Goal: Information Seeking & Learning: Learn about a topic

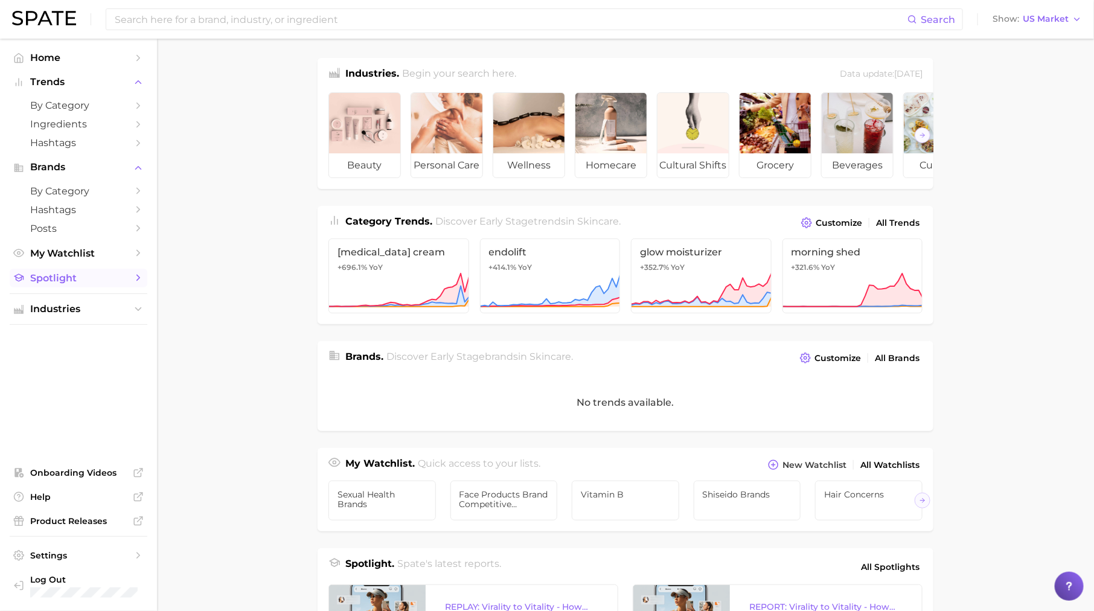
click at [97, 276] on span "Spotlight" at bounding box center [78, 277] width 97 height 11
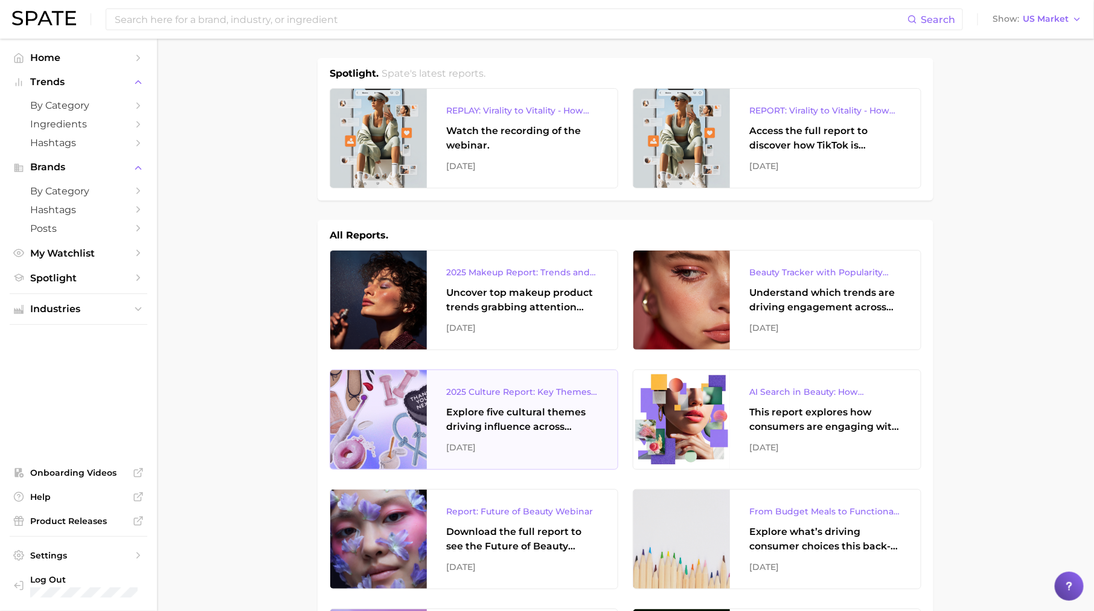
click at [506, 441] on div "[DATE]" at bounding box center [522, 447] width 152 height 14
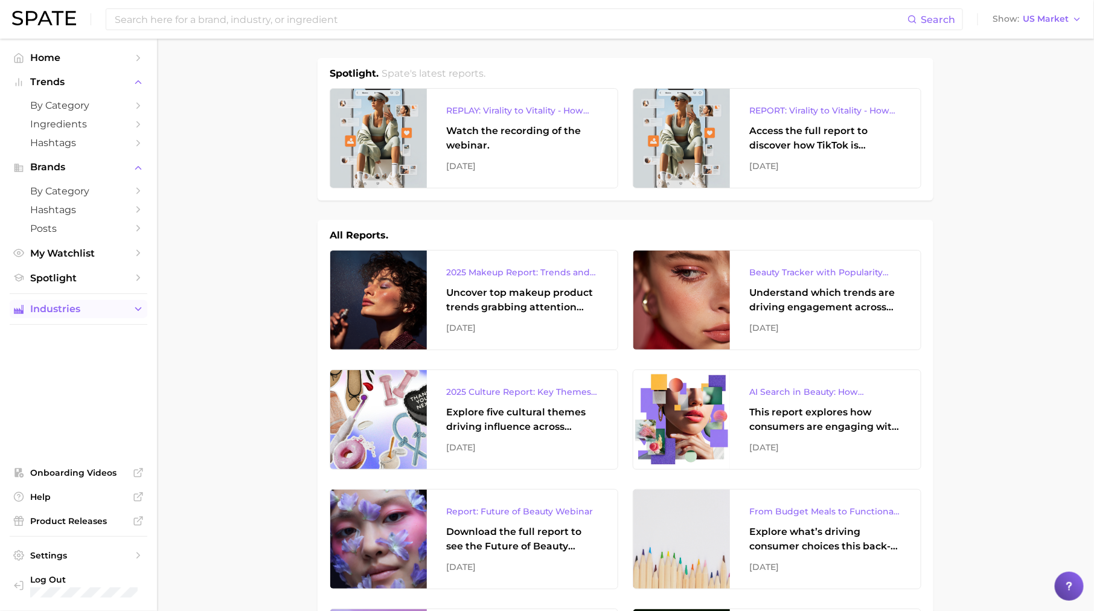
click at [89, 314] on span "Industries" at bounding box center [78, 309] width 97 height 11
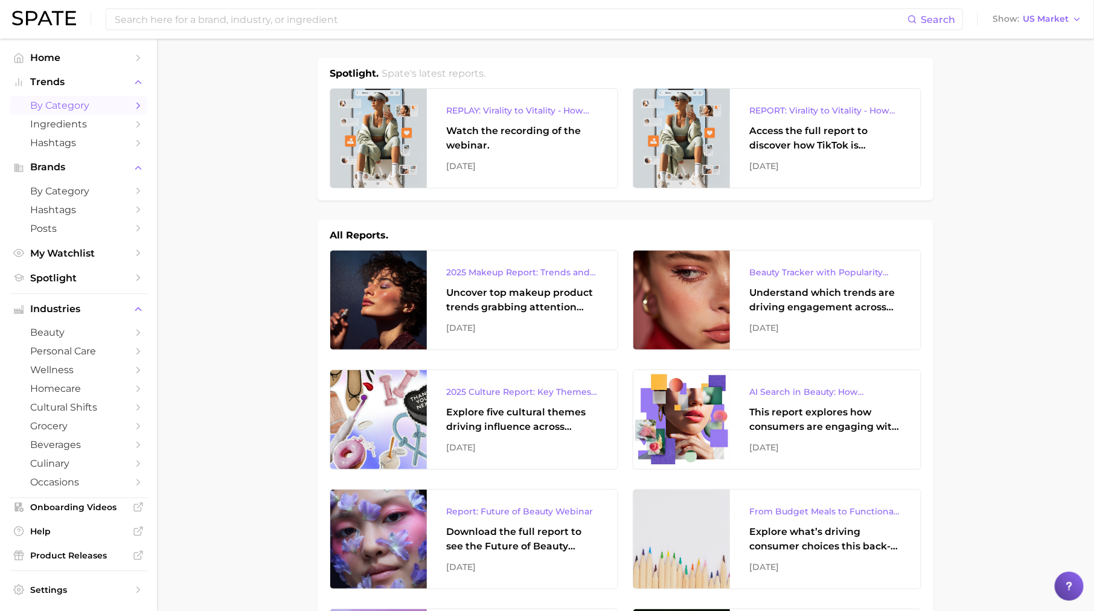
click at [138, 110] on icon "Sidebar" at bounding box center [138, 105] width 11 height 11
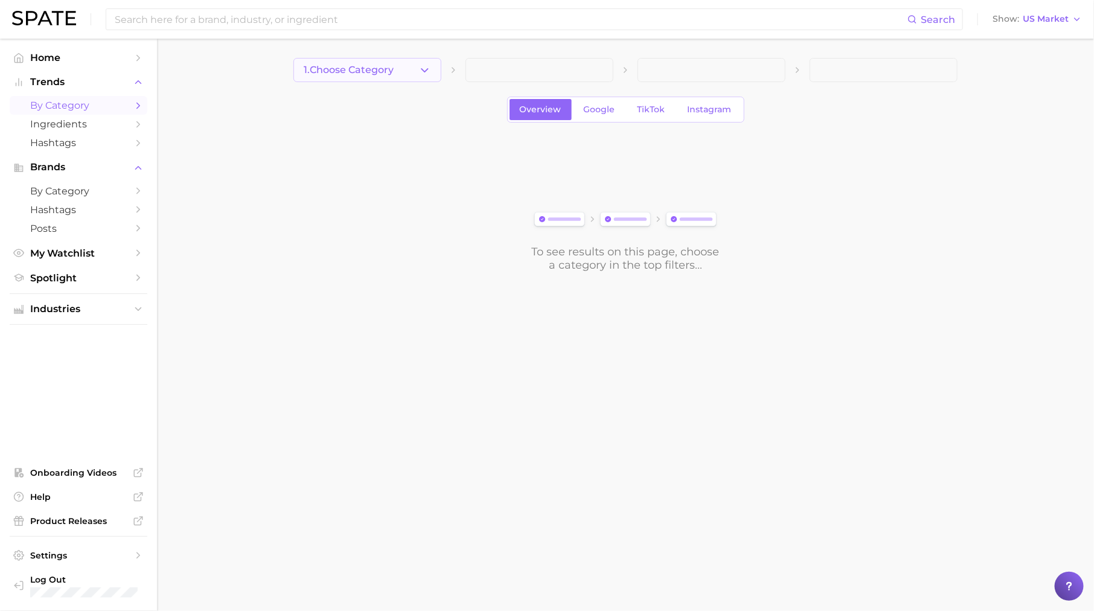
click at [355, 71] on span "1. Choose Category" at bounding box center [349, 70] width 90 height 11
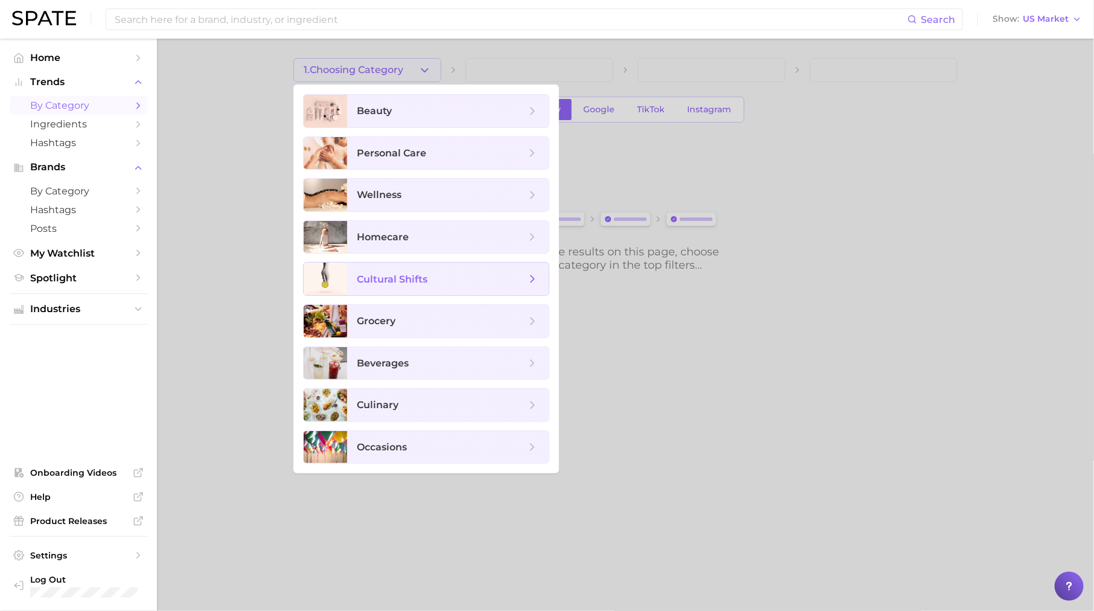
click at [395, 273] on span "cultural shifts" at bounding box center [392, 278] width 71 height 11
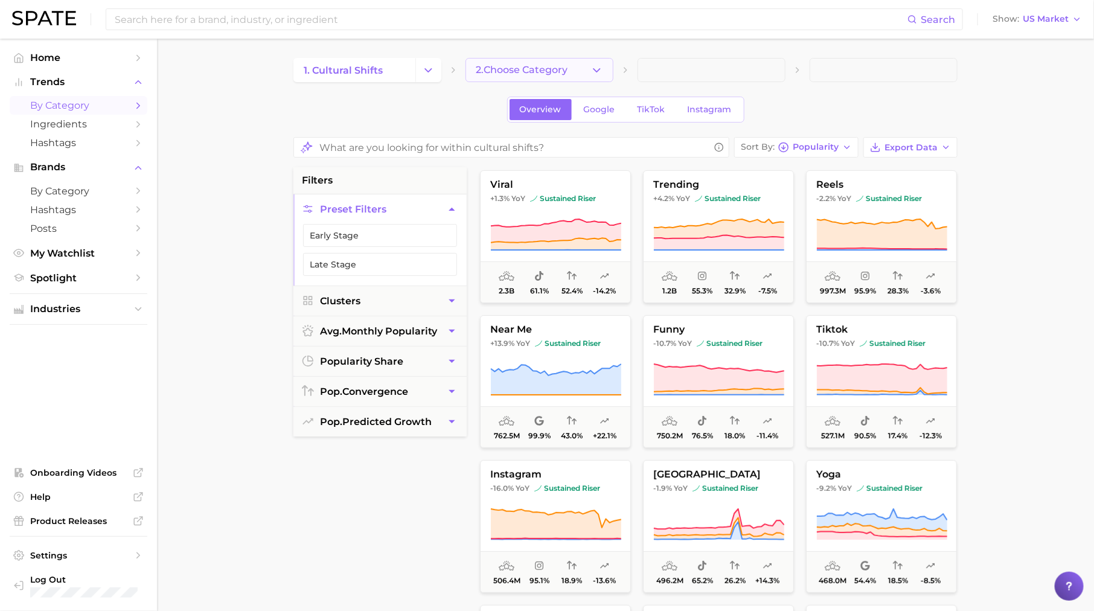
click at [506, 65] on span "2. Choose Category" at bounding box center [522, 70] width 92 height 11
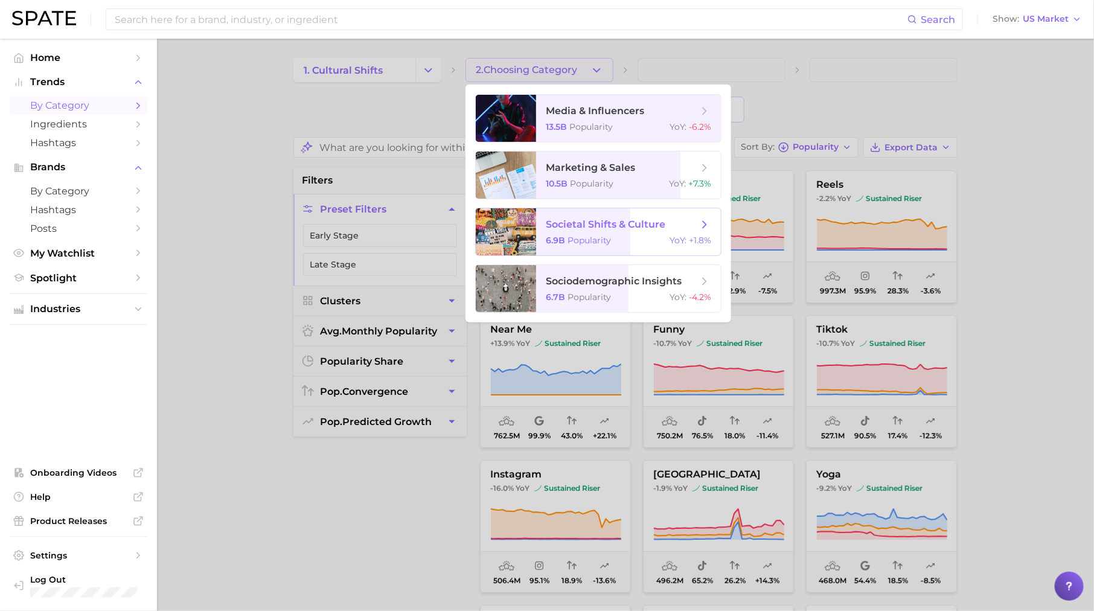
click at [591, 227] on span "societal shifts & culture" at bounding box center [606, 223] width 120 height 11
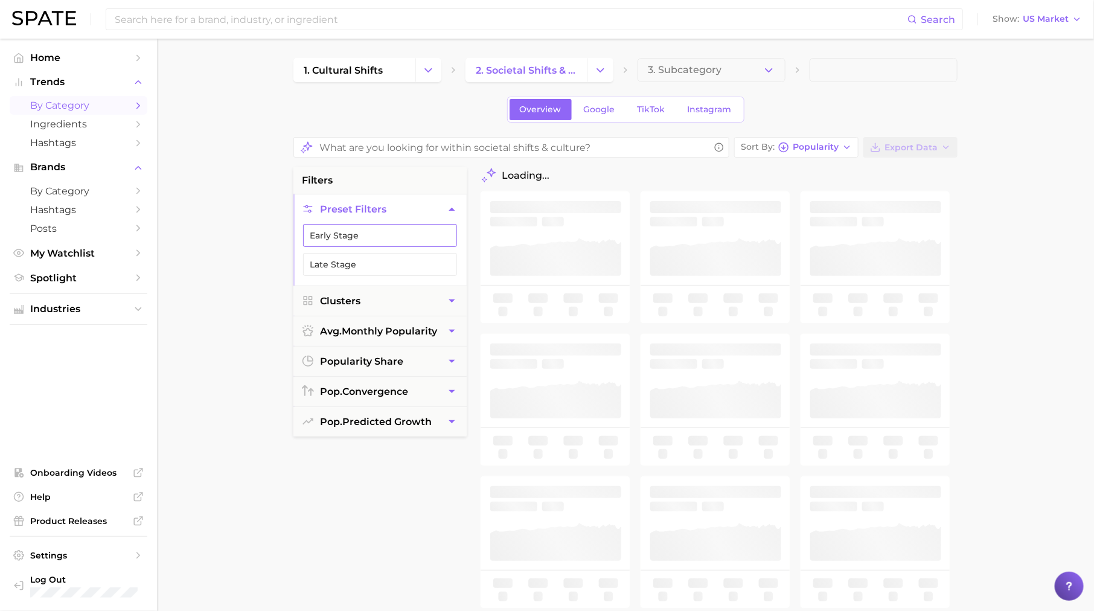
click at [428, 235] on button "Early Stage" at bounding box center [380, 235] width 154 height 23
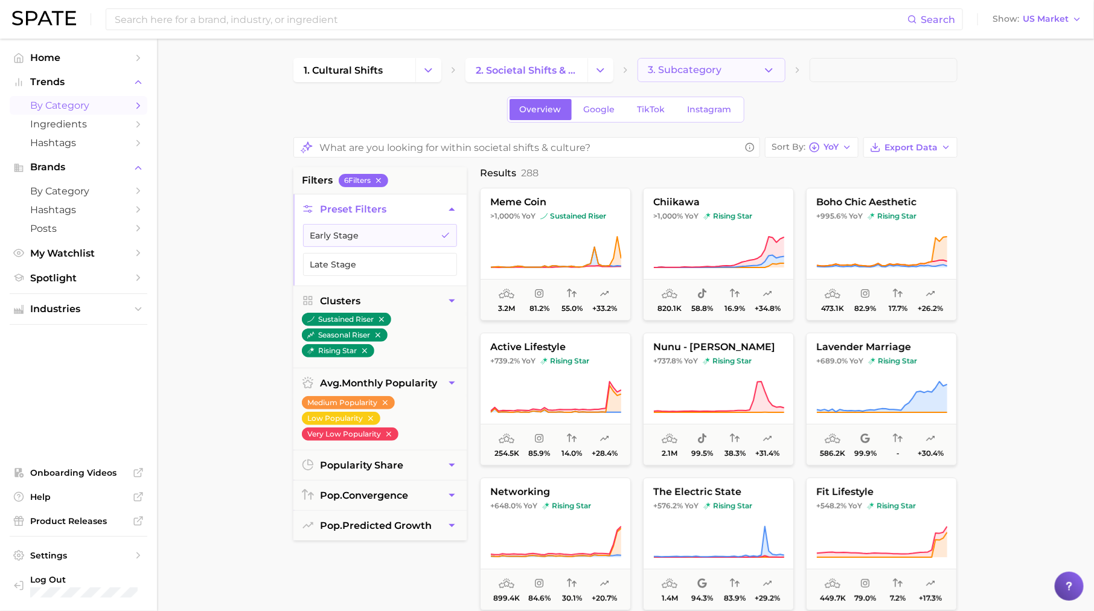
click at [682, 66] on span "3. Subcategory" at bounding box center [685, 70] width 74 height 11
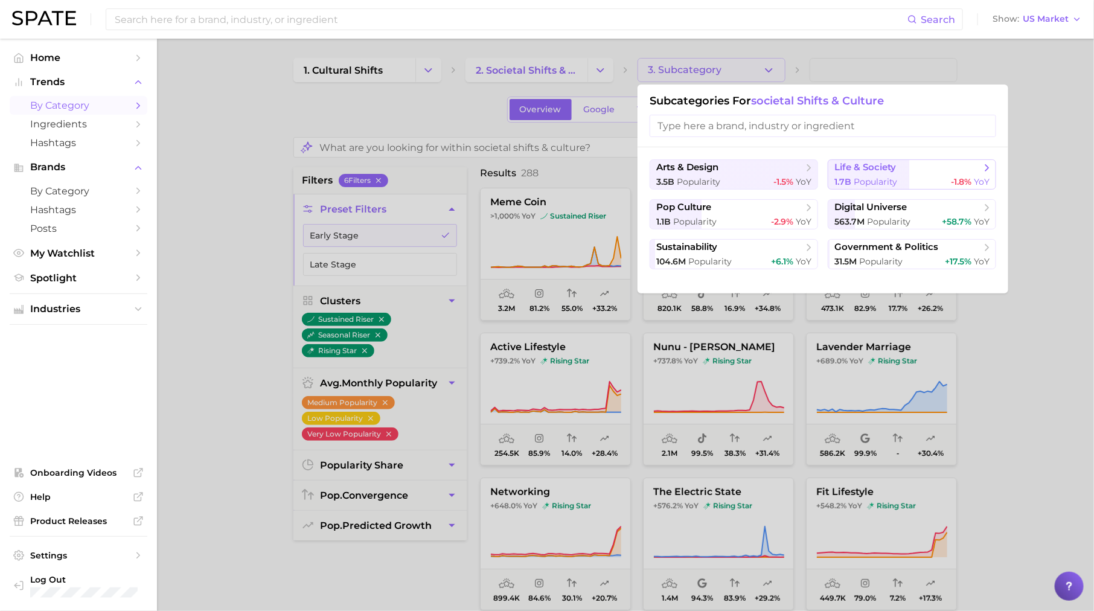
click at [848, 180] on span "1.7b" at bounding box center [842, 181] width 17 height 11
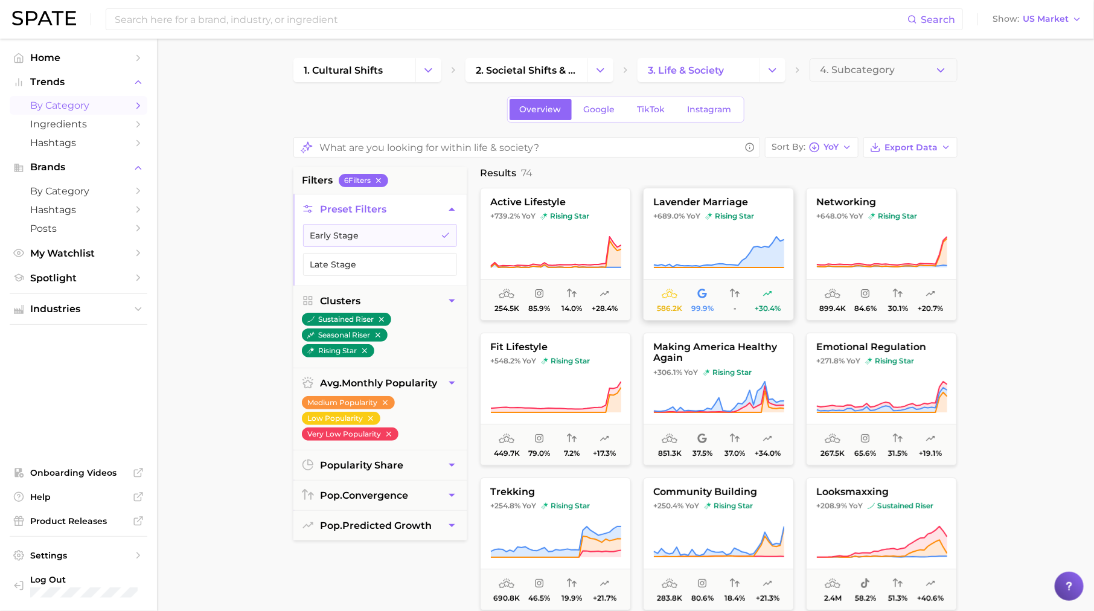
click at [718, 248] on icon at bounding box center [718, 252] width 131 height 34
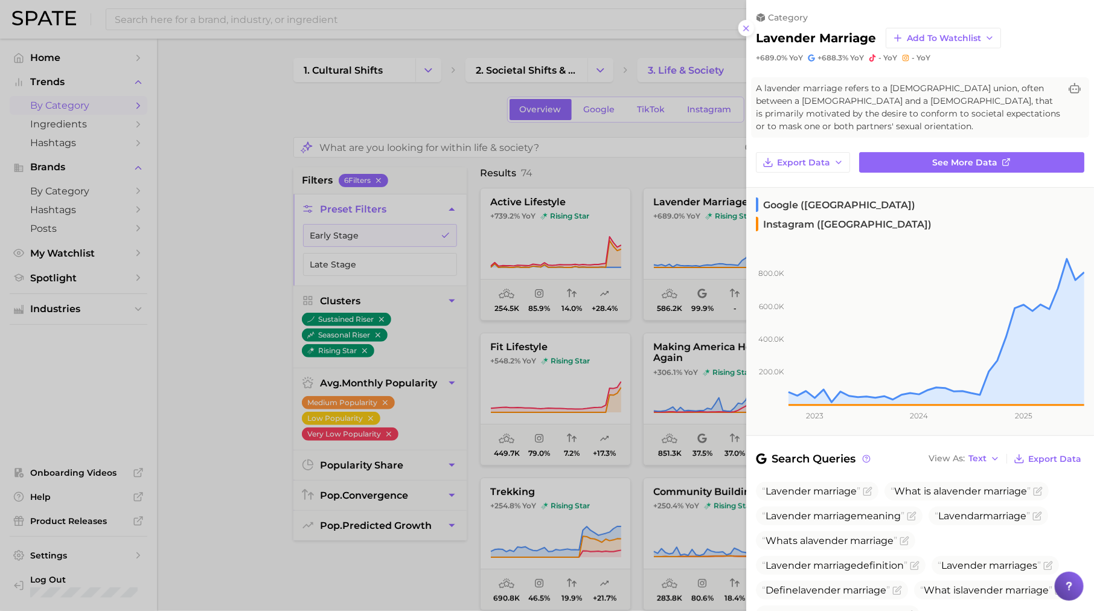
scroll to position [191, 0]
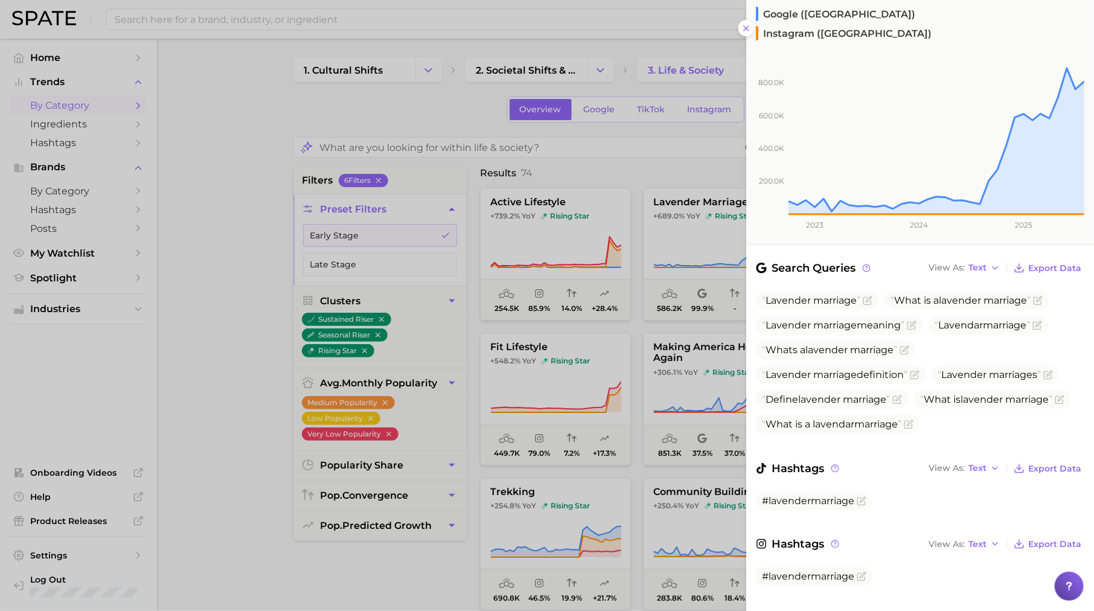
click at [703, 226] on div at bounding box center [547, 305] width 1094 height 611
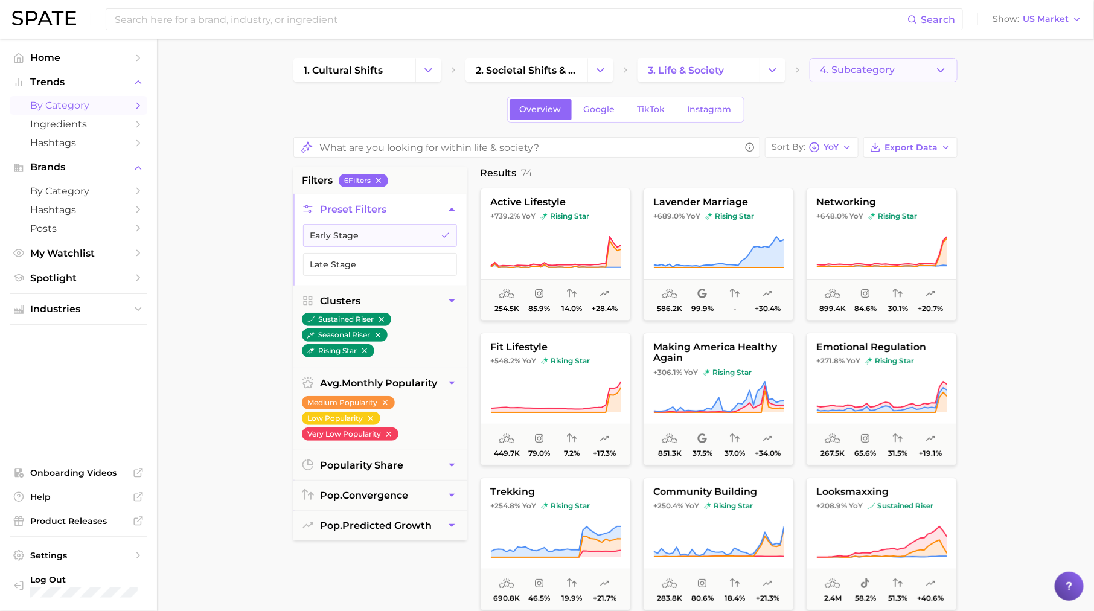
click at [873, 72] on span "4. Subcategory" at bounding box center [857, 70] width 75 height 11
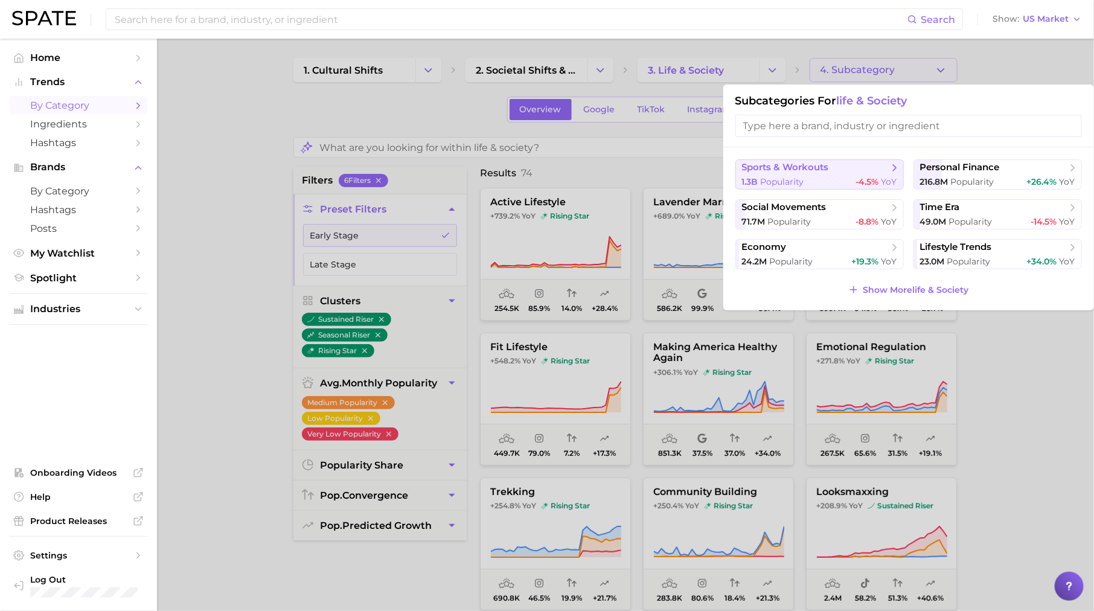
click at [858, 181] on span "-4.5%" at bounding box center [867, 181] width 23 height 11
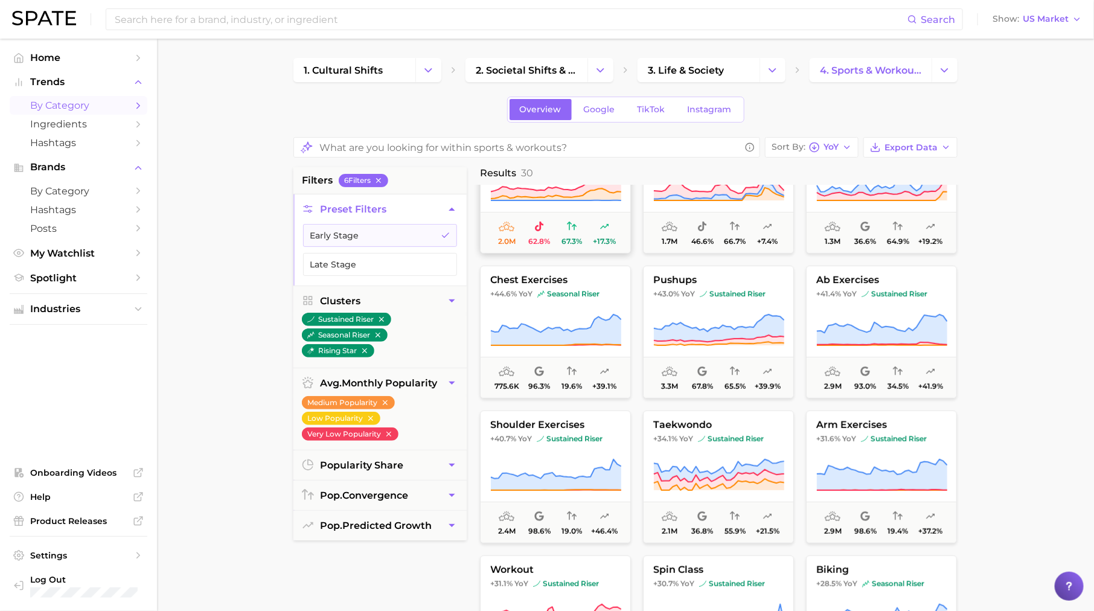
scroll to position [225, 0]
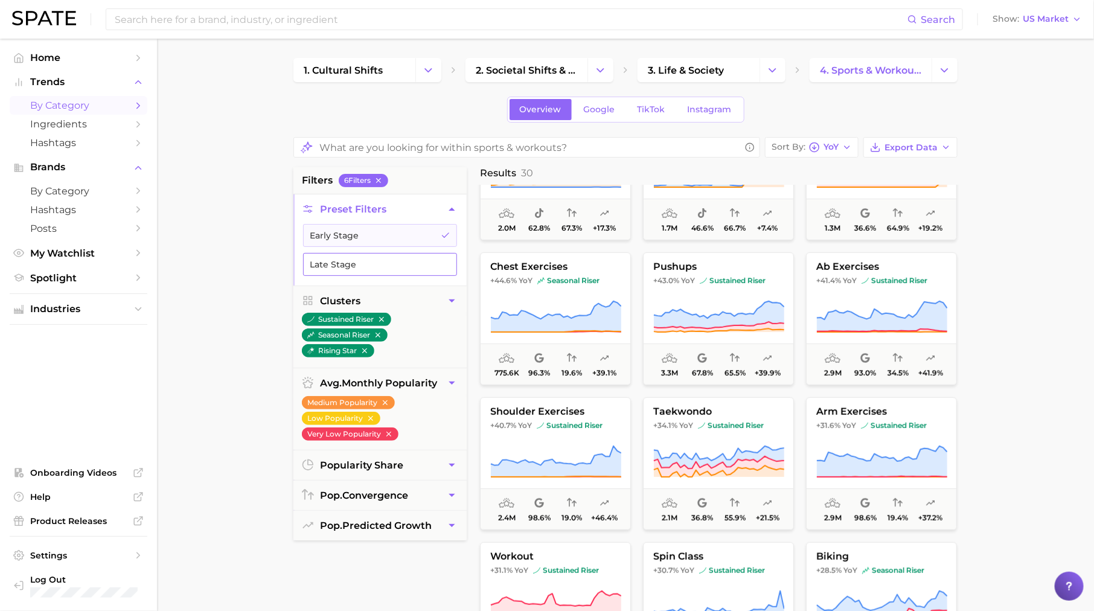
click at [429, 255] on button "Late Stage" at bounding box center [380, 264] width 154 height 23
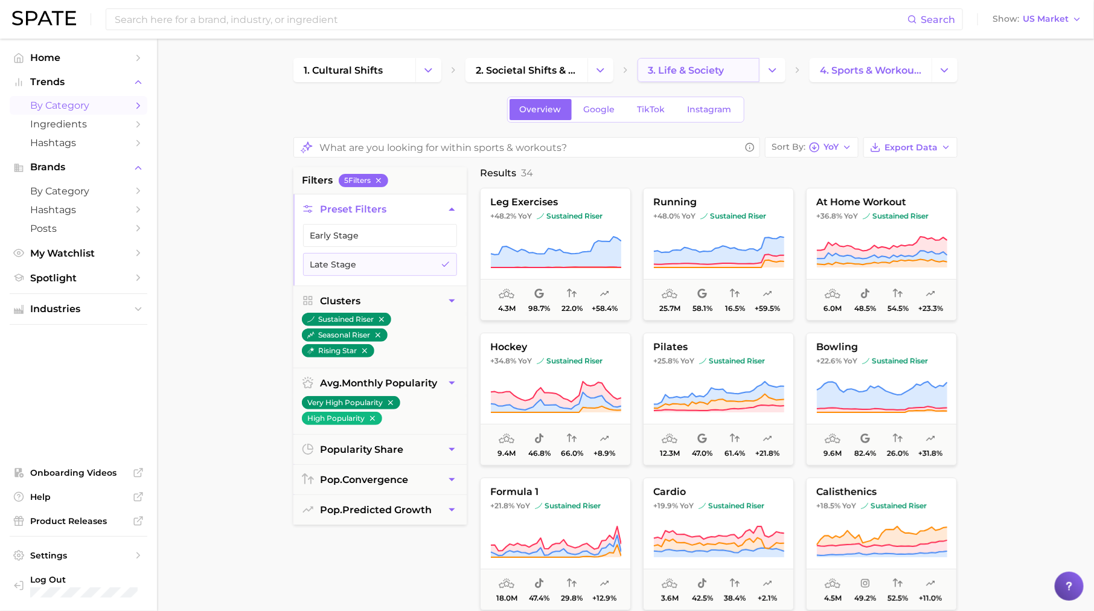
click at [724, 65] on span "3. life & society" at bounding box center [686, 70] width 76 height 11
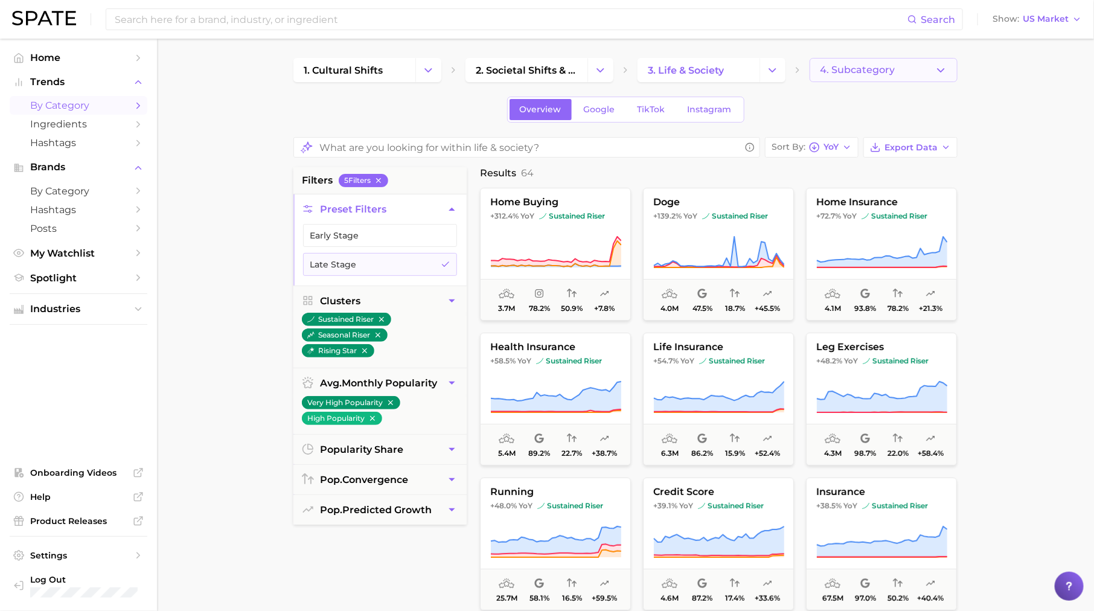
click at [875, 75] on span "4. Subcategory" at bounding box center [857, 70] width 75 height 11
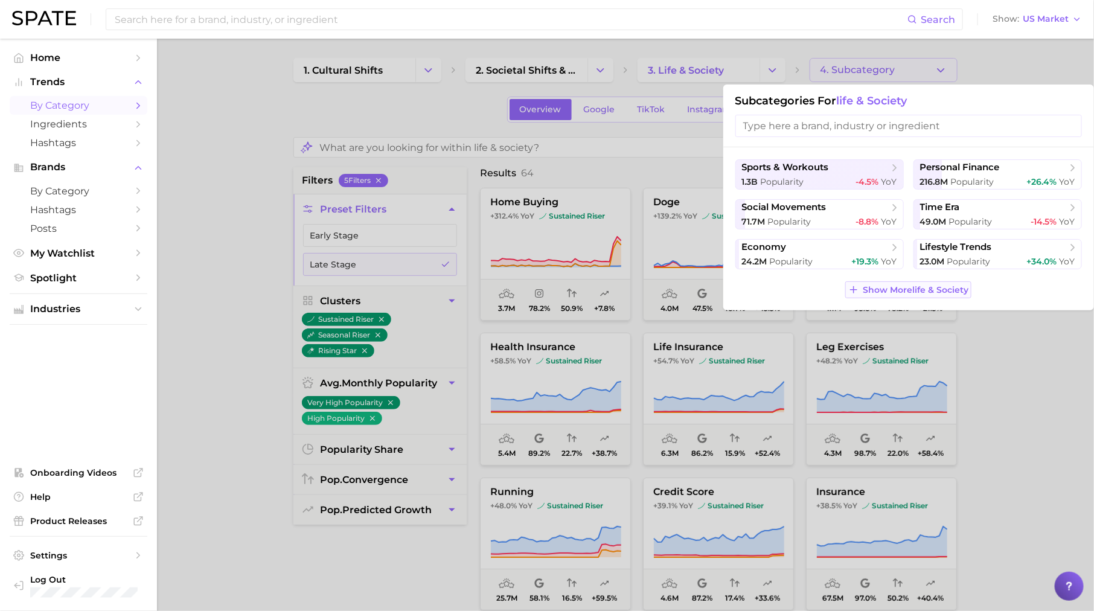
click at [923, 291] on span "Show More life & society" at bounding box center [915, 290] width 106 height 10
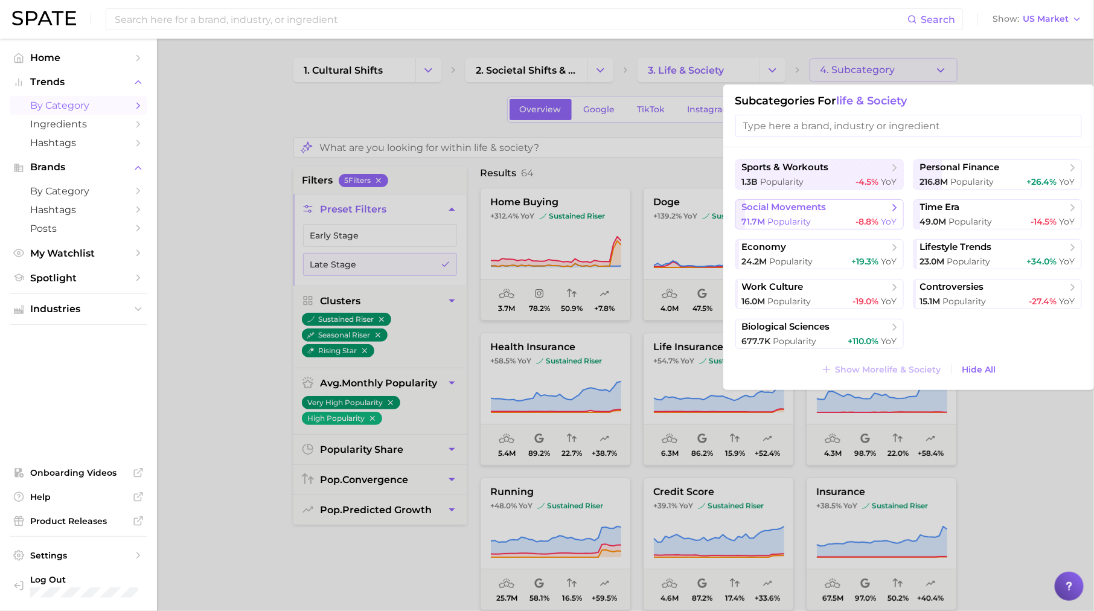
click at [838, 212] on span "social movements" at bounding box center [815, 208] width 147 height 12
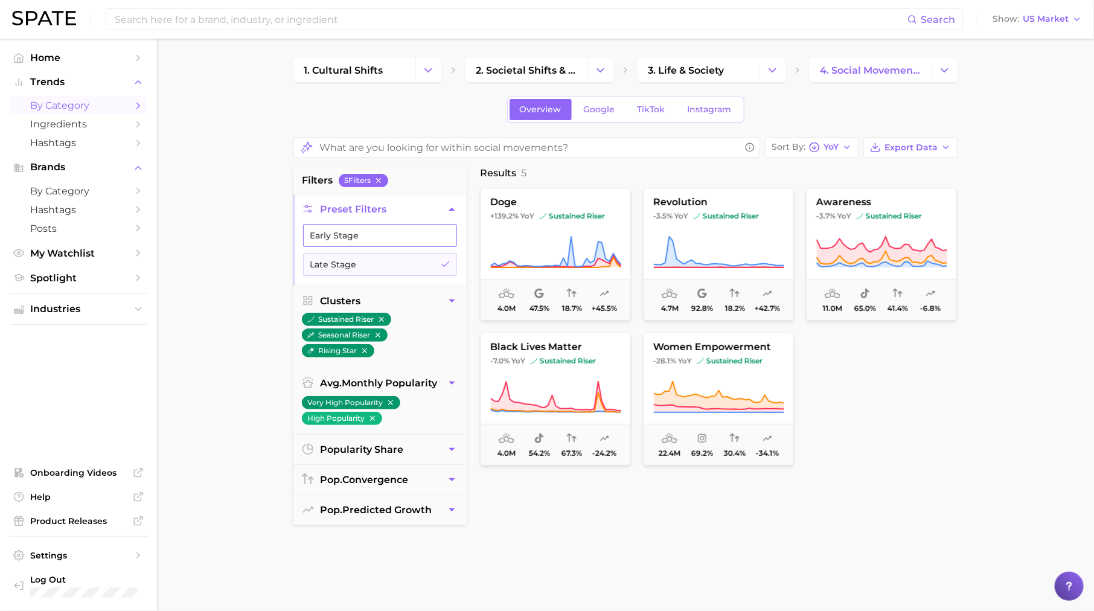
click at [432, 229] on button "Early Stage" at bounding box center [380, 235] width 154 height 23
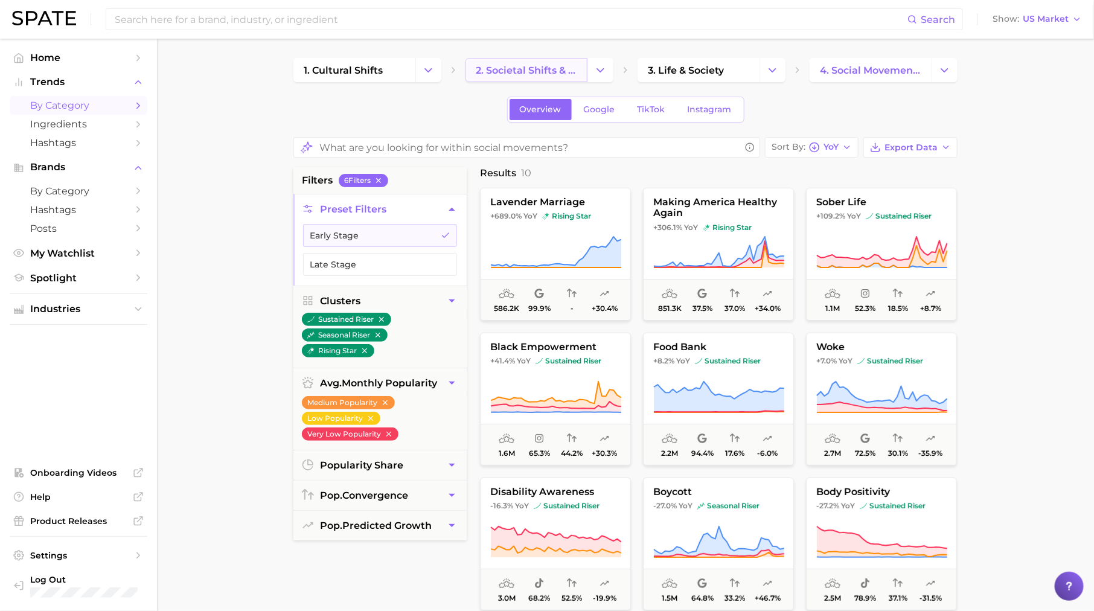
click at [541, 61] on link "2. societal shifts & culture" at bounding box center [526, 70] width 122 height 24
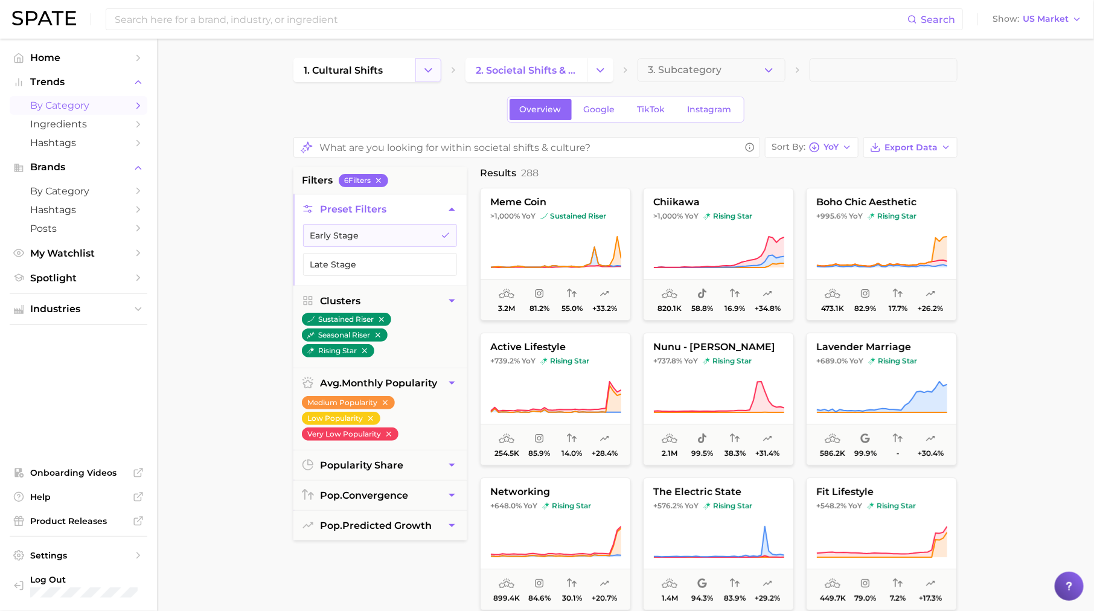
click at [430, 71] on polyline "Change Category" at bounding box center [428, 69] width 7 height 3
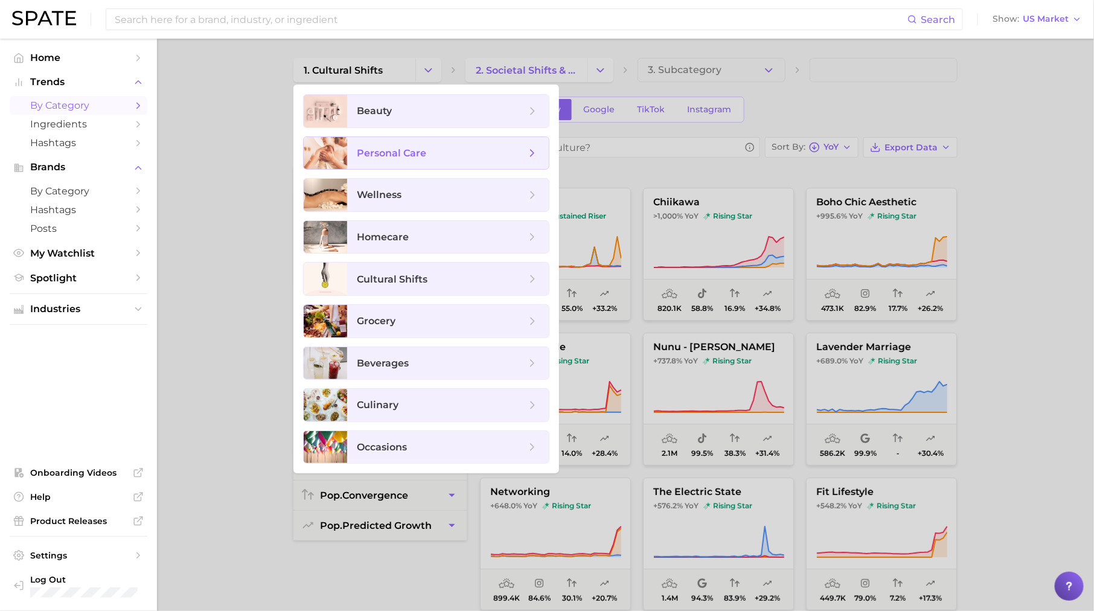
click at [424, 156] on span "personal care" at bounding box center [391, 152] width 69 height 11
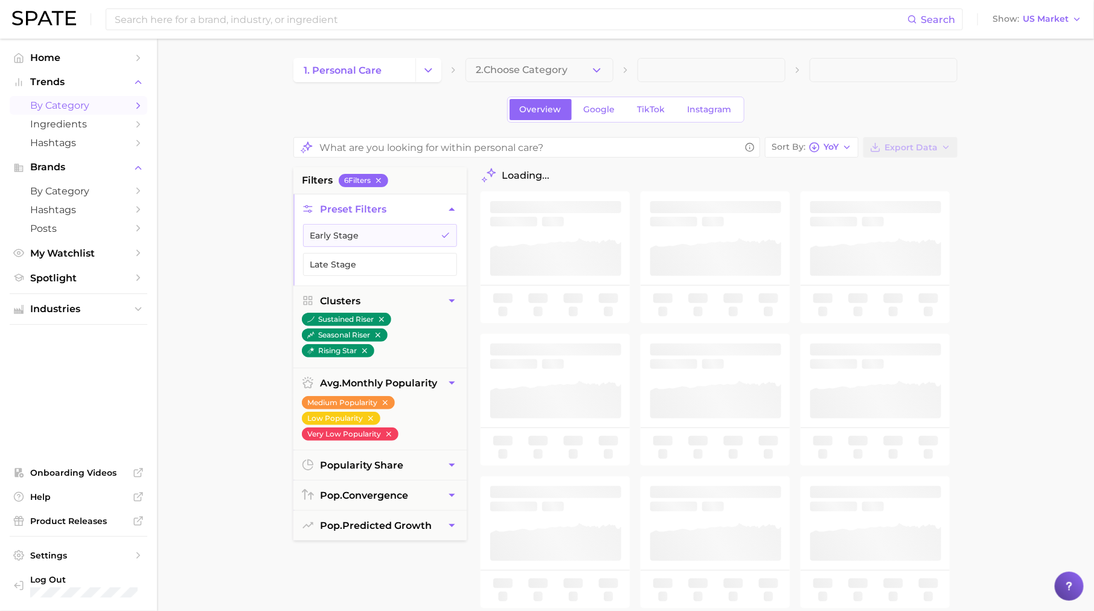
click at [537, 75] on span "2. Choose Category" at bounding box center [522, 70] width 92 height 11
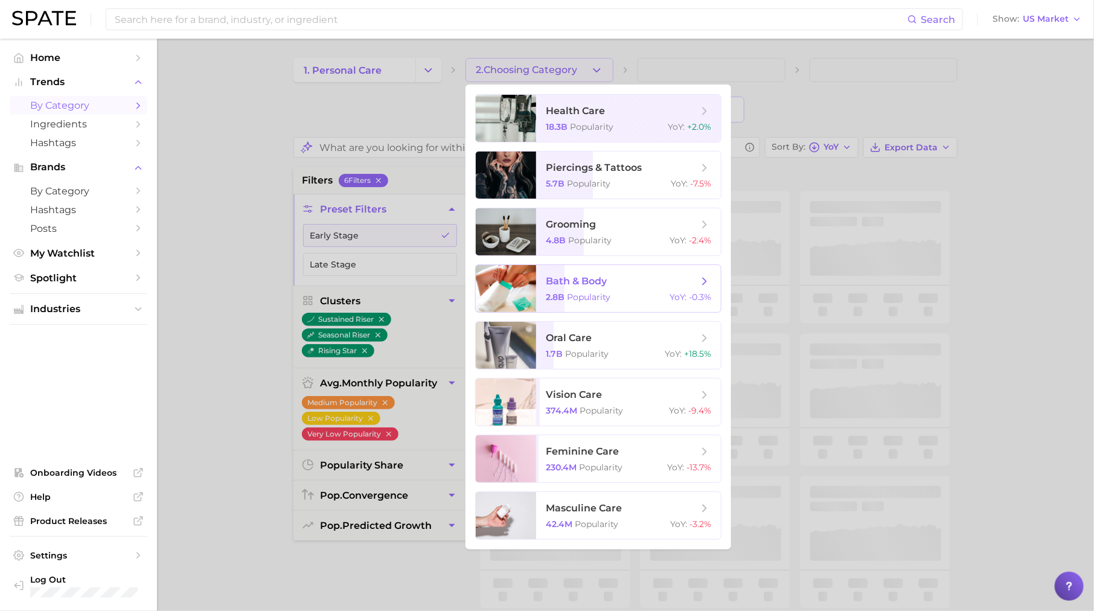
click at [606, 280] on span "bath & body" at bounding box center [576, 280] width 61 height 11
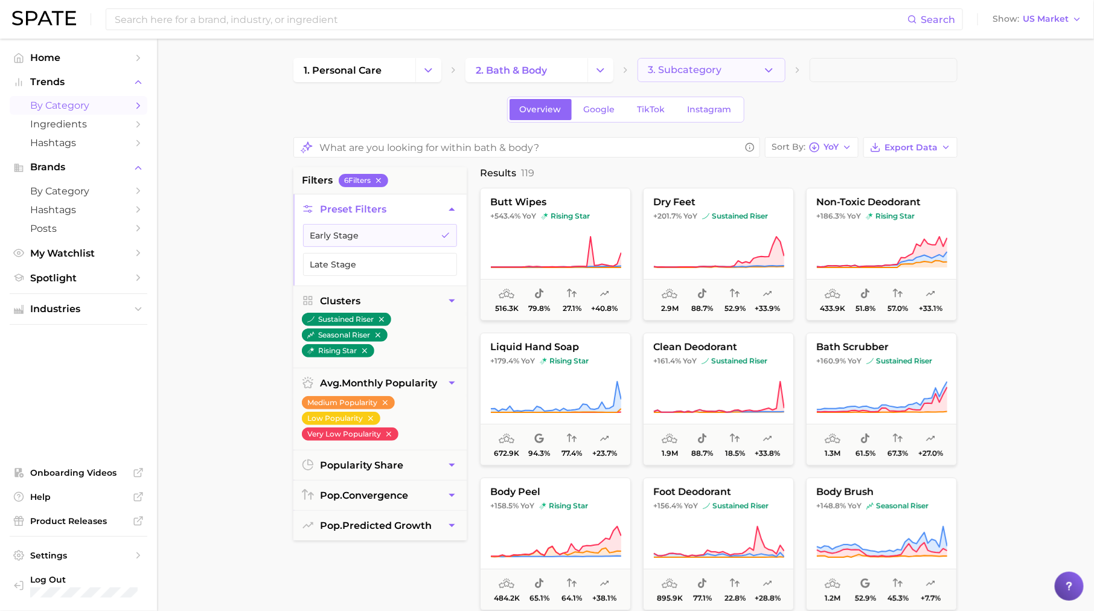
click at [671, 69] on span "3. Subcategory" at bounding box center [685, 70] width 74 height 11
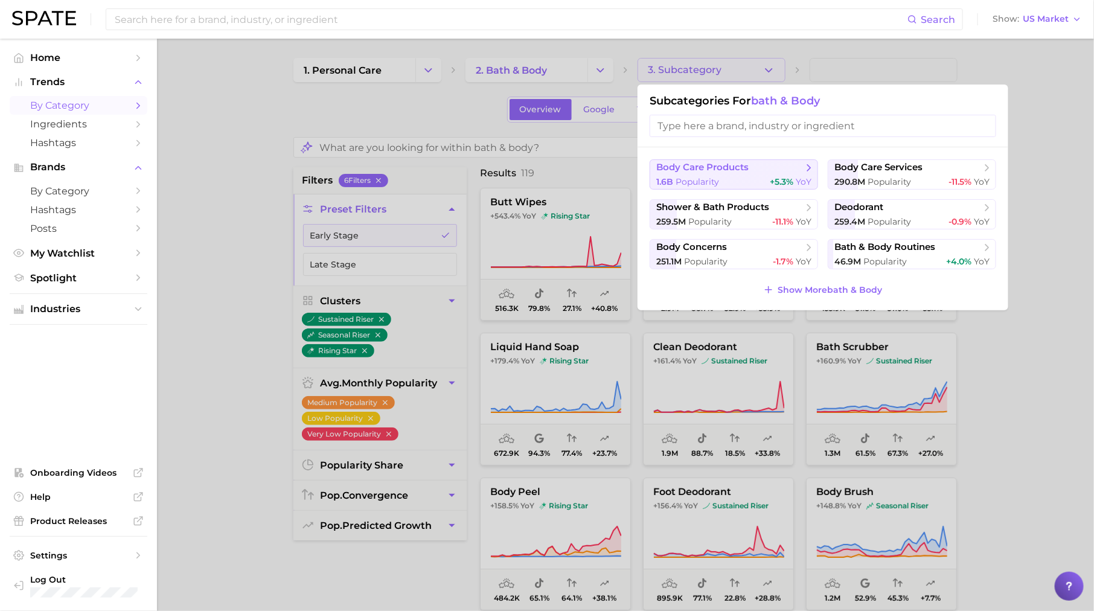
click at [754, 170] on span "body care products" at bounding box center [729, 168] width 147 height 12
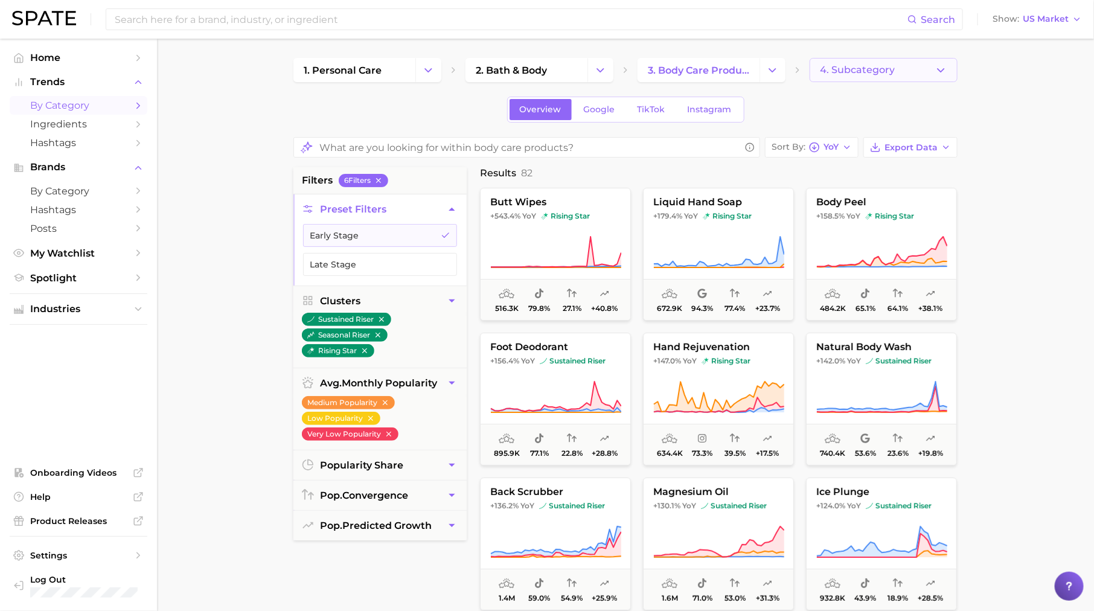
click at [844, 69] on span "4. Subcategory" at bounding box center [857, 70] width 75 height 11
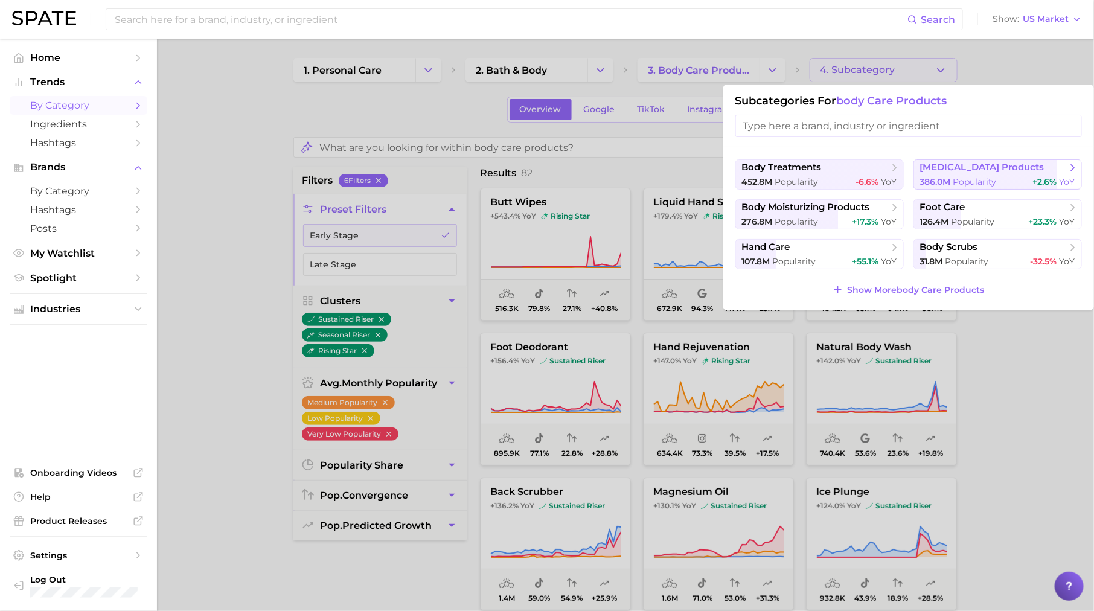
click at [948, 174] on button "[MEDICAL_DATA] products 386.0m Popularity +2.6% YoY" at bounding box center [997, 174] width 168 height 30
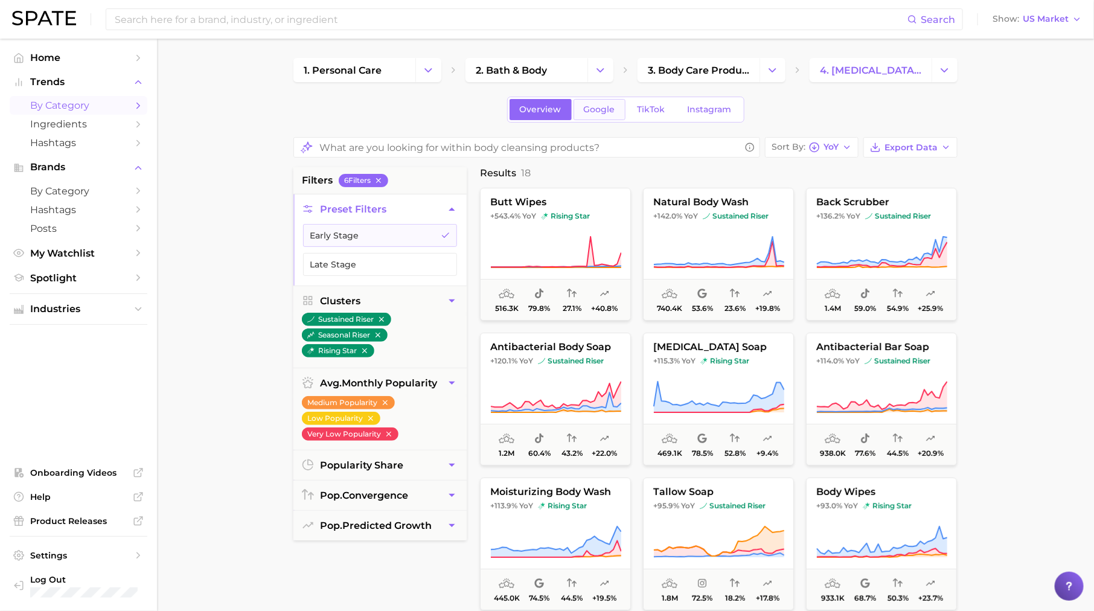
click at [605, 115] on link "Google" at bounding box center [599, 109] width 52 height 21
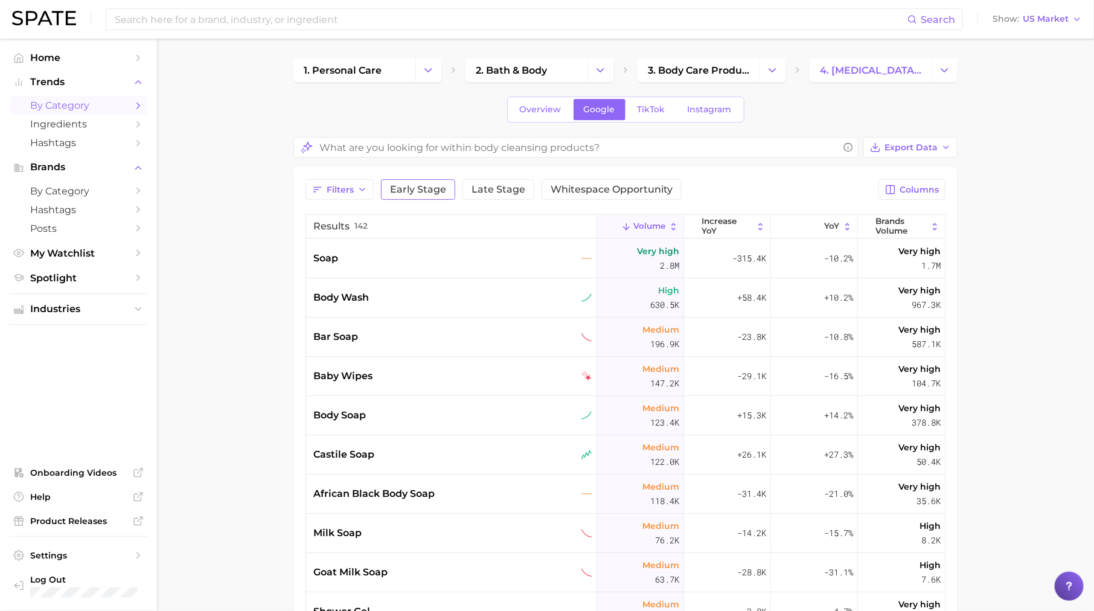
click at [409, 193] on span "Early Stage" at bounding box center [418, 190] width 56 height 10
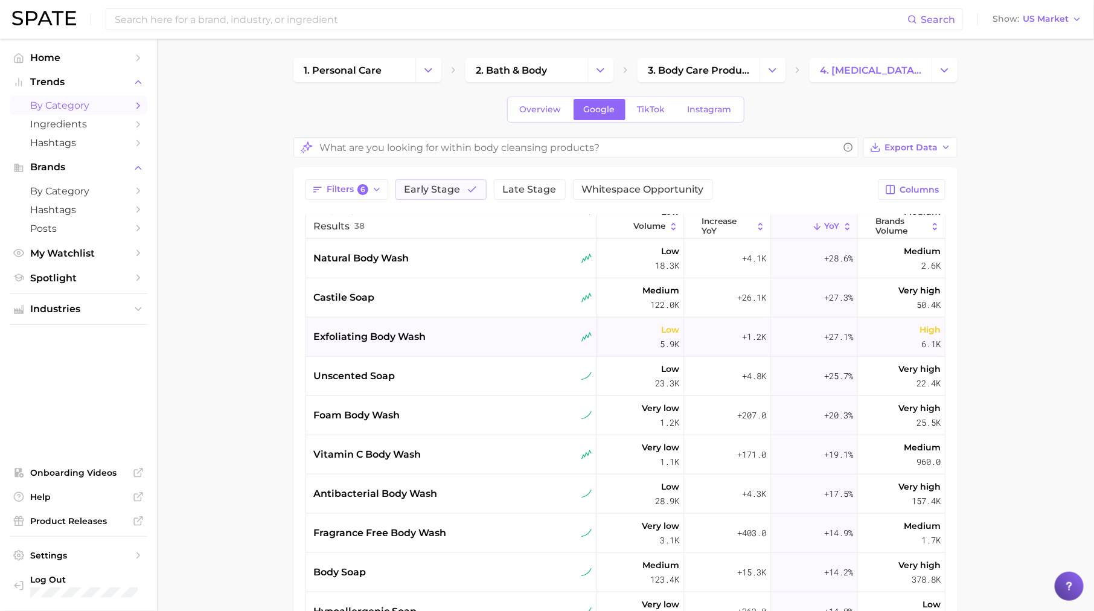
scroll to position [589, 0]
click at [645, 115] on link "TikTok" at bounding box center [651, 109] width 48 height 21
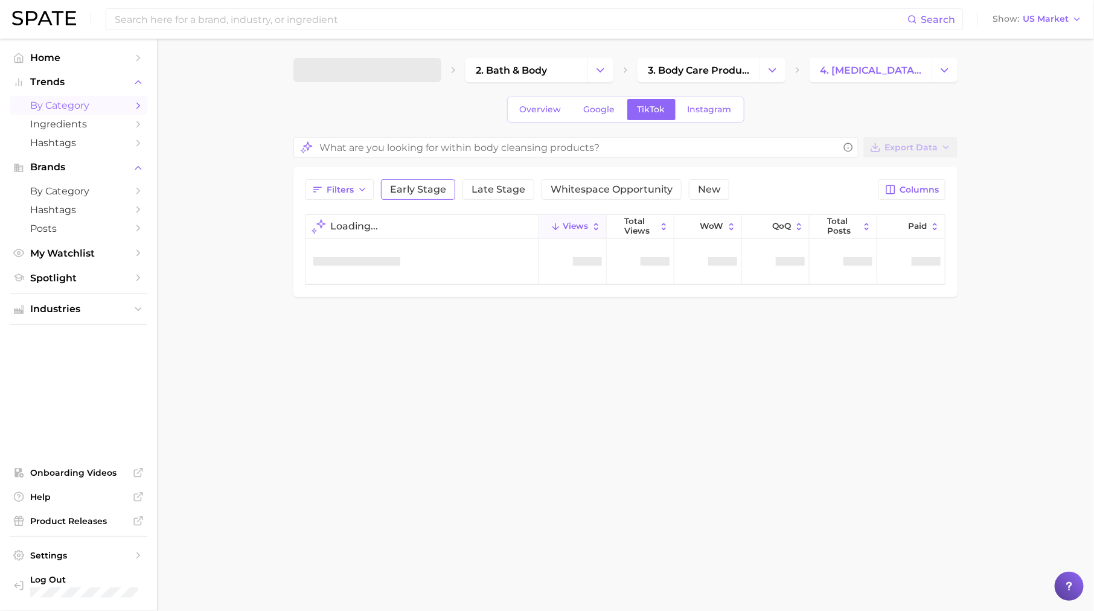
click at [410, 191] on span "Early Stage" at bounding box center [418, 190] width 56 height 10
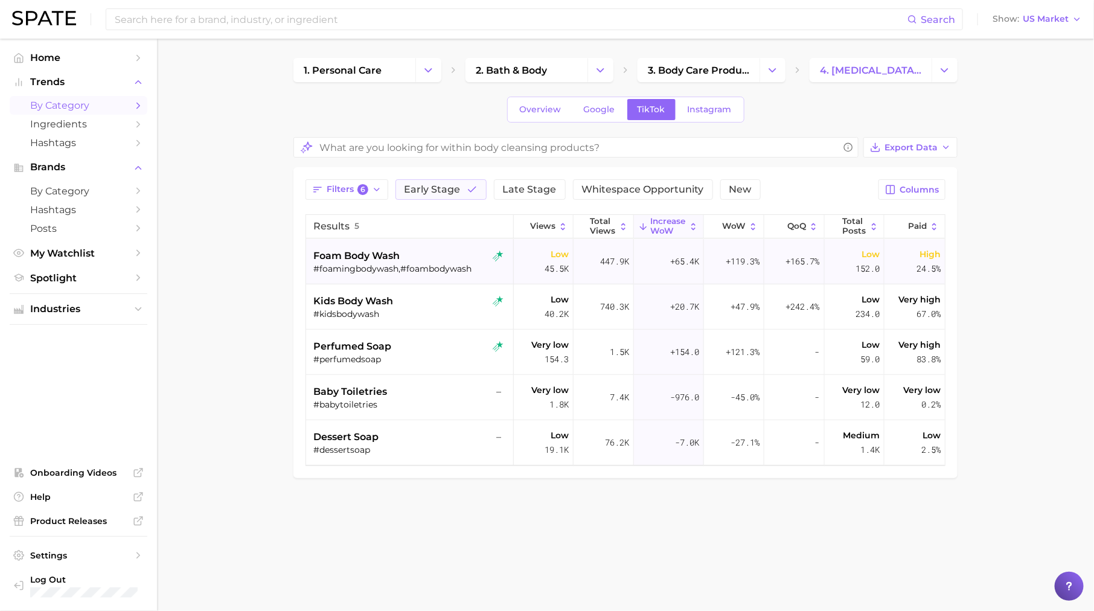
click at [375, 274] on div "foam body wash #foamingbodywash,#foambodywash" at bounding box center [410, 261] width 195 height 45
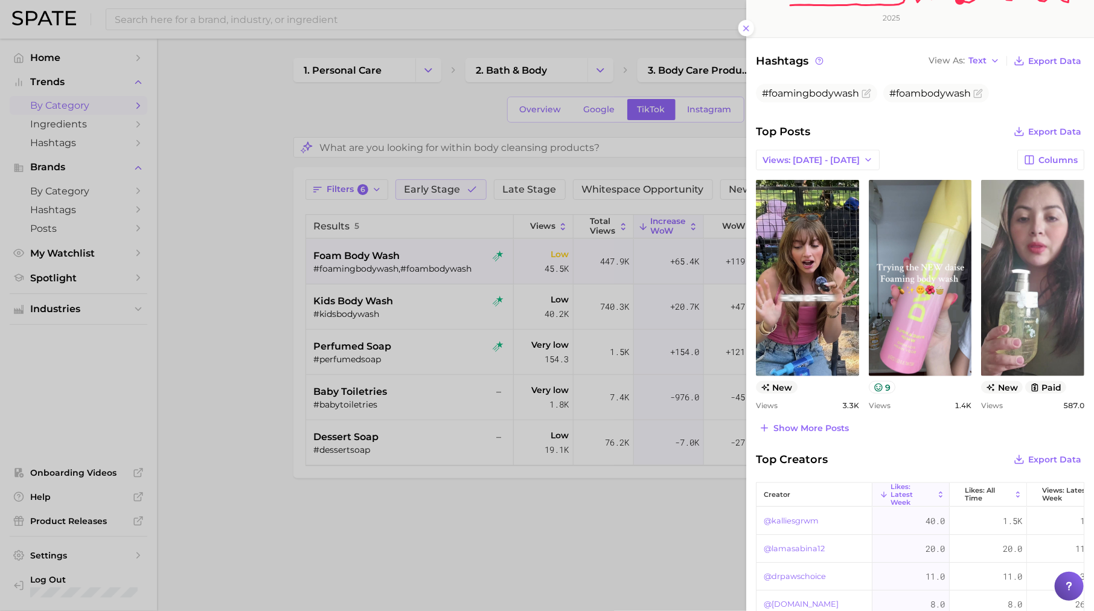
scroll to position [454, 0]
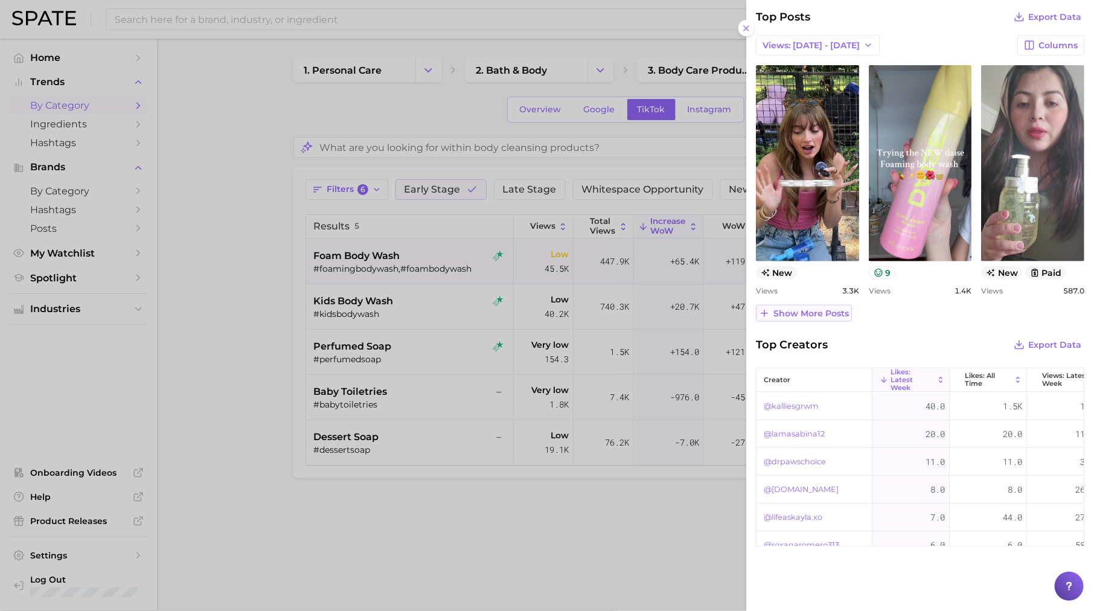
click at [840, 308] on span "Show more posts" at bounding box center [810, 313] width 75 height 10
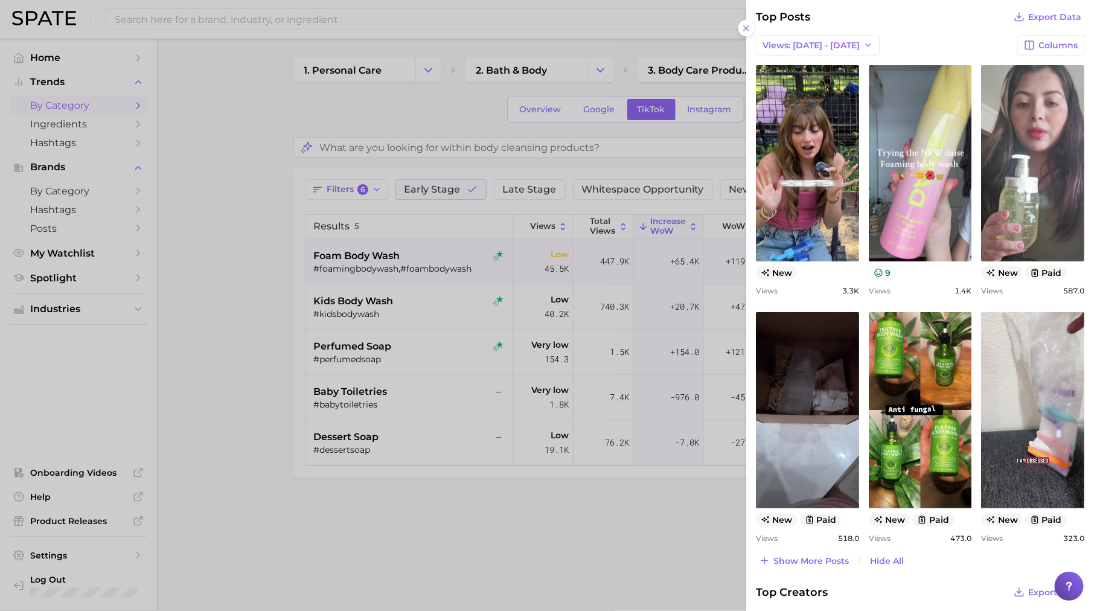
scroll to position [0, 0]
click at [560, 378] on div at bounding box center [547, 305] width 1094 height 611
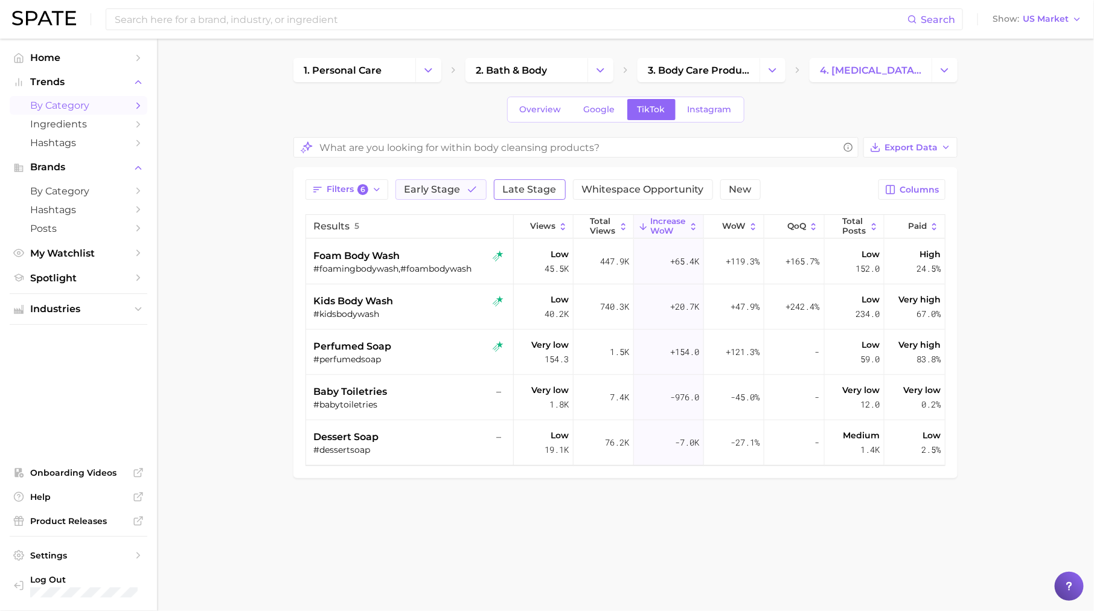
click at [530, 185] on span "Late Stage" at bounding box center [530, 190] width 54 height 10
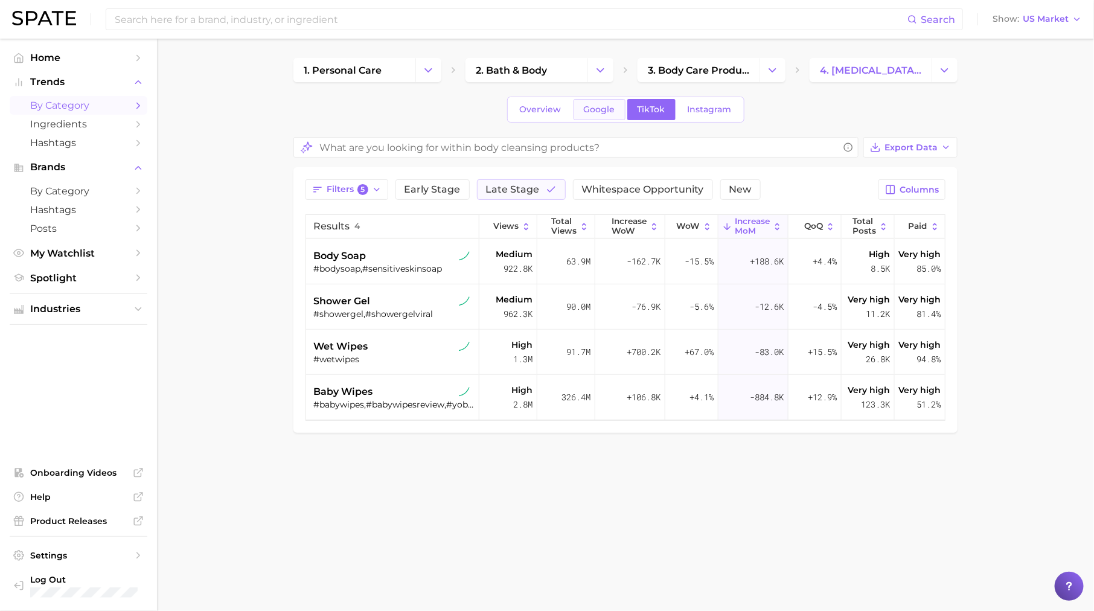
click at [592, 112] on span "Google" at bounding box center [599, 109] width 31 height 10
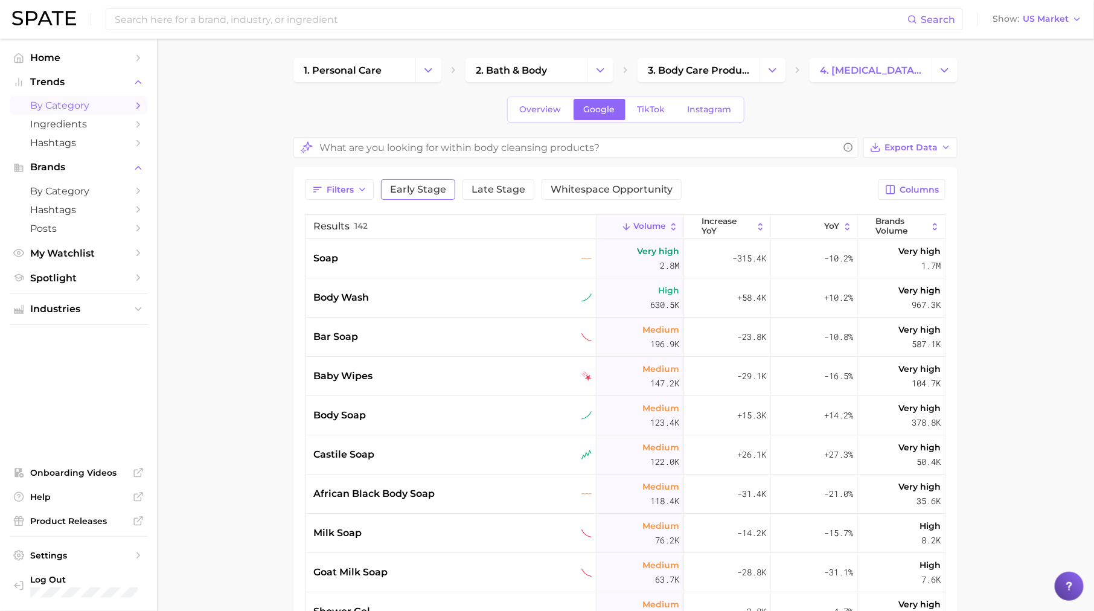
click at [418, 187] on span "Early Stage" at bounding box center [418, 190] width 56 height 10
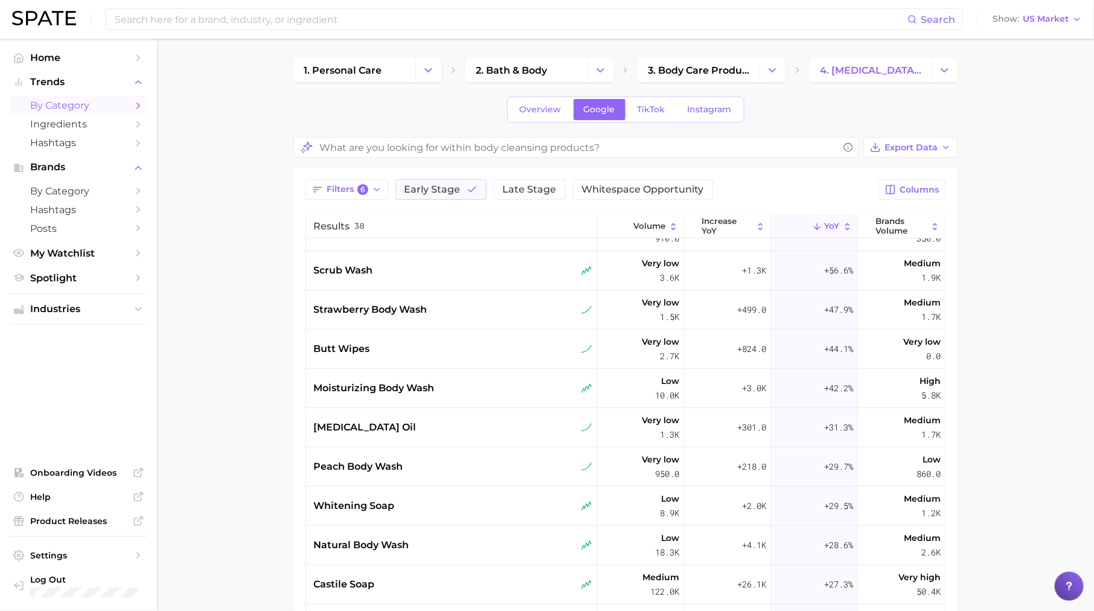
scroll to position [321, 0]
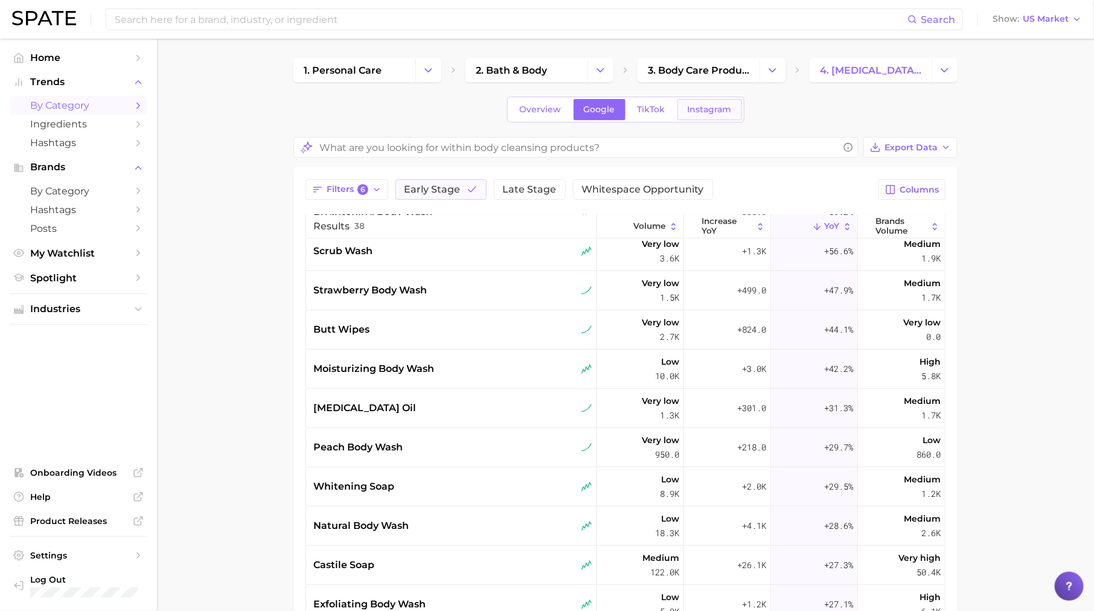
click at [707, 119] on link "Instagram" at bounding box center [709, 109] width 65 height 21
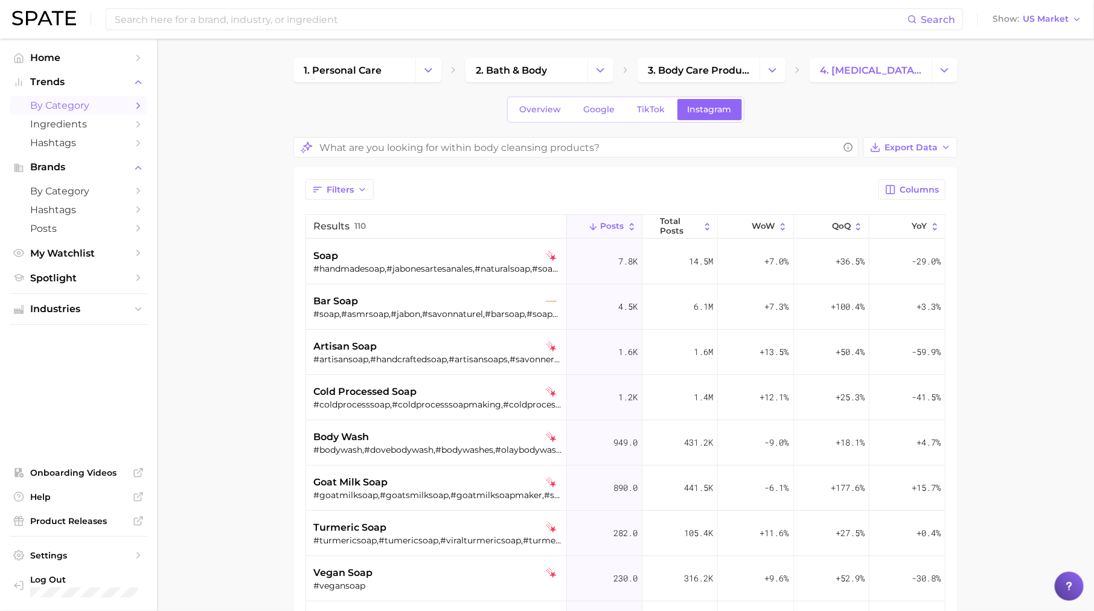
click at [524, 120] on div "Overview Google TikTok Instagram" at bounding box center [625, 110] width 237 height 26
click at [360, 185] on icon "button" at bounding box center [362, 190] width 10 height 10
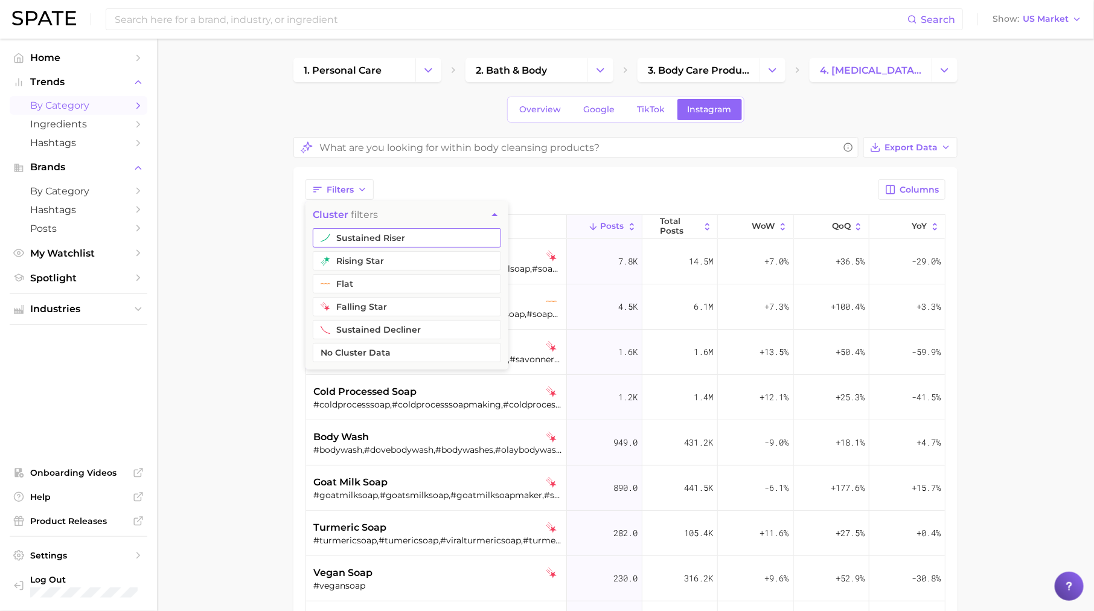
click at [359, 235] on button "sustained riser" at bounding box center [407, 237] width 188 height 19
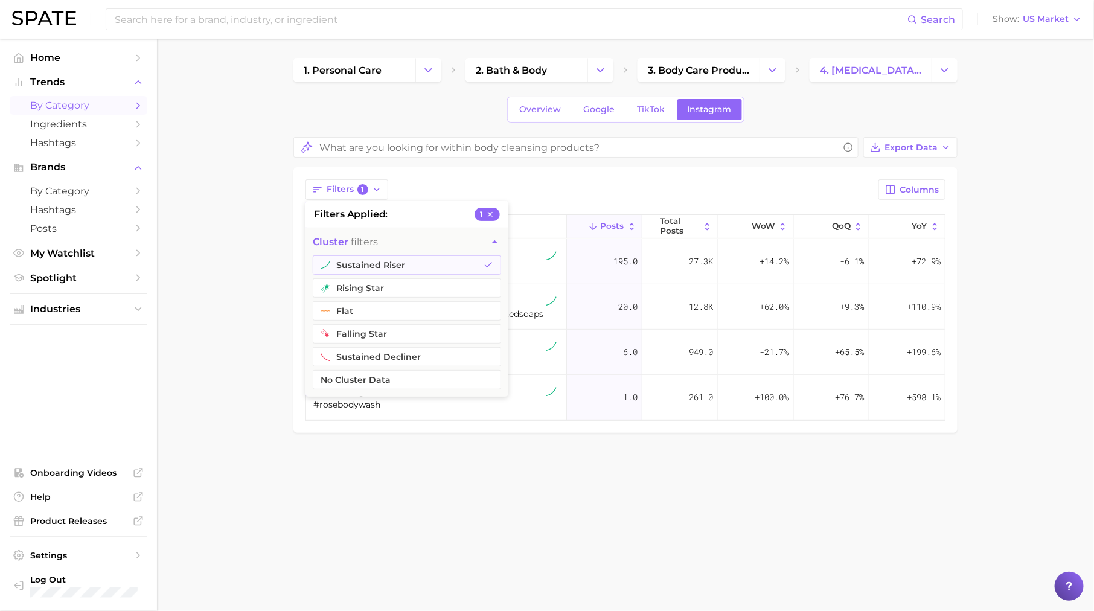
click at [551, 188] on div "Filters 1 filters applied 1 cluster filters sustained riser rising star flat fa…" at bounding box center [625, 189] width 640 height 21
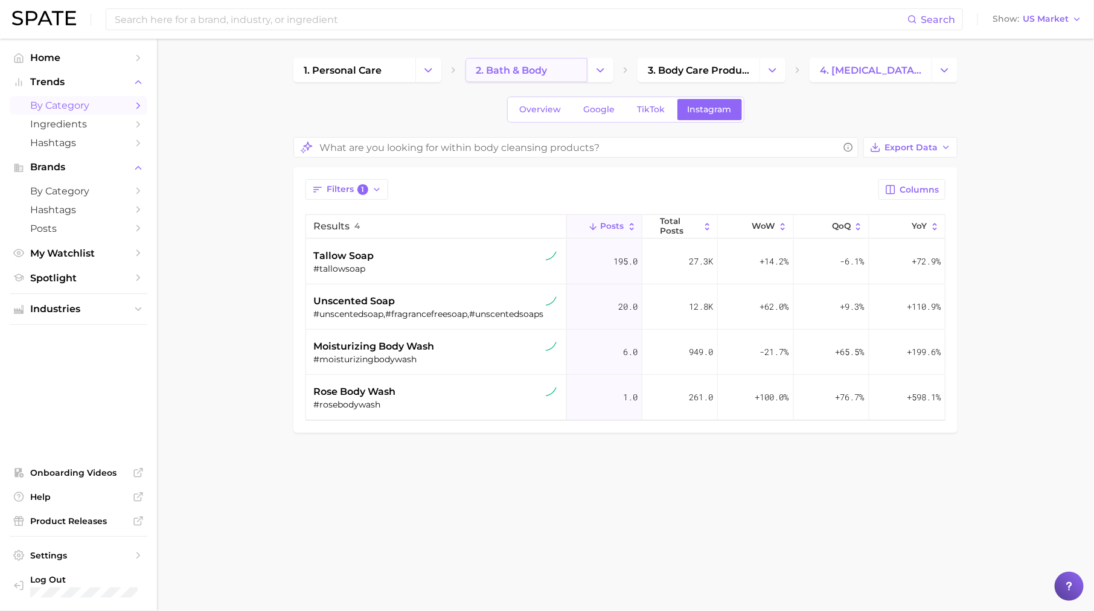
click at [518, 67] on span "2. bath & body" at bounding box center [511, 70] width 71 height 11
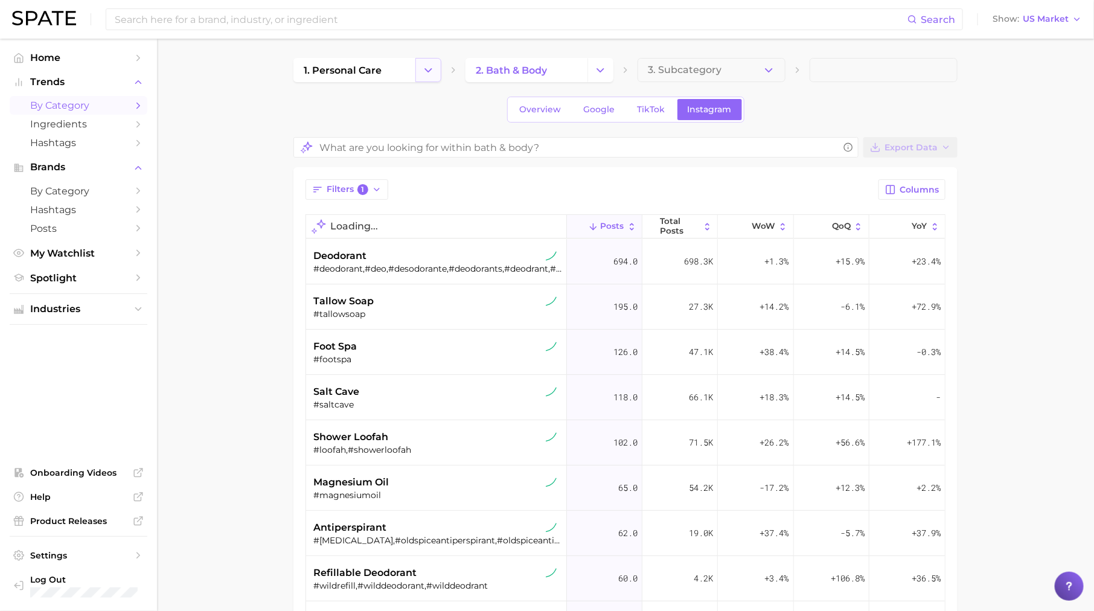
click at [430, 69] on polyline "Change Category" at bounding box center [428, 69] width 7 height 3
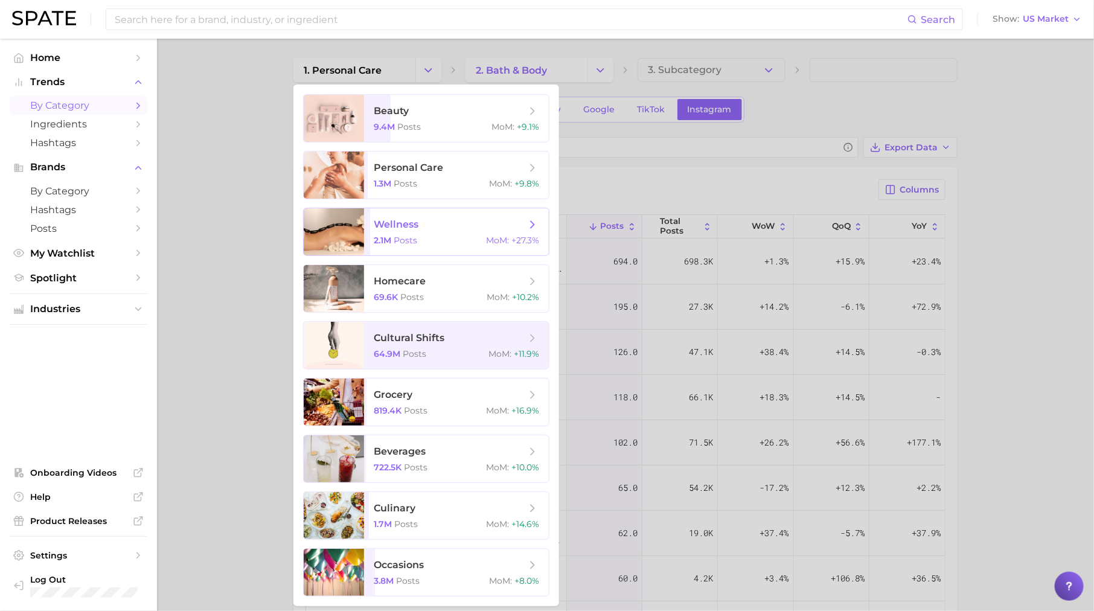
click at [439, 234] on span "wellness 2.1m Posts MoM : +27.3%" at bounding box center [456, 231] width 185 height 47
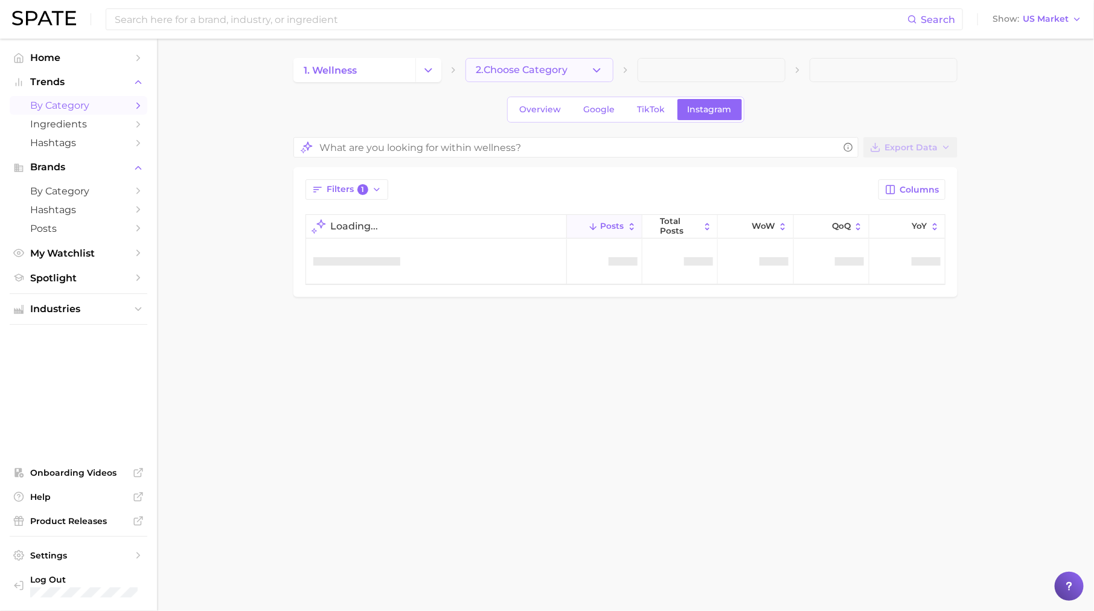
click at [544, 67] on span "2. Choose Category" at bounding box center [522, 70] width 92 height 11
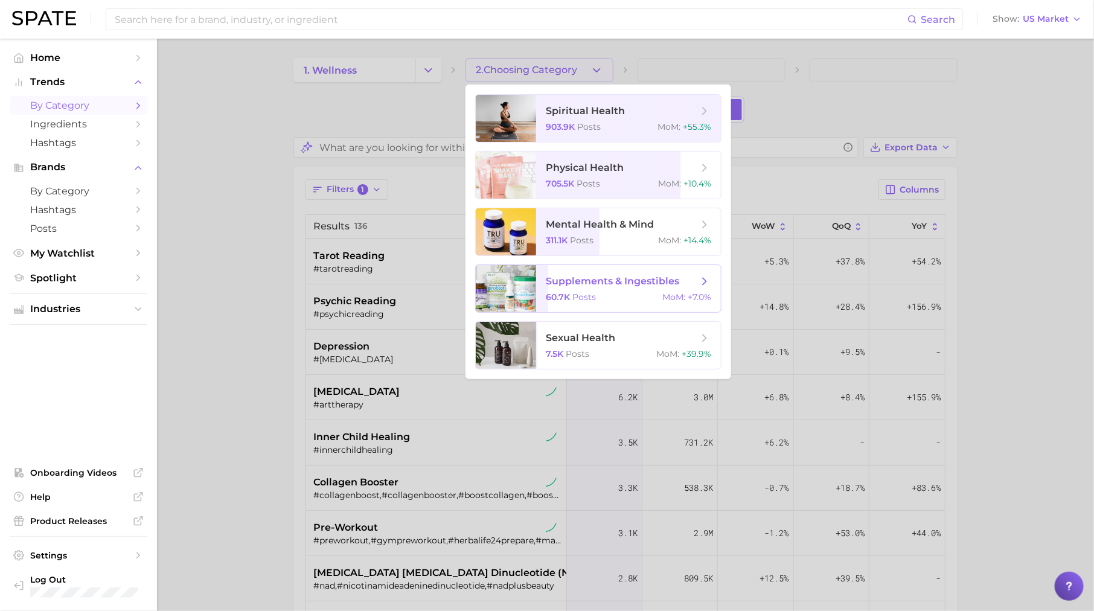
click at [591, 289] on span "supplements & ingestibles 60.7k Posts MoM : +7.0%" at bounding box center [628, 288] width 185 height 47
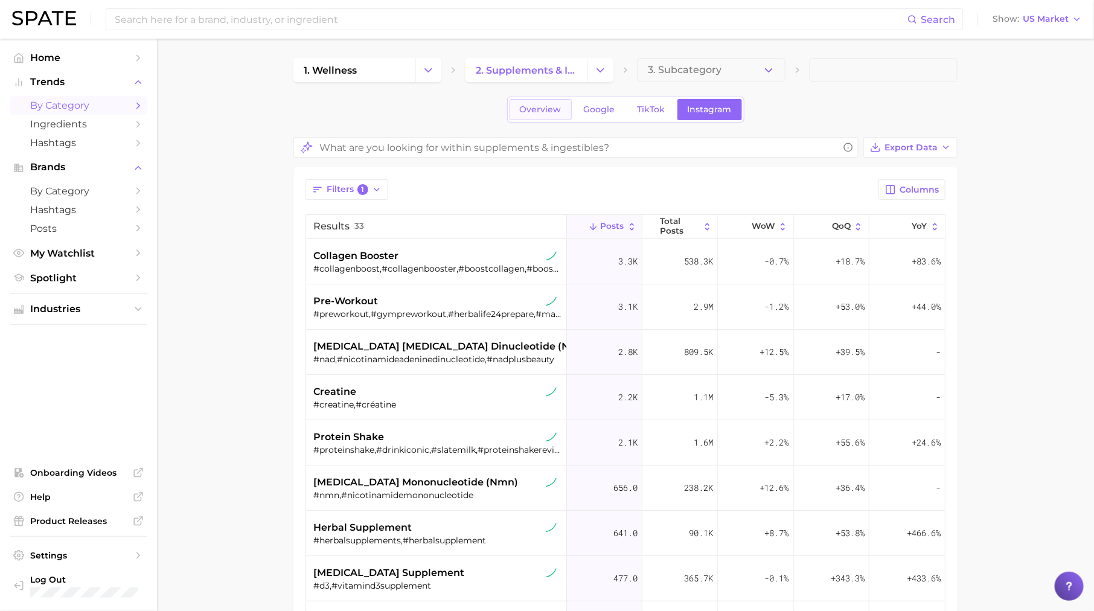
click at [554, 106] on span "Overview" at bounding box center [541, 109] width 42 height 10
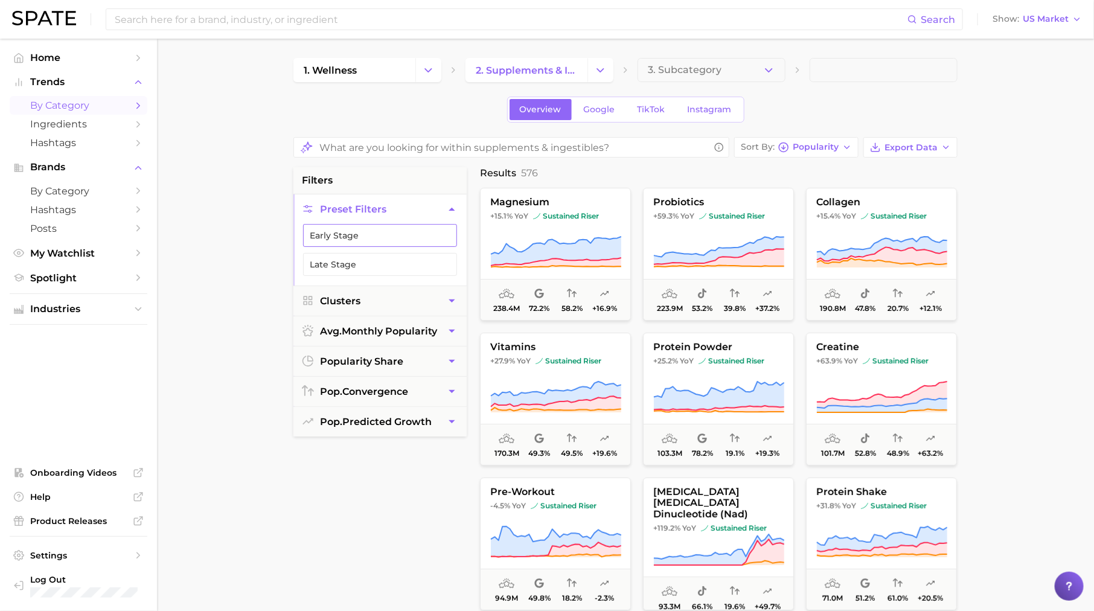
click at [434, 226] on button "Early Stage" at bounding box center [380, 235] width 154 height 23
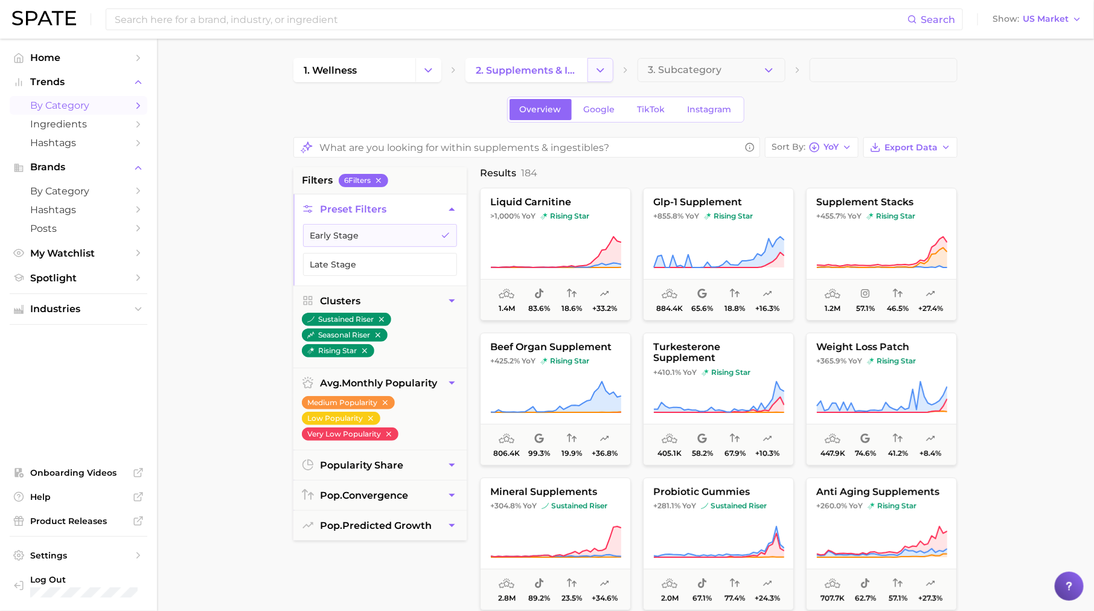
click at [609, 73] on button "Change Category" at bounding box center [600, 70] width 26 height 24
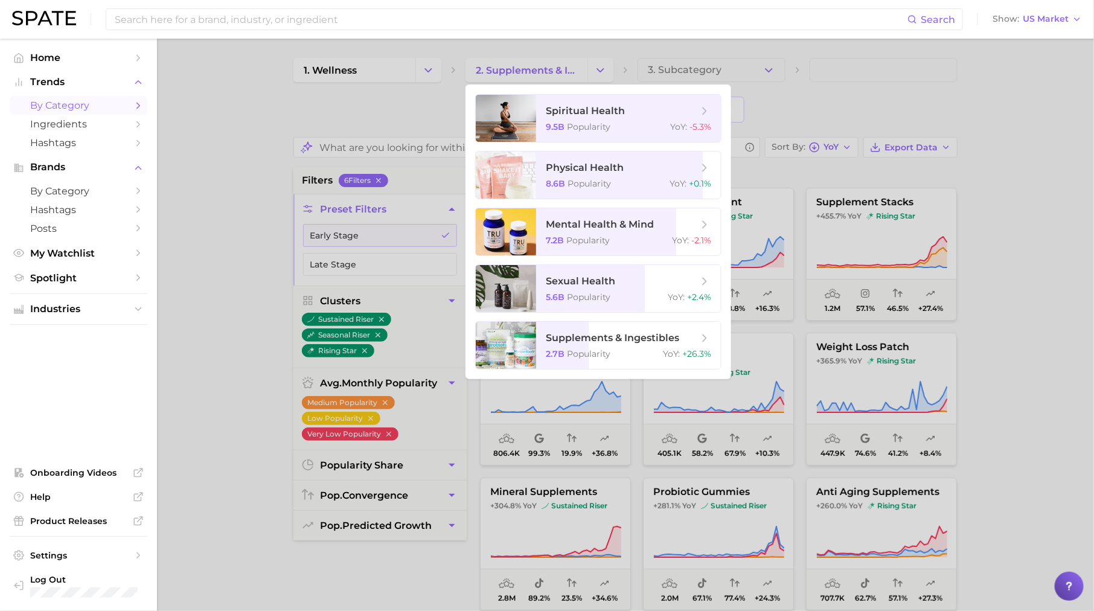
click at [418, 78] on div at bounding box center [547, 305] width 1094 height 611
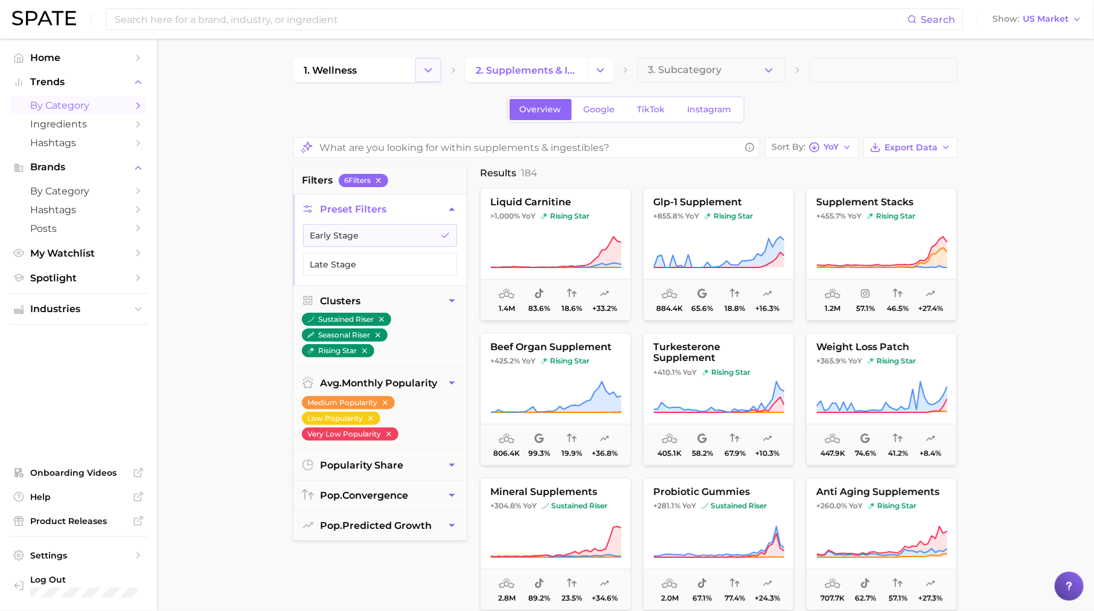
click at [424, 77] on button "Change Category" at bounding box center [428, 70] width 26 height 24
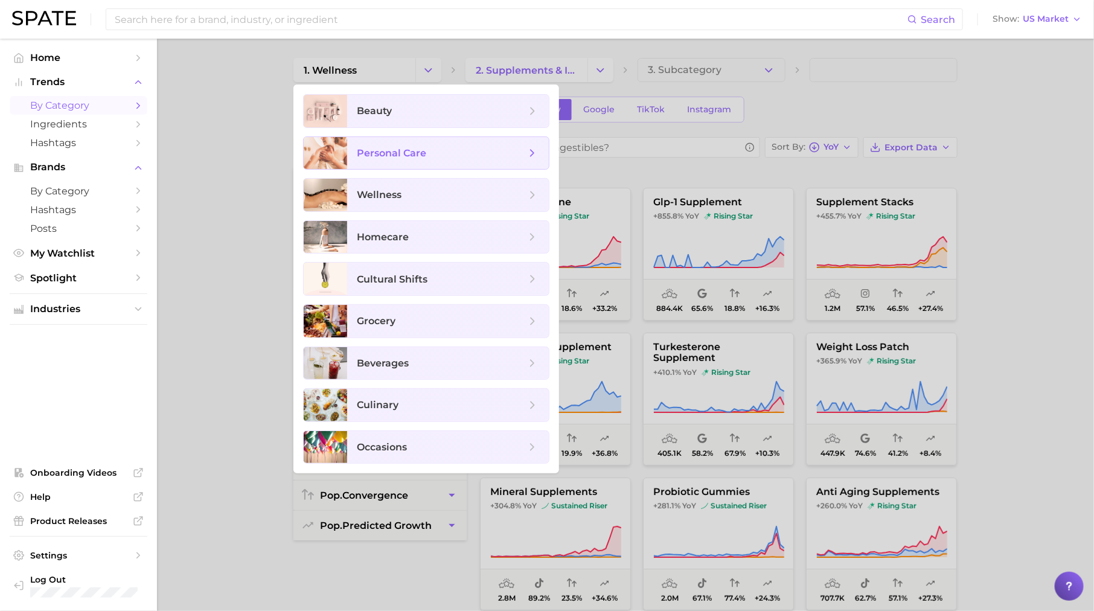
click at [431, 148] on span "personal care" at bounding box center [441, 153] width 169 height 13
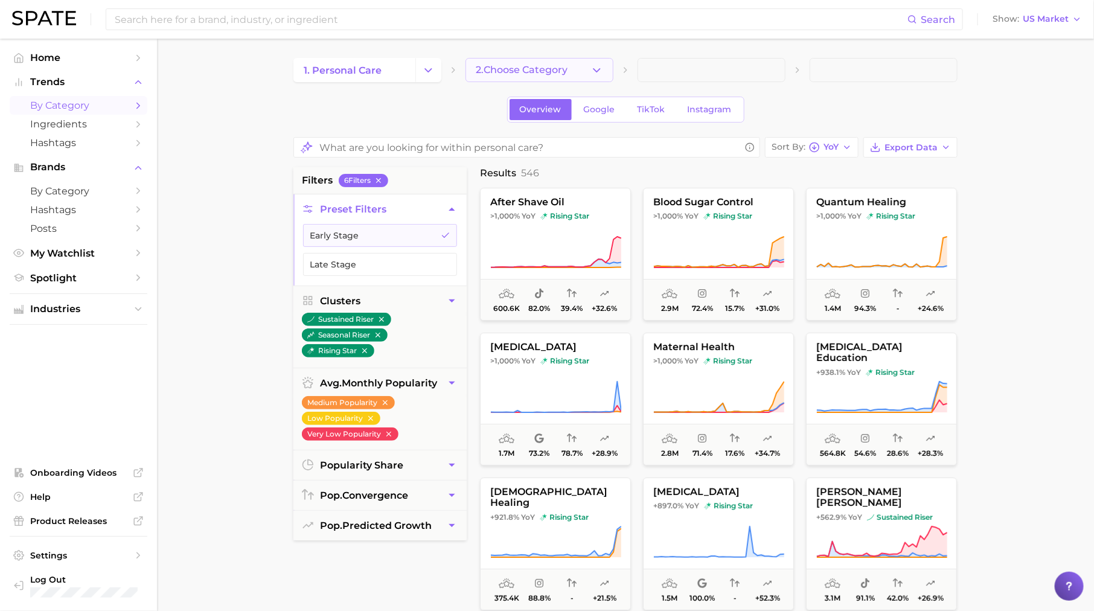
click at [587, 62] on button "2. Choose Category" at bounding box center [539, 70] width 148 height 24
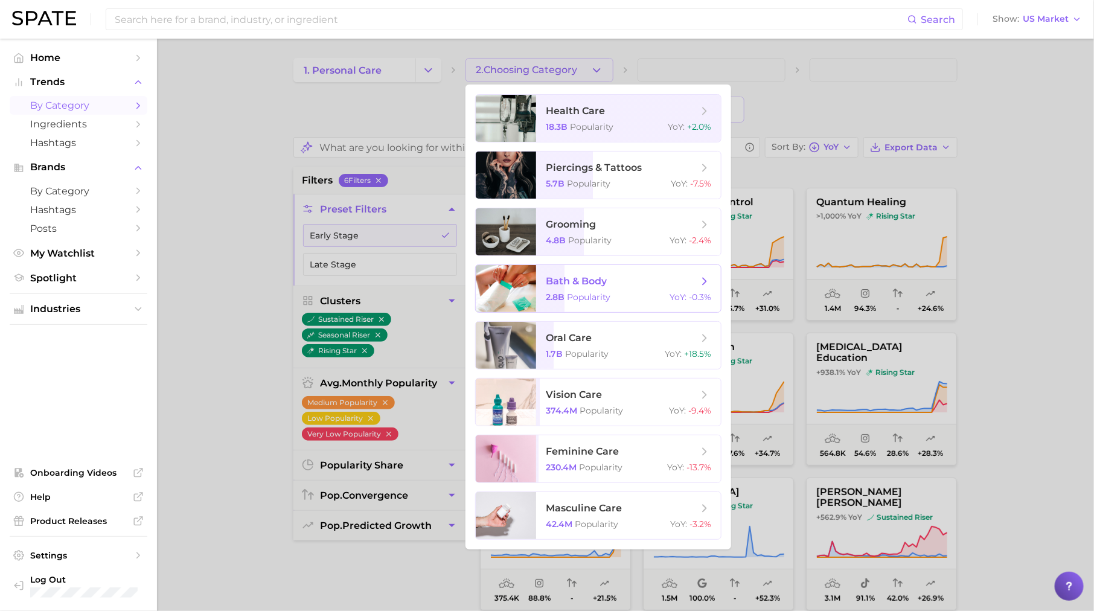
click at [604, 292] on span "bath & body 2.8b Popularity YoY : -0.3%" at bounding box center [628, 288] width 185 height 47
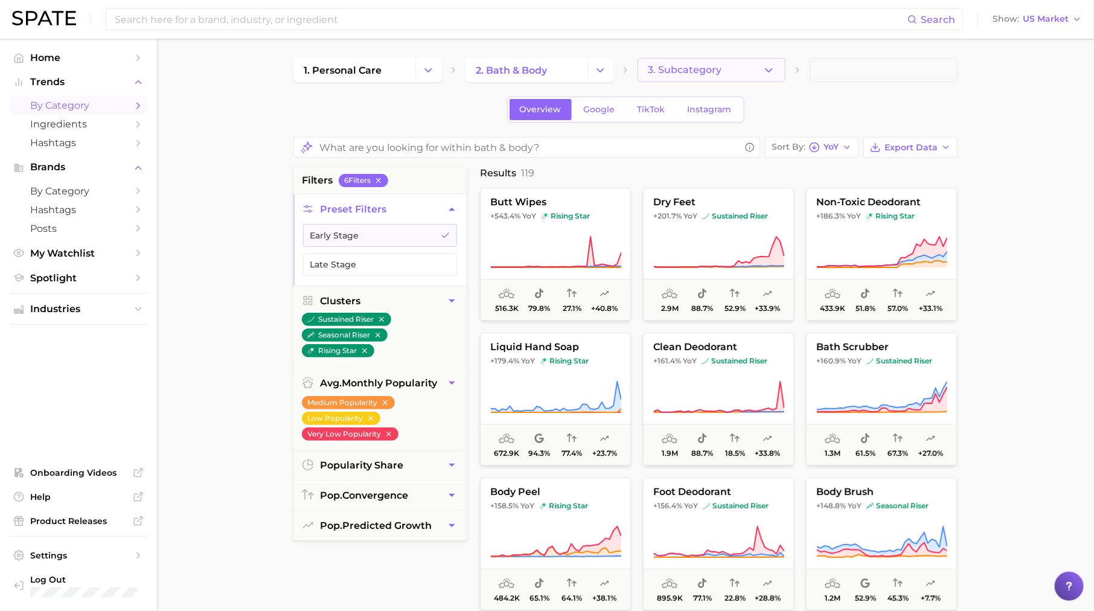
click at [695, 75] on button "3. Subcategory" at bounding box center [711, 70] width 148 height 24
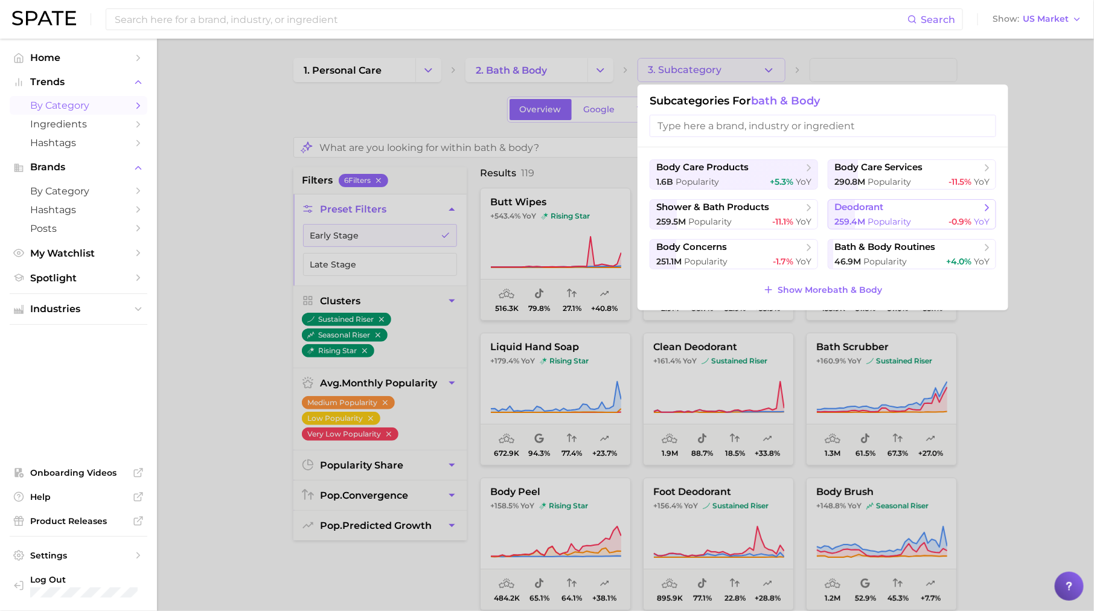
click at [911, 221] on div "259.4m Popularity -0.9% YoY" at bounding box center [911, 221] width 155 height 11
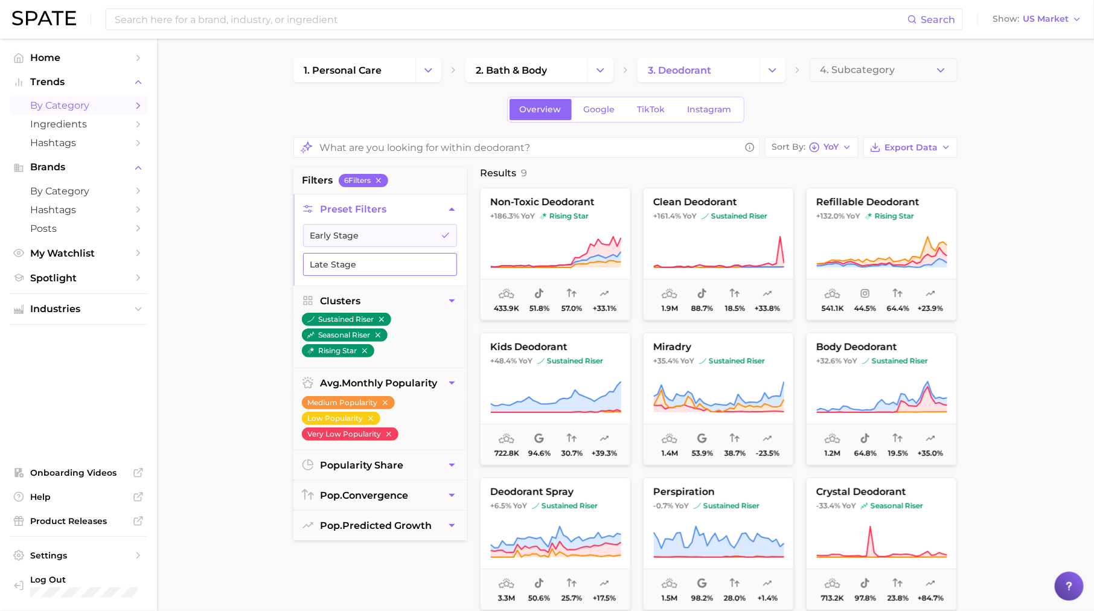
click at [454, 264] on button "Late Stage" at bounding box center [380, 264] width 154 height 23
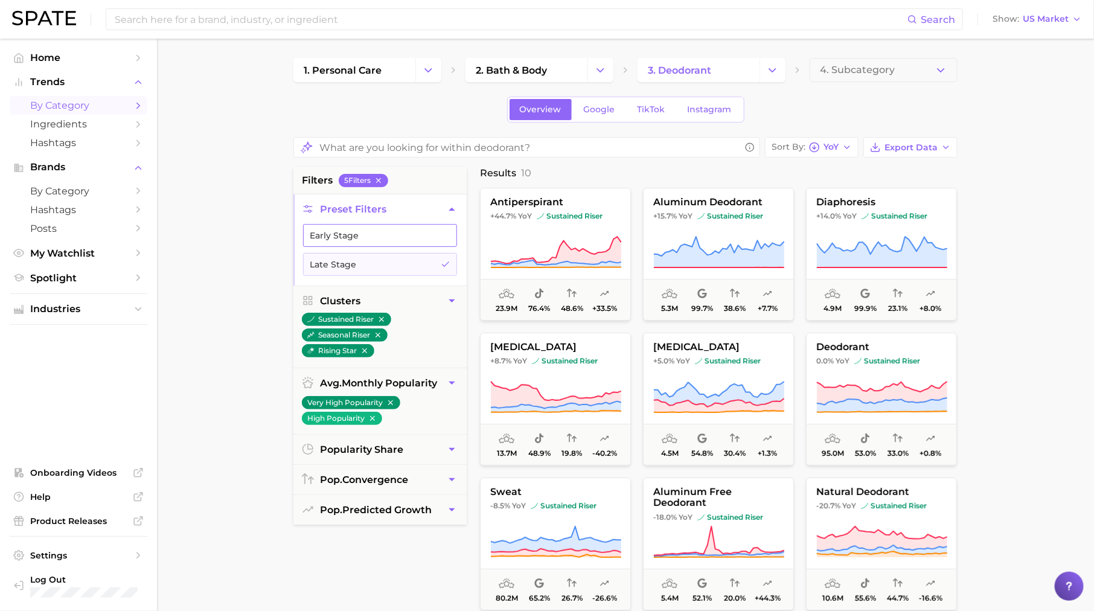
click at [446, 228] on button "Early Stage" at bounding box center [380, 235] width 154 height 23
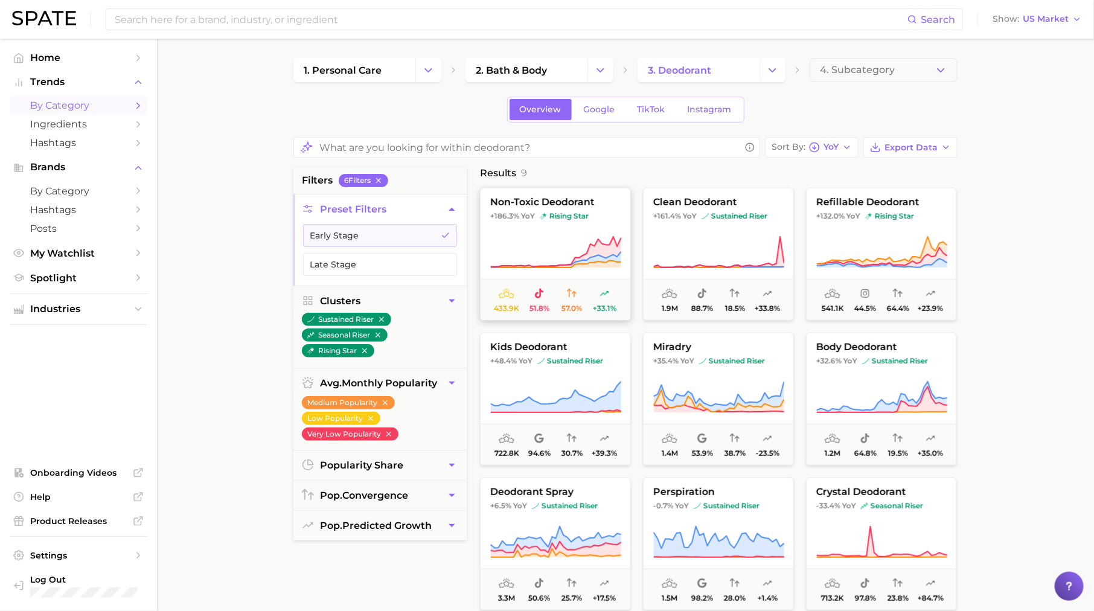
click at [584, 252] on icon at bounding box center [555, 252] width 131 height 34
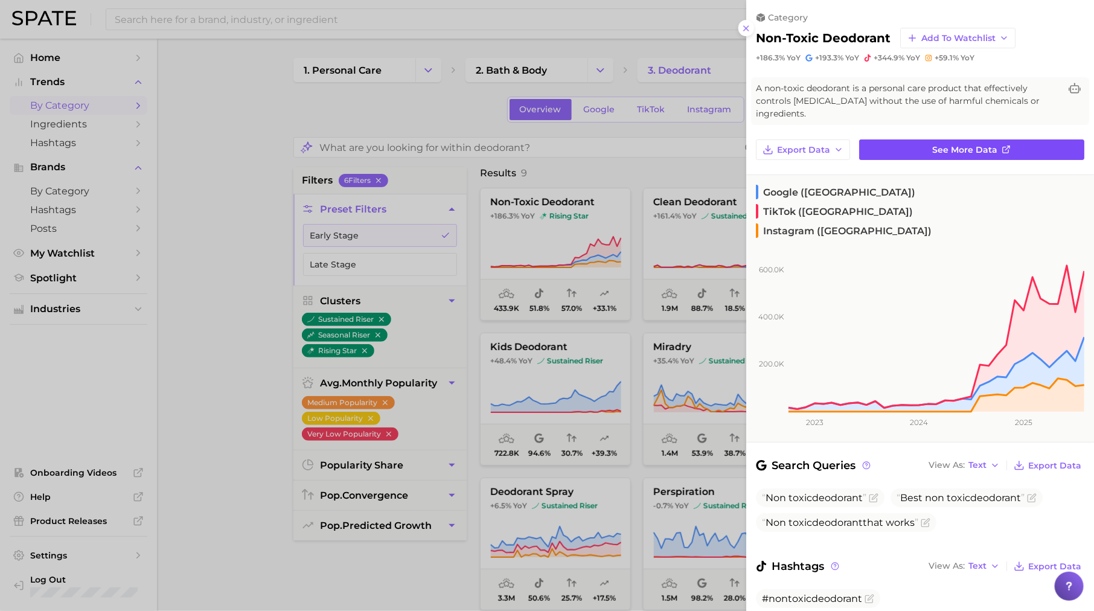
click at [994, 145] on span "See more data" at bounding box center [965, 150] width 65 height 10
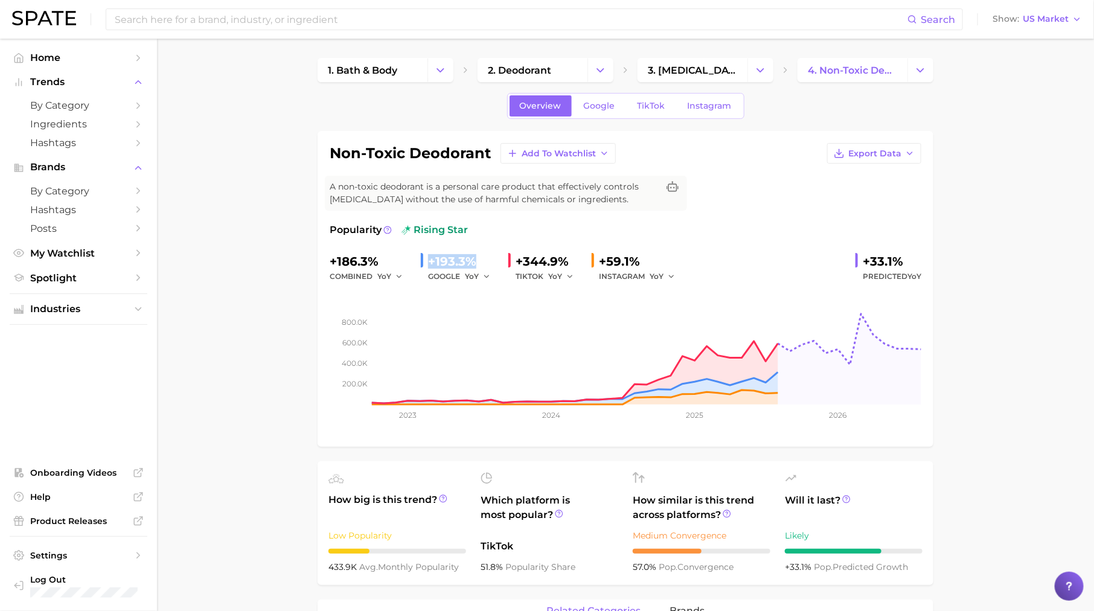
drag, startPoint x: 425, startPoint y: 259, endPoint x: 477, endPoint y: 259, distance: 52.5
click at [479, 260] on div "+193.3% GOOGLE YoY" at bounding box center [460, 268] width 78 height 32
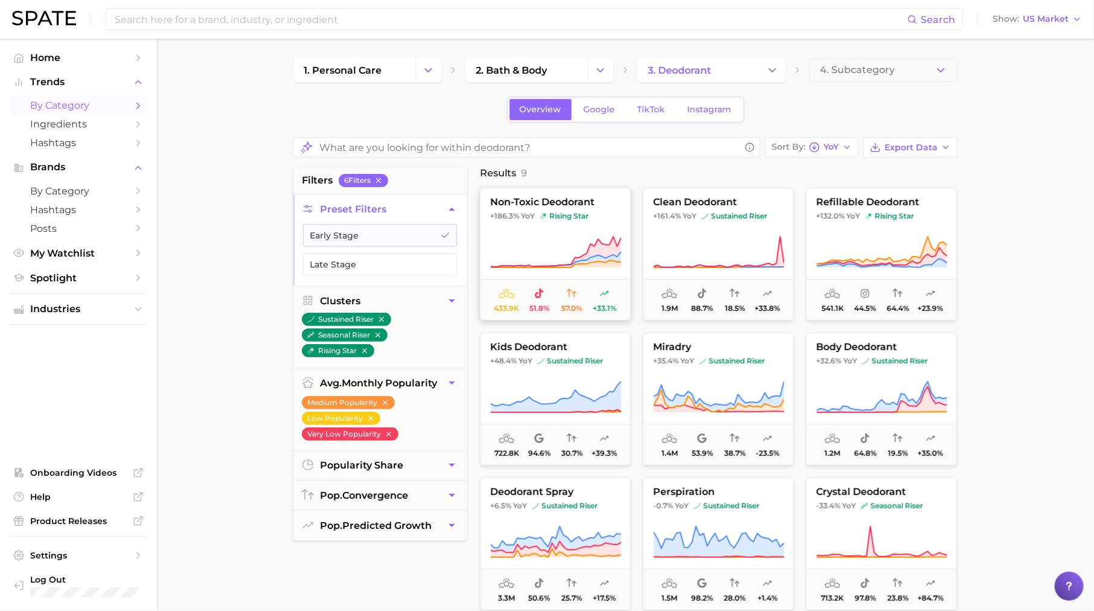
click at [582, 248] on icon at bounding box center [555, 252] width 131 height 34
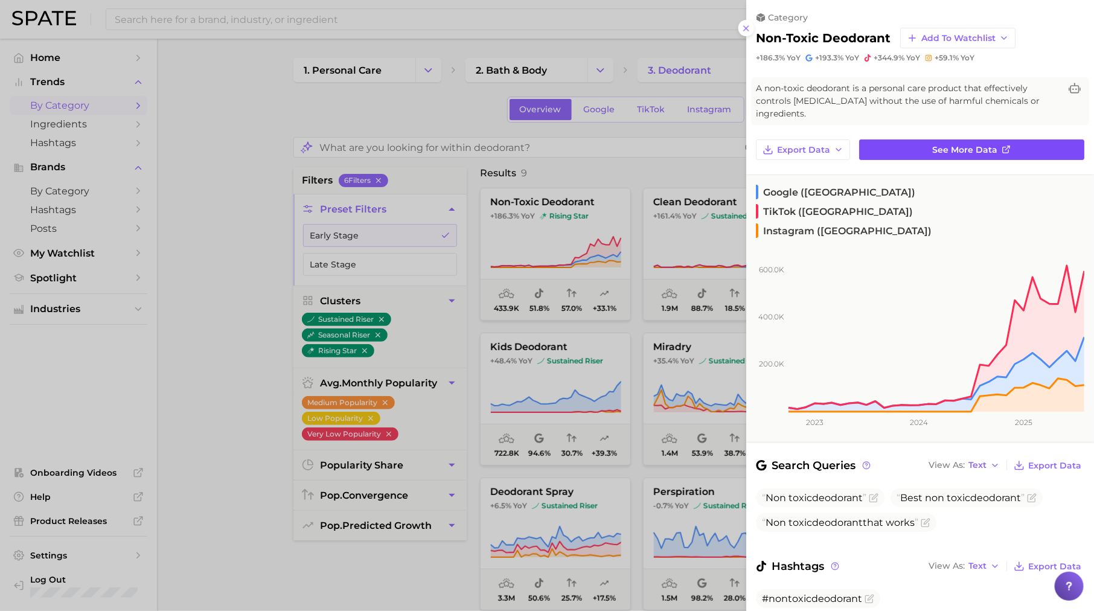
click at [902, 141] on link "See more data" at bounding box center [971, 149] width 225 height 21
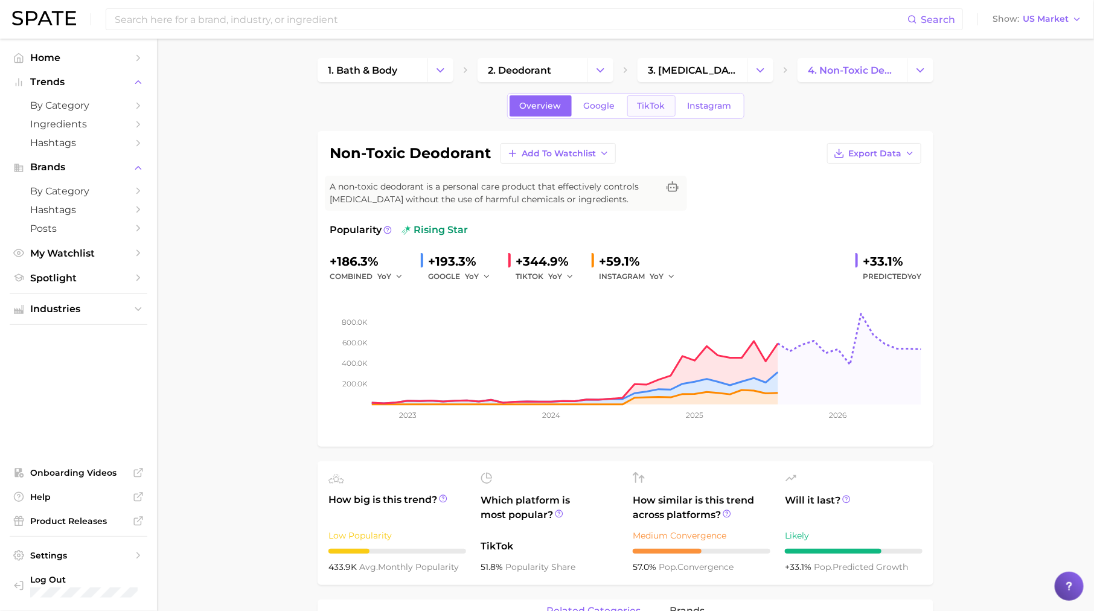
click at [649, 105] on span "TikTok" at bounding box center [651, 106] width 28 height 10
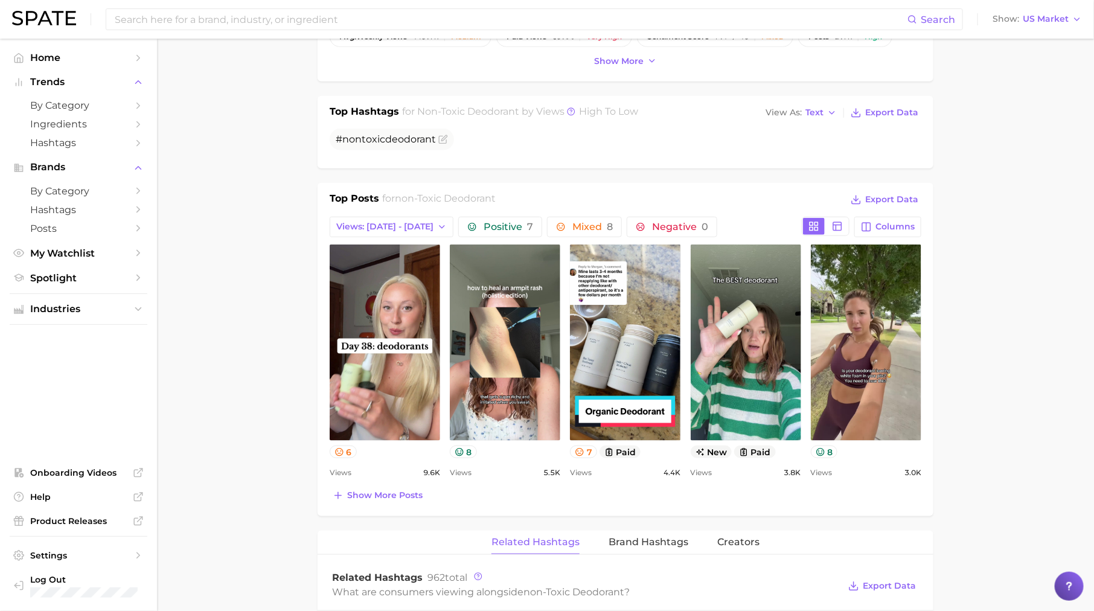
scroll to position [441, 0]
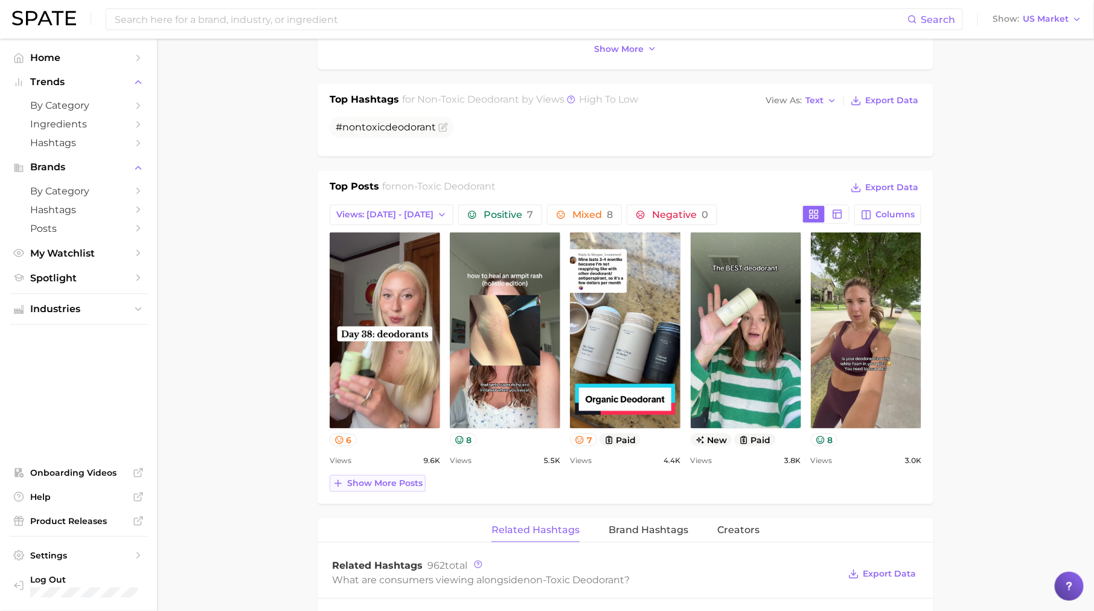
click at [366, 475] on button "Show more posts" at bounding box center [378, 483] width 96 height 17
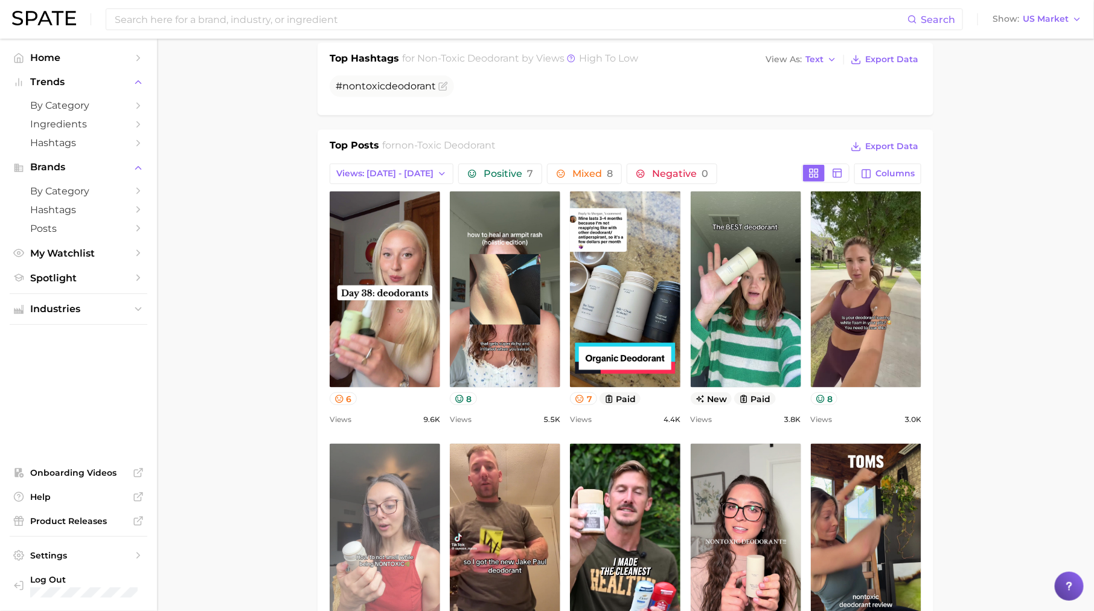
scroll to position [539, 0]
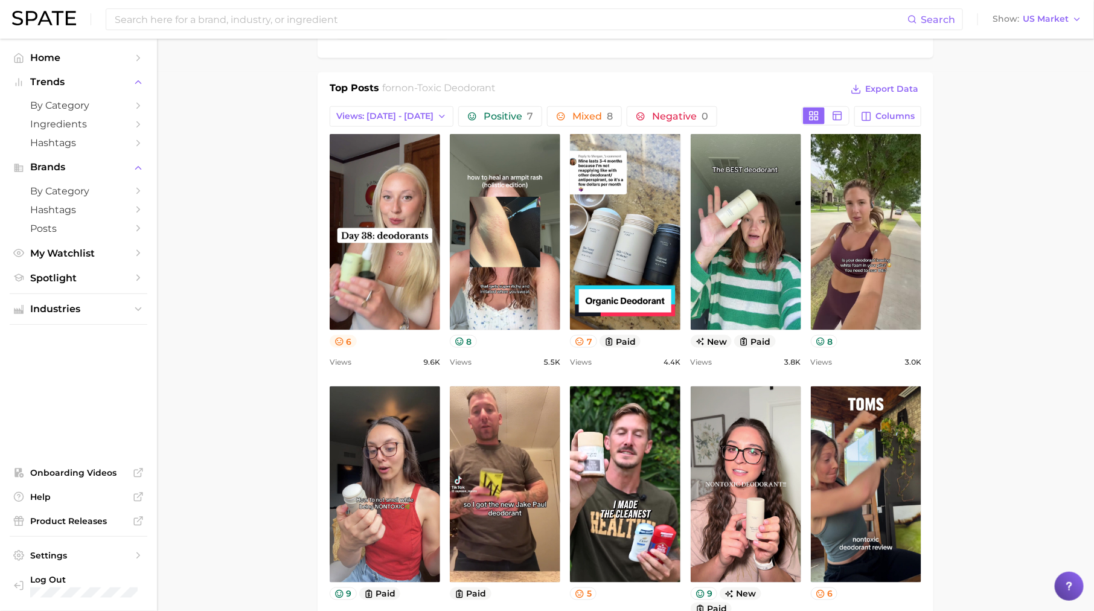
click at [339, 339] on icon at bounding box center [339, 342] width 10 height 10
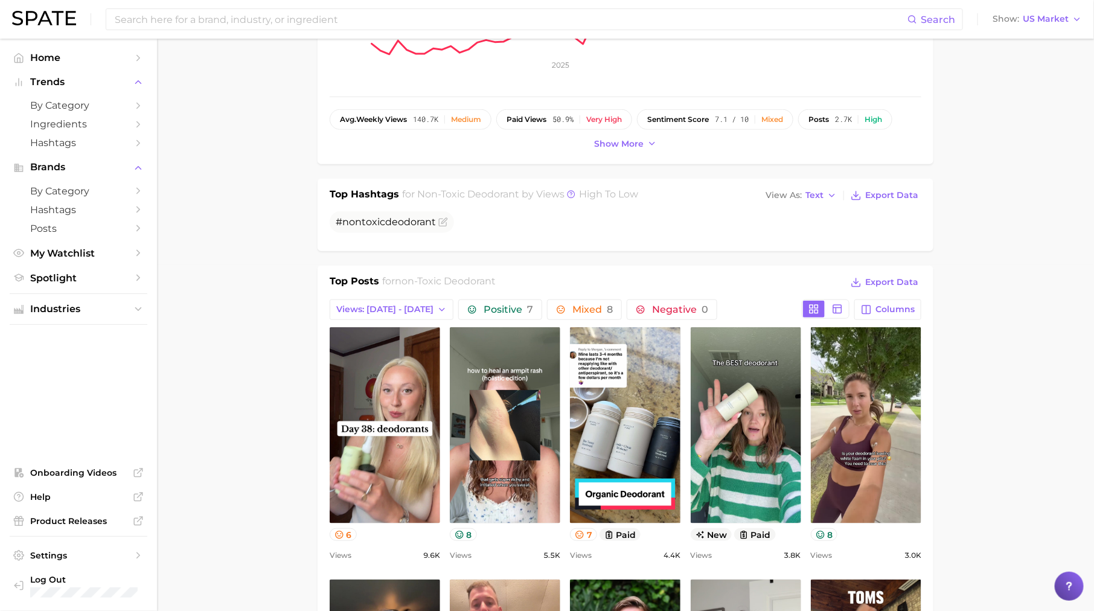
scroll to position [347, 0]
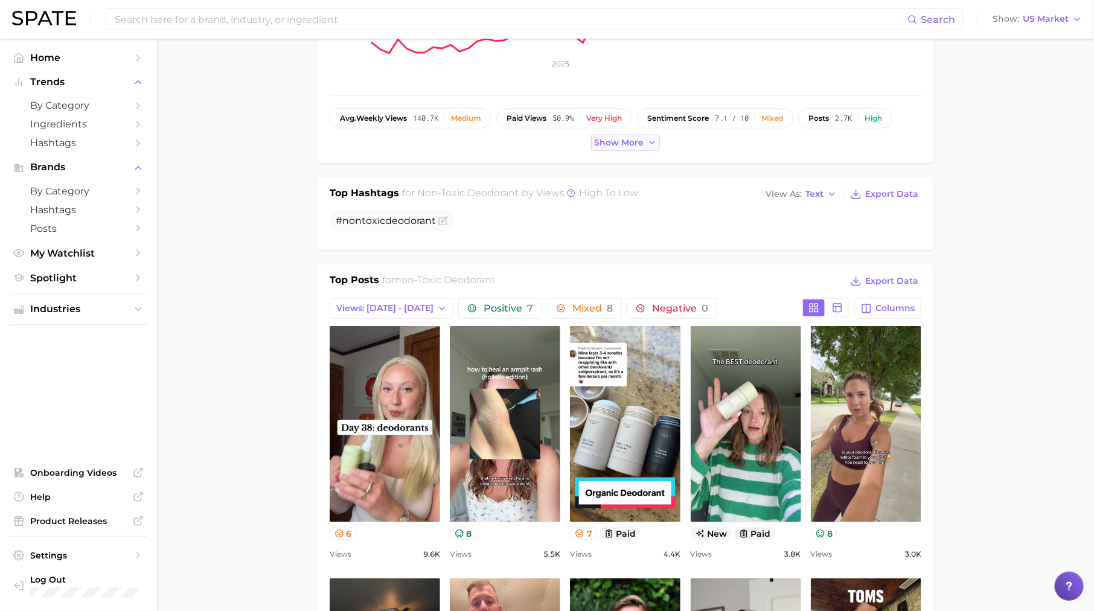
click at [627, 138] on span "Show more" at bounding box center [618, 143] width 49 height 10
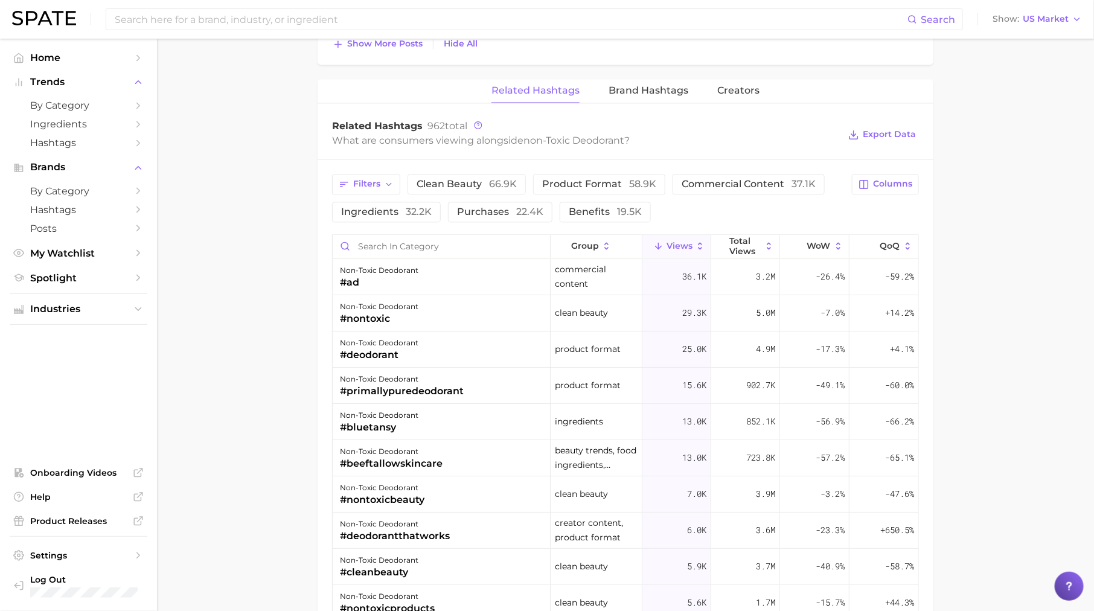
scroll to position [1189, 0]
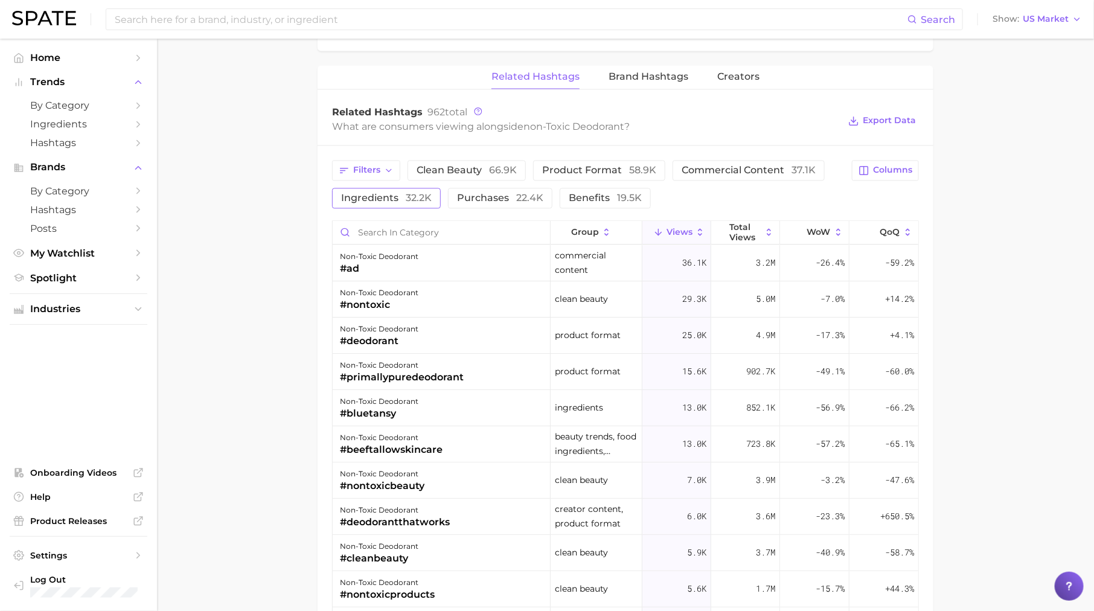
click at [393, 188] on button "ingredients 32.2k" at bounding box center [386, 198] width 109 height 21
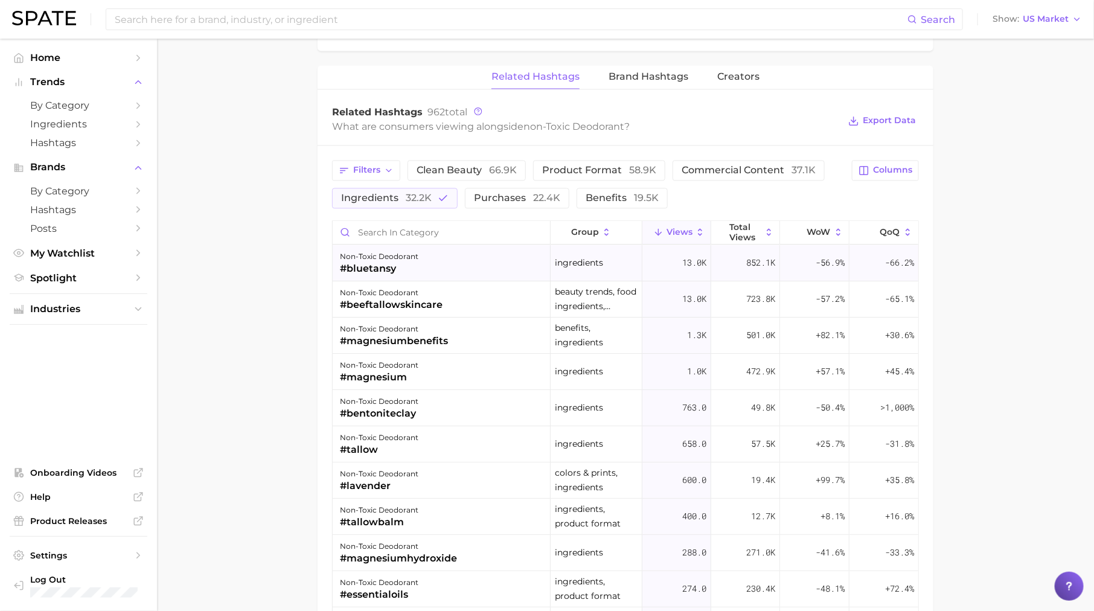
click at [436, 267] on div "non-toxic deodorant #bluetansy" at bounding box center [442, 263] width 218 height 36
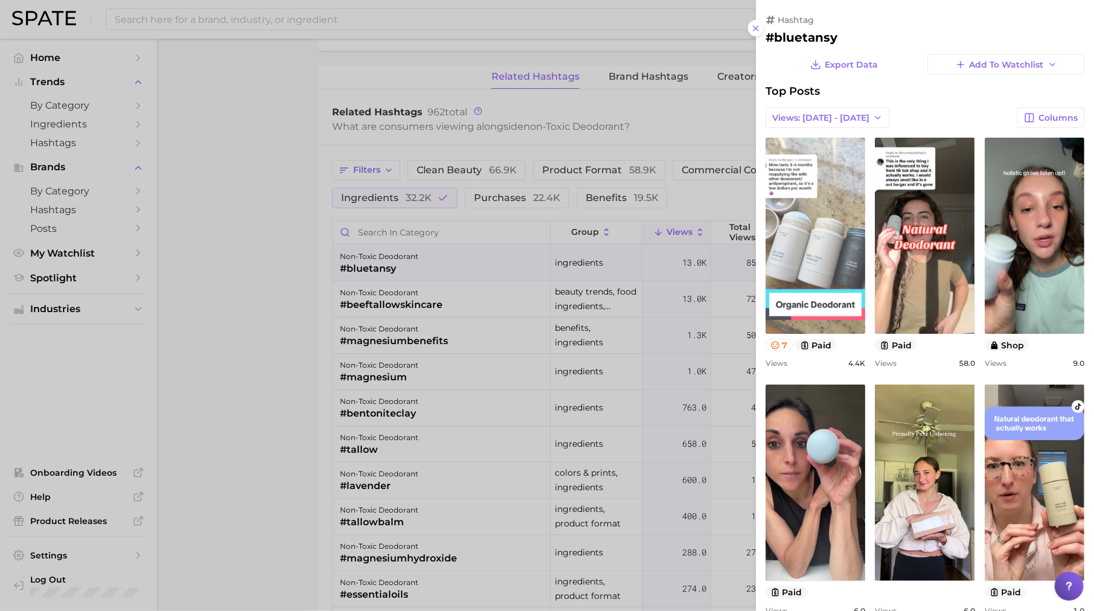
scroll to position [0, 0]
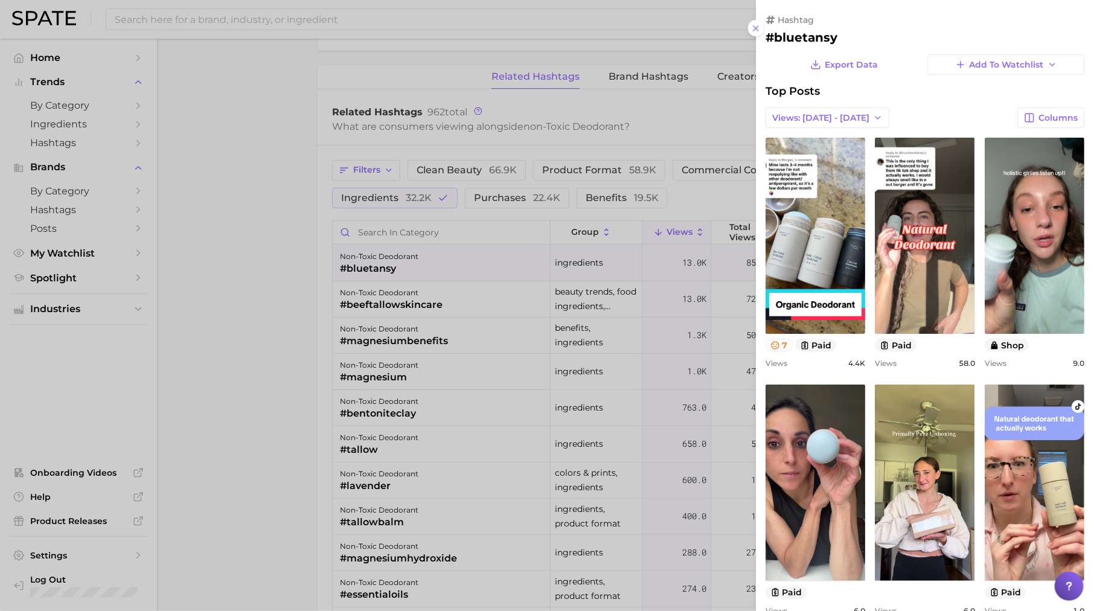
click at [487, 318] on div at bounding box center [547, 305] width 1094 height 611
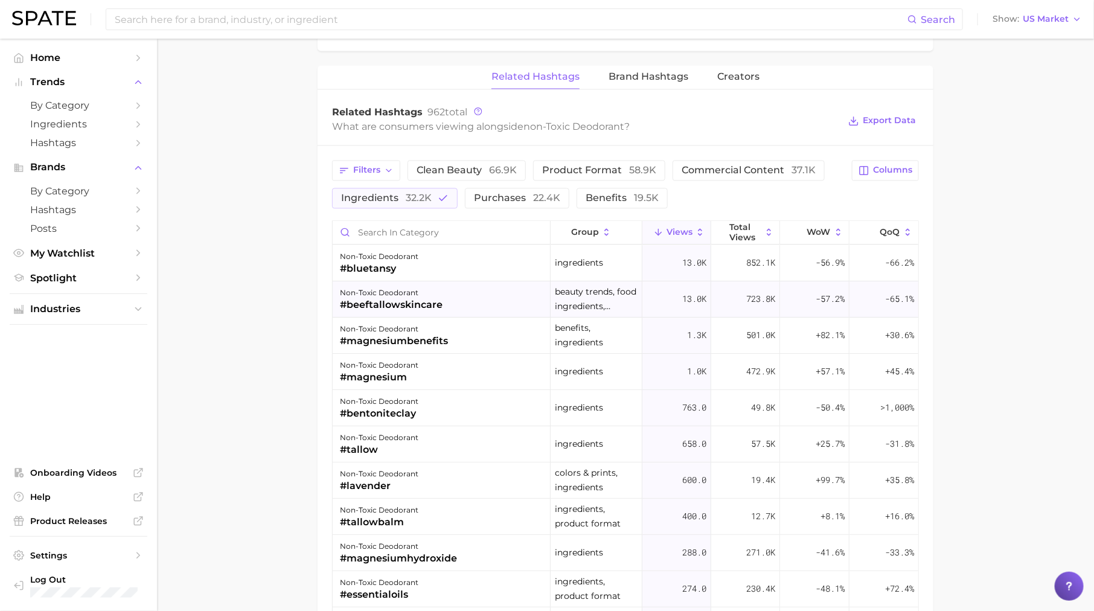
click at [434, 298] on div "#beeftallowskincare" at bounding box center [391, 305] width 103 height 14
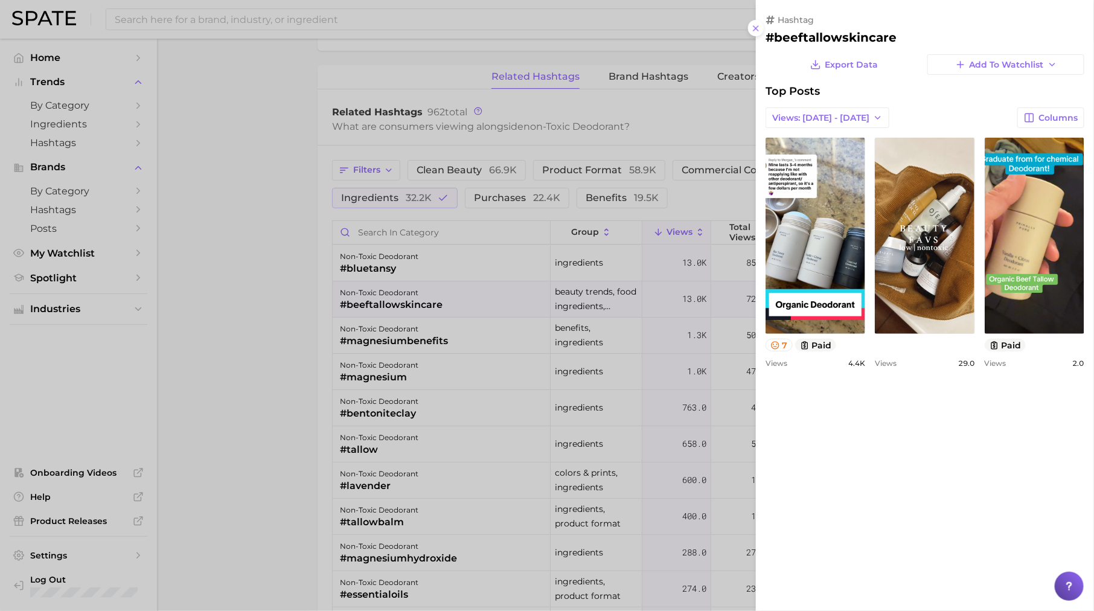
click at [432, 333] on div at bounding box center [547, 305] width 1094 height 611
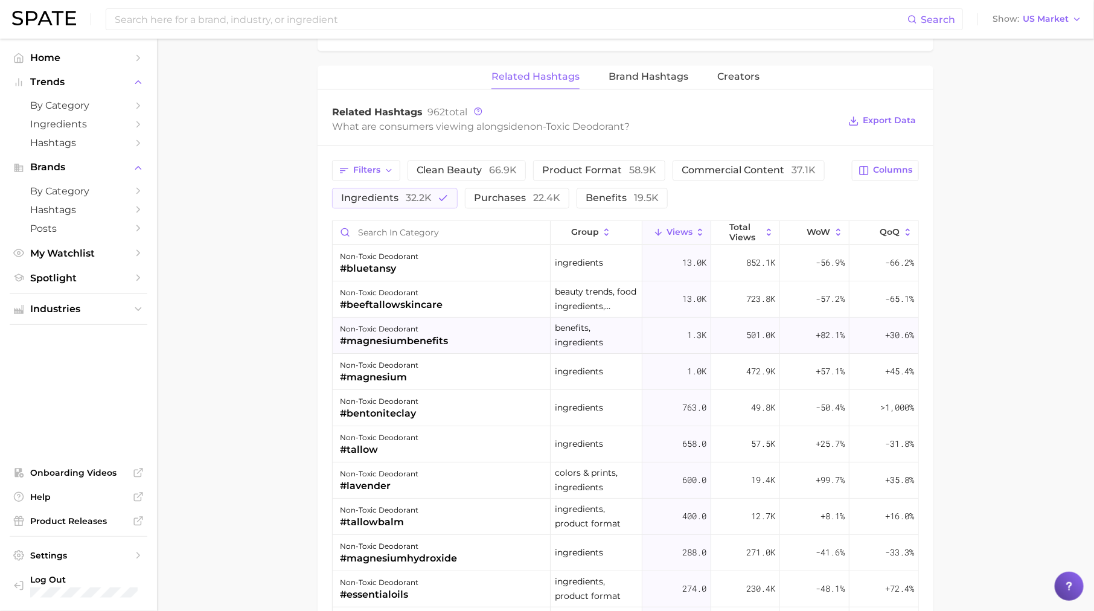
click at [434, 334] on div "#magnesiumbenefits" at bounding box center [394, 341] width 108 height 14
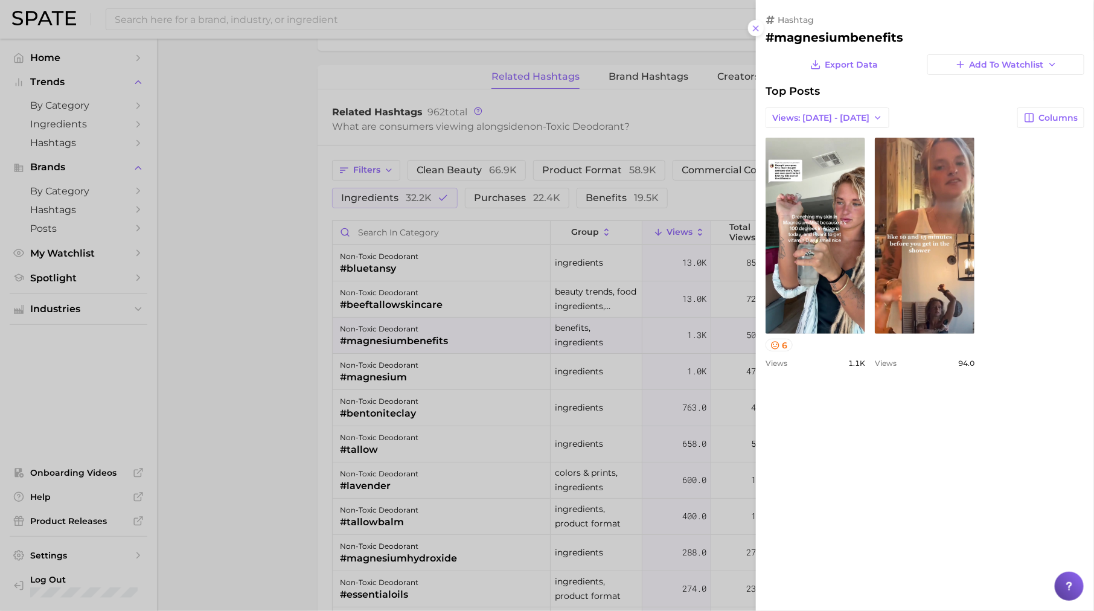
click at [569, 372] on div at bounding box center [547, 305] width 1094 height 611
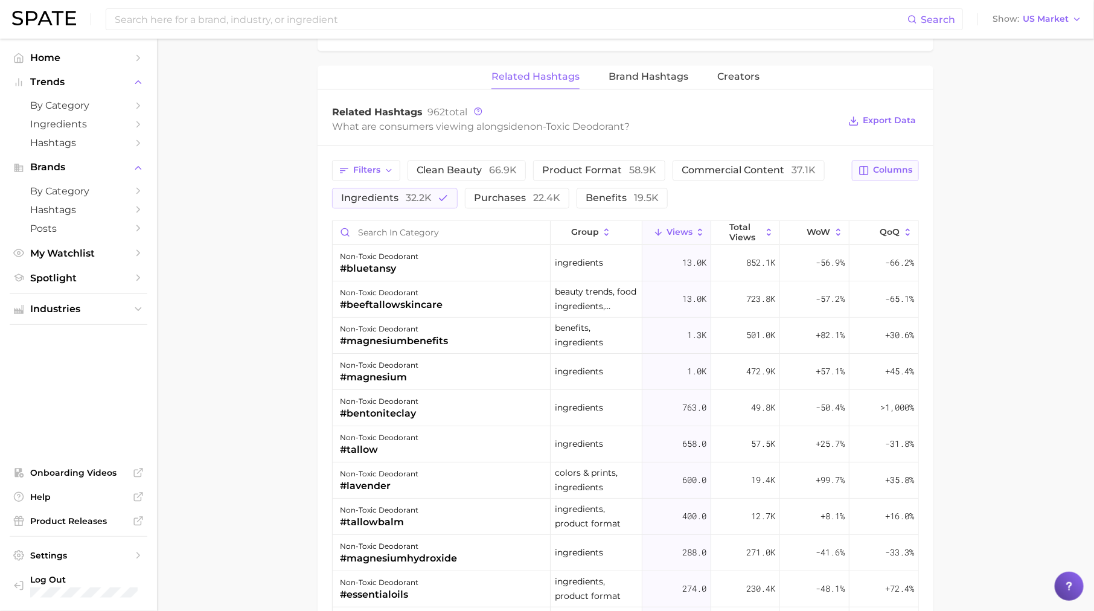
click at [874, 167] on span "Columns" at bounding box center [892, 170] width 39 height 10
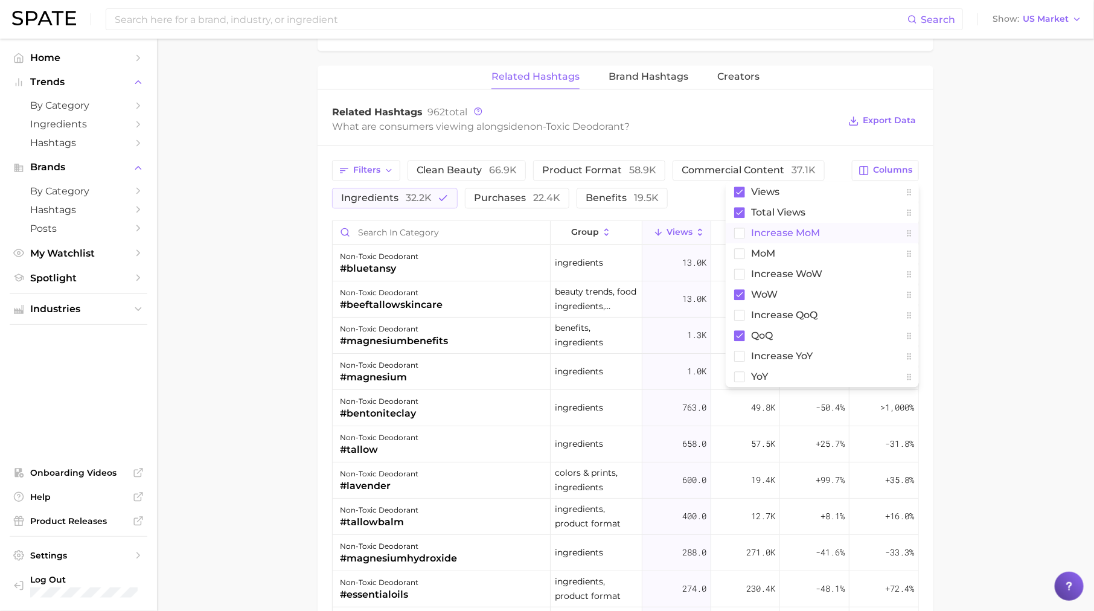
click at [849, 231] on button "increase MoM" at bounding box center [821, 233] width 193 height 21
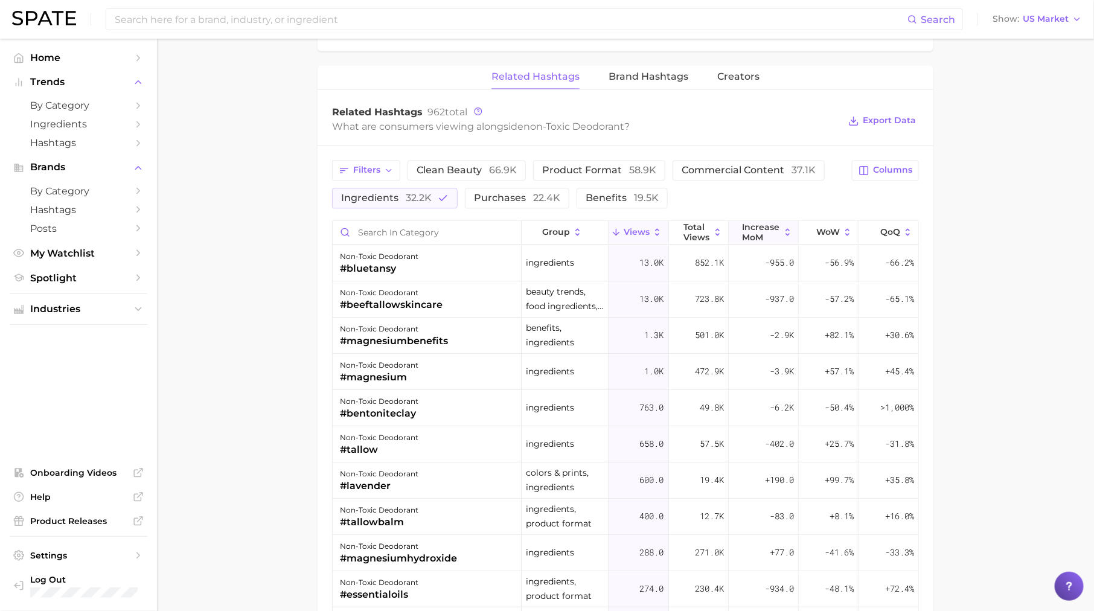
click at [762, 232] on span "increase MoM" at bounding box center [760, 231] width 37 height 19
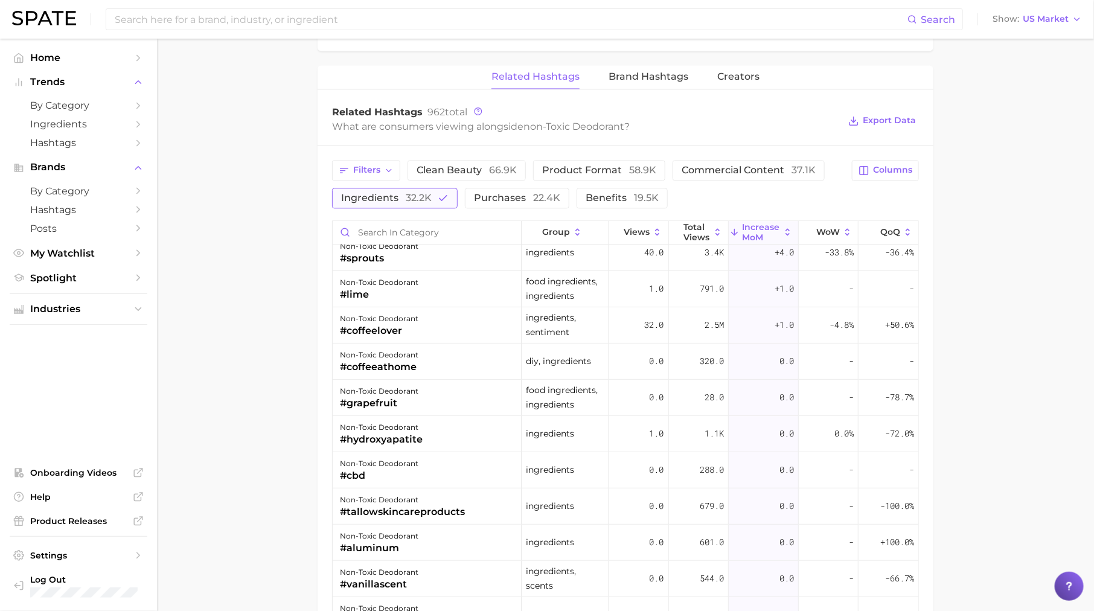
click at [371, 193] on span "ingredients 32.2k" at bounding box center [386, 198] width 91 height 10
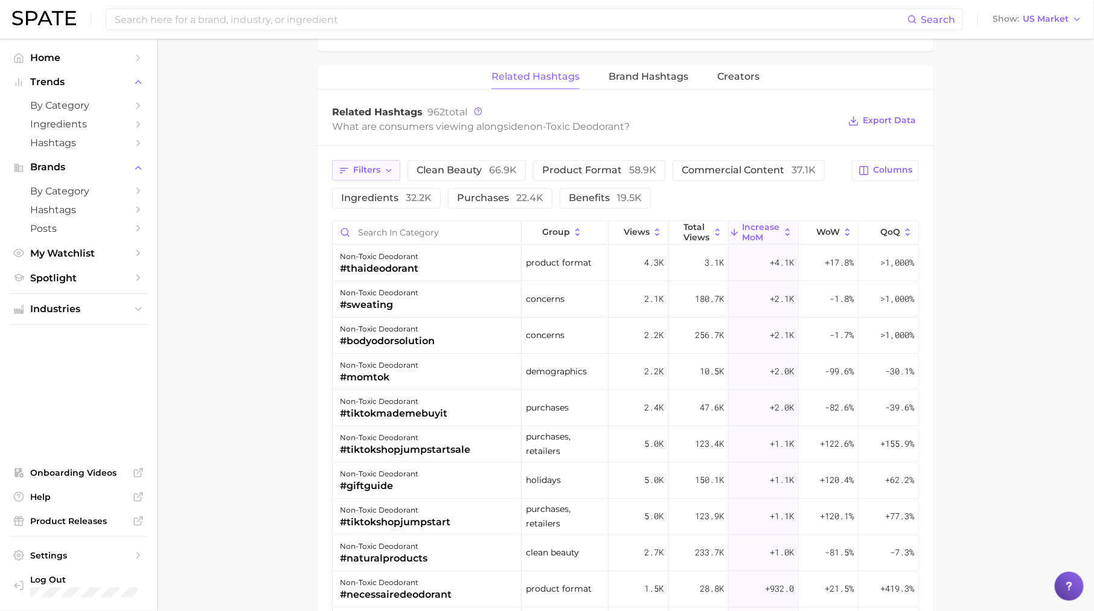
click at [359, 165] on span "Filters" at bounding box center [366, 170] width 27 height 10
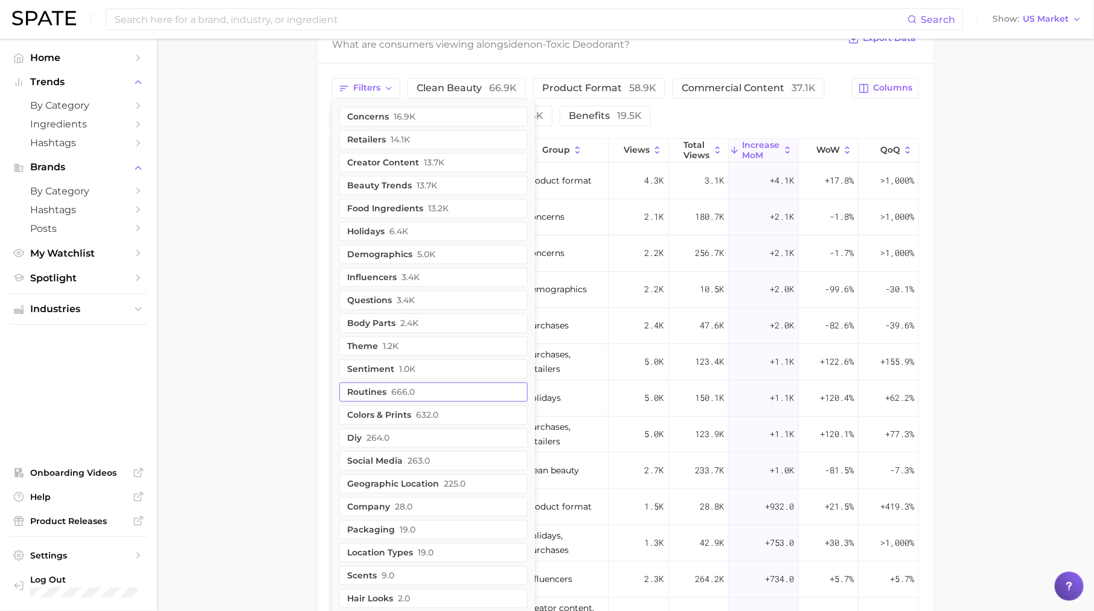
click at [403, 391] on span "666.0" at bounding box center [403, 392] width 24 height 10
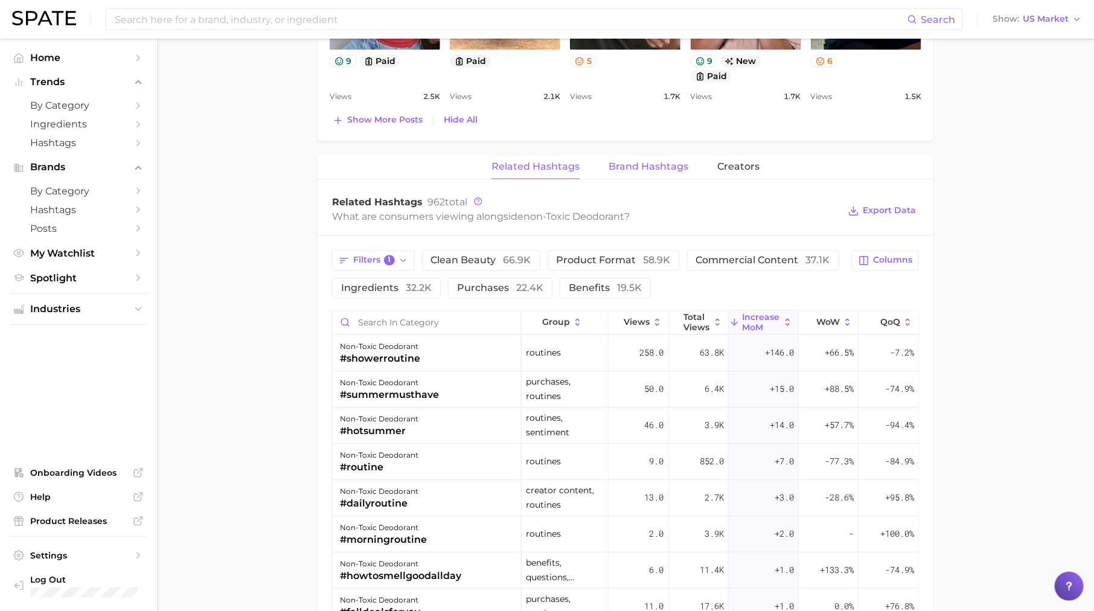
click at [669, 172] on button "Brand Hashtags" at bounding box center [648, 167] width 80 height 24
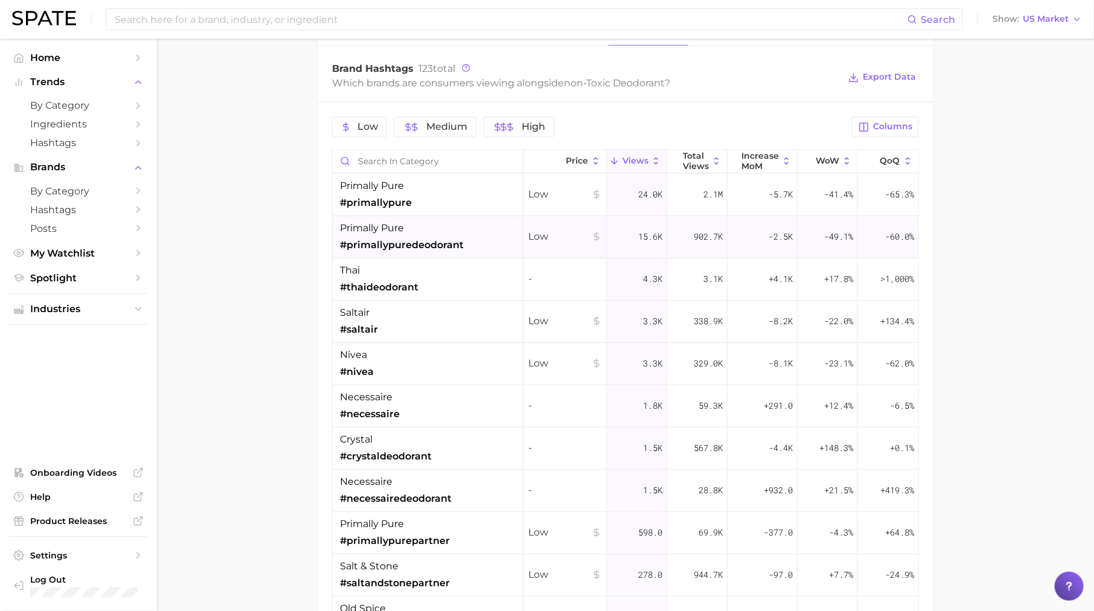
click at [410, 228] on div "primally pure #primallypuredeodorant" at bounding box center [402, 236] width 124 height 31
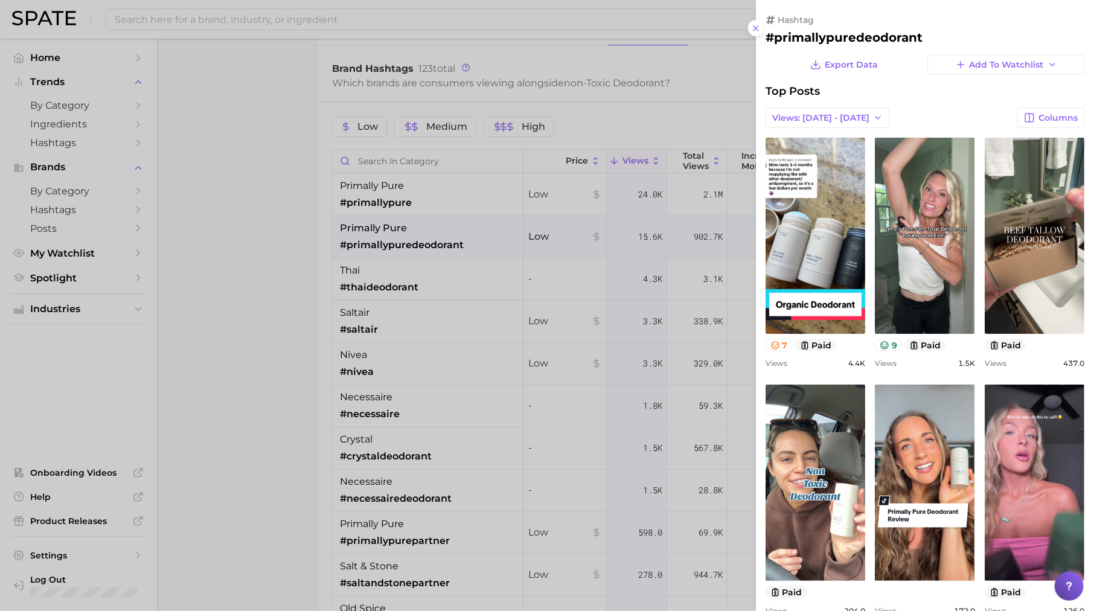
click at [422, 284] on div at bounding box center [547, 305] width 1094 height 611
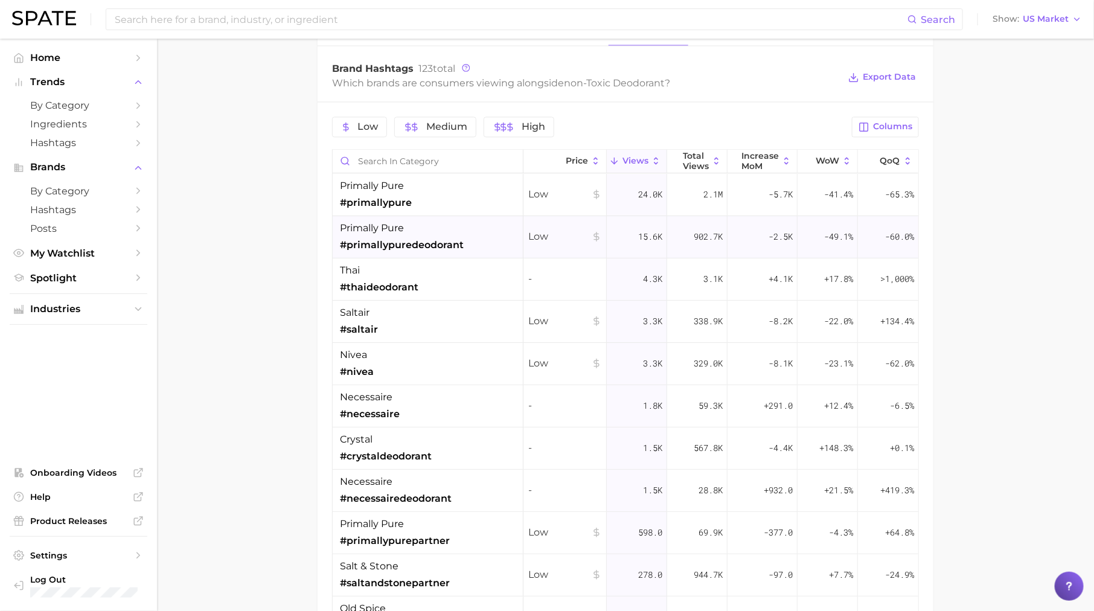
click at [421, 238] on span "#primallypuredeodorant" at bounding box center [402, 245] width 124 height 14
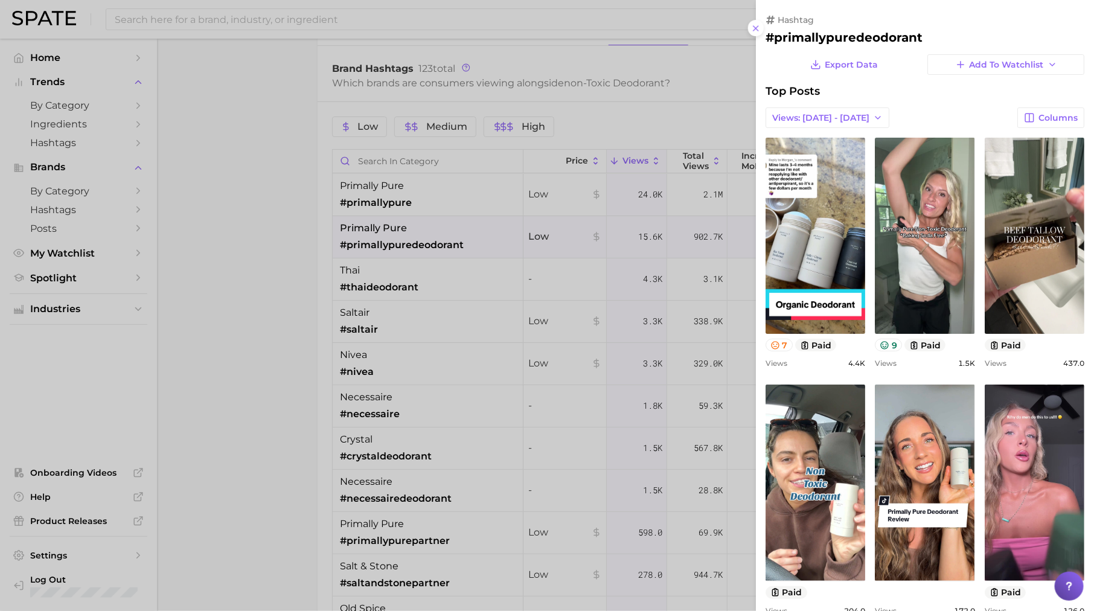
click at [432, 299] on div at bounding box center [547, 305] width 1094 height 611
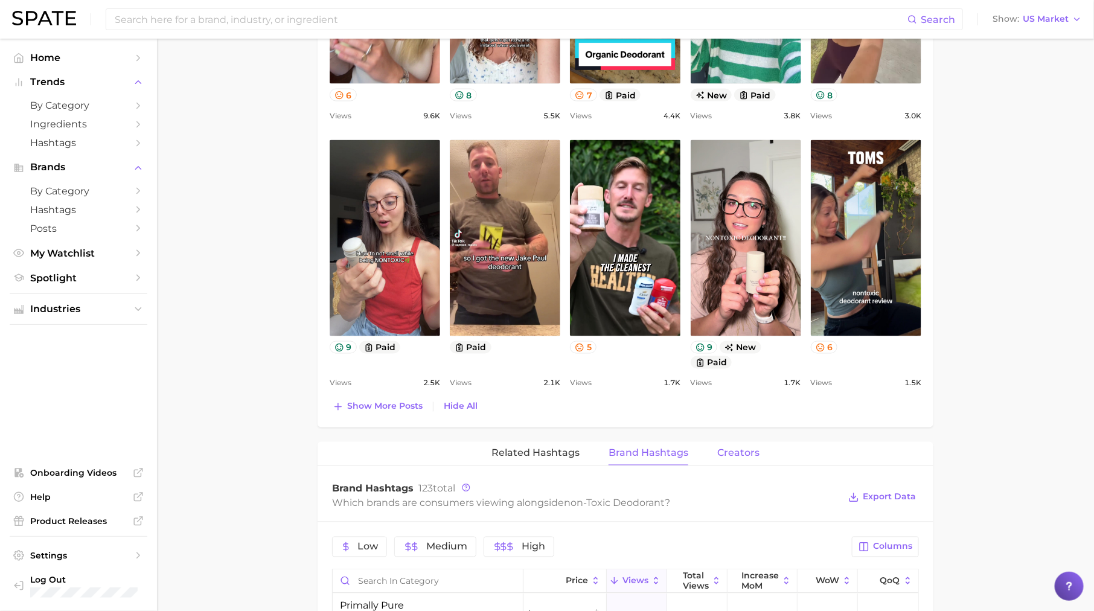
click at [748, 456] on button "Creators" at bounding box center [738, 454] width 42 height 24
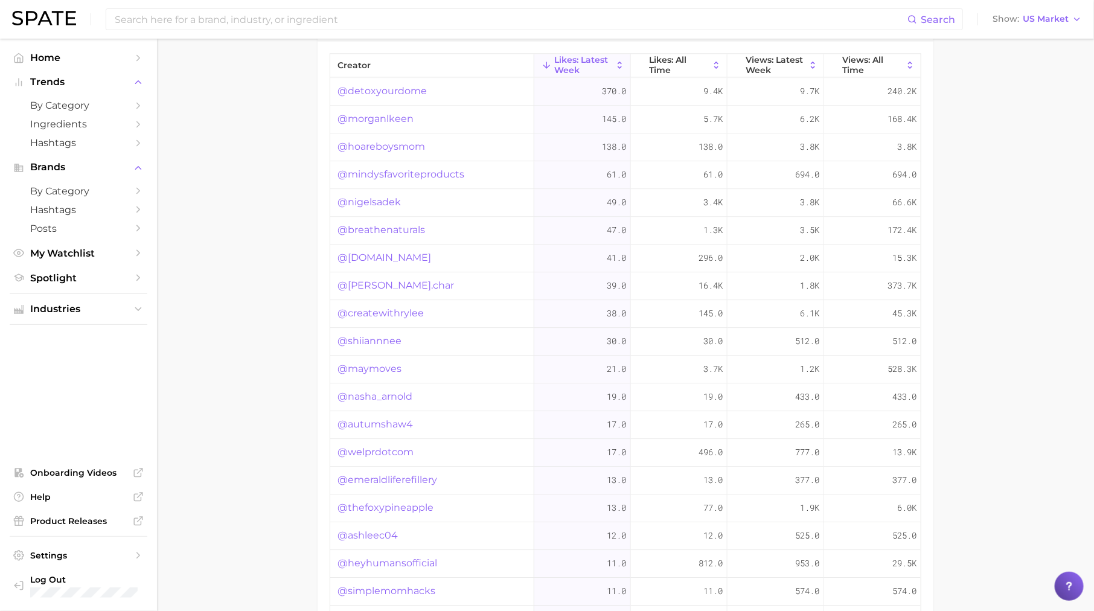
click at [376, 113] on link "@morganlkeen" at bounding box center [375, 119] width 76 height 14
click at [407, 312] on link "@createwithrylee" at bounding box center [380, 313] width 86 height 14
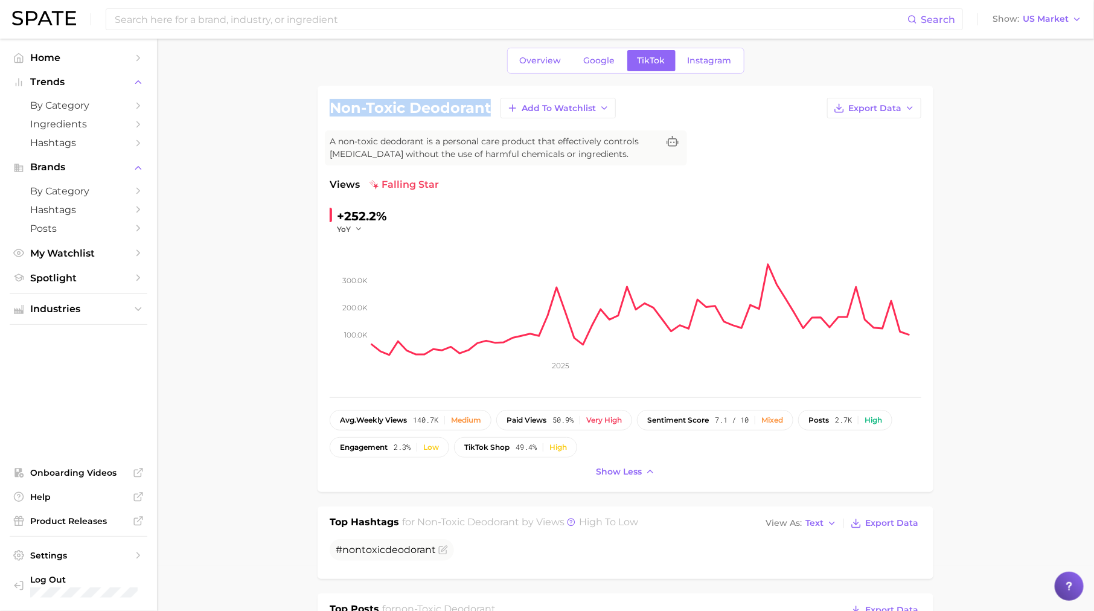
drag, startPoint x: 329, startPoint y: 107, endPoint x: 489, endPoint y: 108, distance: 160.6
click at [489, 109] on div "non-toxic deodorant Add to Watchlist Export Data A non-toxic deodorant is a per…" at bounding box center [625, 289] width 616 height 406
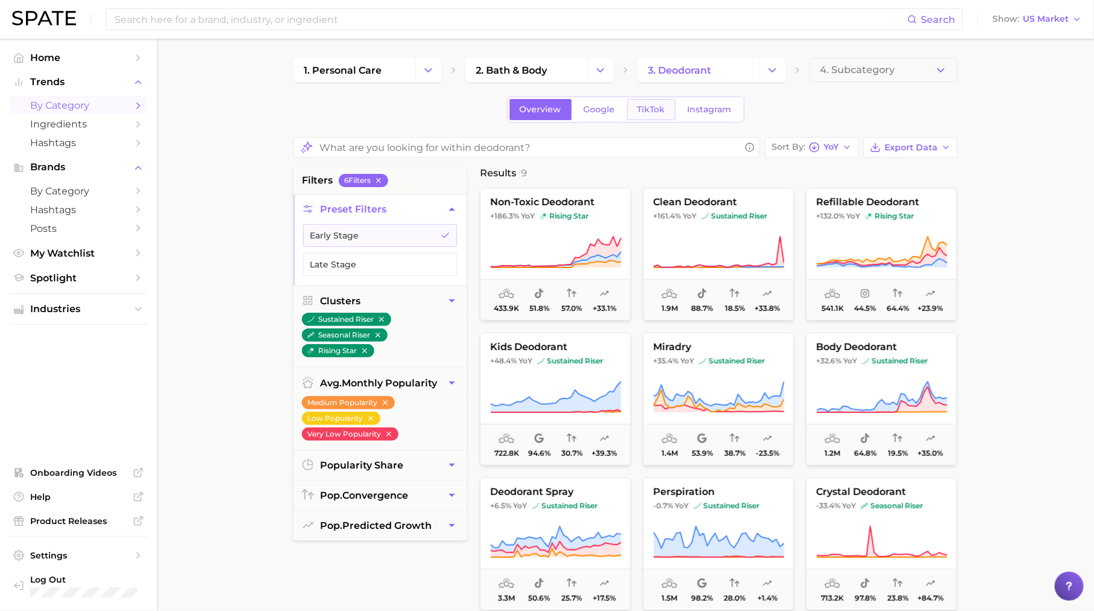
click at [645, 112] on span "TikTok" at bounding box center [651, 109] width 28 height 10
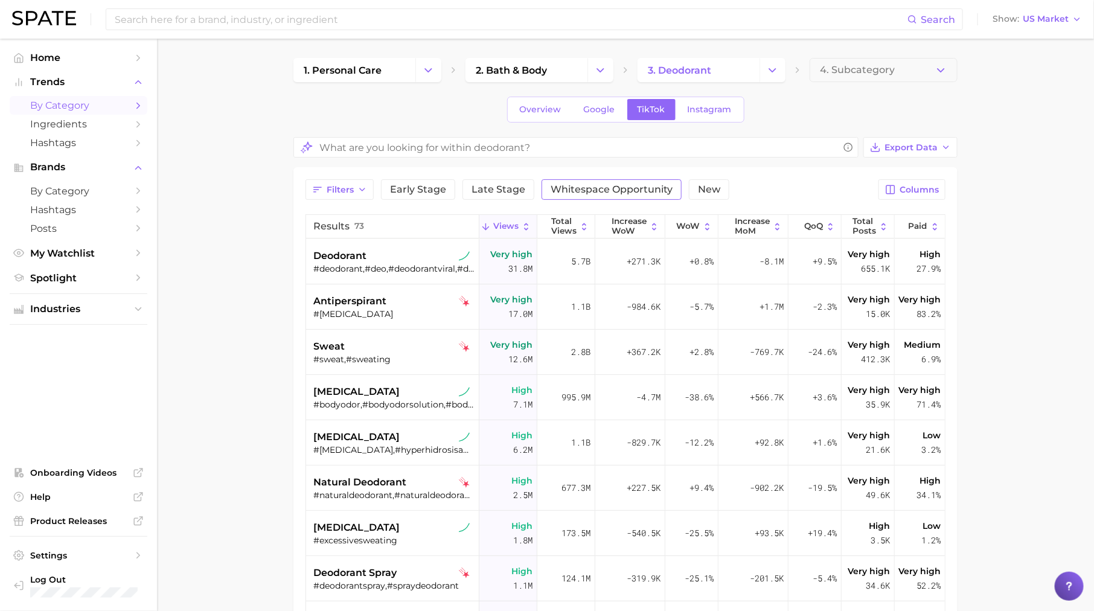
click at [605, 188] on span "Whitespace Opportunity" at bounding box center [611, 190] width 122 height 10
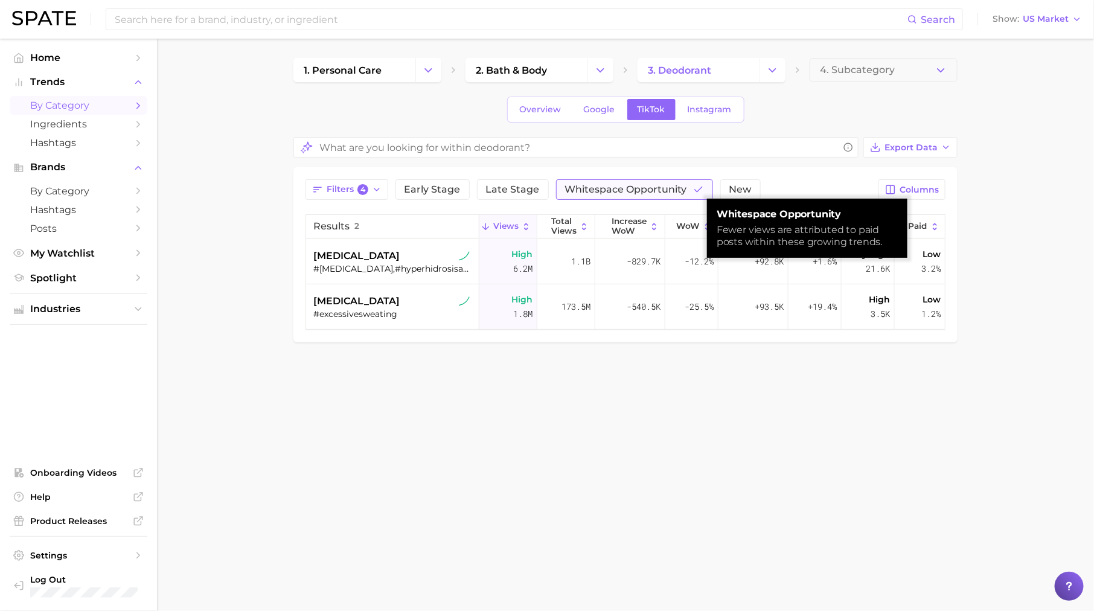
click at [639, 185] on span "Whitespace Opportunity" at bounding box center [626, 190] width 122 height 10
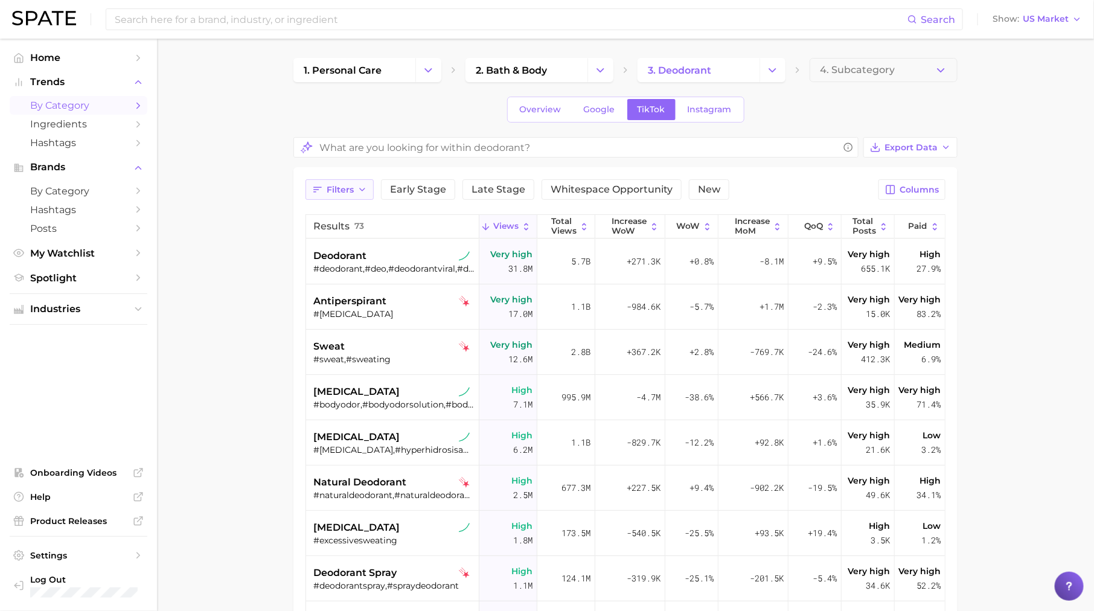
click at [332, 194] on button "Filters" at bounding box center [339, 189] width 68 height 21
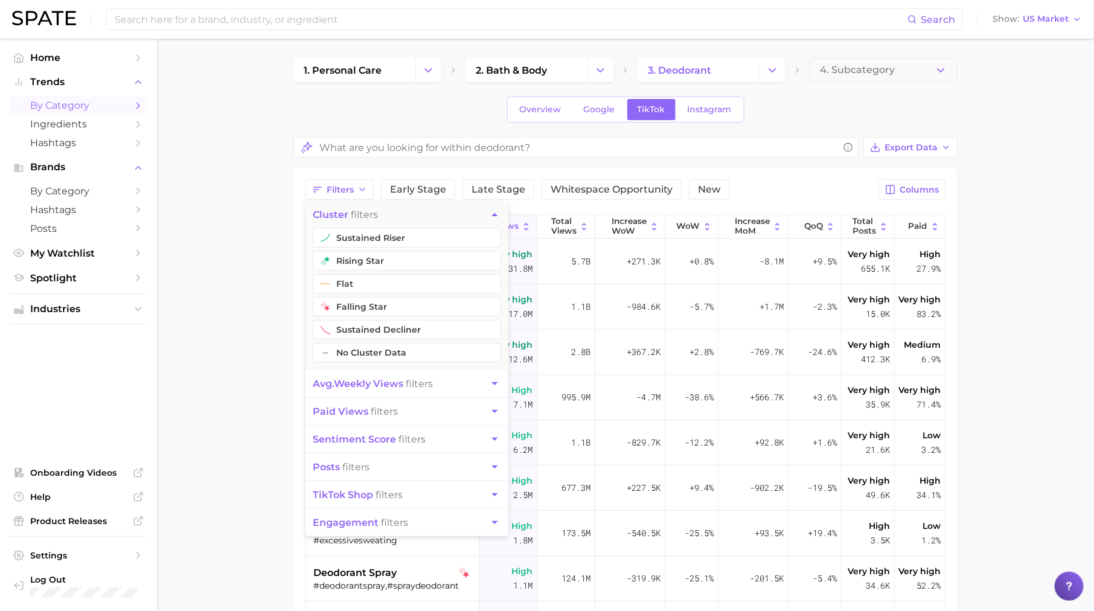
click at [359, 411] on span "paid views" at bounding box center [341, 411] width 56 height 11
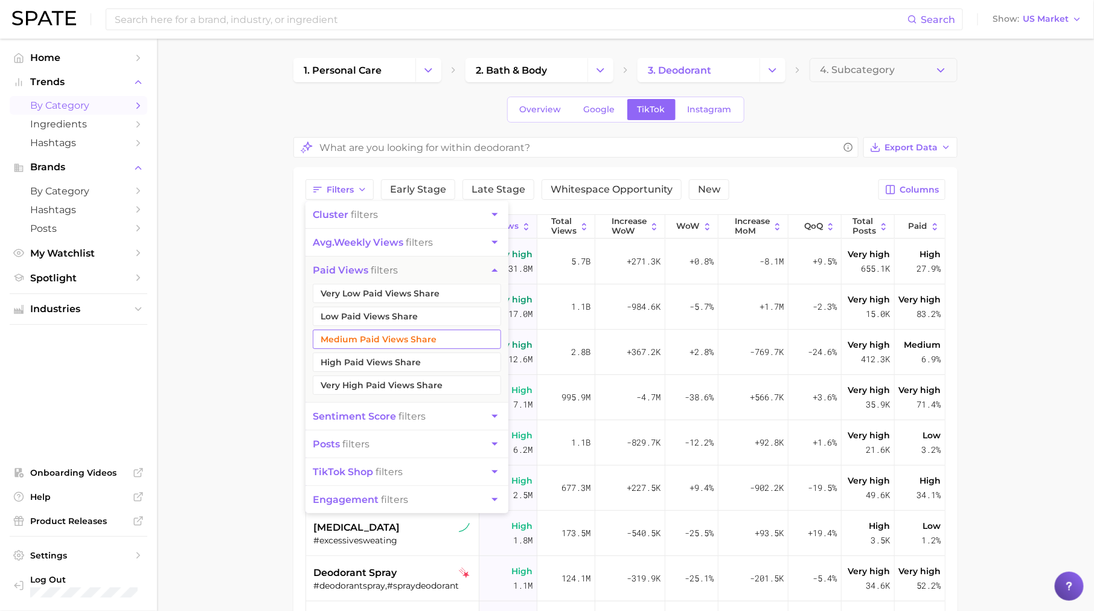
click at [387, 335] on button "Medium Paid Views Share" at bounding box center [407, 339] width 188 height 19
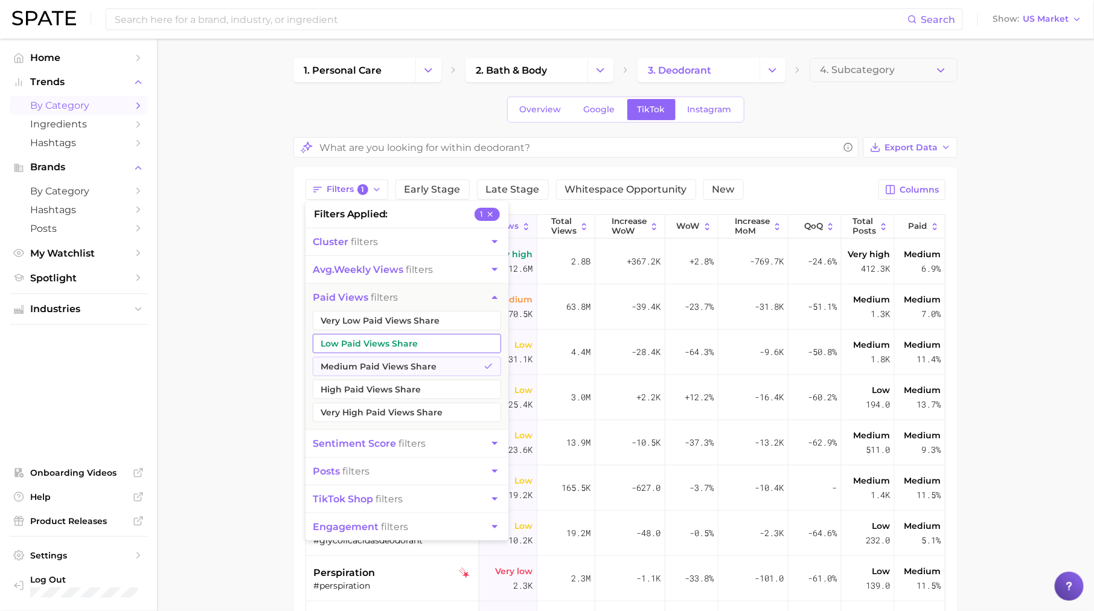
click at [382, 340] on button "Low Paid Views Share" at bounding box center [407, 343] width 188 height 19
click at [401, 306] on button "paid views filters" at bounding box center [406, 297] width 203 height 27
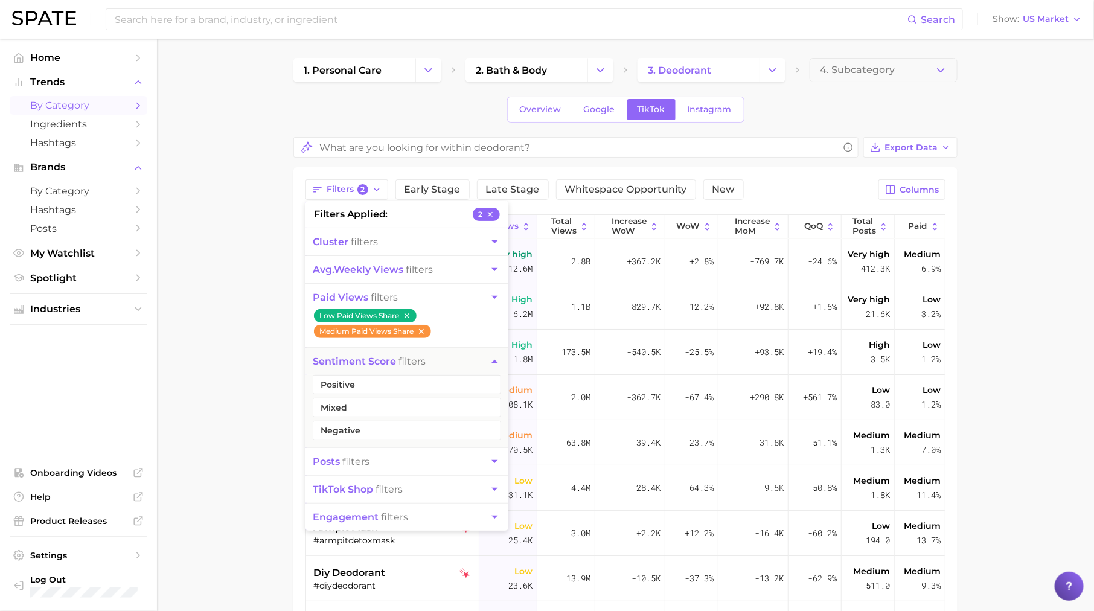
click at [471, 295] on button "paid views filters" at bounding box center [406, 297] width 203 height 27
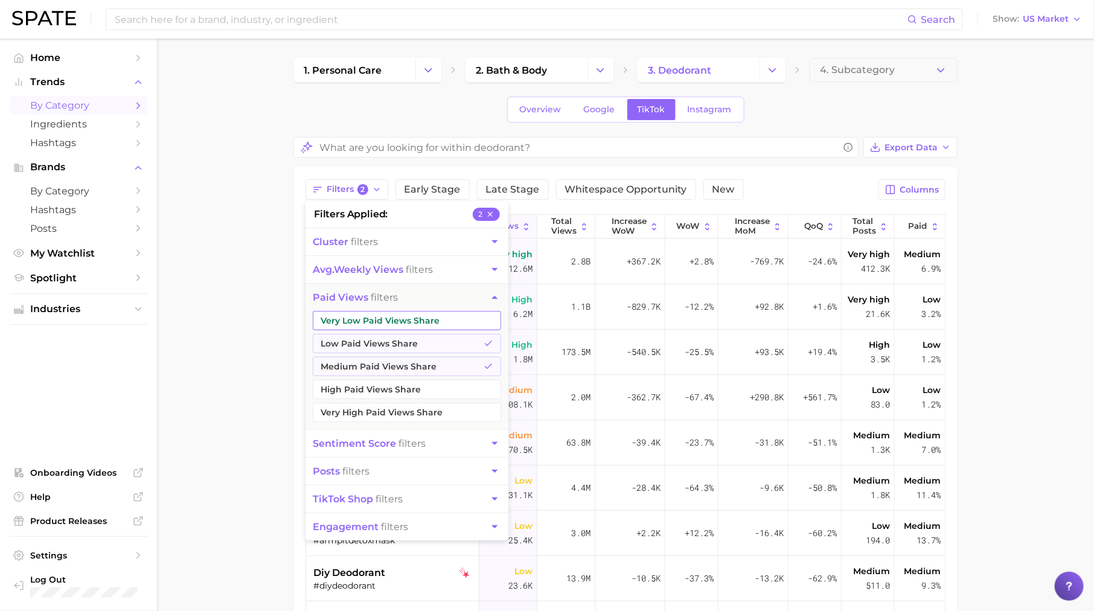
click at [412, 317] on button "Very Low Paid Views Share" at bounding box center [407, 320] width 188 height 19
click at [207, 330] on main "1. personal care 2. bath & body 3. deodorant 4. Subcategory Overview Google Tik…" at bounding box center [625, 468] width 937 height 859
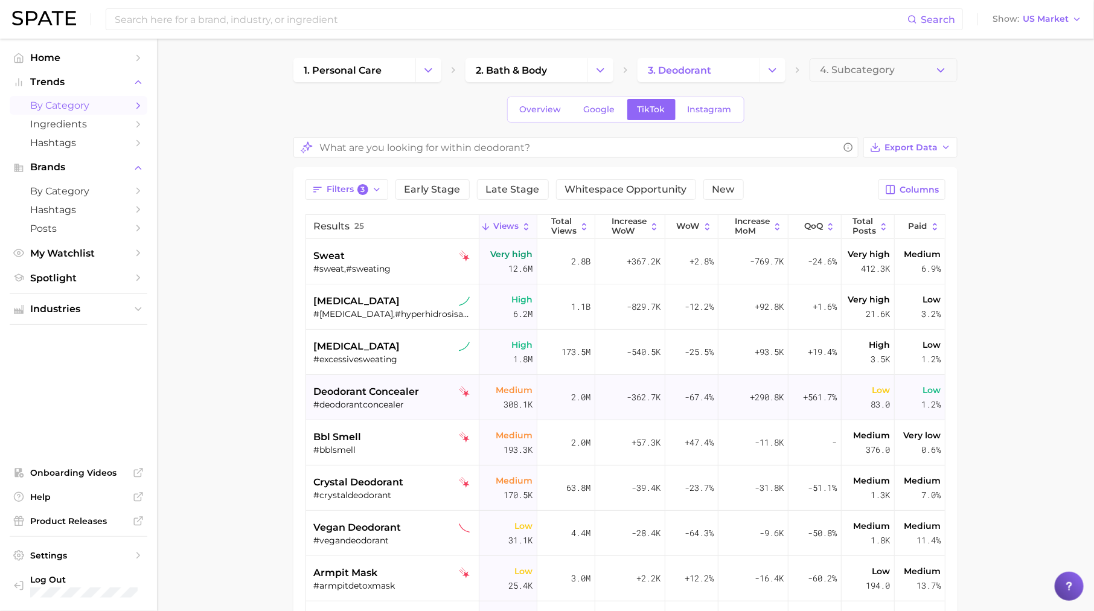
click at [401, 396] on span "deodorant concealer" at bounding box center [366, 391] width 106 height 14
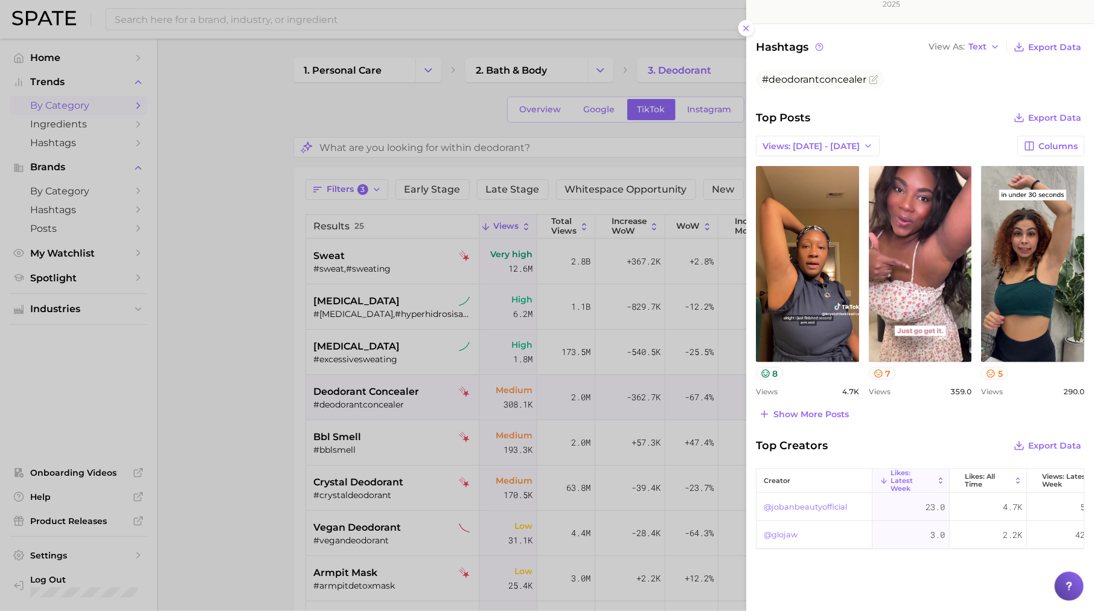
scroll to position [355, 0]
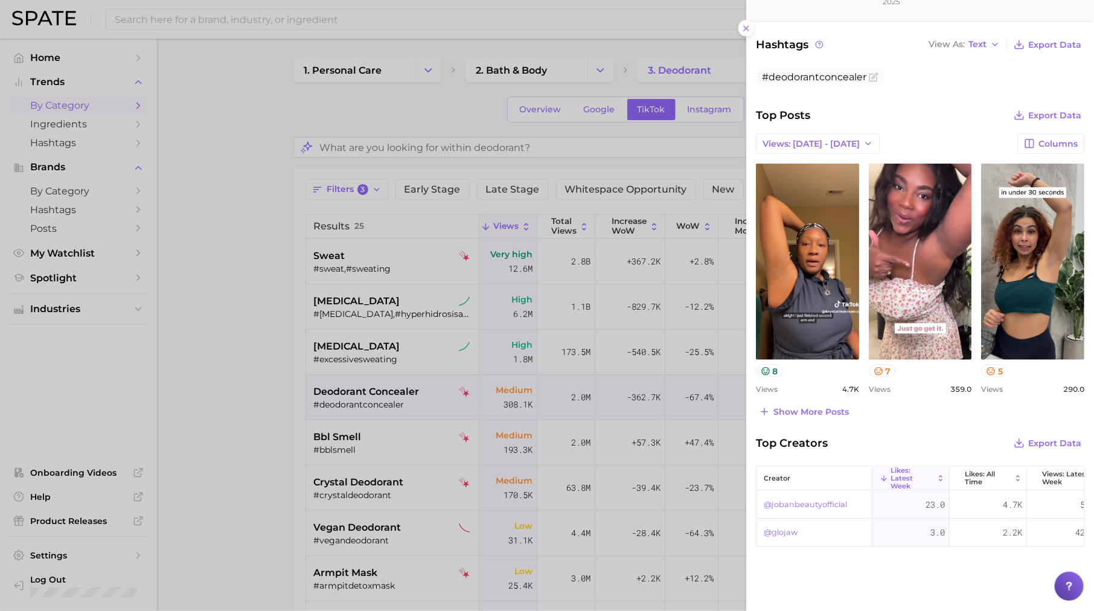
click at [438, 370] on div at bounding box center [547, 305] width 1094 height 611
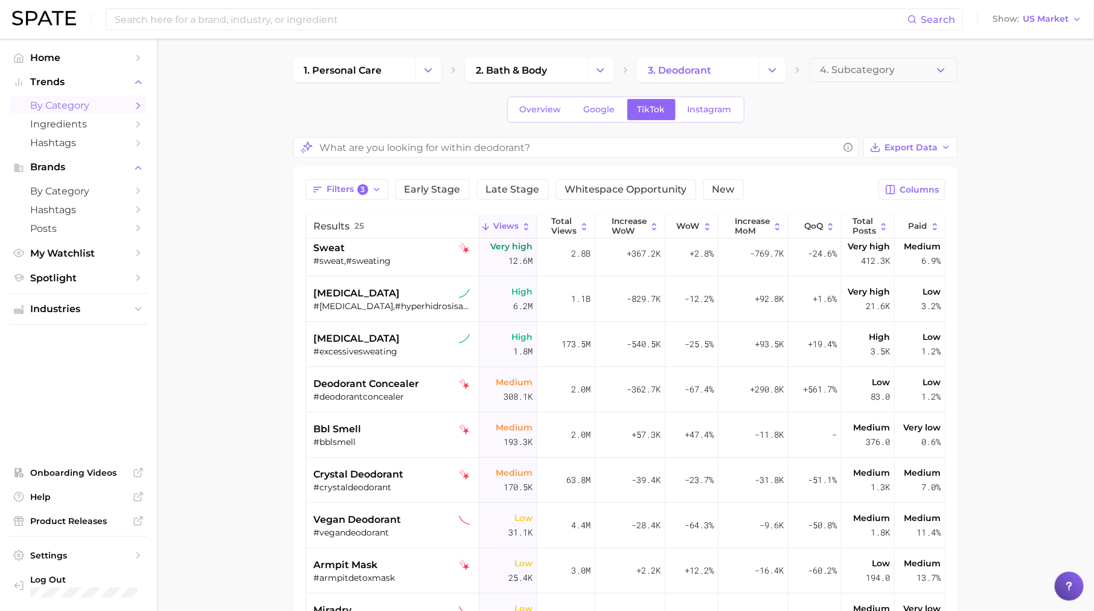
scroll to position [0, 0]
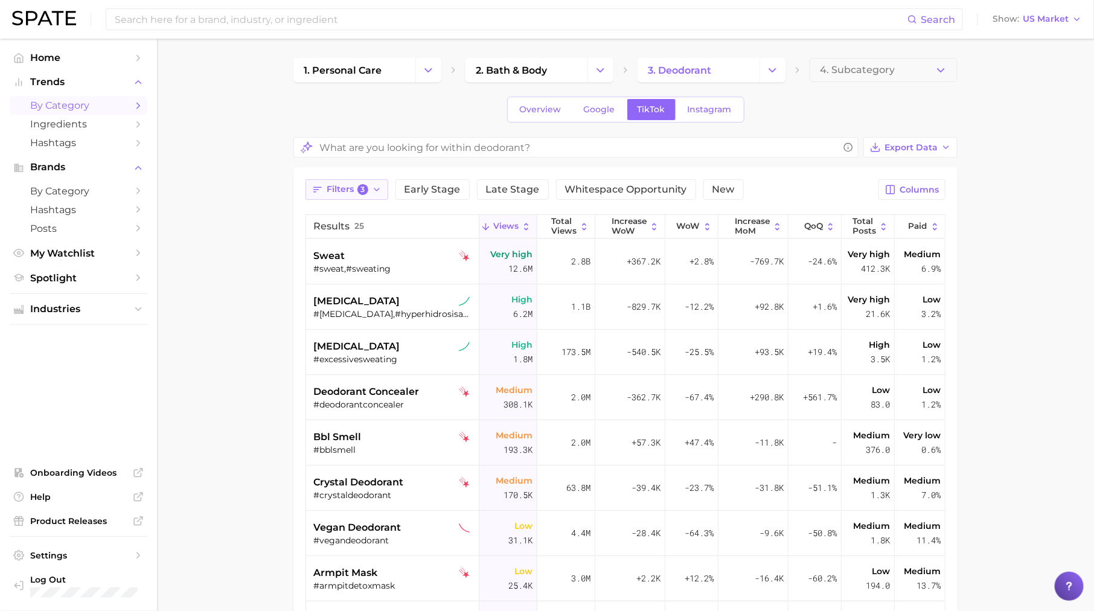
click at [330, 191] on span "Filters 3" at bounding box center [348, 189] width 42 height 11
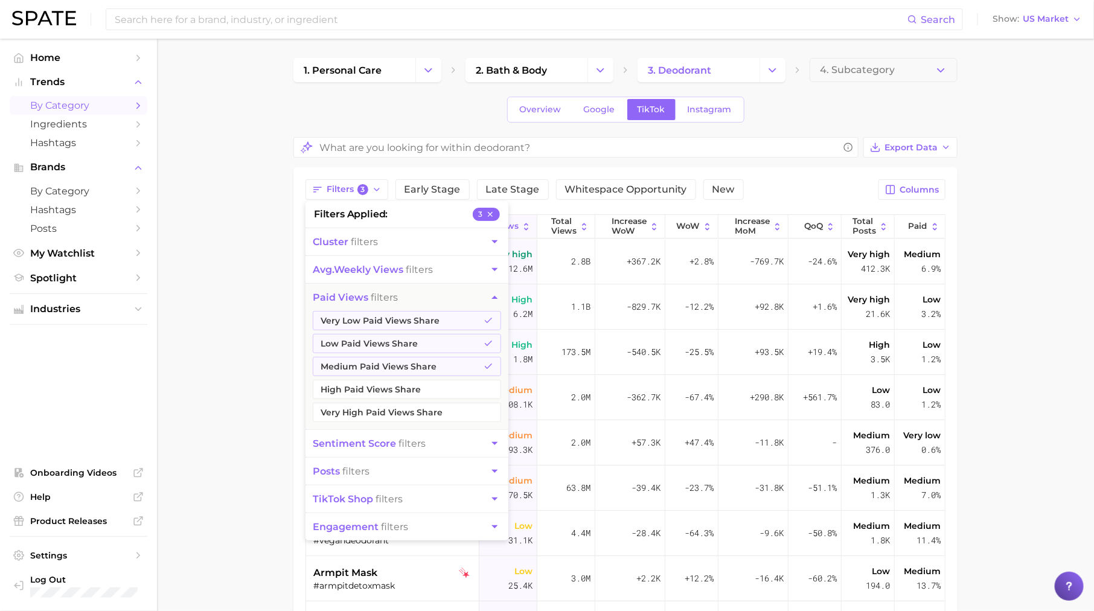
click at [203, 339] on main "1. personal care 2. bath & body 3. deodorant 4. Subcategory Overview Google Tik…" at bounding box center [625, 468] width 937 height 859
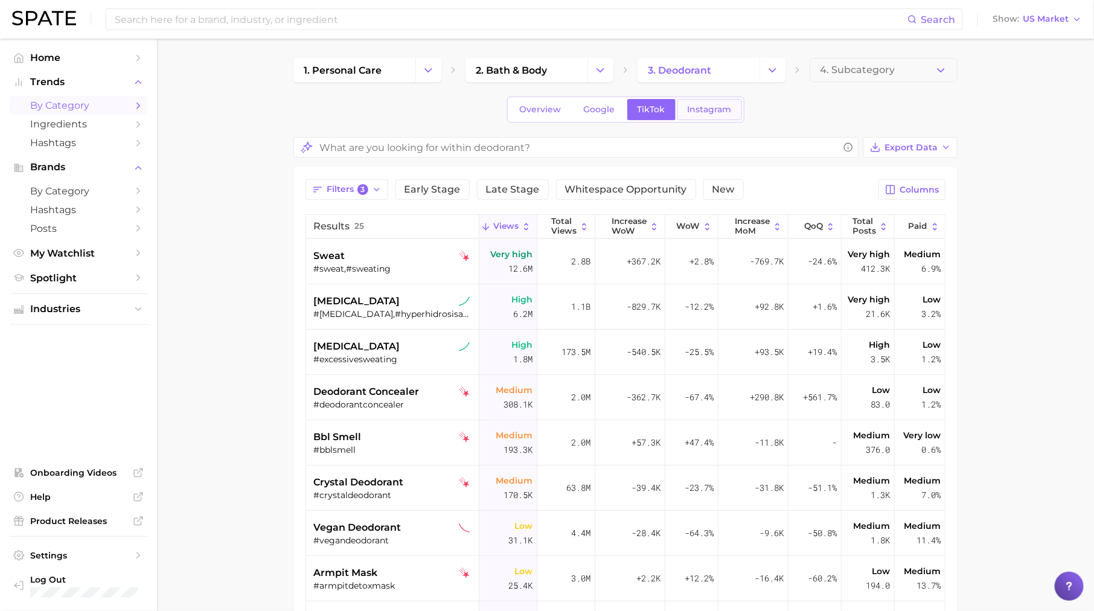
click at [703, 106] on span "Instagram" at bounding box center [709, 109] width 44 height 10
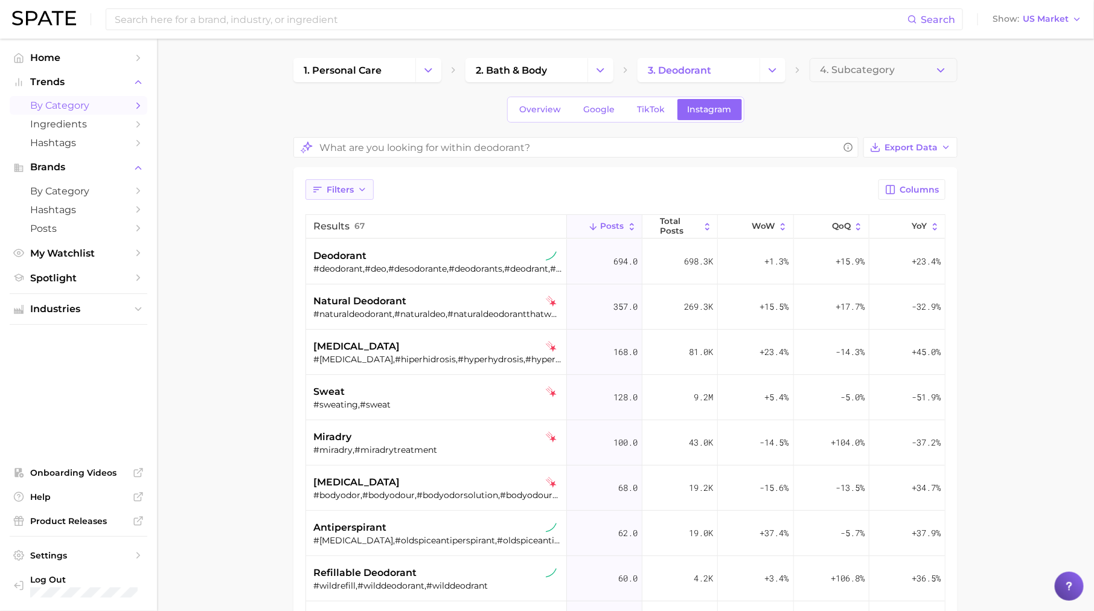
click at [345, 187] on span "Filters" at bounding box center [340, 190] width 27 height 10
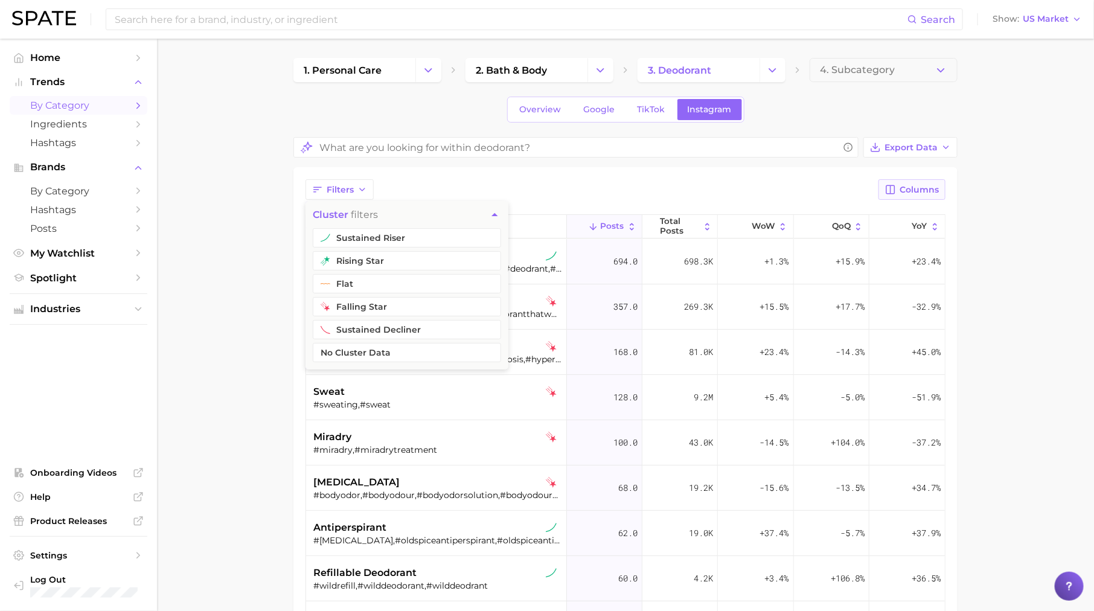
click at [923, 195] on button "Columns" at bounding box center [911, 189] width 67 height 21
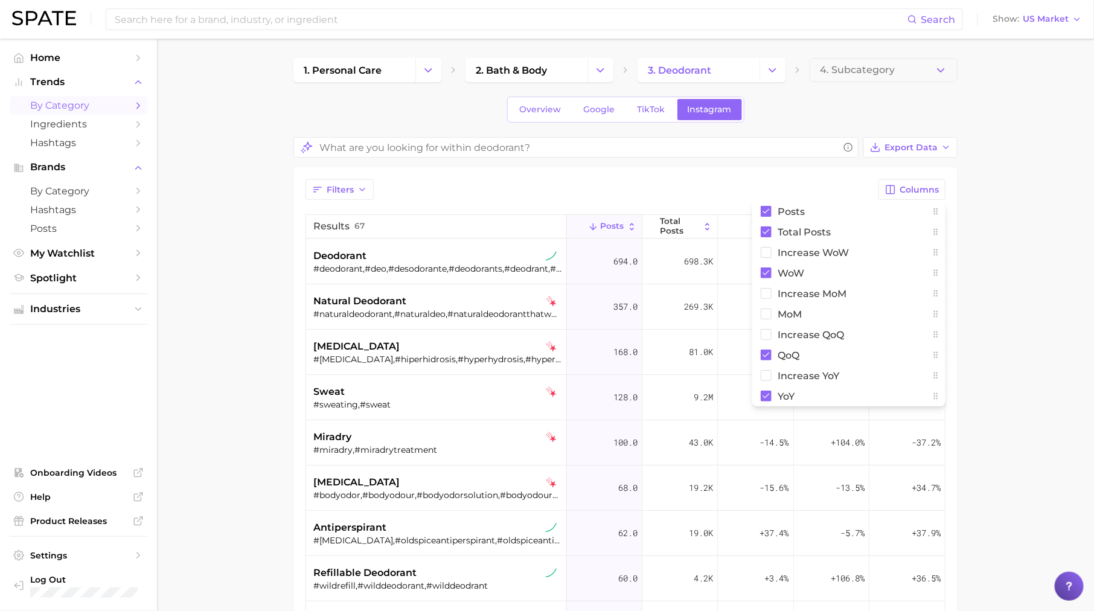
click at [988, 252] on main "1. personal care 2. bath & body 3. deodorant 4. Subcategory Overview Google Tik…" at bounding box center [625, 468] width 937 height 859
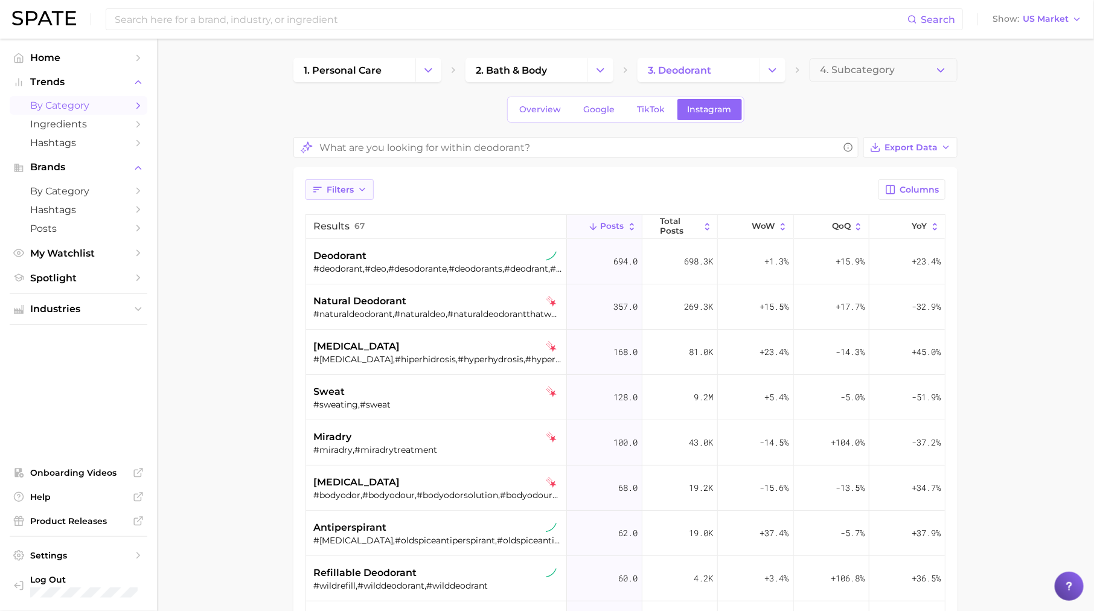
click at [322, 185] on icon "button" at bounding box center [317, 189] width 11 height 11
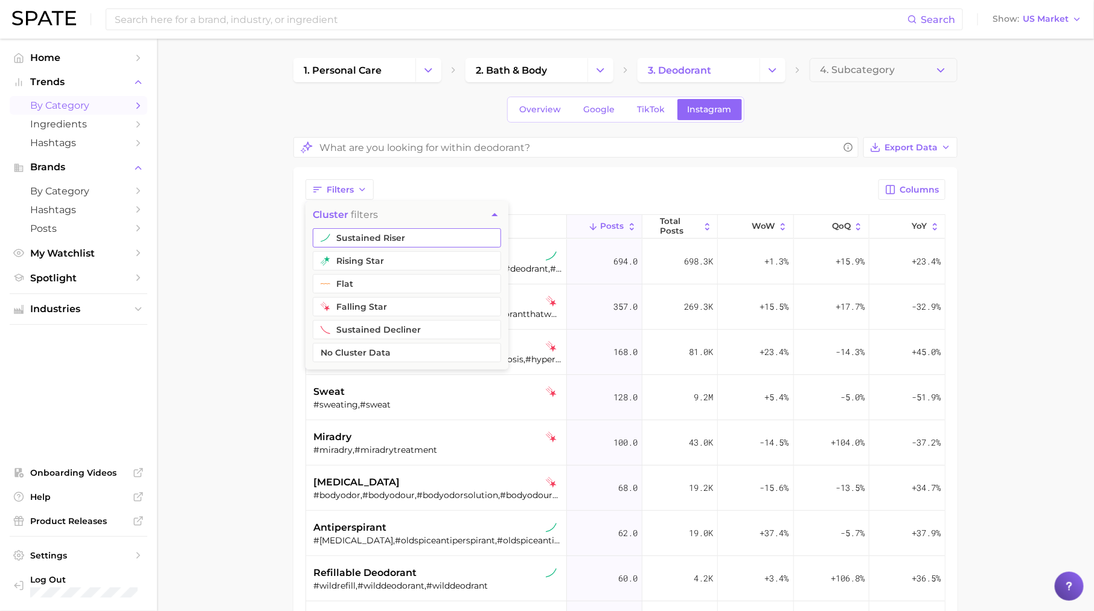
click at [360, 237] on button "sustained riser" at bounding box center [407, 237] width 188 height 19
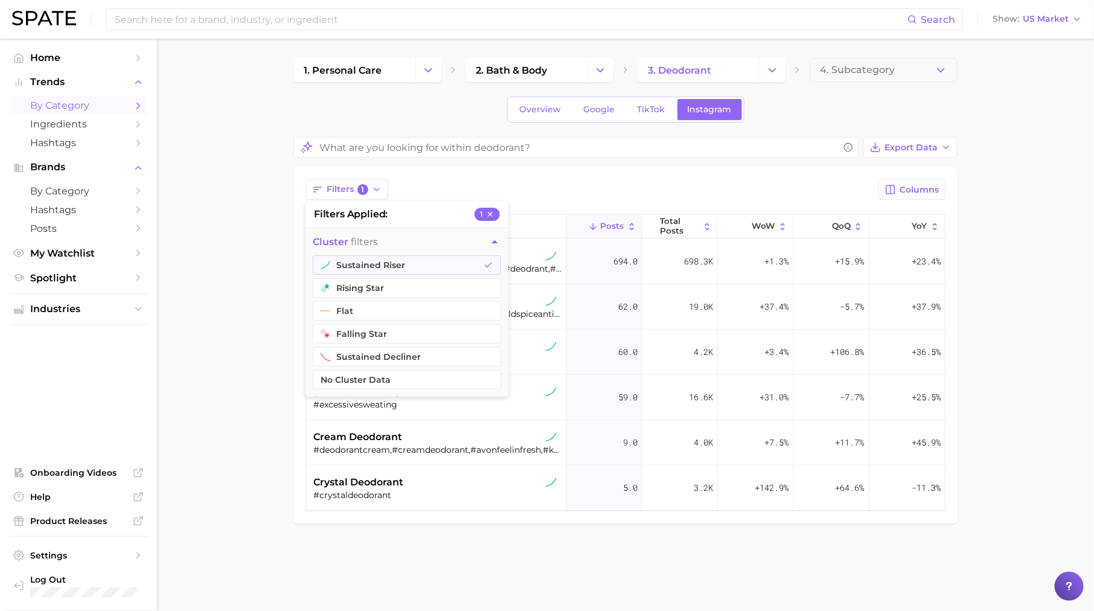
click at [524, 191] on div "Filters 1 filters applied 1 cluster filters sustained riser rising star flat fa…" at bounding box center [625, 189] width 640 height 21
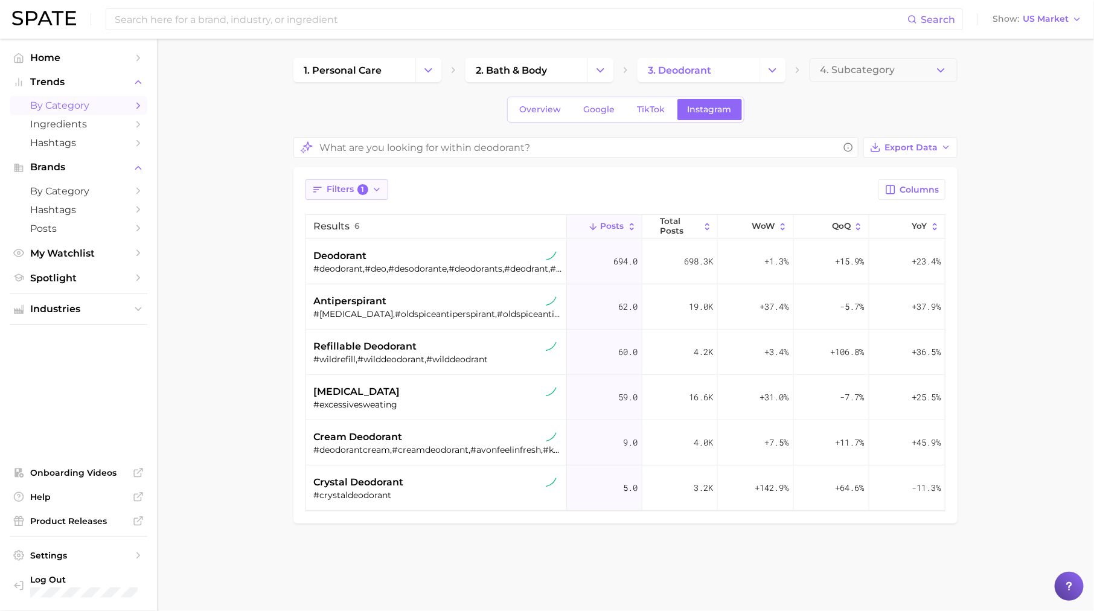
click at [364, 186] on span "1" at bounding box center [362, 189] width 11 height 11
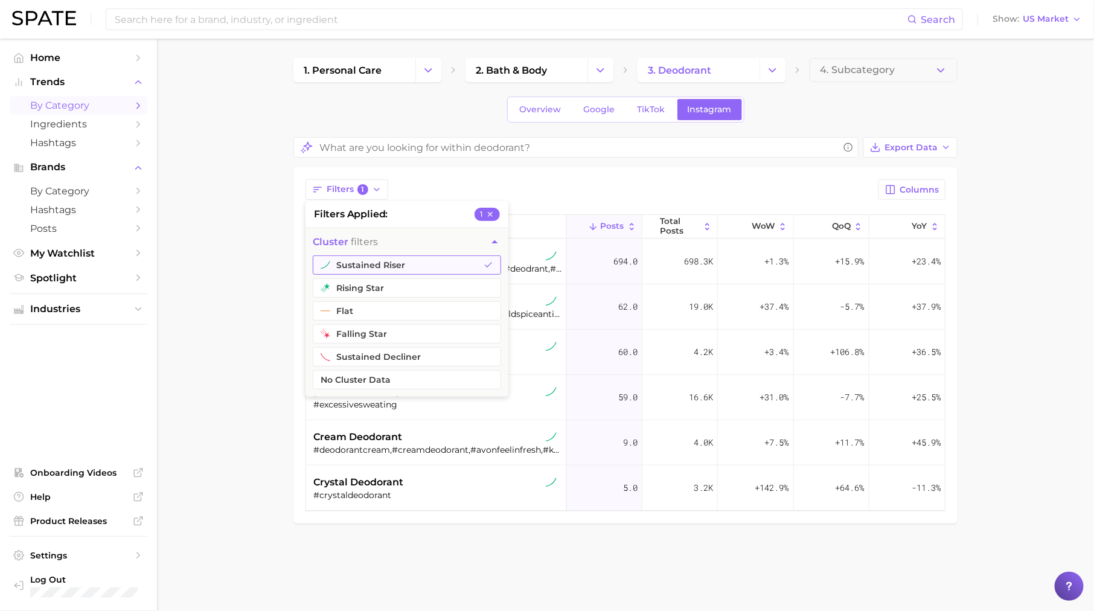
click at [489, 264] on icon "button" at bounding box center [488, 265] width 10 height 10
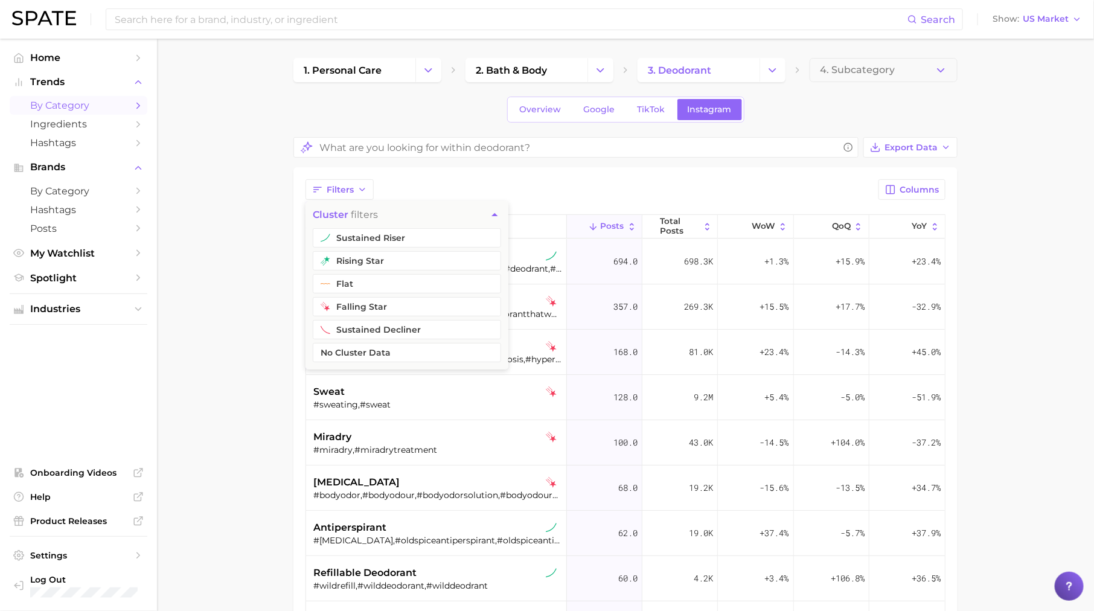
click at [594, 185] on div "Filters cluster filters sustained riser rising star flat falling star sustained…" at bounding box center [625, 189] width 640 height 21
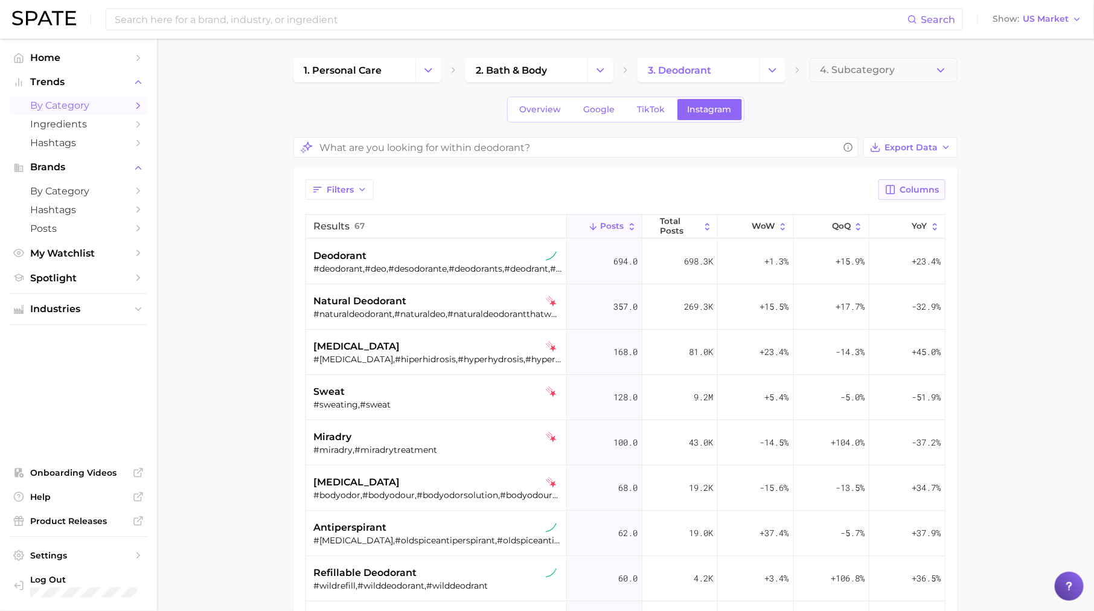
click at [924, 185] on span "Columns" at bounding box center [918, 190] width 39 height 10
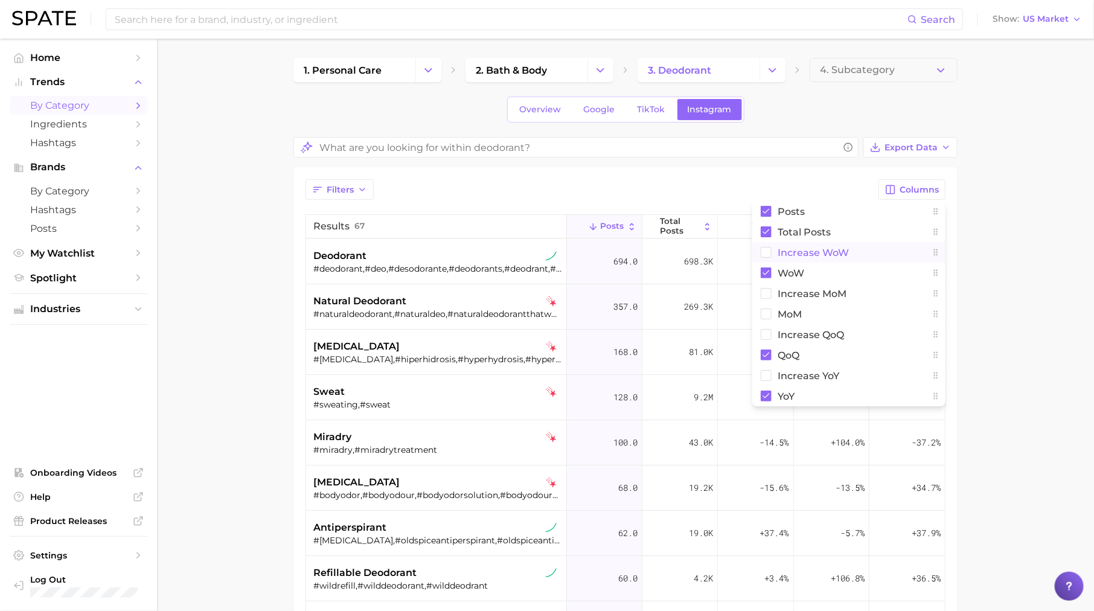
click at [873, 257] on button "Increase WoW" at bounding box center [848, 252] width 193 height 21
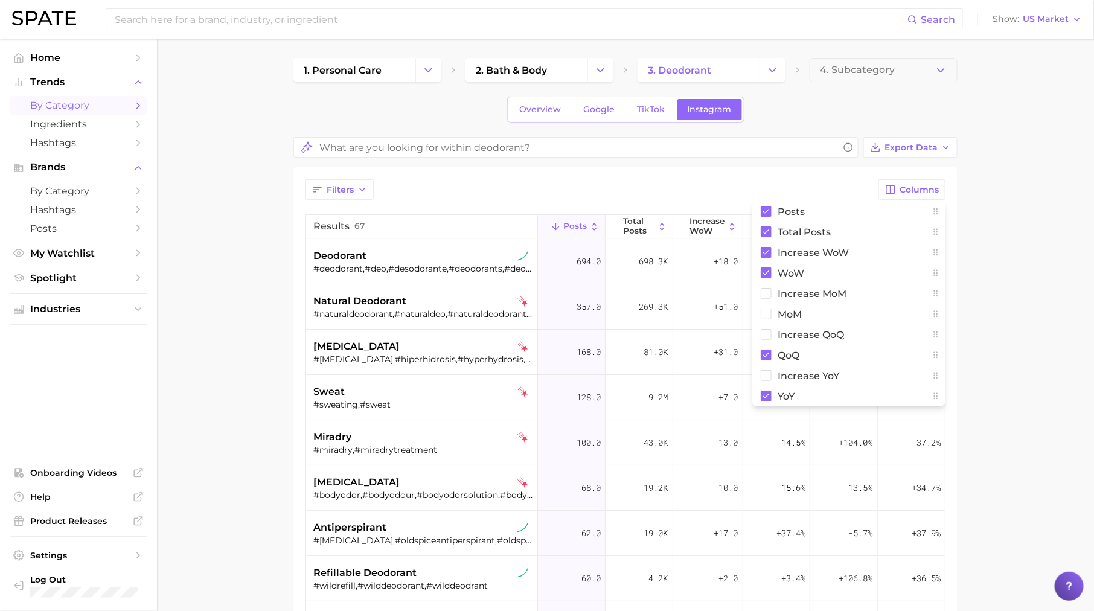
click at [1005, 240] on main "1. personal care 2. bath & body 3. deodorant 4. Subcategory Overview Google Tik…" at bounding box center [625, 468] width 937 height 859
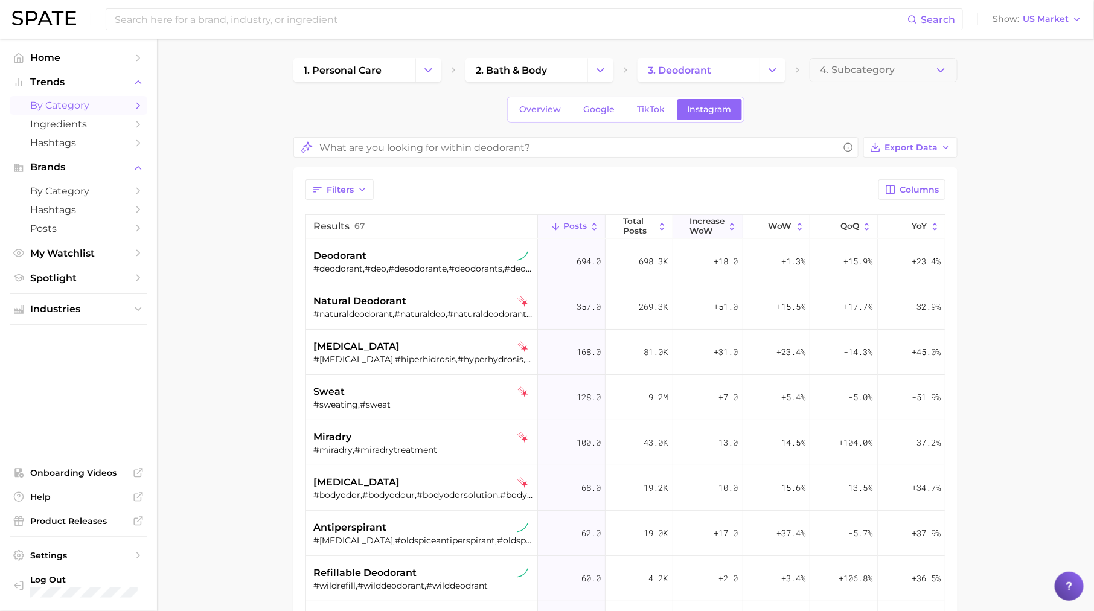
click at [705, 223] on span "Increase WoW" at bounding box center [706, 226] width 35 height 19
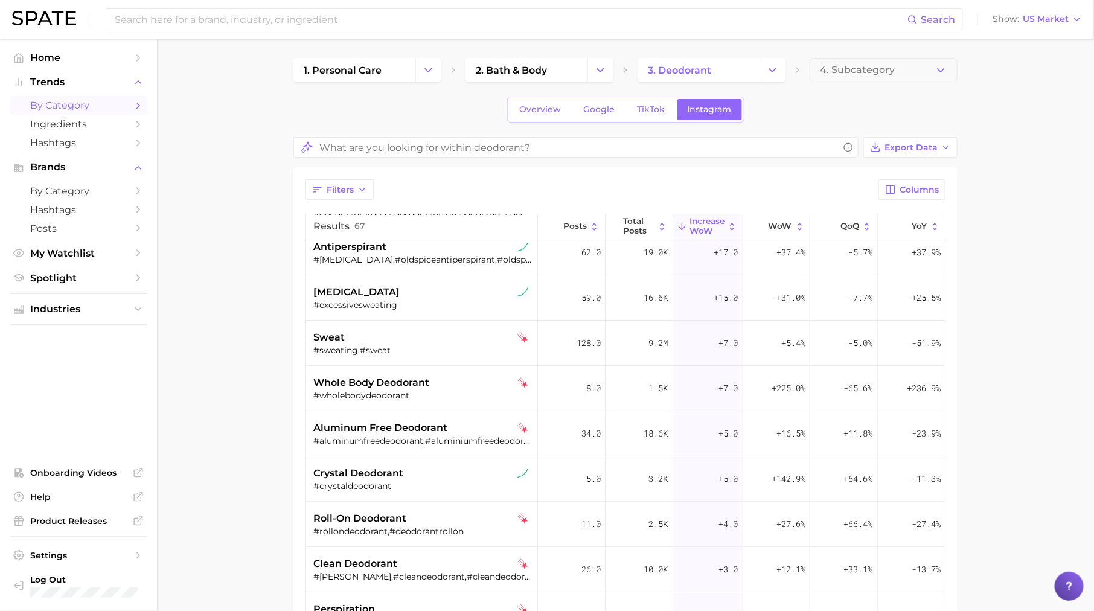
scroll to position [152, 0]
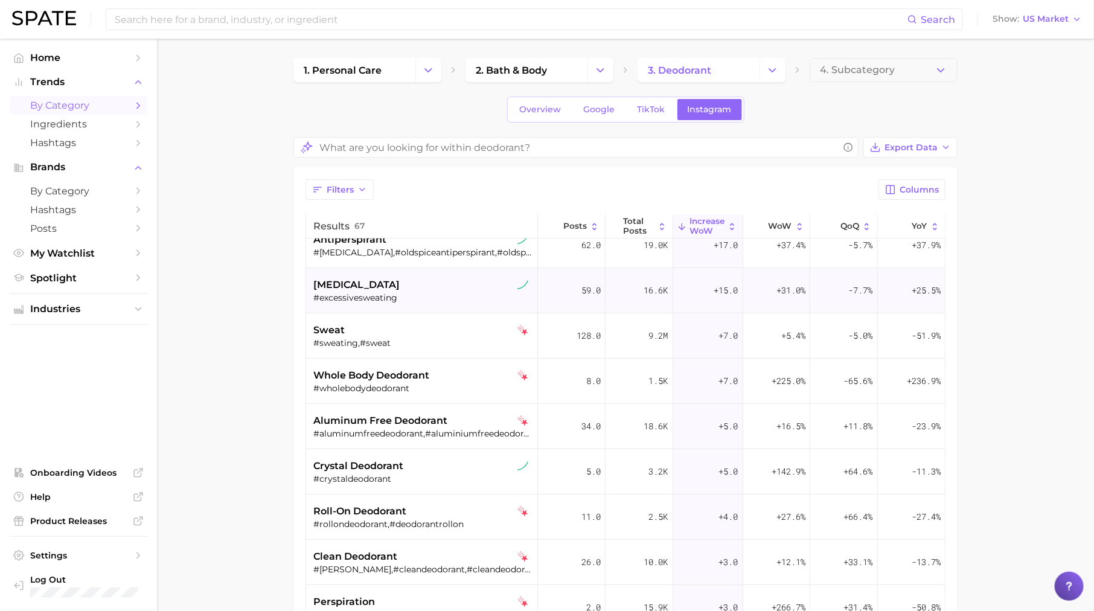
click at [427, 289] on div "[MEDICAL_DATA]" at bounding box center [423, 285] width 220 height 14
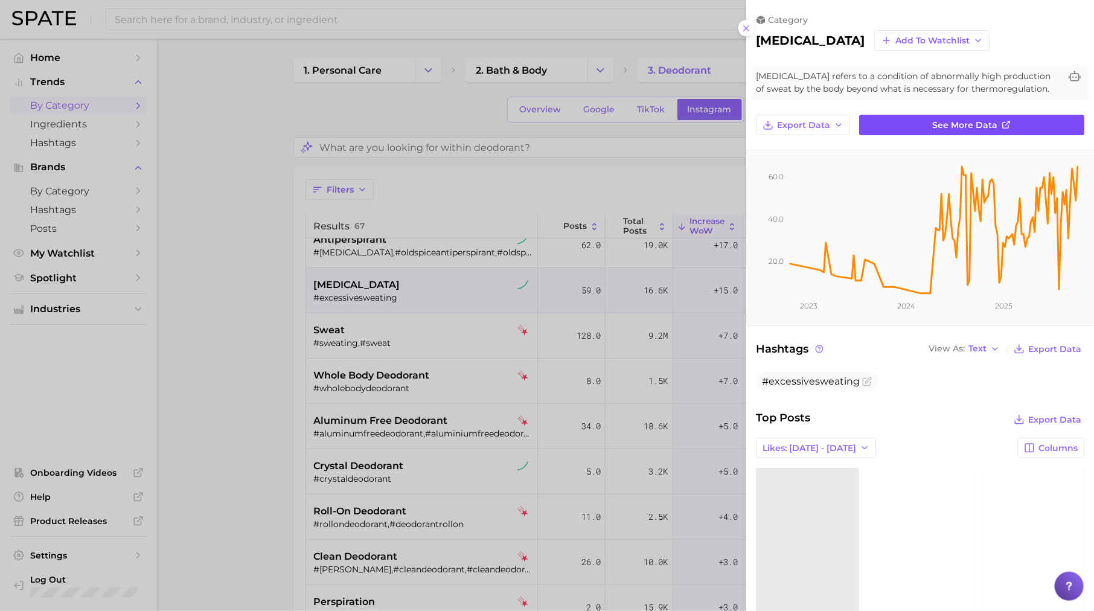
click at [960, 125] on span "See more data" at bounding box center [965, 125] width 65 height 10
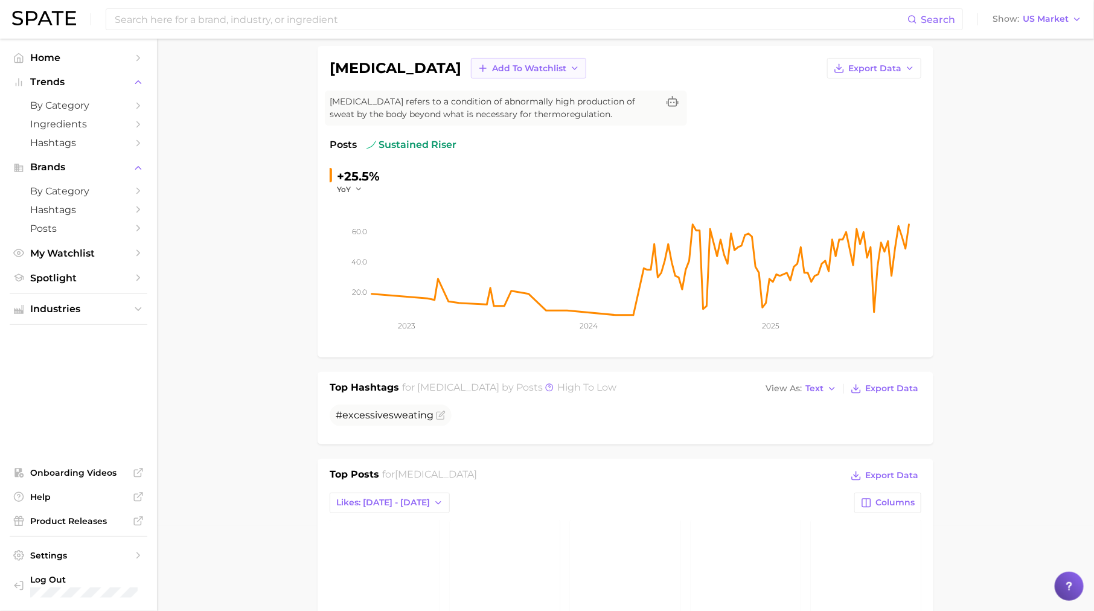
scroll to position [31, 0]
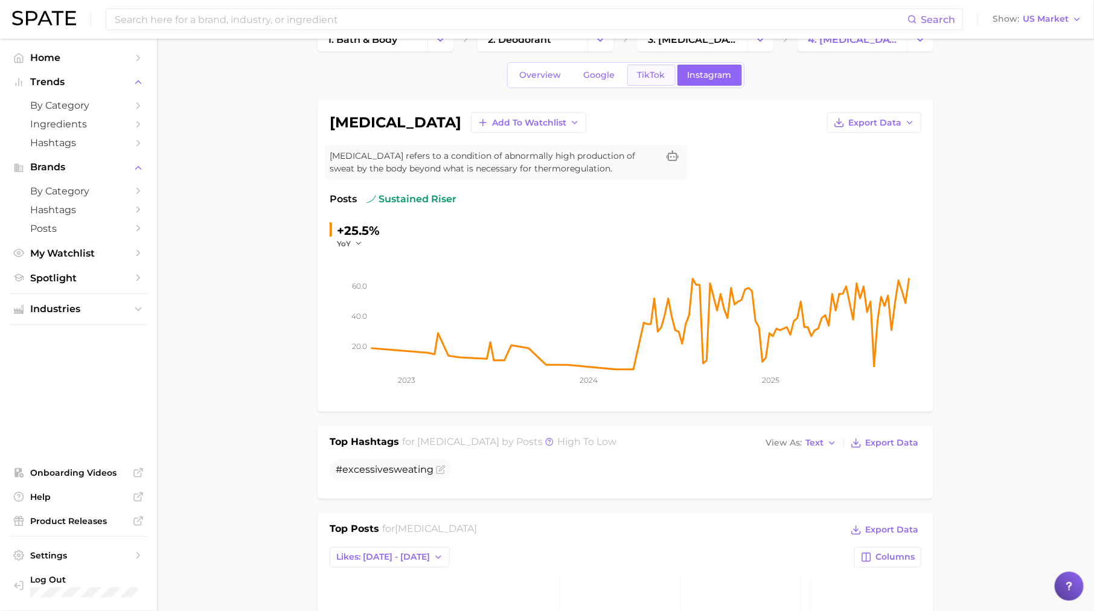
click at [642, 72] on span "TikTok" at bounding box center [651, 75] width 28 height 10
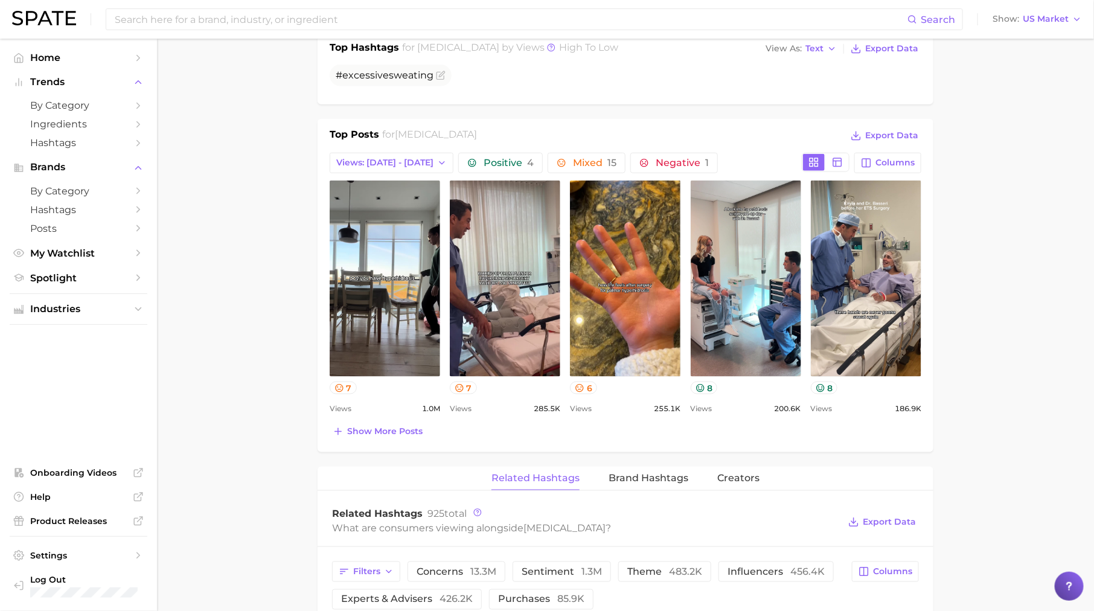
scroll to position [509, 0]
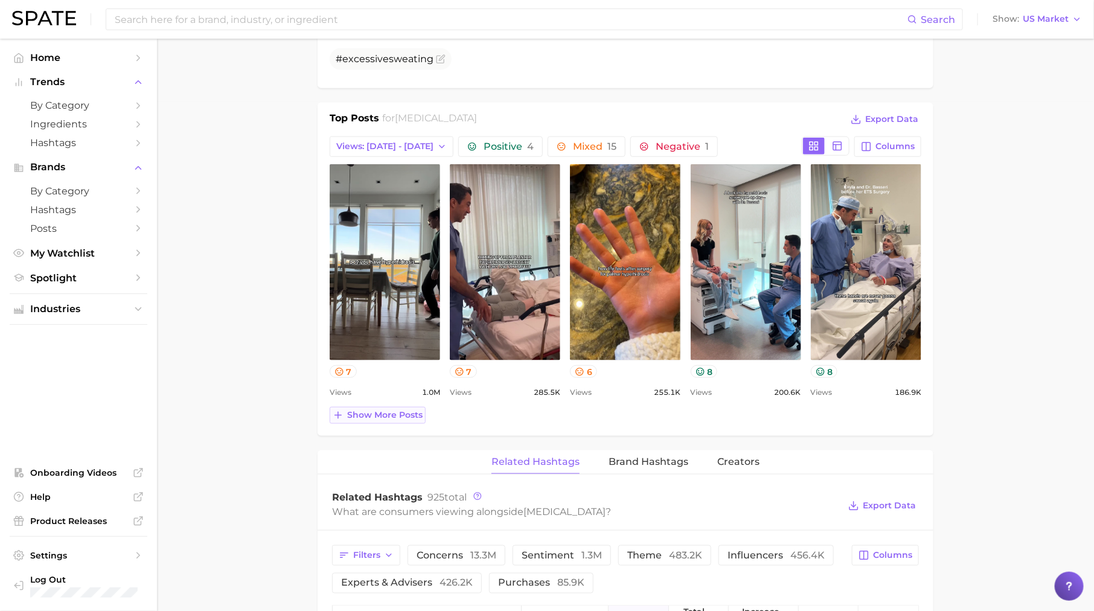
click at [371, 410] on span "Show more posts" at bounding box center [384, 415] width 75 height 10
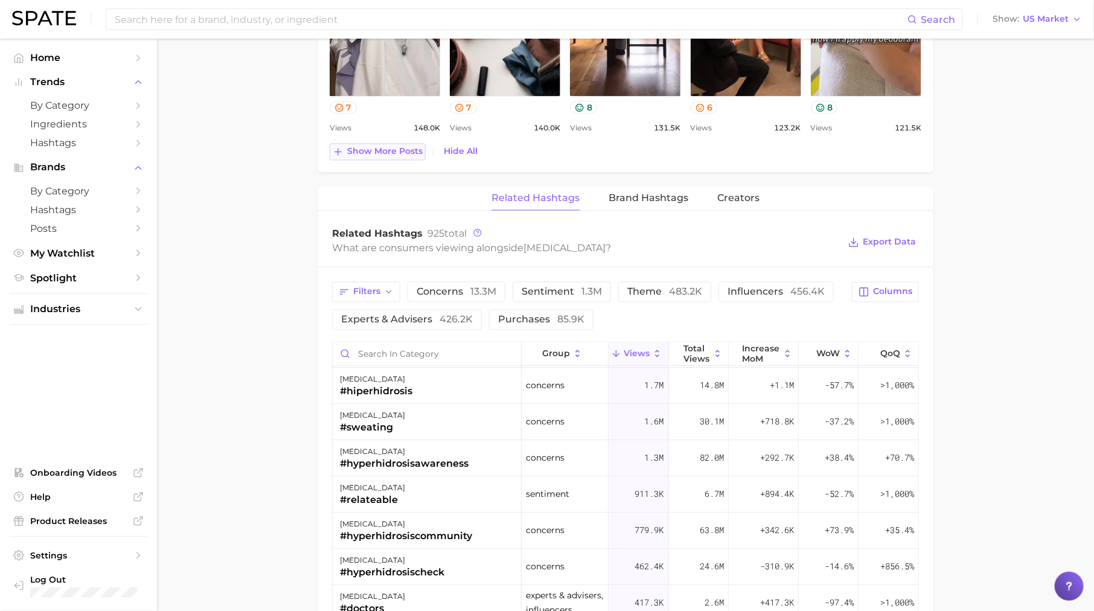
scroll to position [0, 0]
click at [650, 187] on button "Brand Hashtags" at bounding box center [648, 199] width 80 height 24
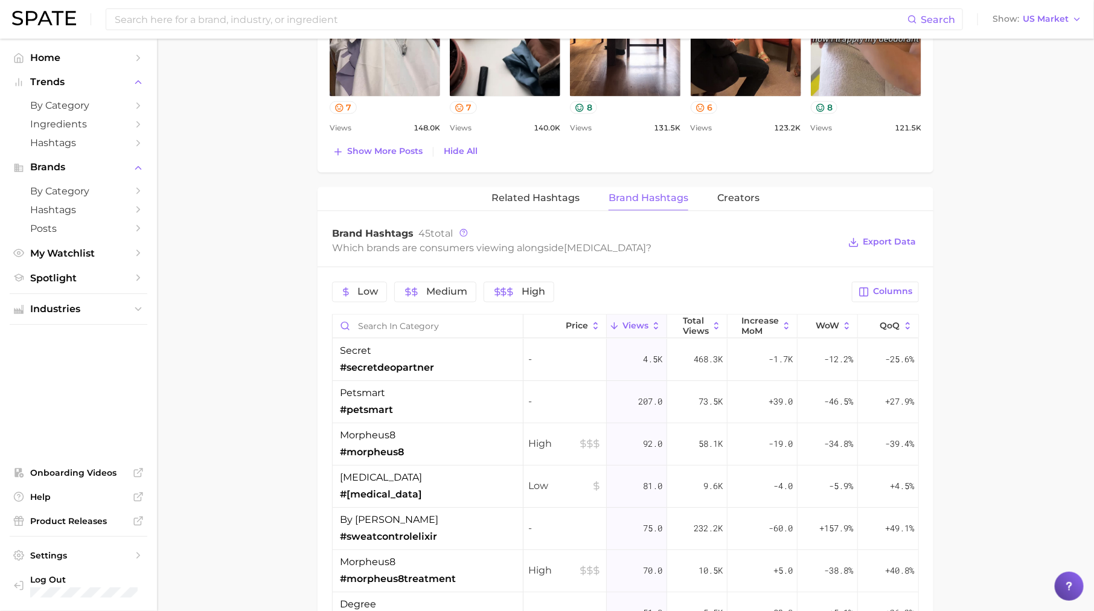
scroll to position [1159, 0]
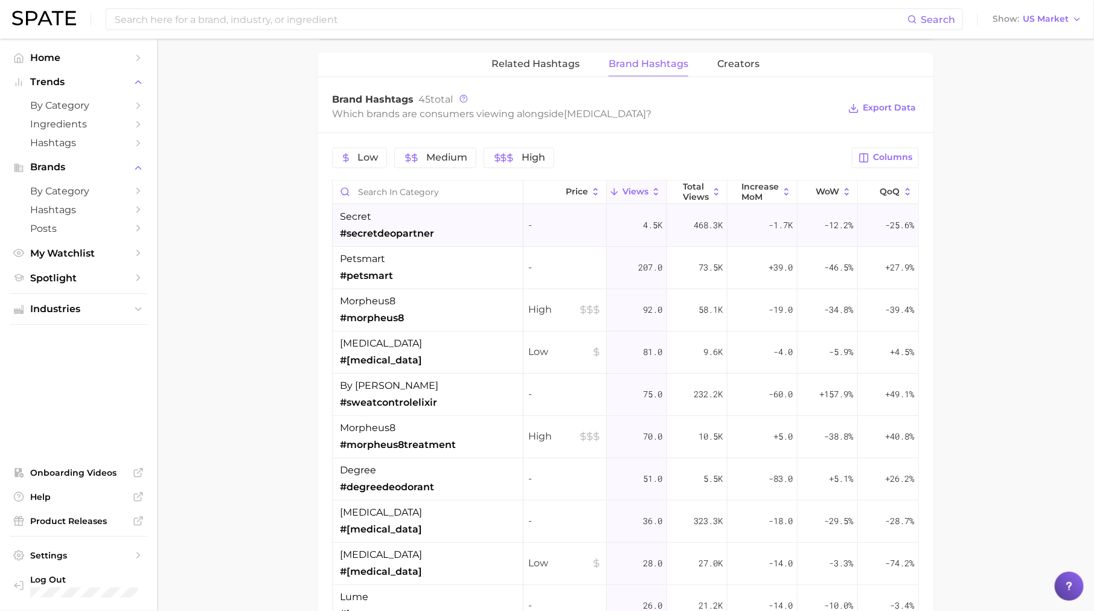
click at [427, 235] on span "#secretdeopartner" at bounding box center [387, 233] width 94 height 14
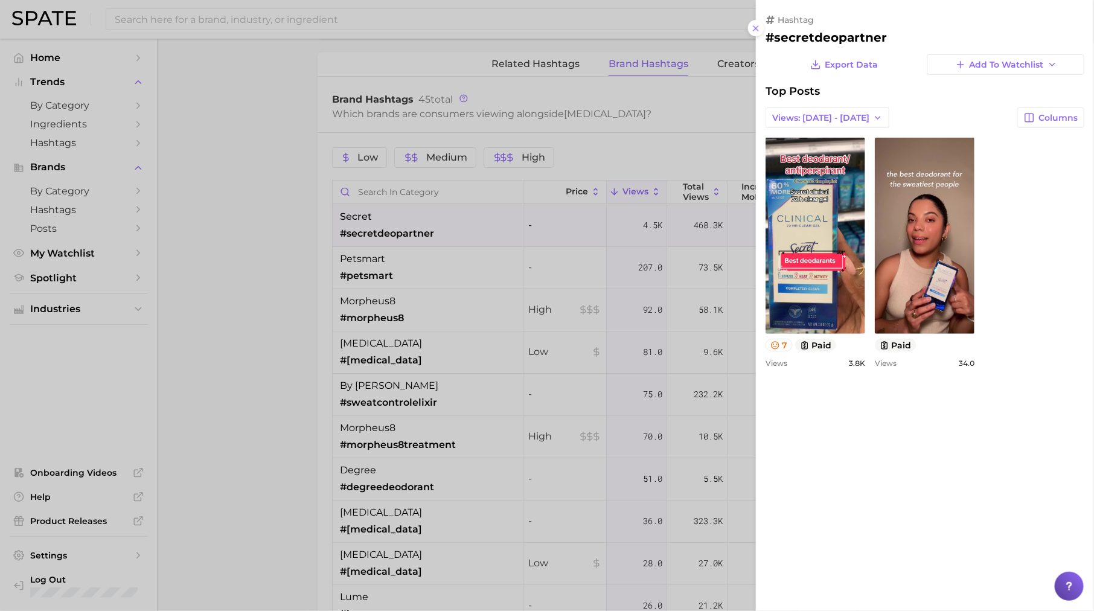
click at [416, 312] on div at bounding box center [547, 305] width 1094 height 611
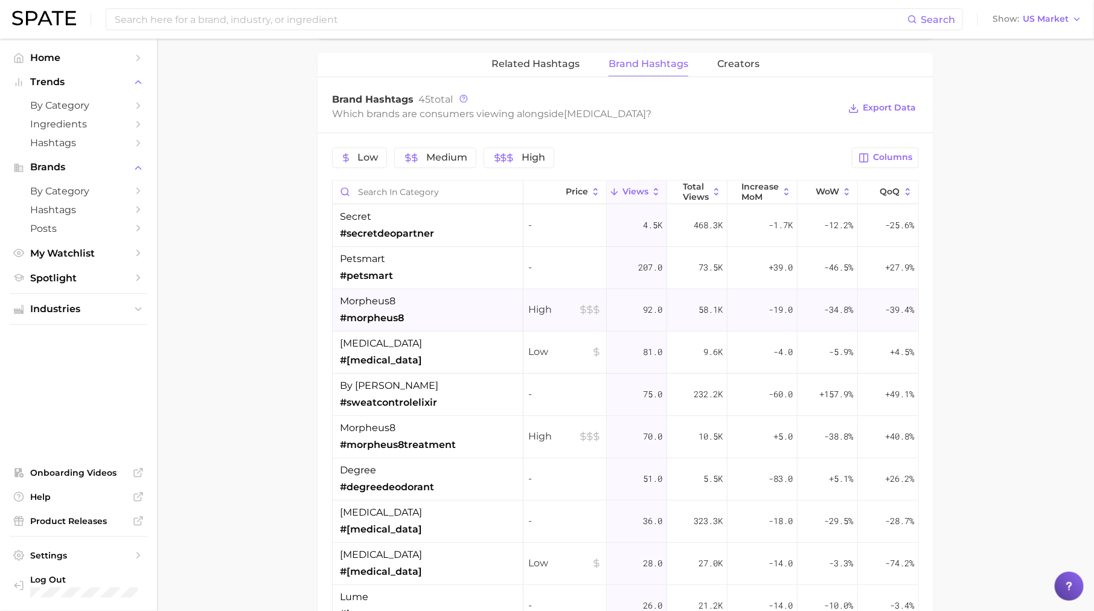
click at [406, 312] on div "morpheus8 #morpheus8" at bounding box center [428, 310] width 191 height 42
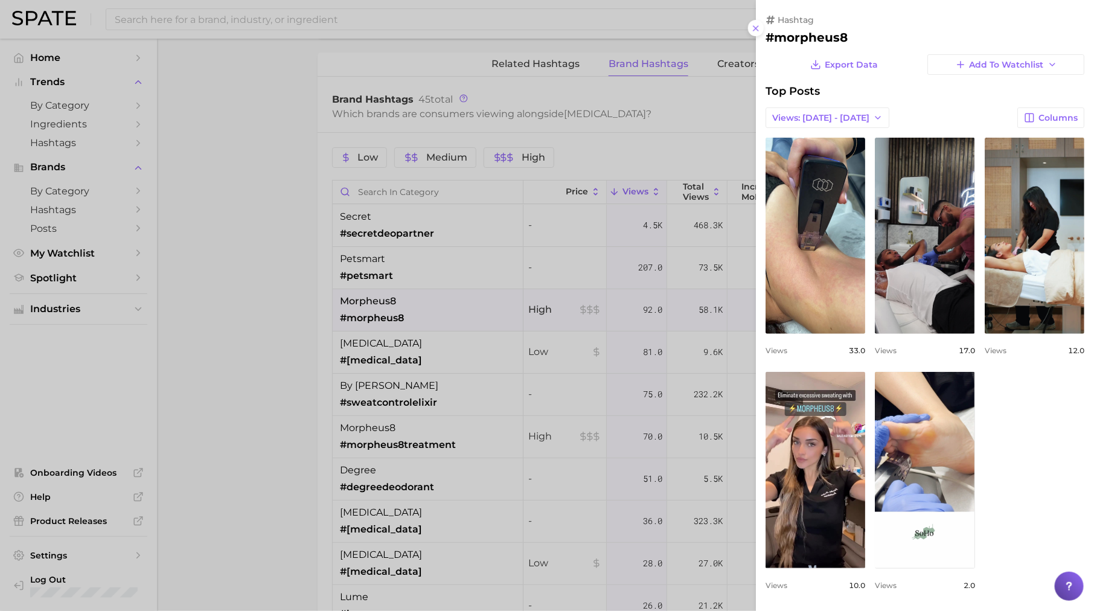
click at [406, 311] on div at bounding box center [547, 305] width 1094 height 611
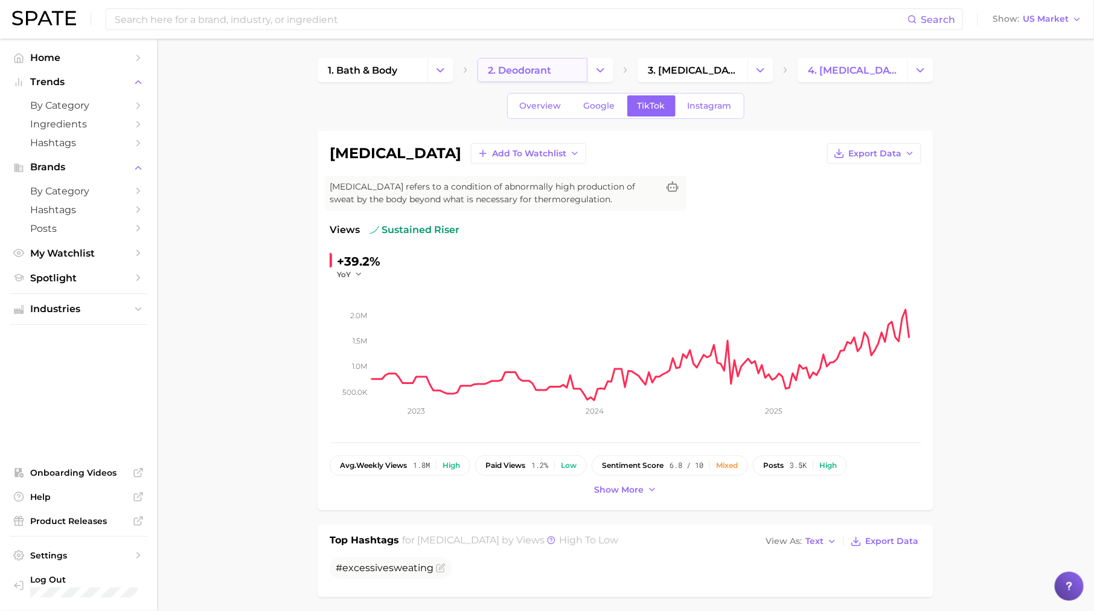
click at [520, 66] on span "2. deodorant" at bounding box center [519, 70] width 63 height 11
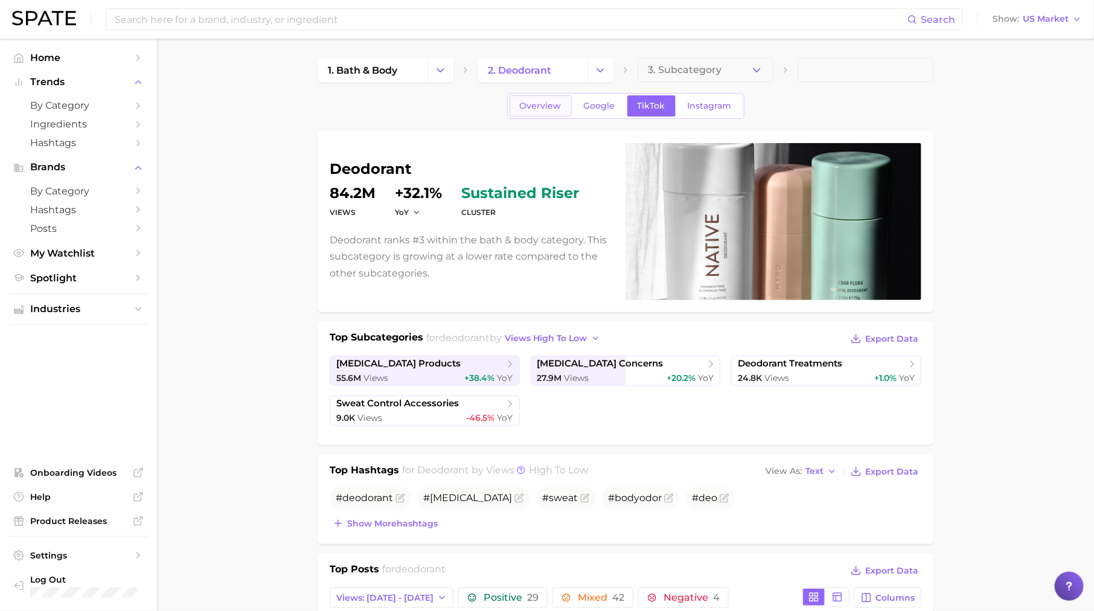
click at [552, 108] on span "Overview" at bounding box center [541, 106] width 42 height 10
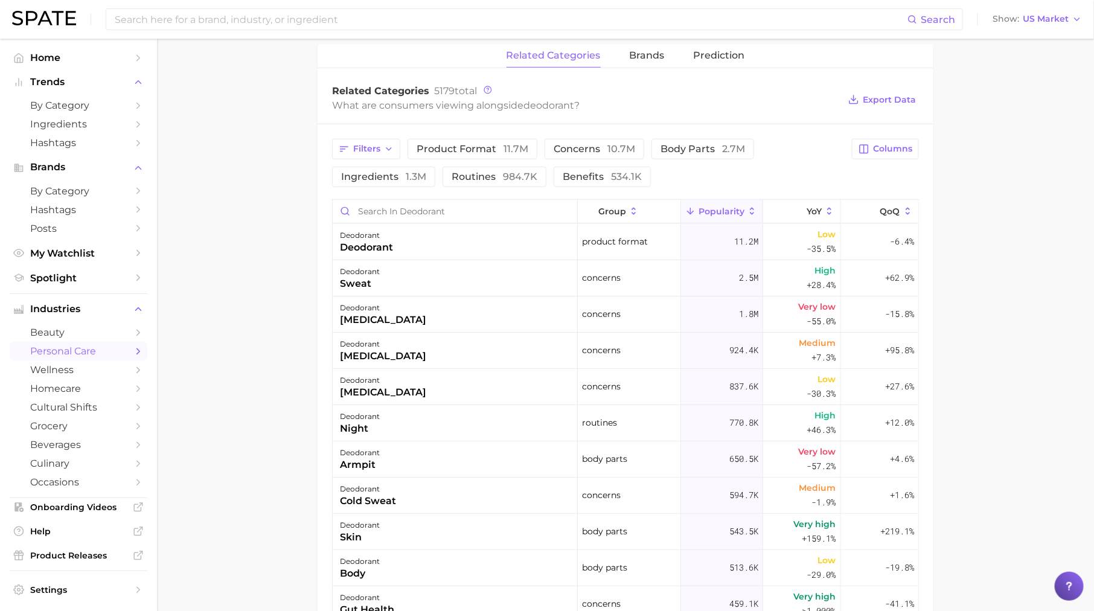
scroll to position [466, 0]
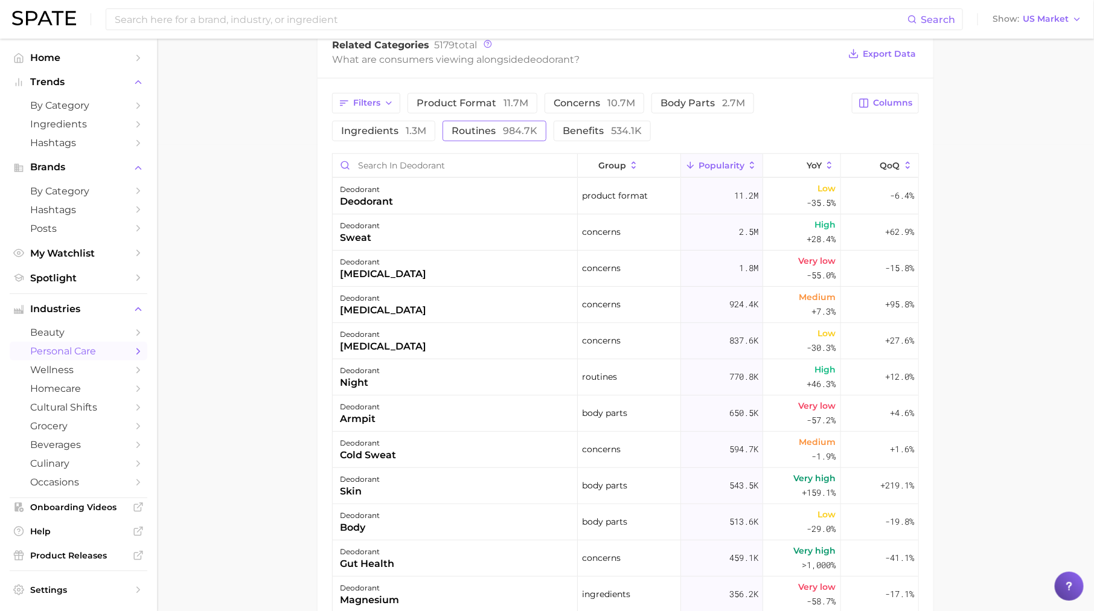
click at [515, 125] on span "984.7k" at bounding box center [520, 130] width 34 height 11
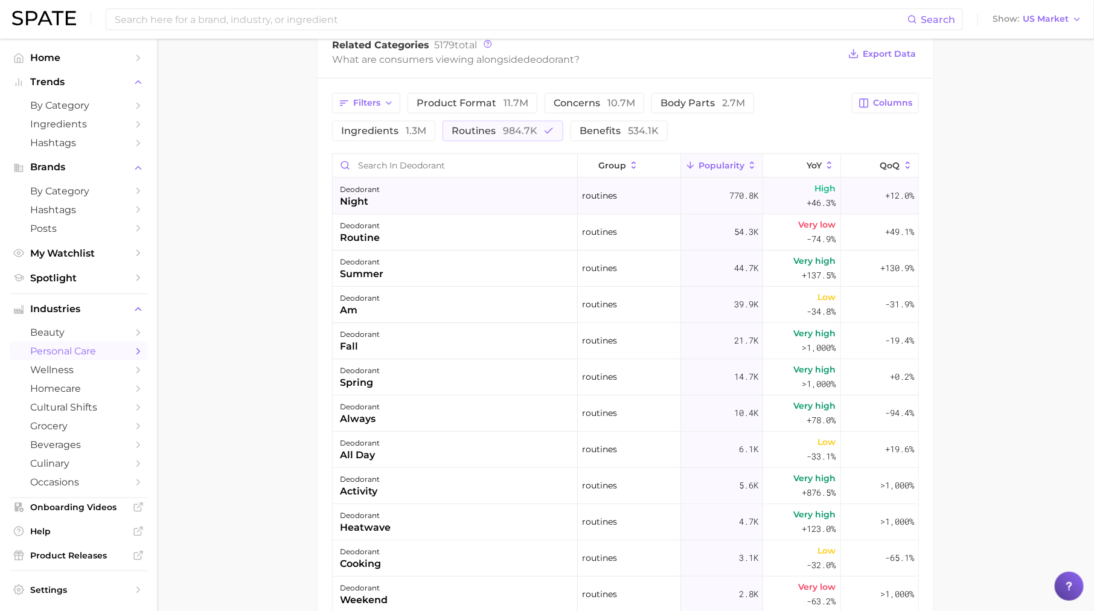
click at [715, 190] on div "770.8k" at bounding box center [722, 196] width 82 height 36
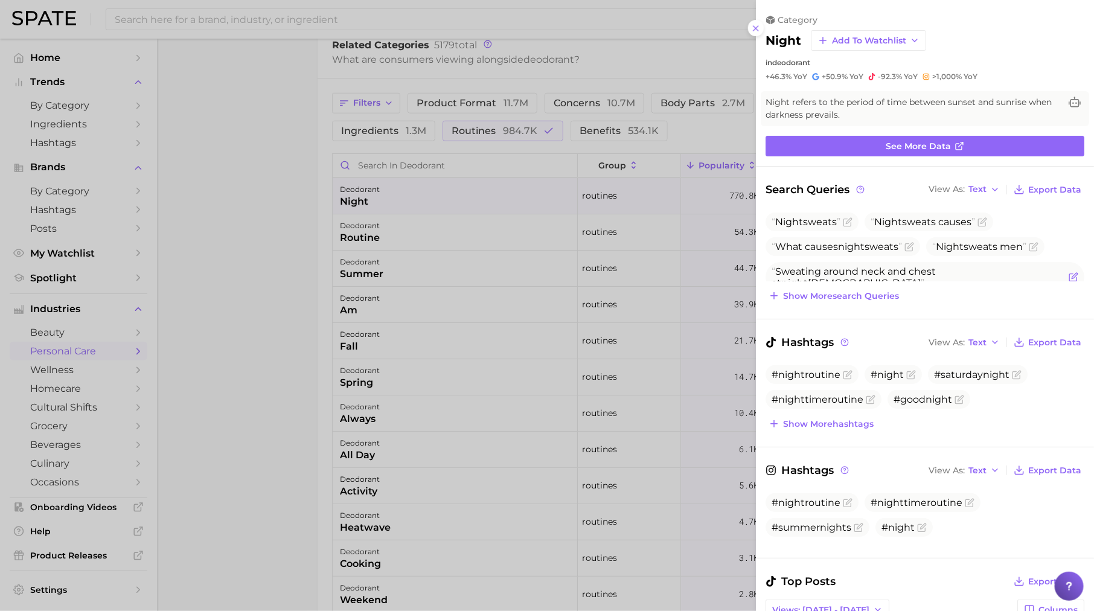
scroll to position [23, 0]
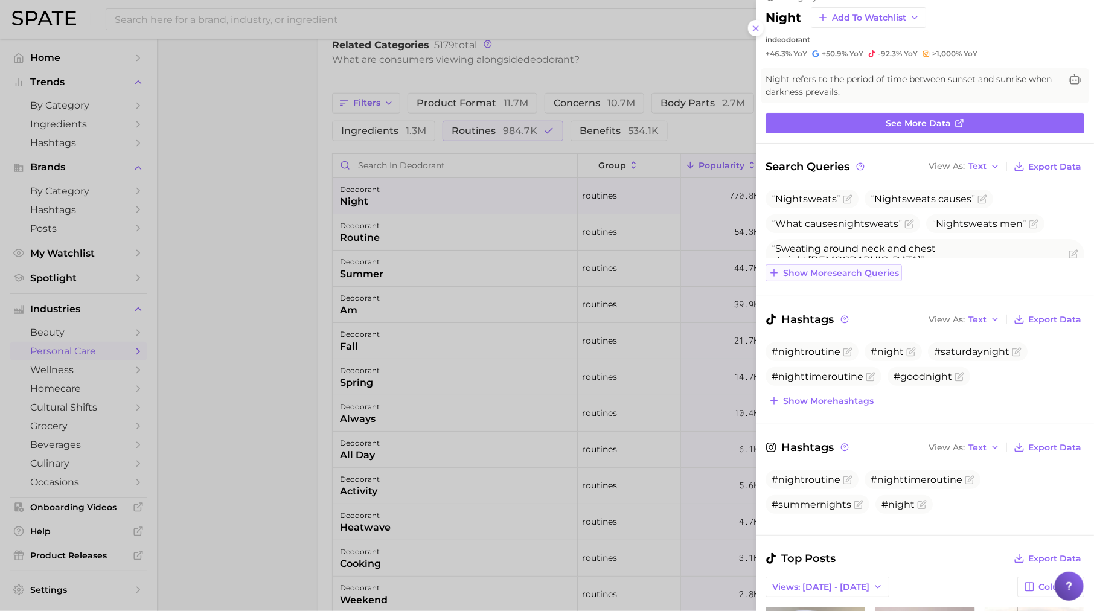
click at [799, 264] on button "Show more search queries" at bounding box center [833, 272] width 136 height 17
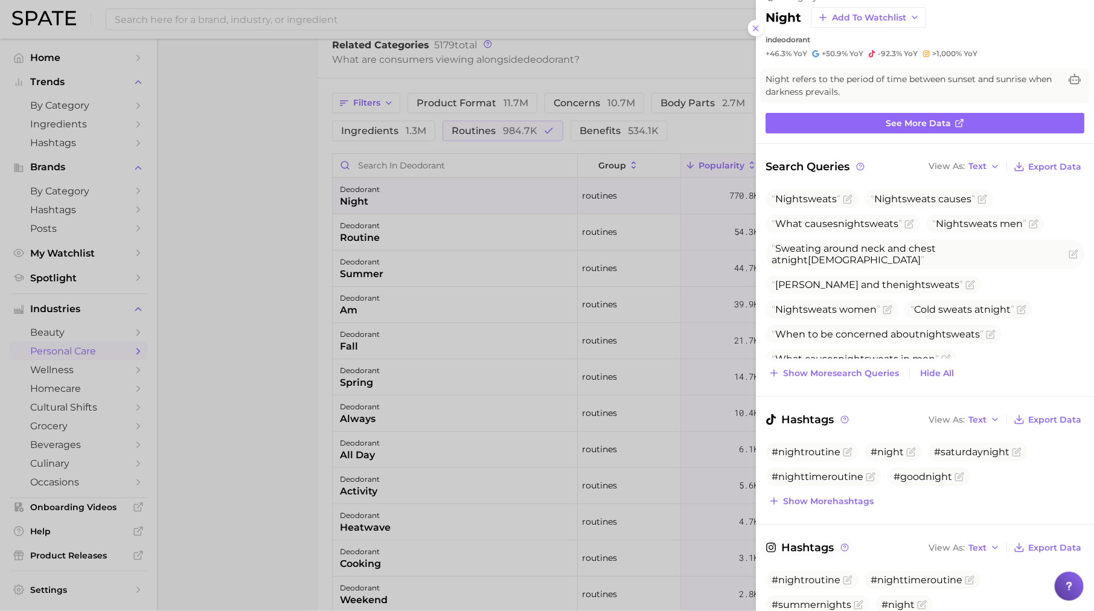
click at [621, 244] on div at bounding box center [547, 305] width 1094 height 611
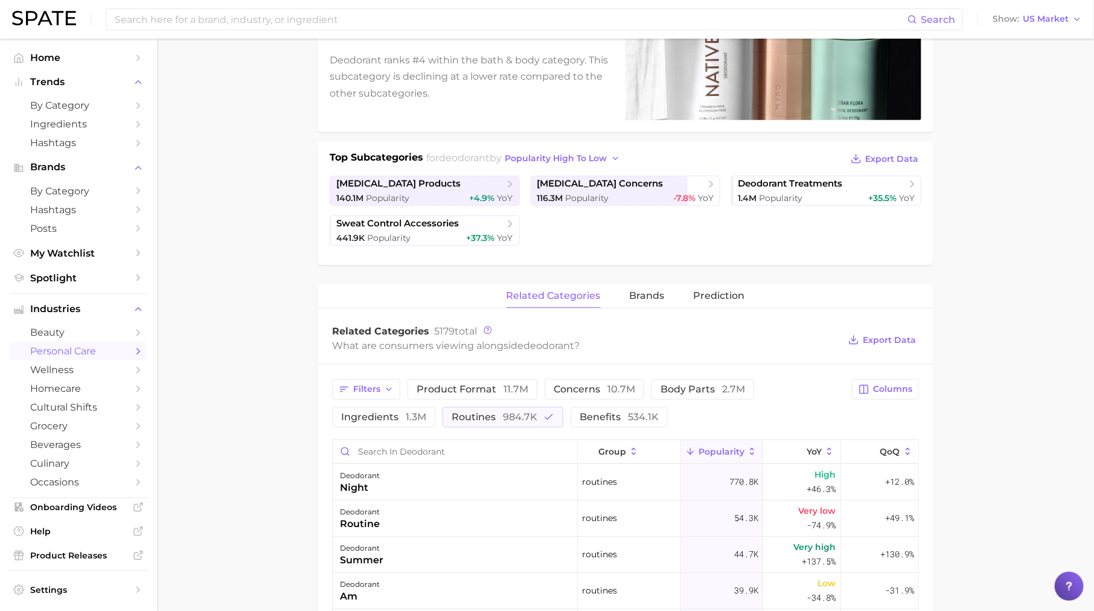
scroll to position [195, 0]
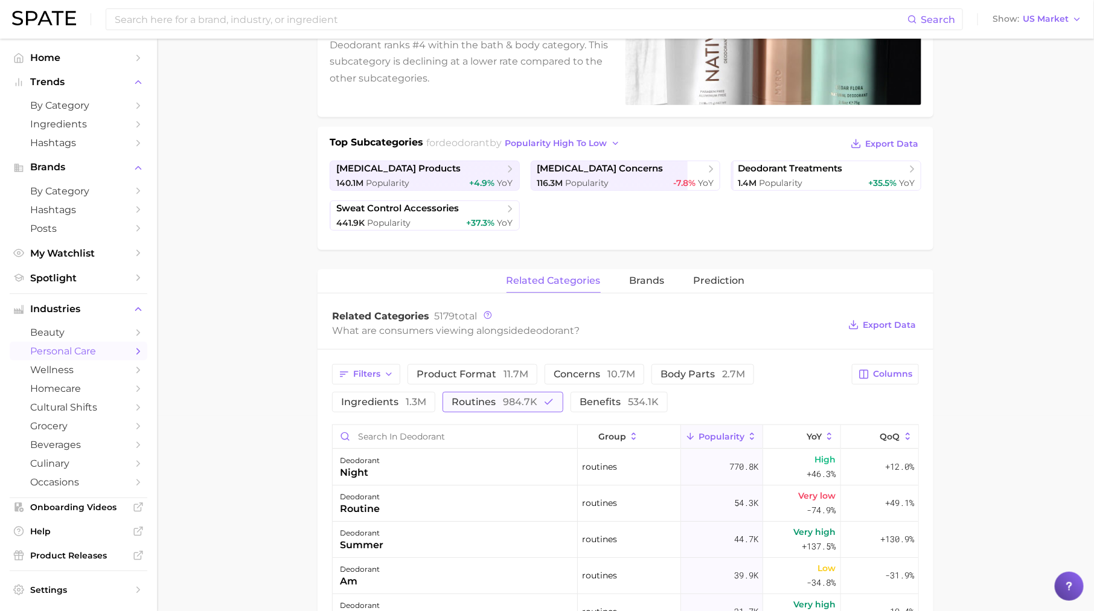
click at [515, 399] on span "984.7k" at bounding box center [520, 401] width 34 height 11
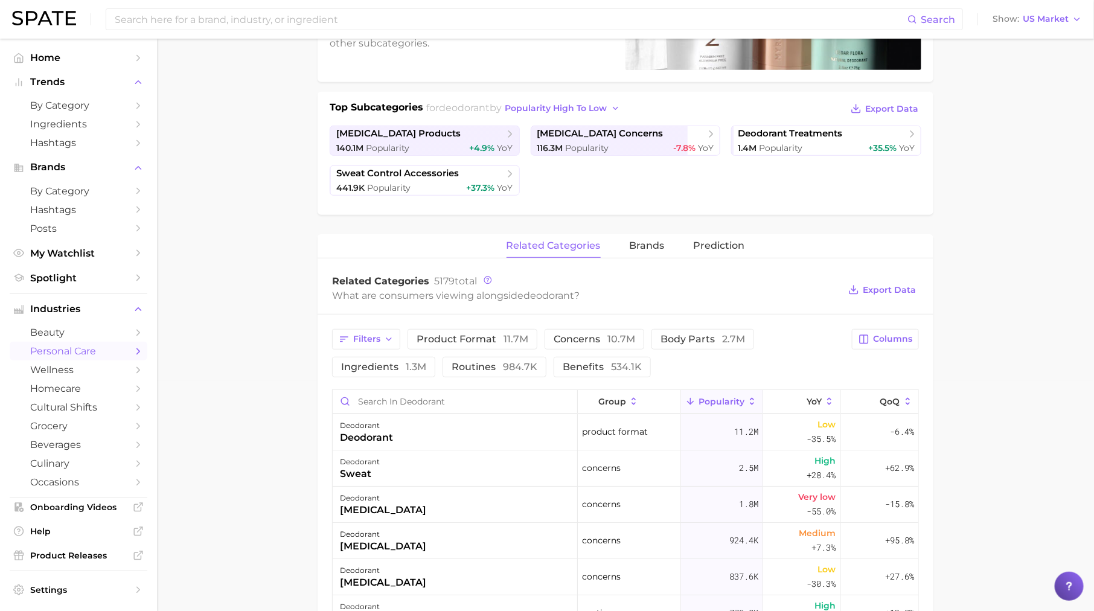
scroll to position [0, 0]
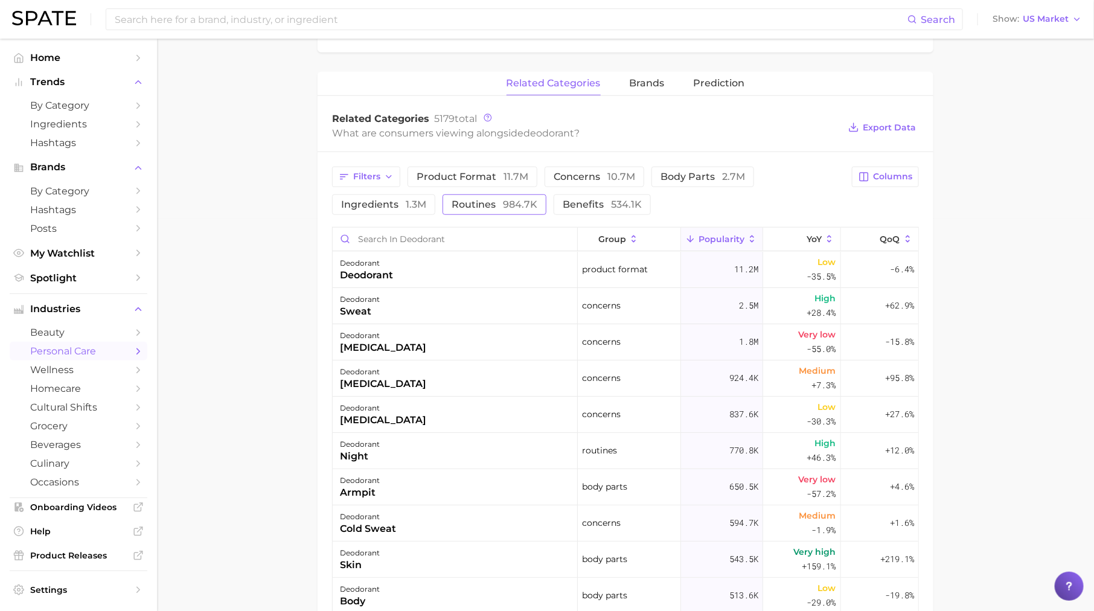
click at [503, 206] on span "984.7k" at bounding box center [520, 204] width 34 height 11
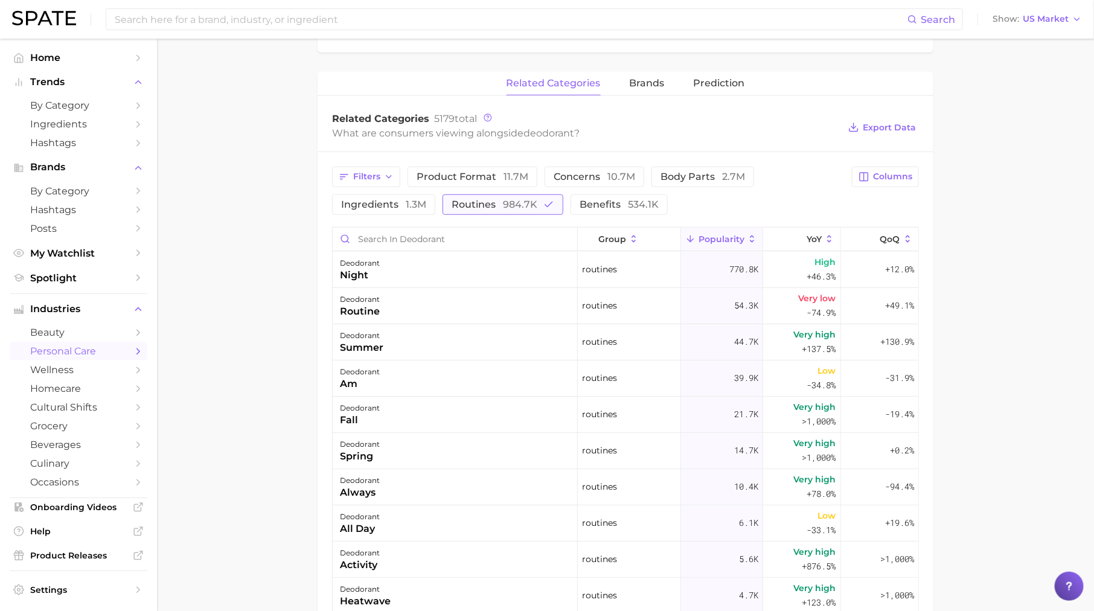
click at [503, 206] on span "984.7k" at bounding box center [520, 204] width 34 height 11
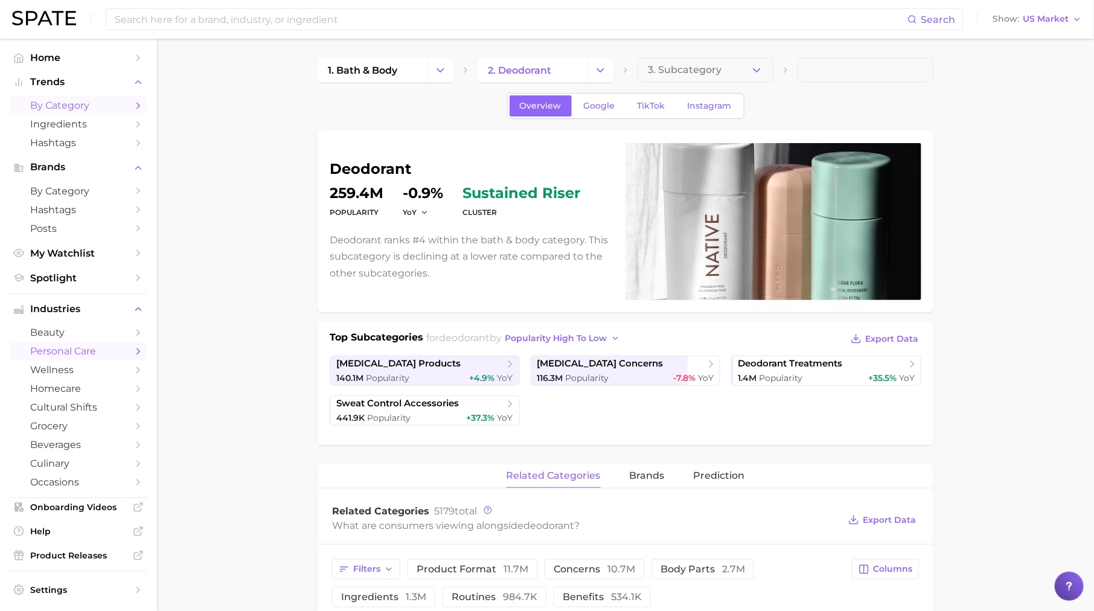
click at [132, 106] on link "by Category" at bounding box center [79, 105] width 138 height 19
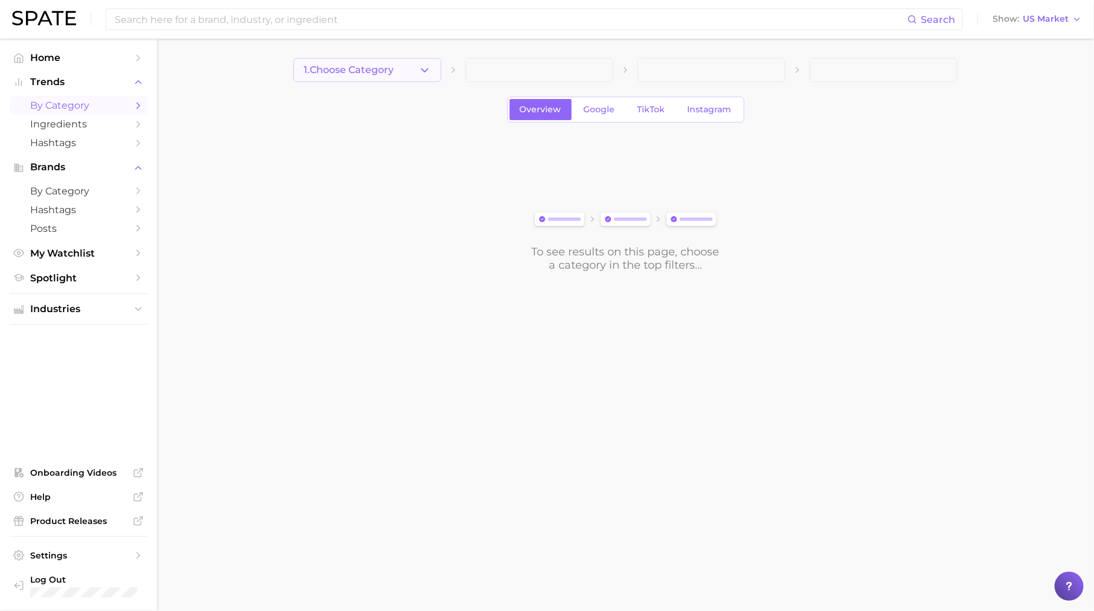
click at [372, 63] on button "1. Choose Category" at bounding box center [367, 70] width 148 height 24
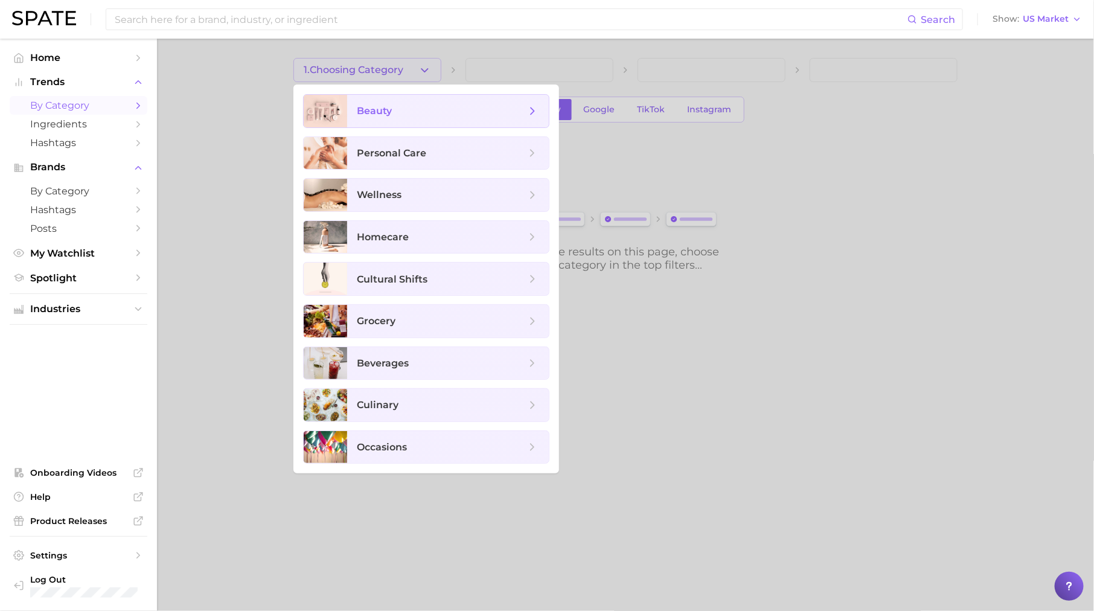
click at [400, 119] on span "beauty" at bounding box center [448, 111] width 202 height 33
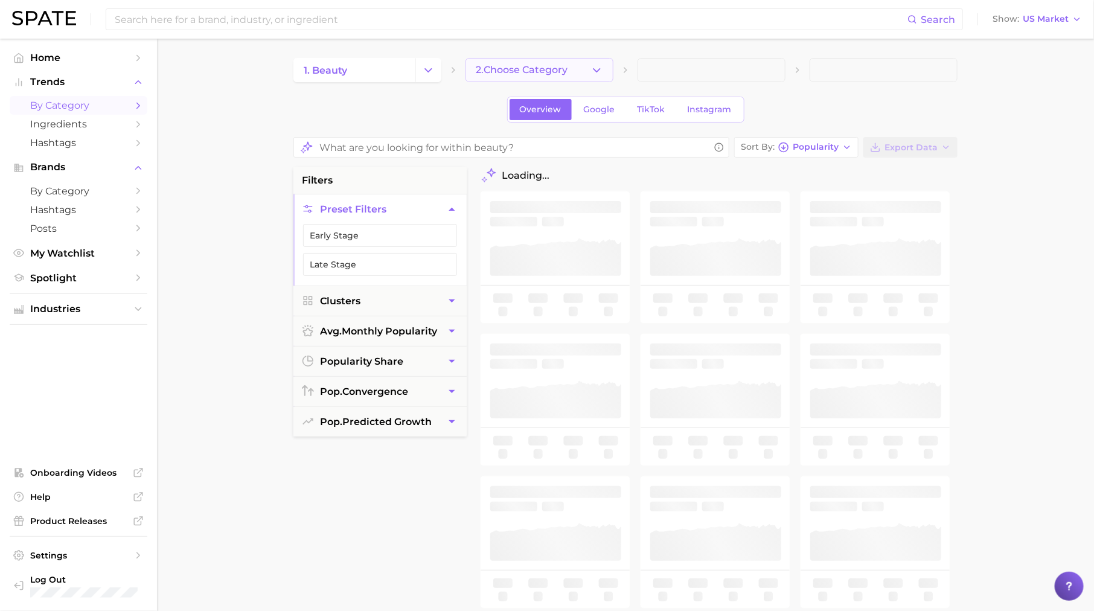
click at [532, 65] on span "2. Choose Category" at bounding box center [522, 70] width 92 height 11
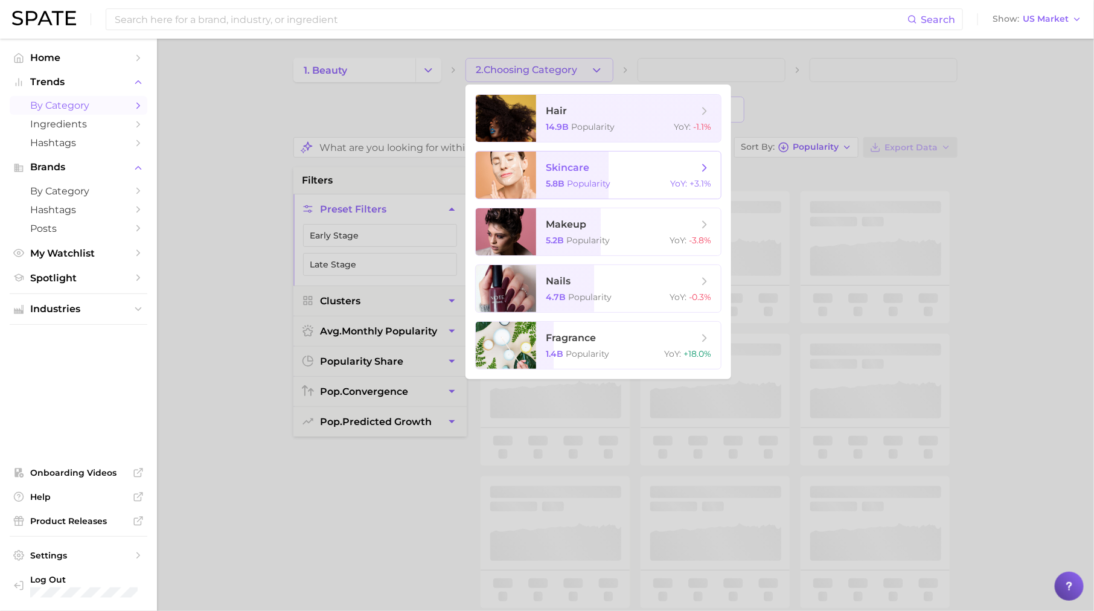
click at [605, 158] on span "skincare 5.8b Popularity YoY : +3.1%" at bounding box center [628, 174] width 185 height 47
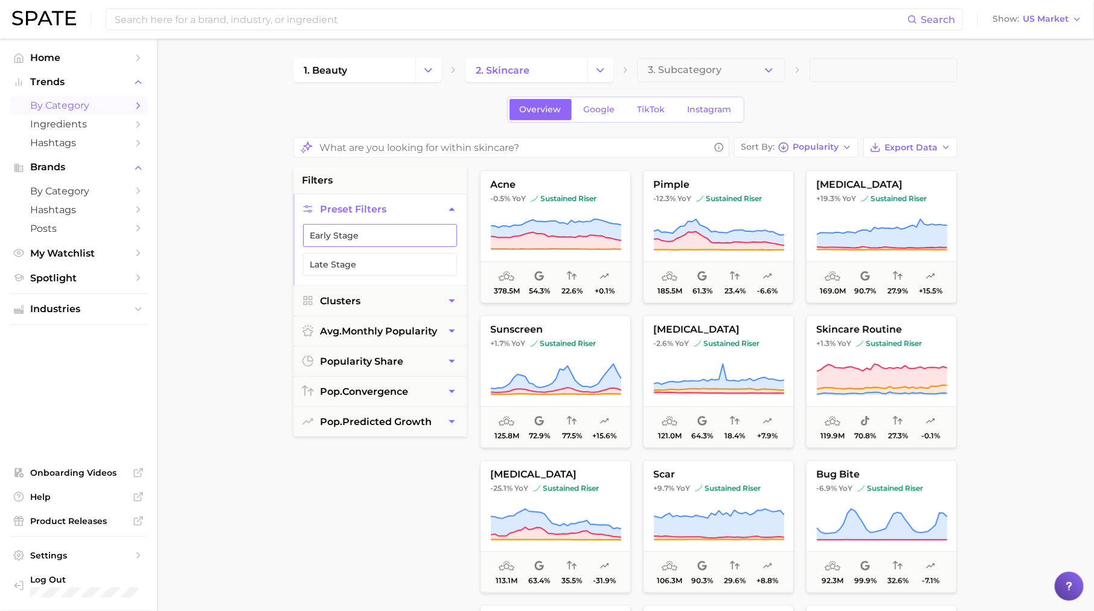
click at [401, 228] on button "Early Stage" at bounding box center [380, 235] width 154 height 23
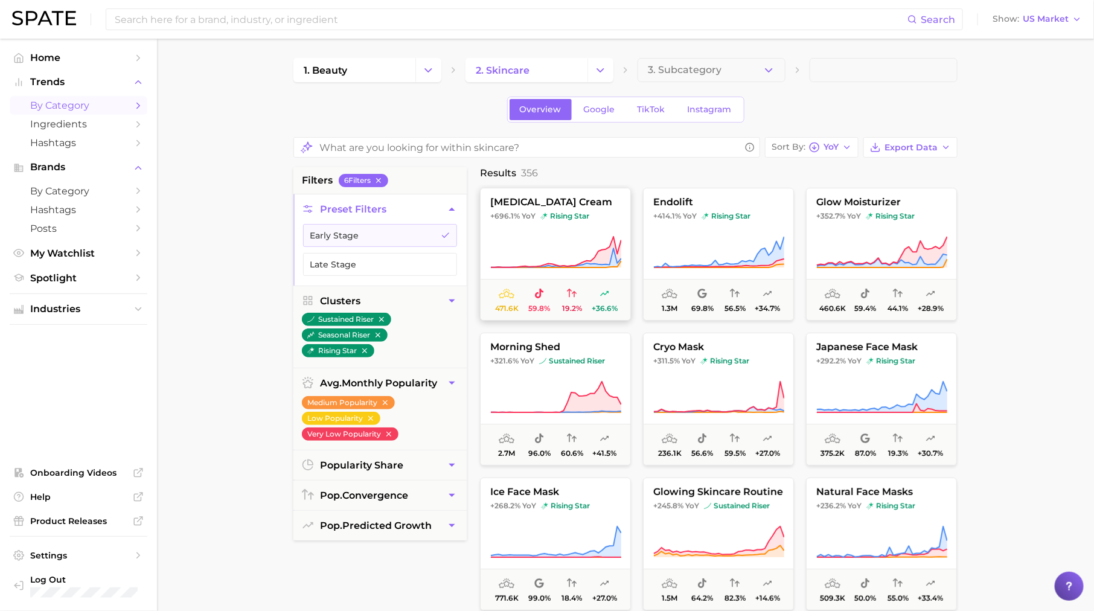
click at [582, 219] on span "rising star" at bounding box center [564, 216] width 49 height 10
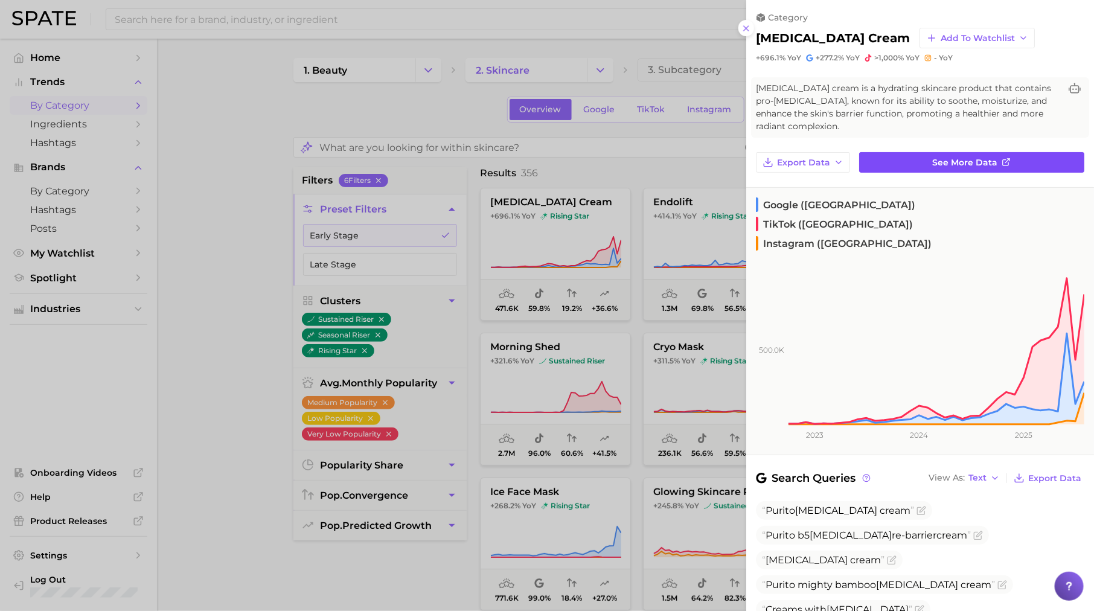
click at [963, 171] on link "See more data" at bounding box center [971, 162] width 225 height 21
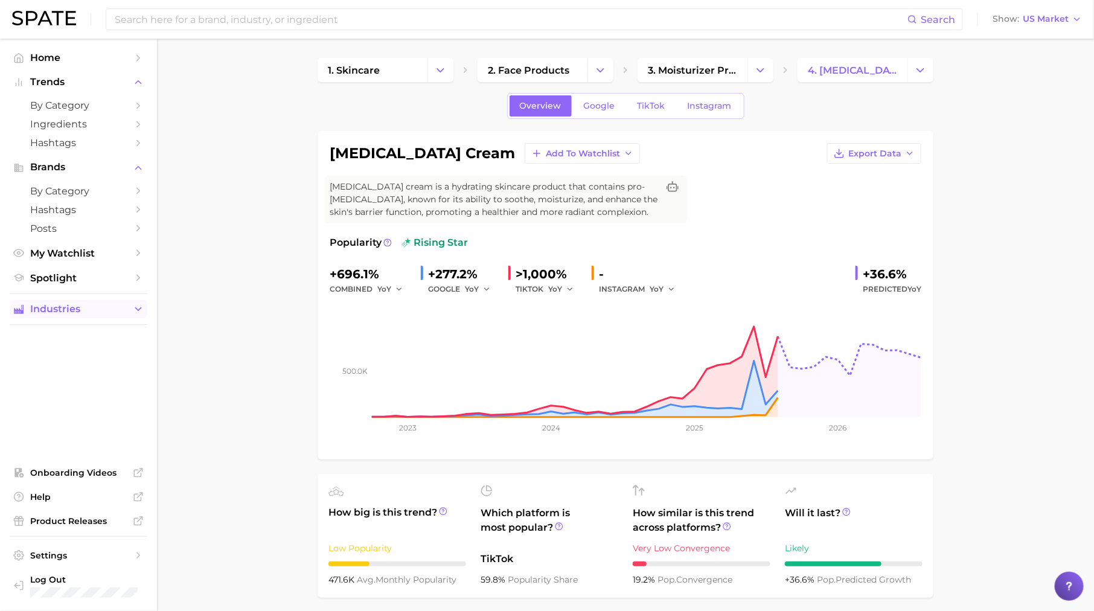
click at [72, 316] on button "Industries" at bounding box center [79, 309] width 138 height 18
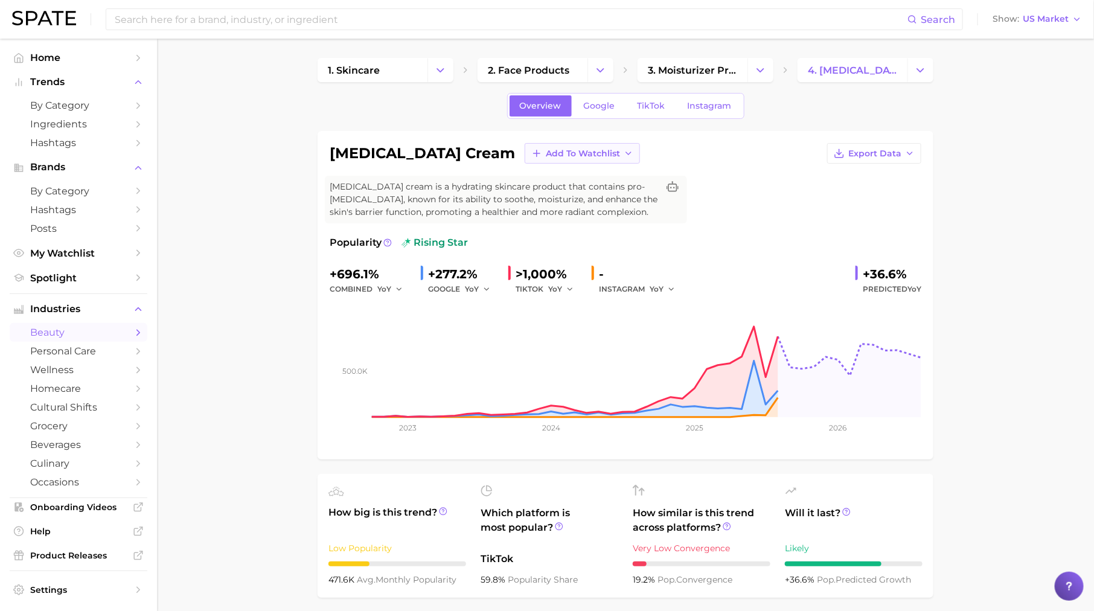
click at [546, 151] on span "Add to Watchlist" at bounding box center [583, 153] width 74 height 10
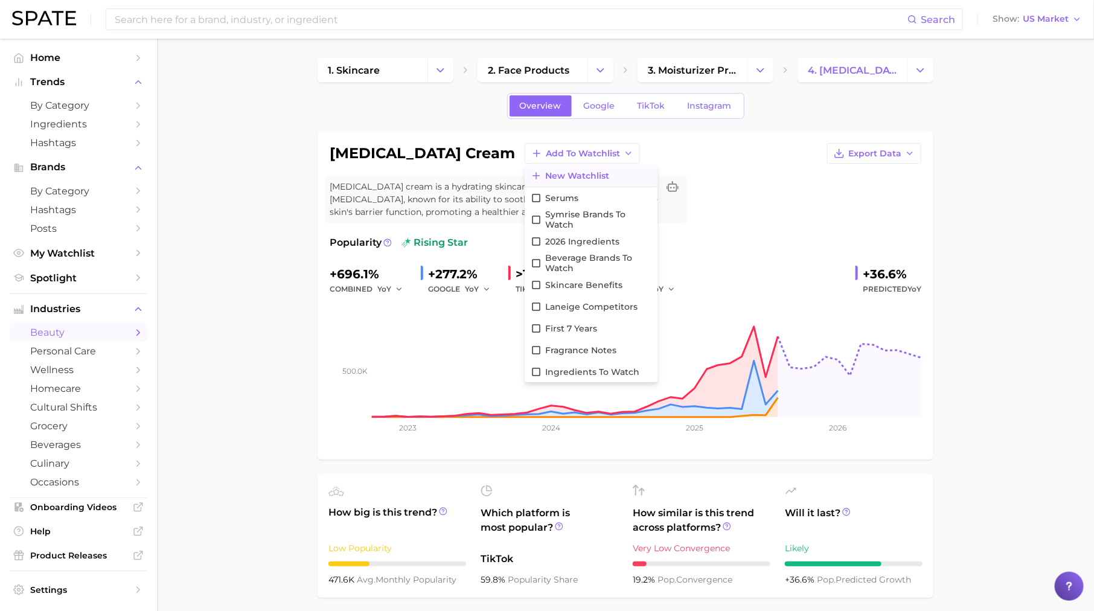
click at [545, 174] on span "New Watchlist" at bounding box center [577, 176] width 64 height 10
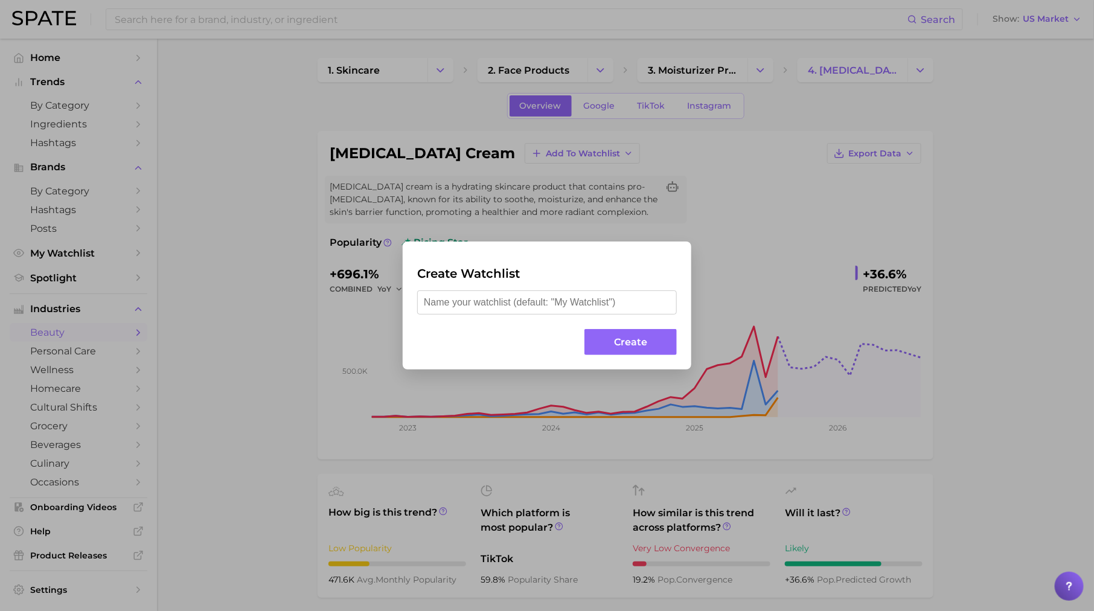
click at [222, 278] on div "Create Watchlist Create" at bounding box center [547, 305] width 1094 height 611
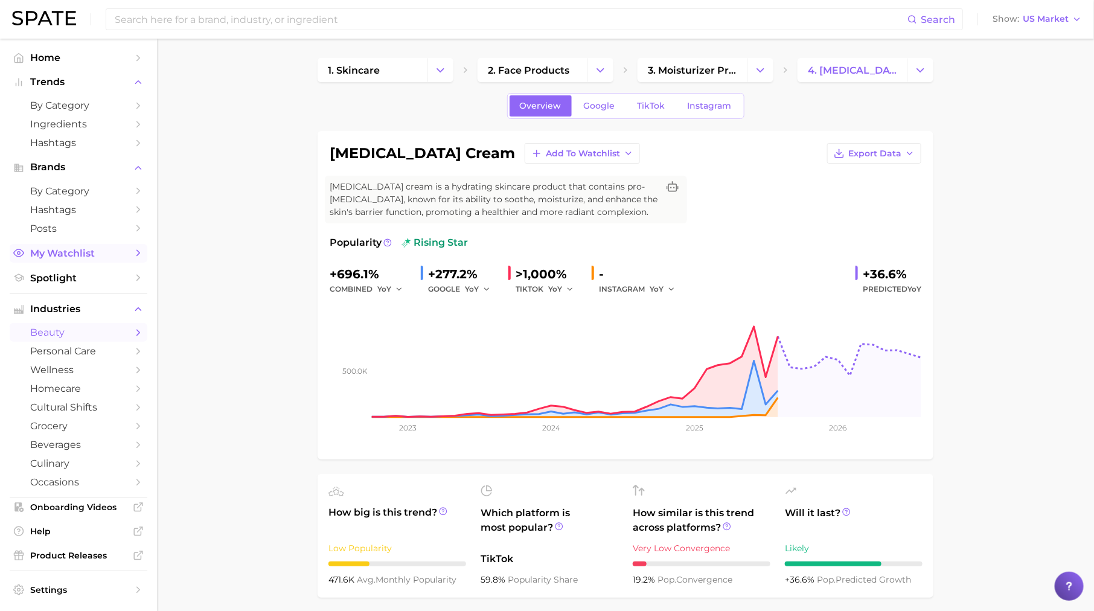
click at [114, 256] on span "My Watchlist" at bounding box center [78, 252] width 97 height 11
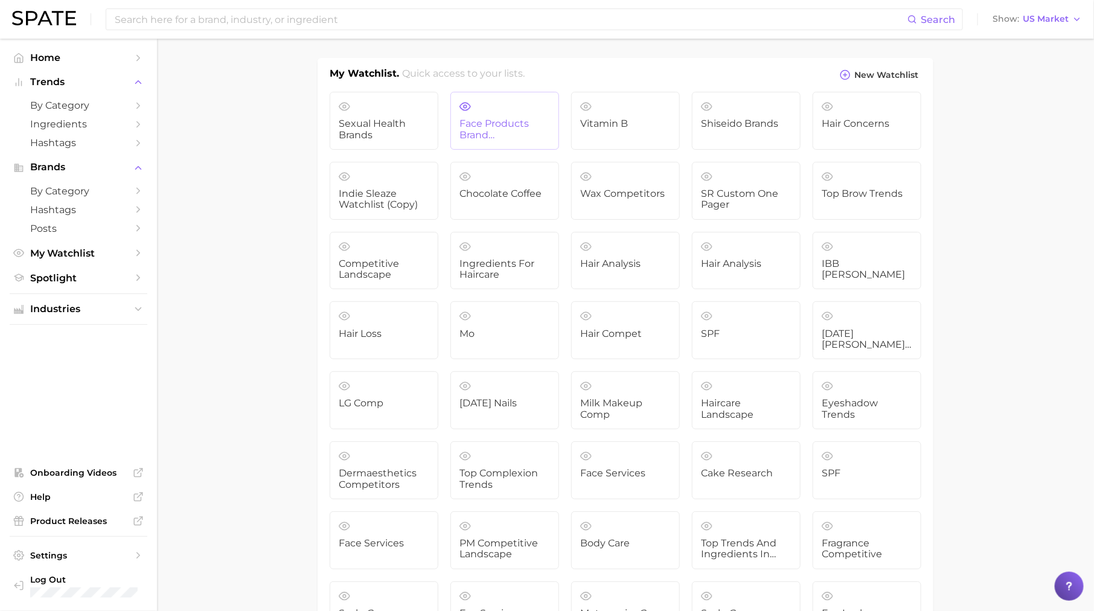
click at [491, 118] on span "Face products Brand Competitive Analysis" at bounding box center [504, 129] width 91 height 22
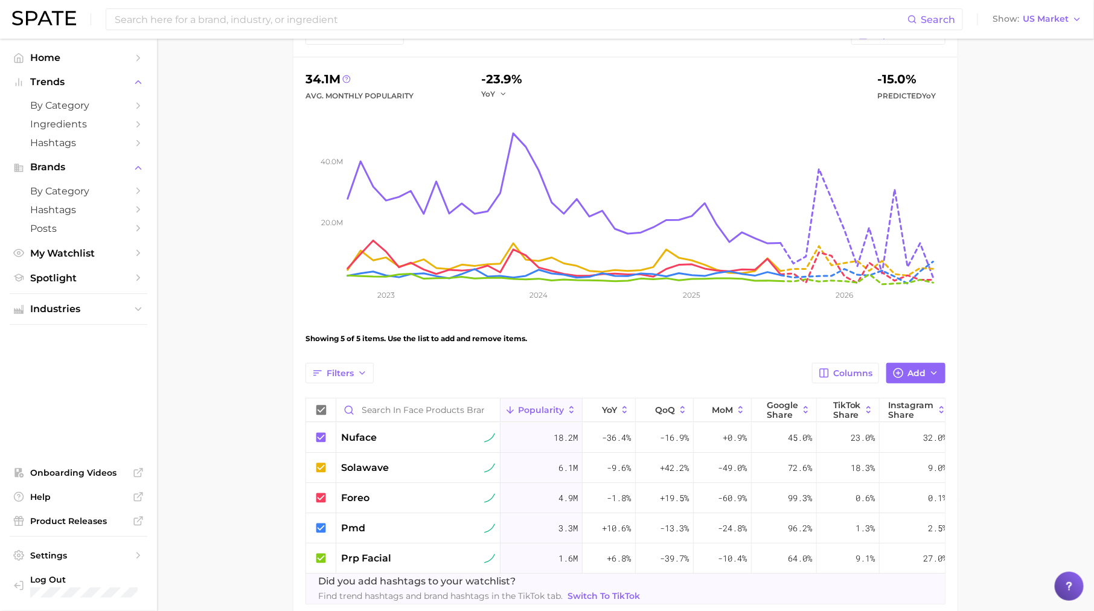
scroll to position [110, 0]
click at [905, 383] on div "Filters Columns Add Popularity YoY QoQ MoM Google Share TikTok Share Instagram …" at bounding box center [625, 482] width 640 height 241
click at [910, 370] on span "Add" at bounding box center [916, 373] width 18 height 10
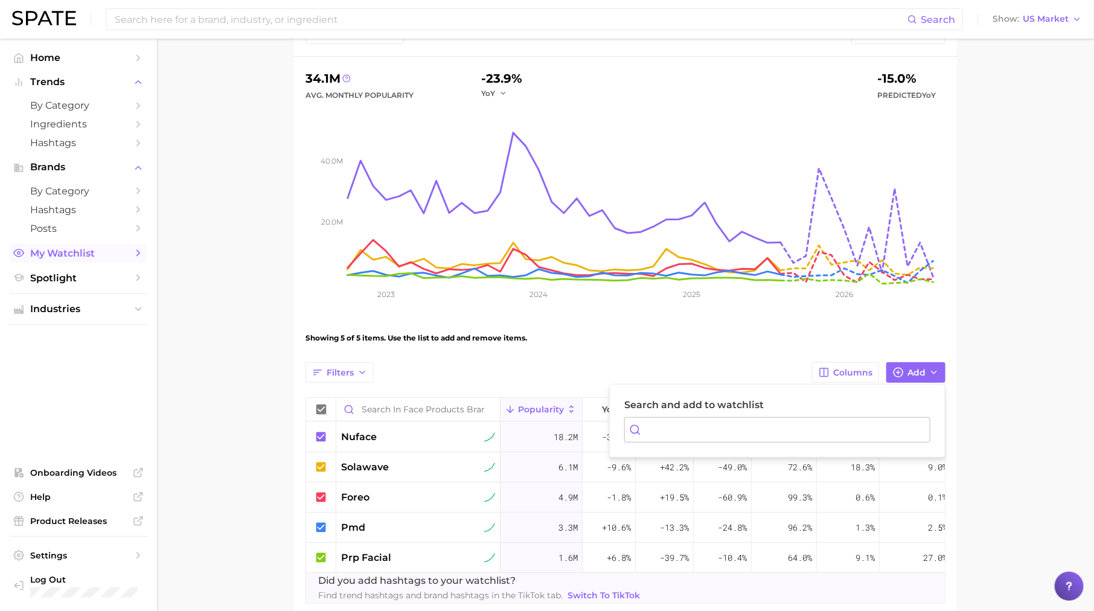
click at [116, 261] on link "My Watchlist" at bounding box center [79, 253] width 138 height 19
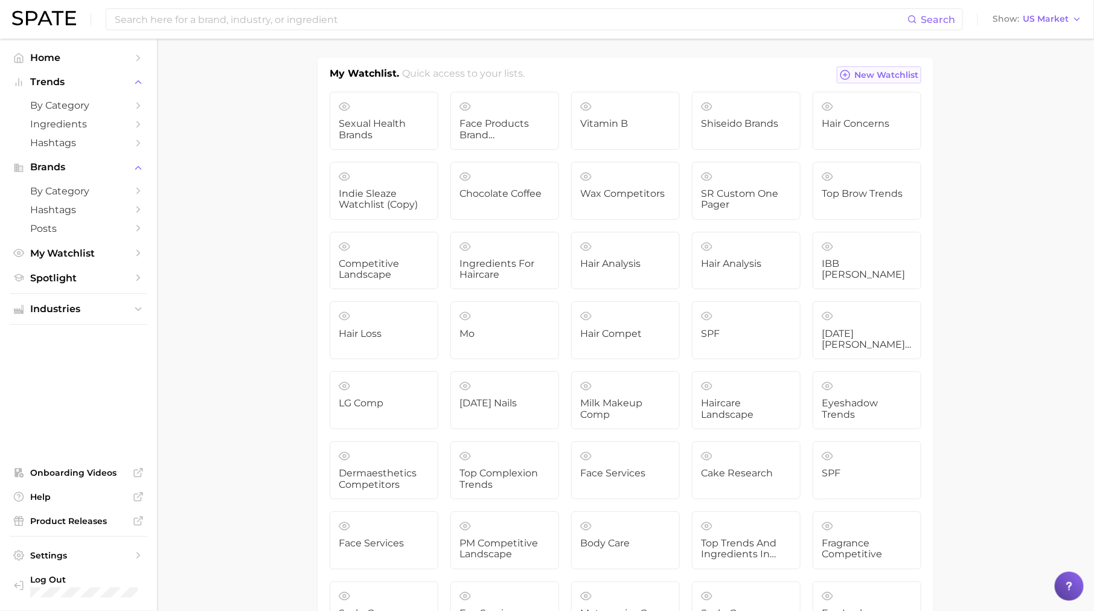
click at [894, 70] on span "New Watchlist" at bounding box center [886, 75] width 64 height 10
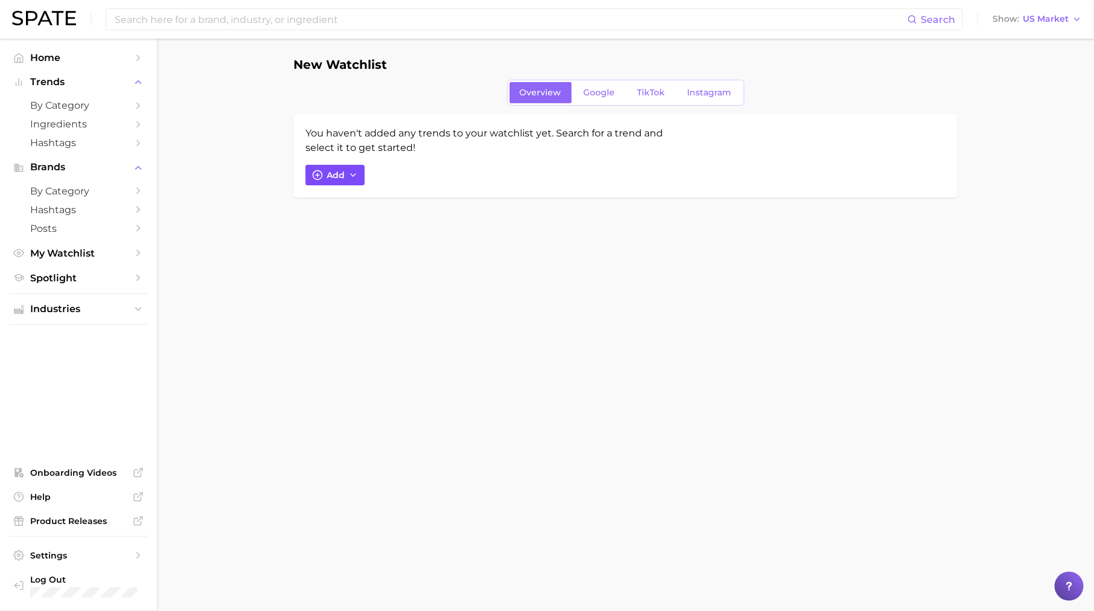
click at [330, 170] on span "Add" at bounding box center [336, 175] width 18 height 10
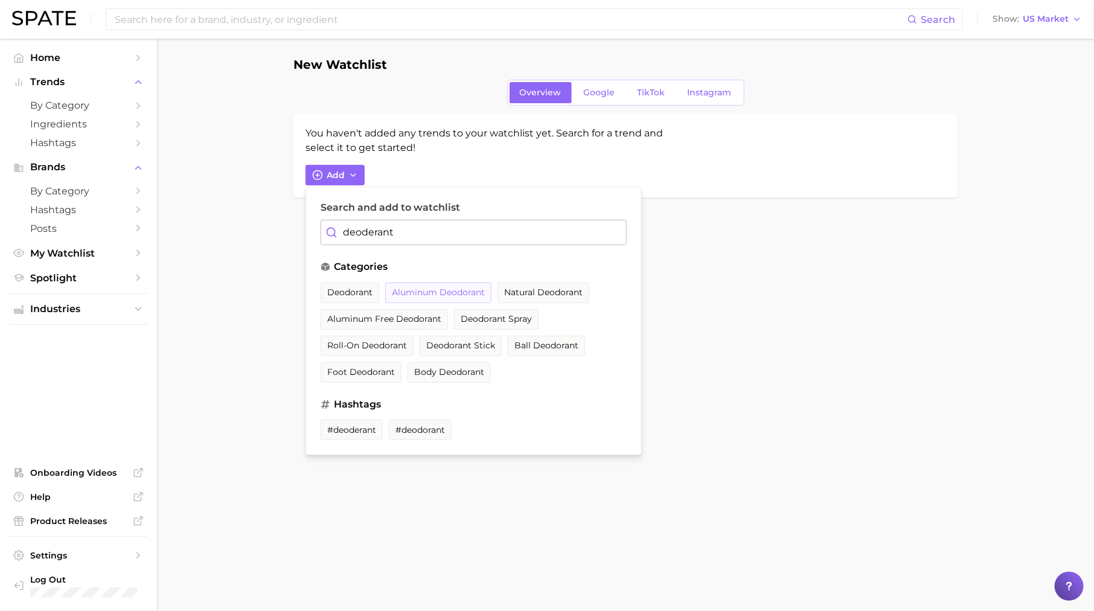
type input "deoderant"
click at [414, 282] on button "aluminum deodorant" at bounding box center [438, 292] width 106 height 21
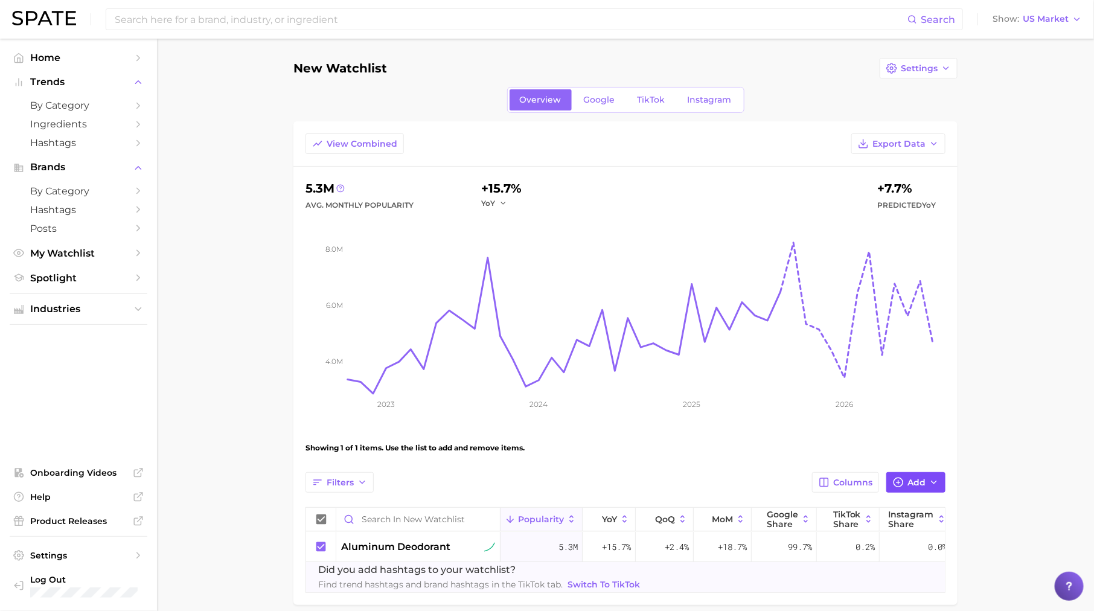
click at [926, 479] on button "Add" at bounding box center [915, 482] width 59 height 21
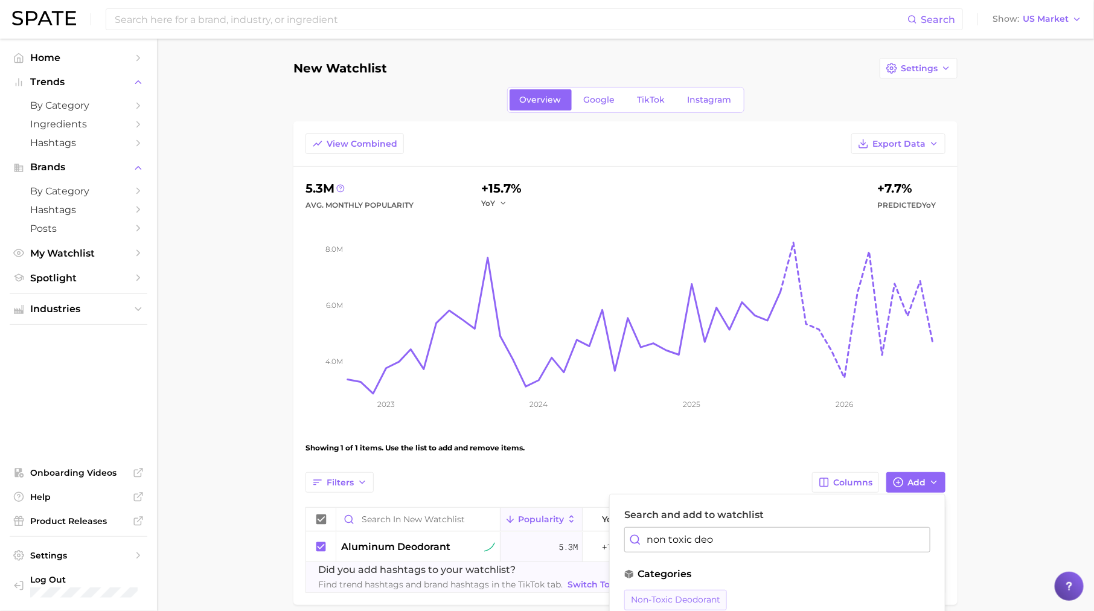
click at [700, 595] on span "non-toxic deodorant" at bounding box center [675, 600] width 89 height 10
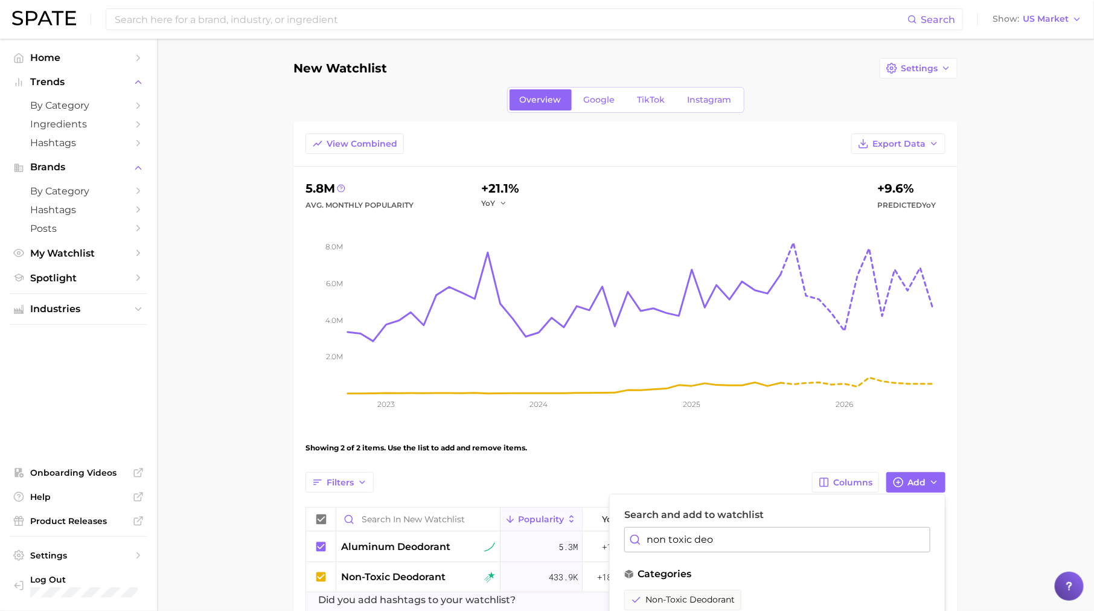
click at [754, 534] on input "non toxic deo" at bounding box center [777, 539] width 306 height 25
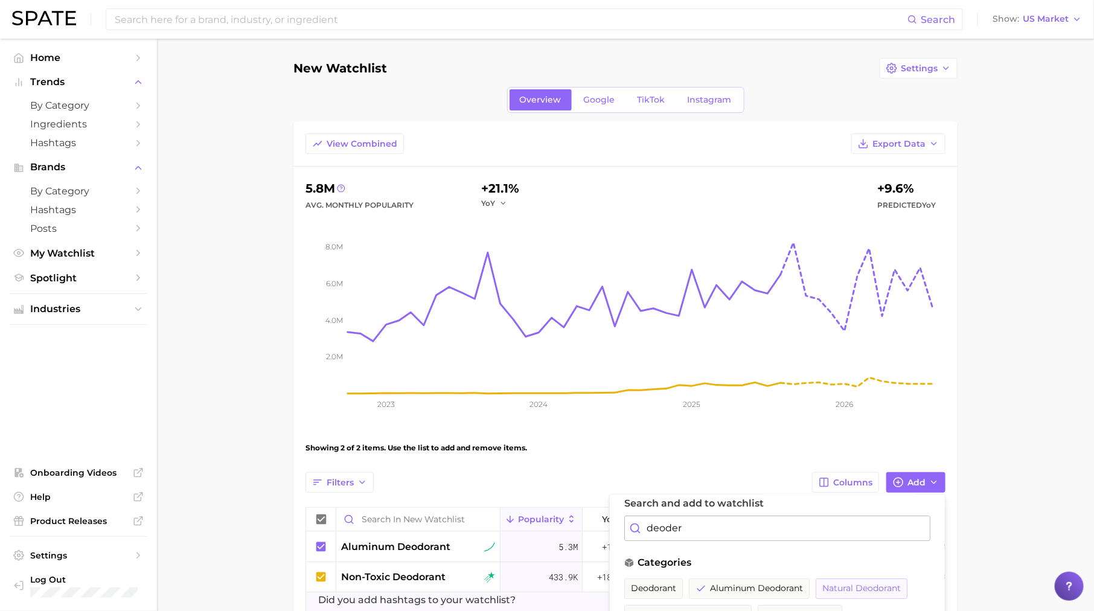
type input "deoder"
click at [887, 583] on span "natural deodorant" at bounding box center [861, 588] width 78 height 10
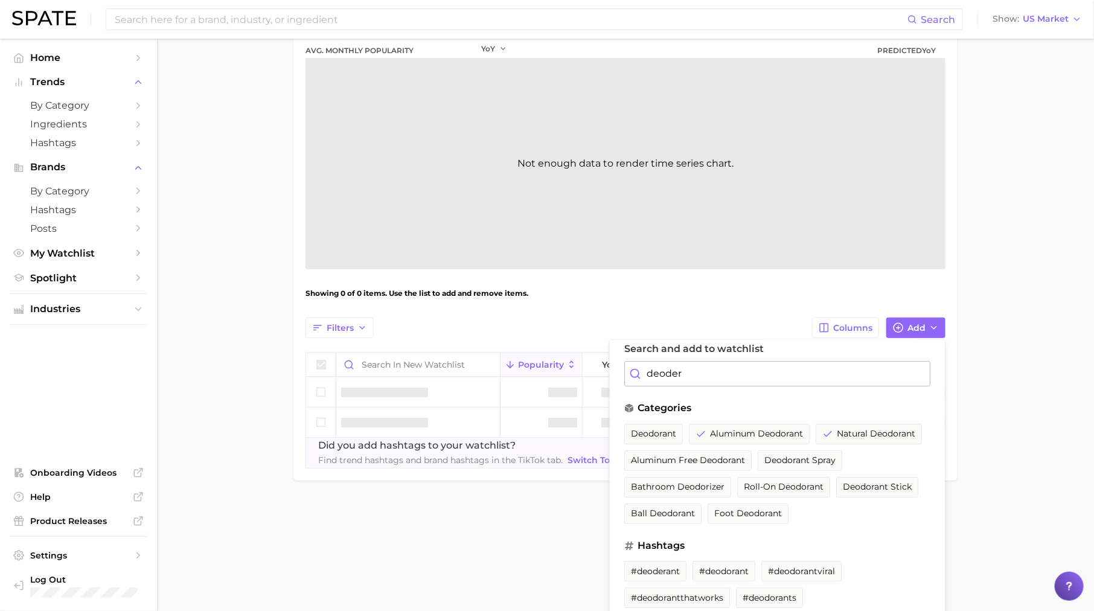
scroll to position [178, 0]
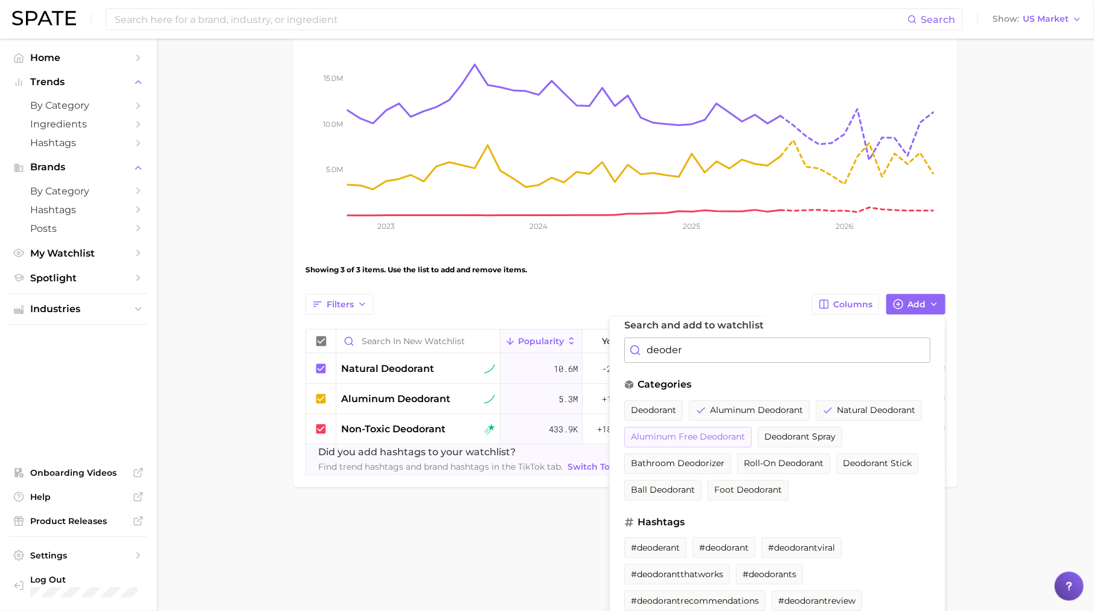
click at [722, 435] on span "aluminum free deodorant" at bounding box center [688, 437] width 114 height 10
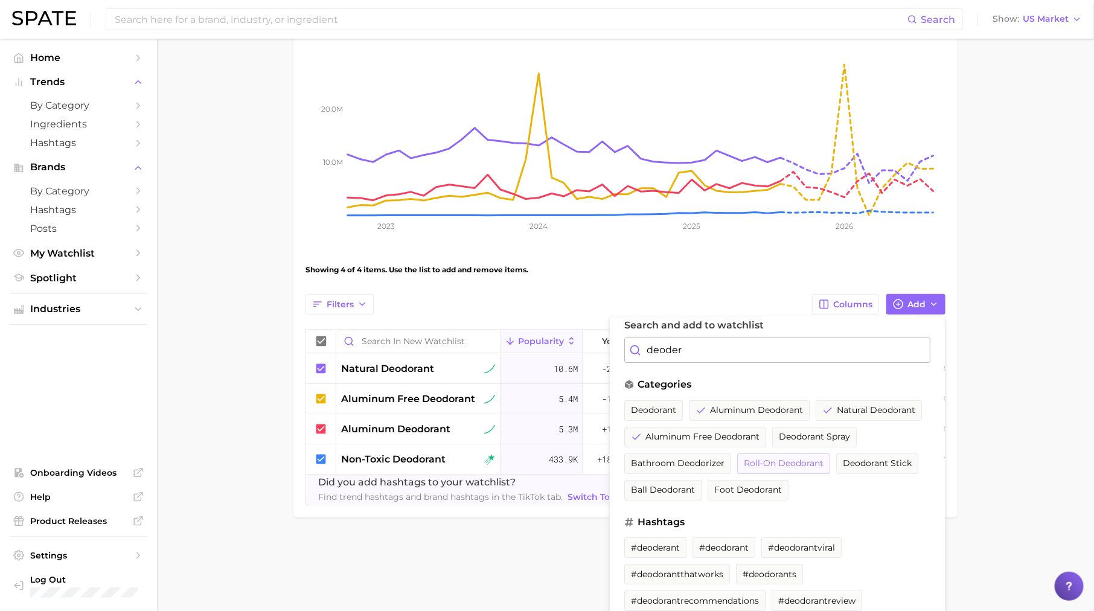
click at [776, 458] on span "roll-on deodorant" at bounding box center [784, 463] width 80 height 10
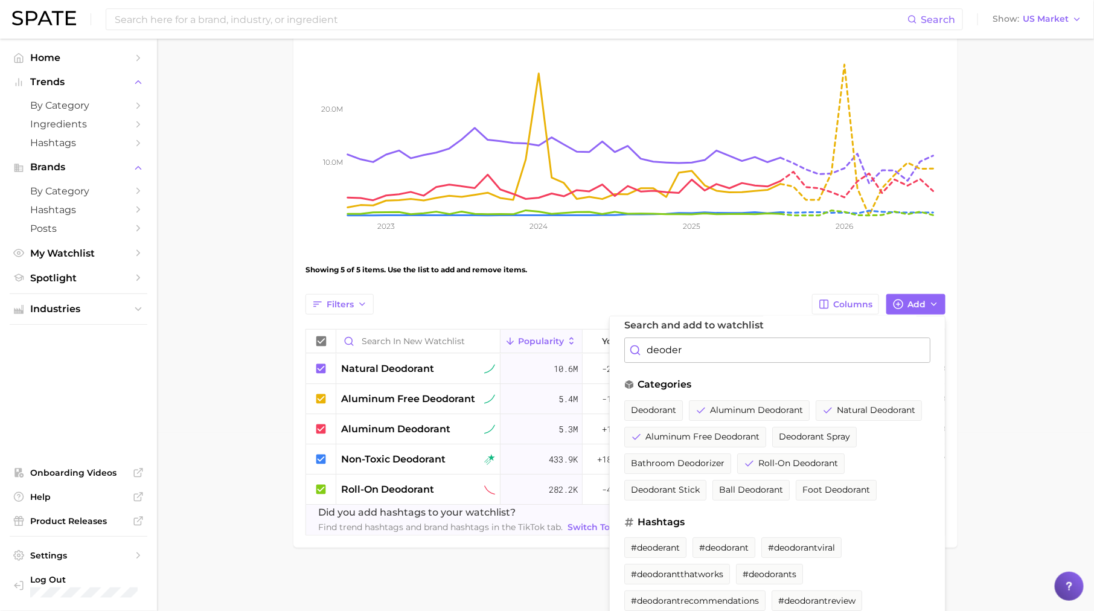
click at [524, 538] on div "View Combined Export Data 22.0m Avg. Monthly Popularity -12.4% YoY +5.4% Predic…" at bounding box center [625, 245] width 664 height 604
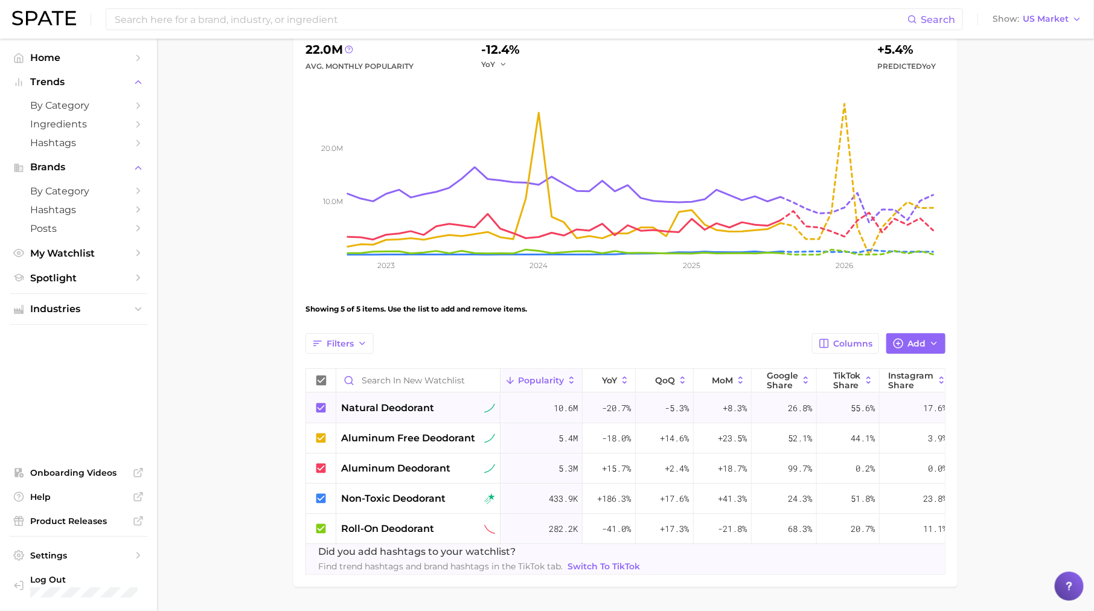
scroll to position [0, 0]
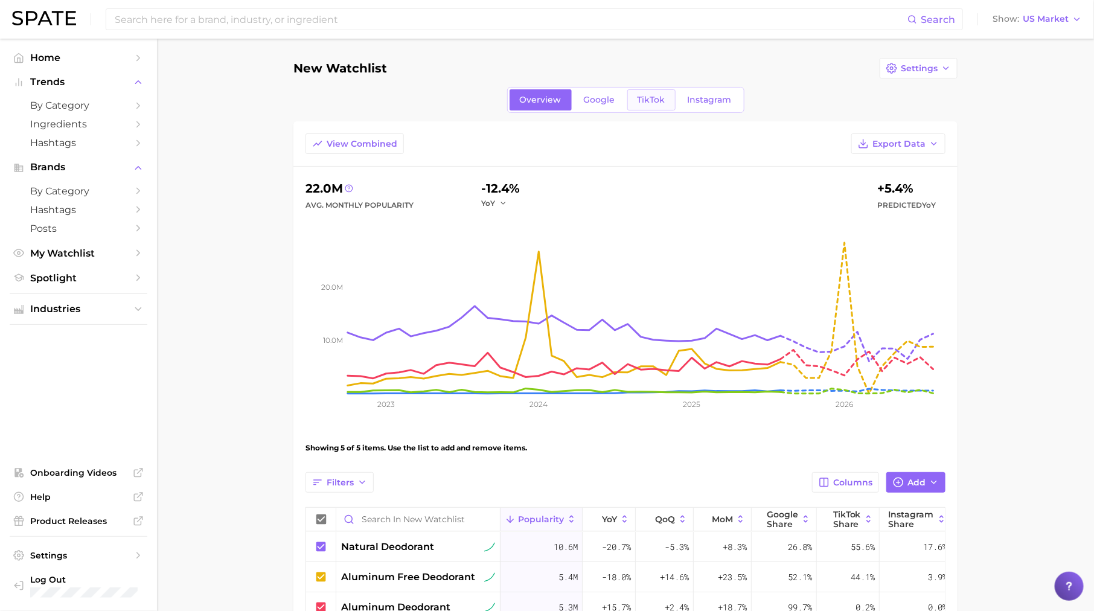
click at [634, 97] on link "TikTok" at bounding box center [651, 99] width 48 height 21
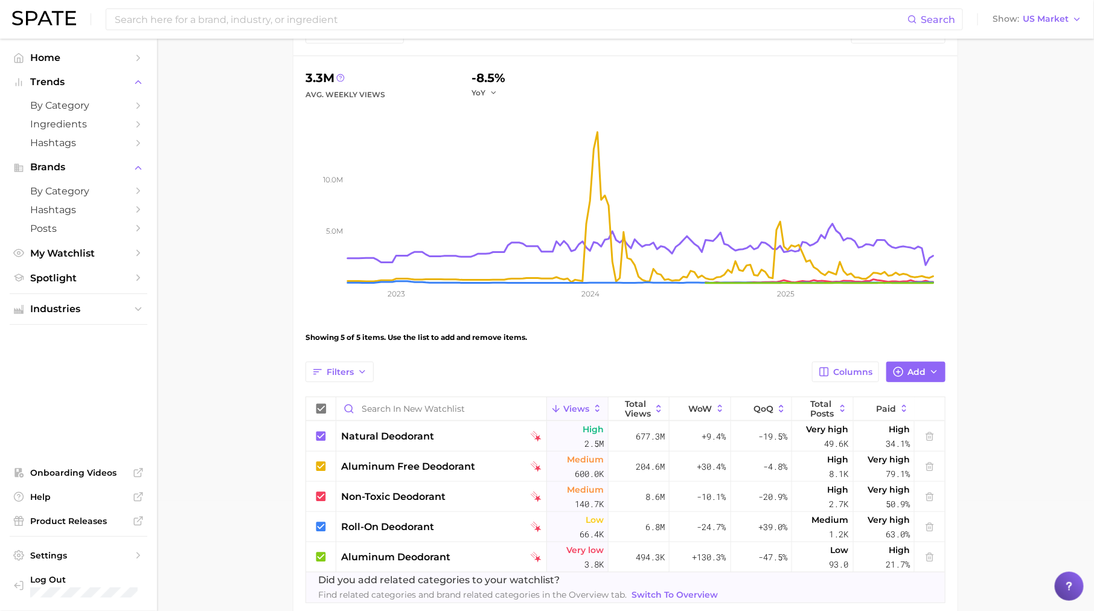
scroll to position [173, 0]
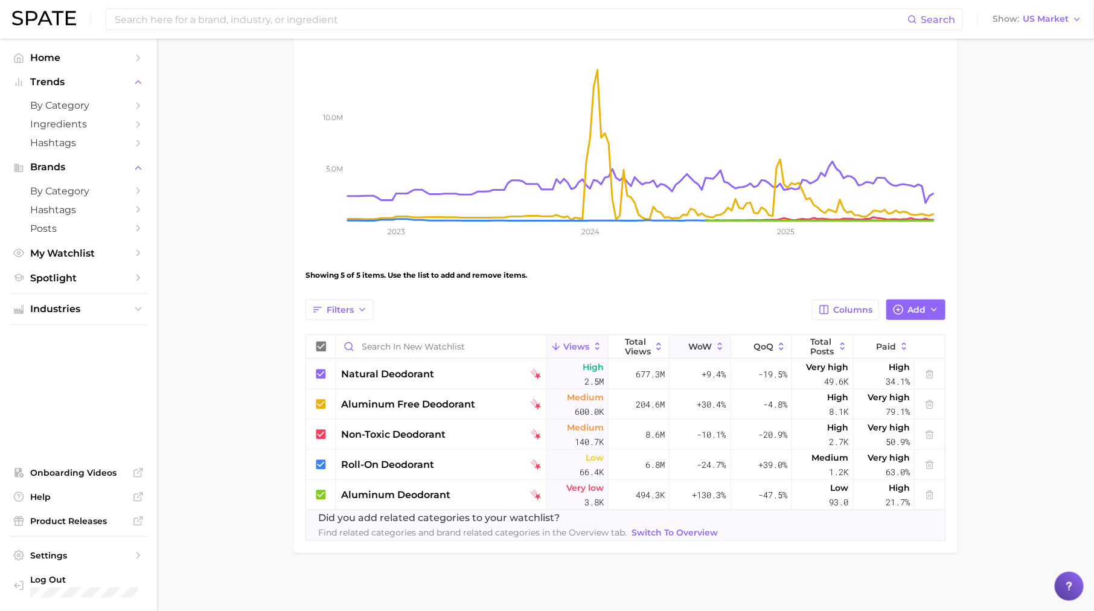
click at [710, 342] on span "WoW" at bounding box center [701, 347] width 24 height 10
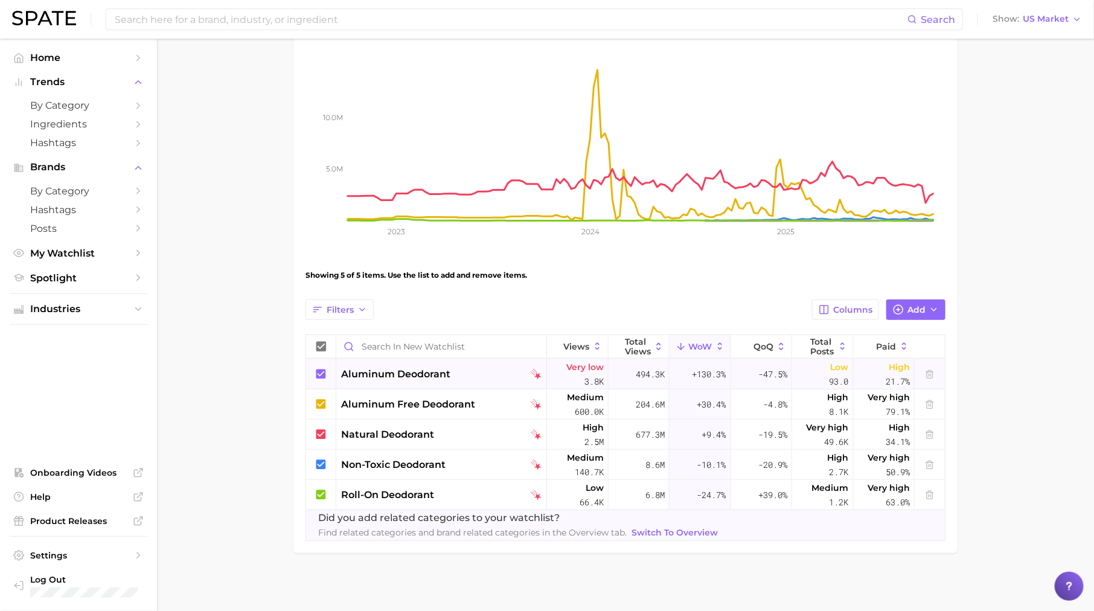
click at [709, 362] on div "+130.3%" at bounding box center [699, 374] width 61 height 30
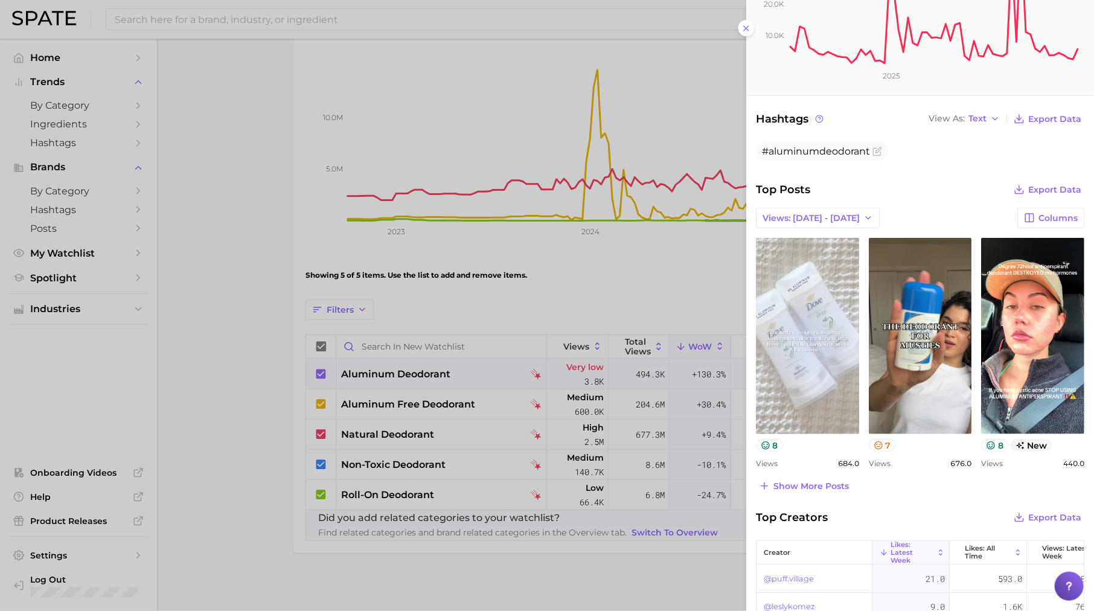
scroll to position [304, 0]
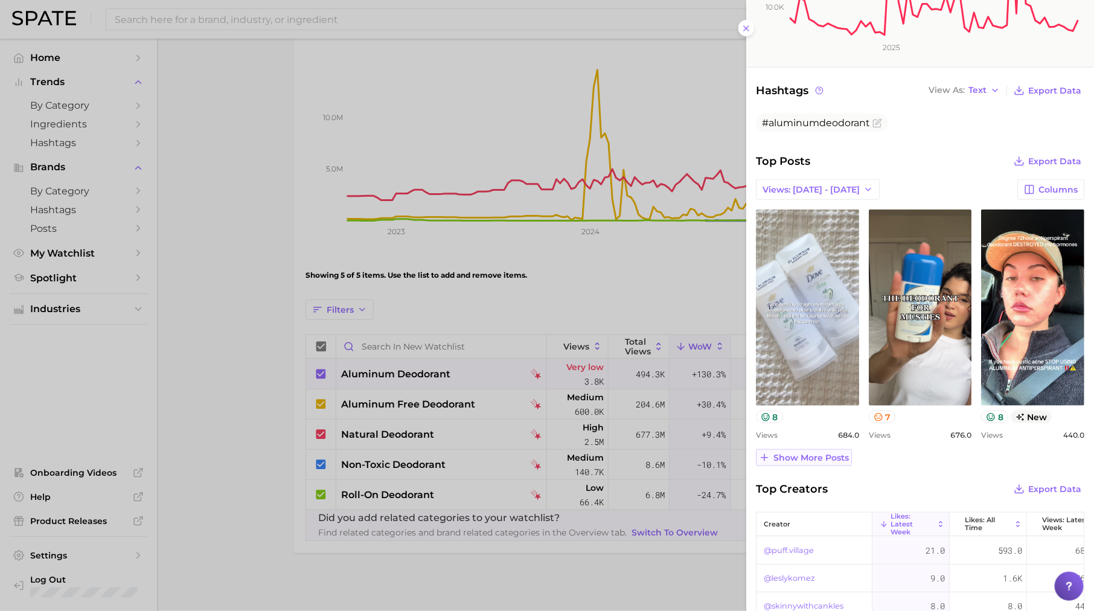
click at [812, 453] on span "Show more posts" at bounding box center [810, 458] width 75 height 10
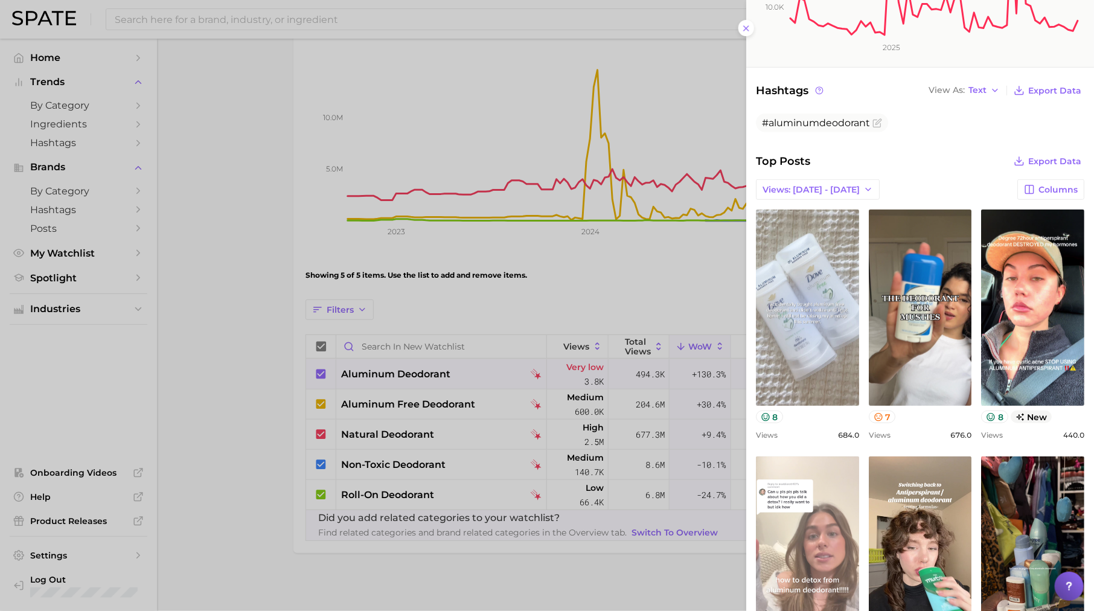
scroll to position [413, 0]
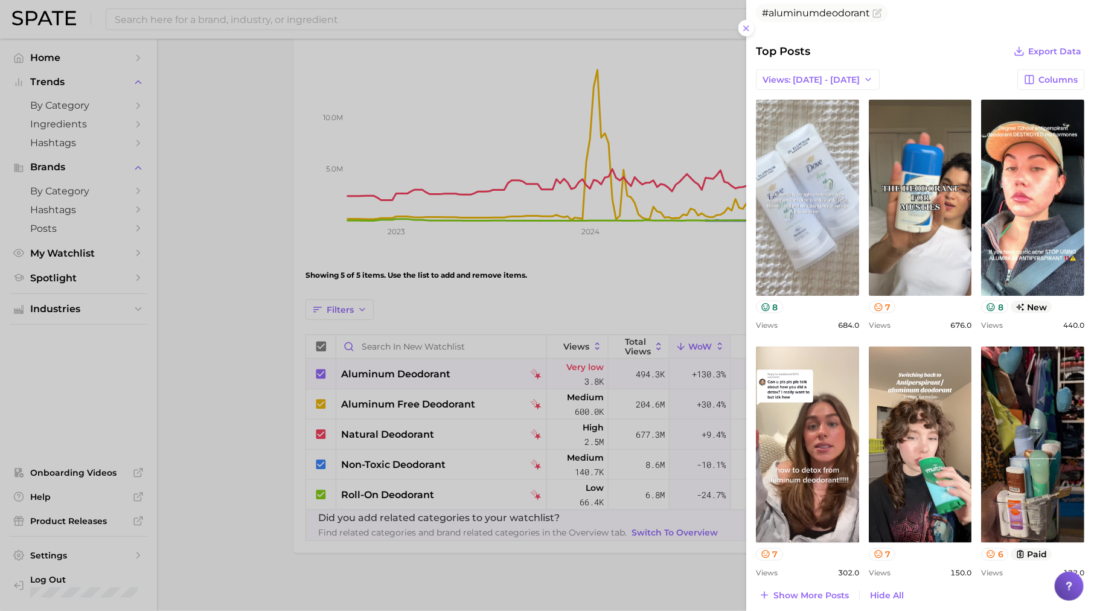
click at [668, 290] on div at bounding box center [547, 305] width 1094 height 611
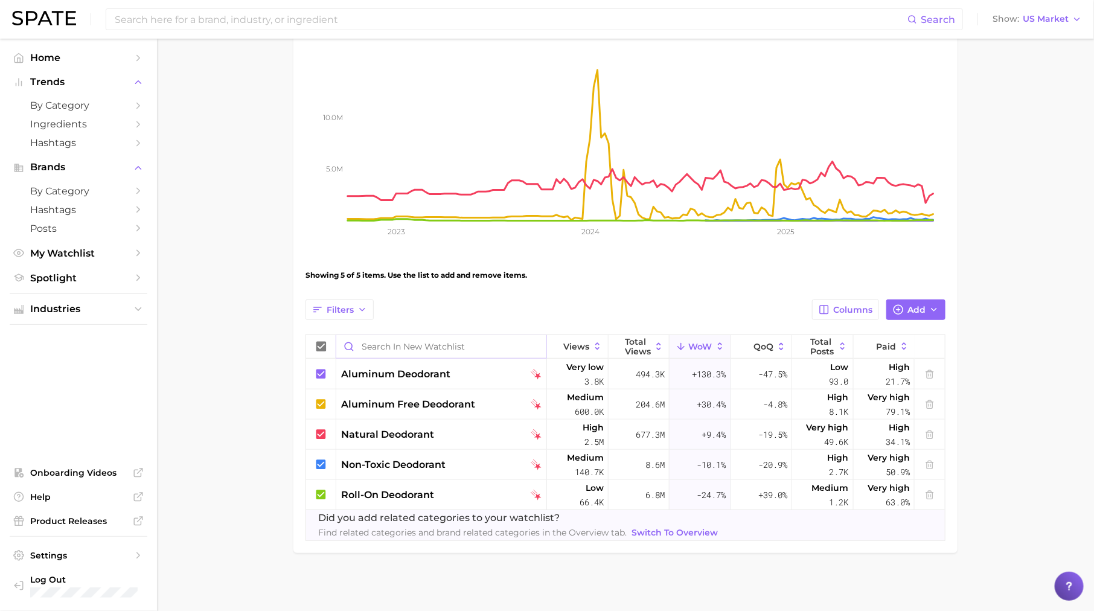
scroll to position [169, 0]
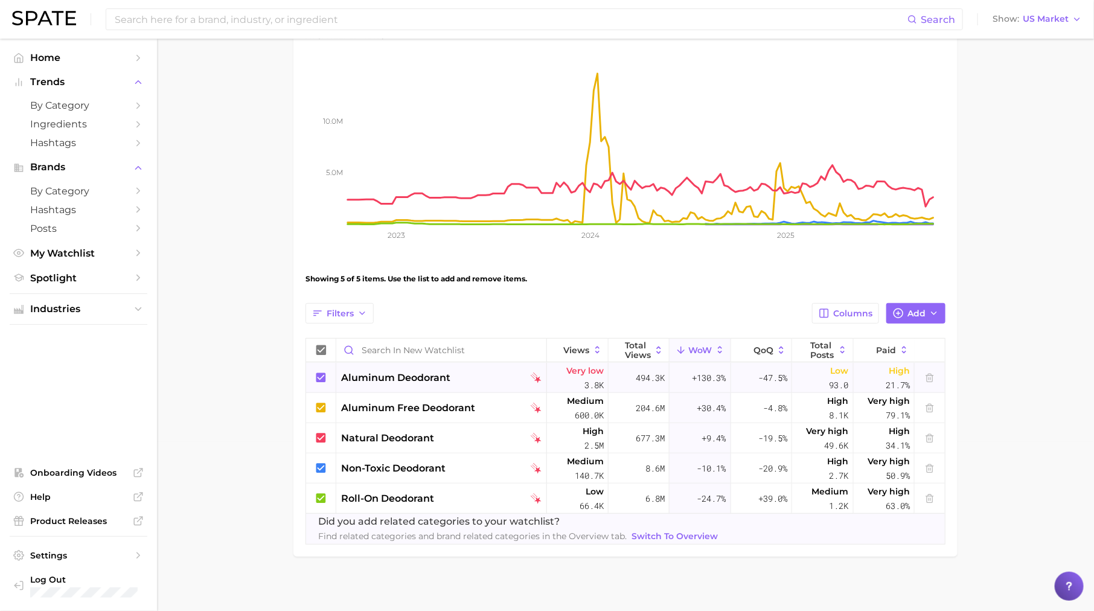
click at [441, 375] on span "aluminum deodorant" at bounding box center [395, 378] width 109 height 14
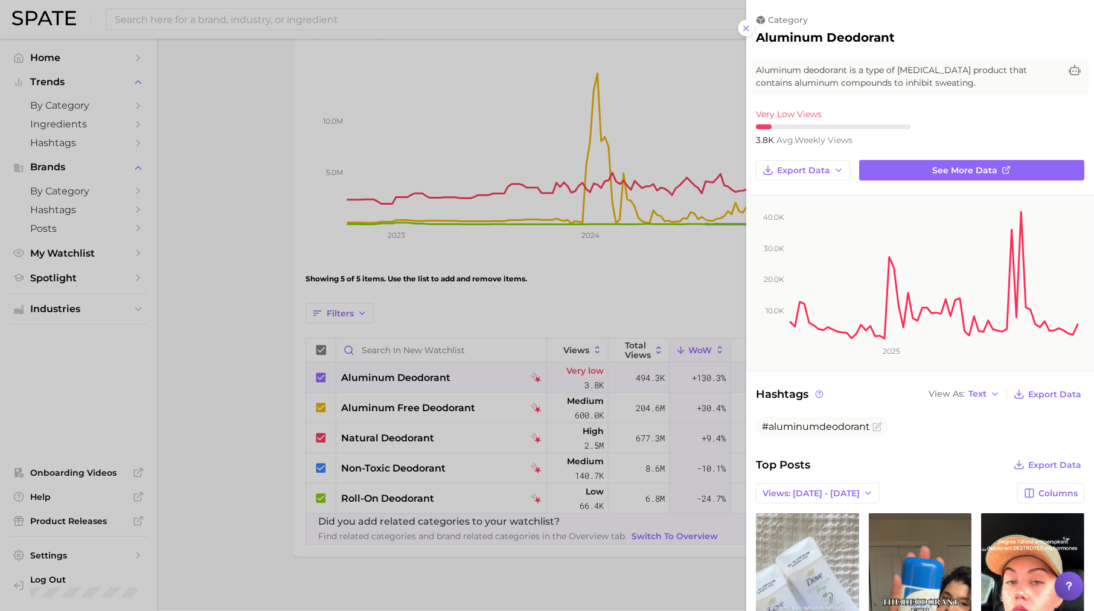
scroll to position [0, 0]
click at [963, 169] on span "See more data" at bounding box center [965, 170] width 65 height 10
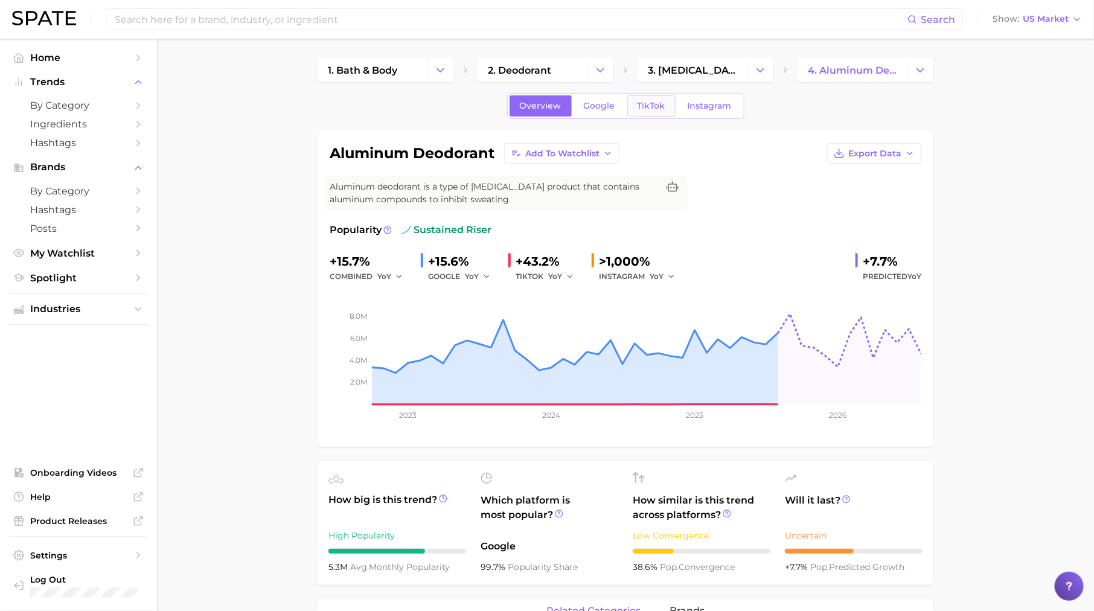
click at [652, 106] on span "TikTok" at bounding box center [651, 106] width 28 height 10
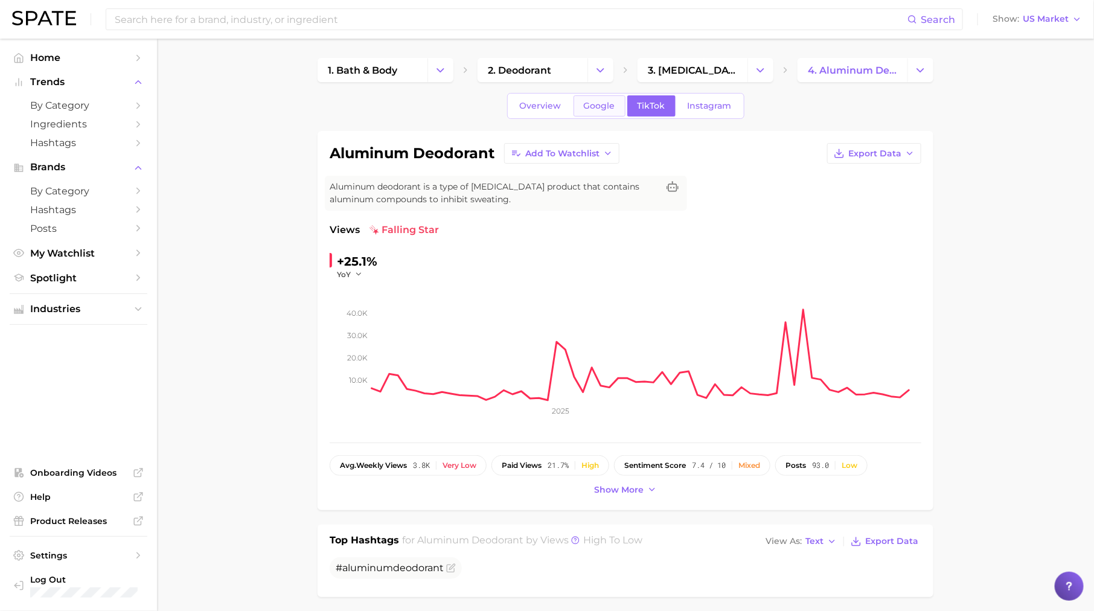
click at [585, 102] on span "Google" at bounding box center [599, 106] width 31 height 10
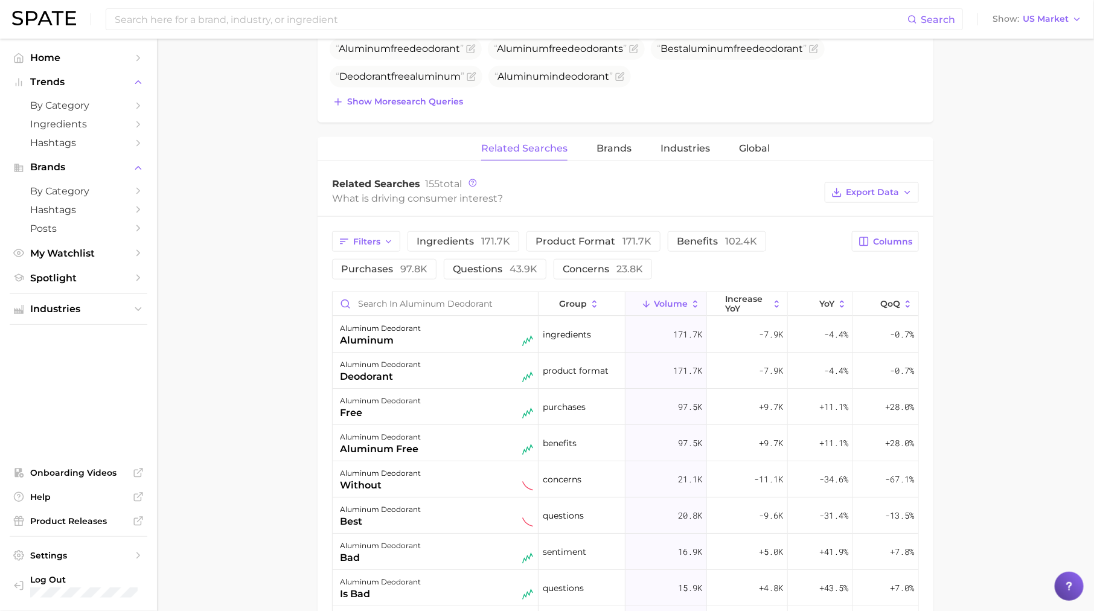
scroll to position [569, 0]
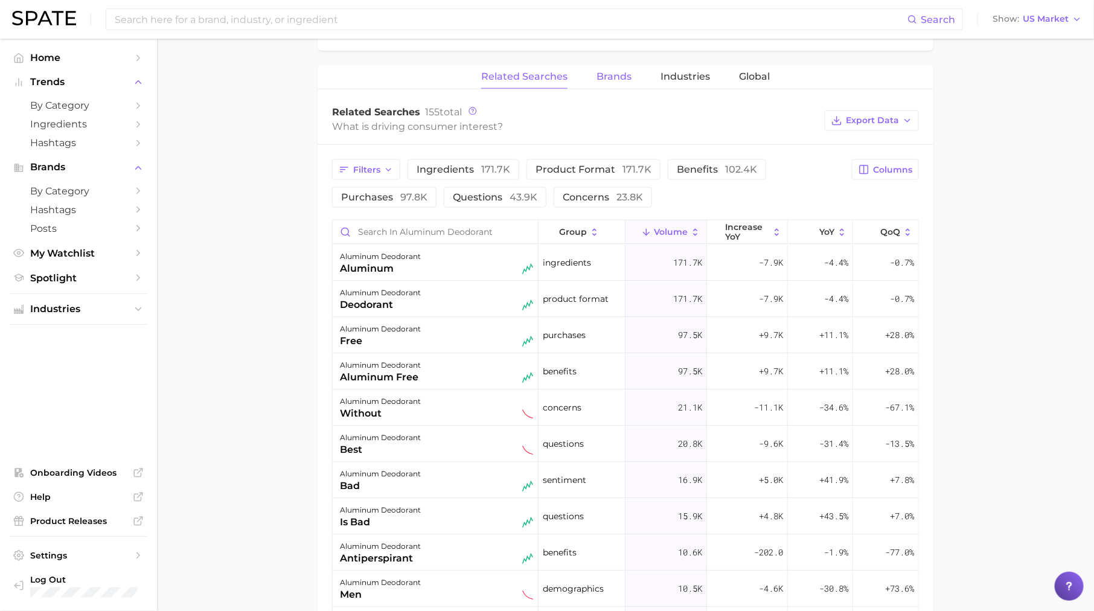
click at [603, 71] on span "Brands" at bounding box center [613, 76] width 35 height 11
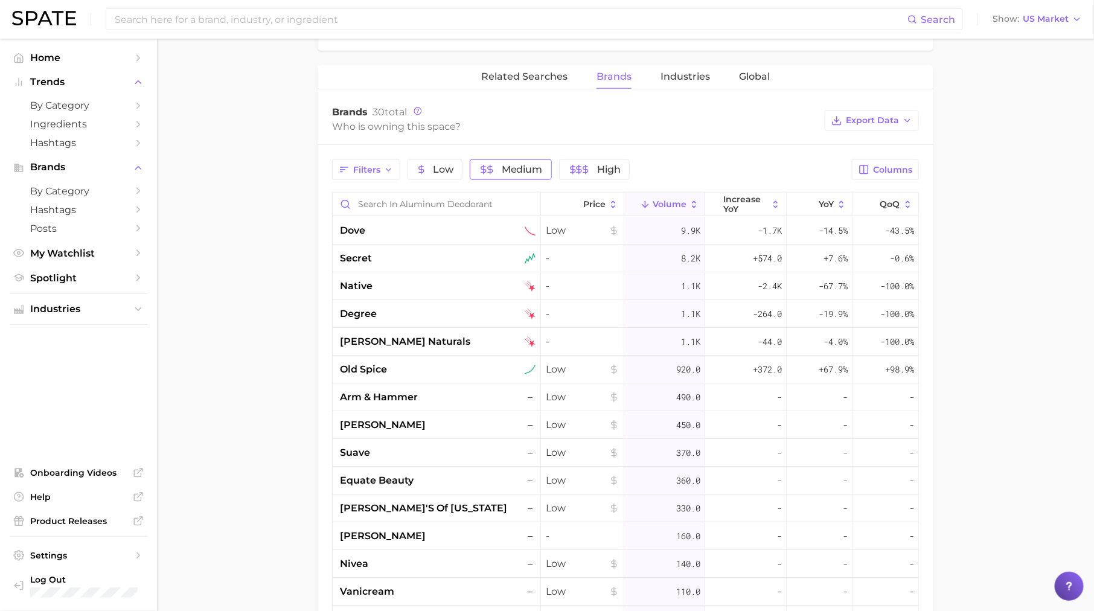
click at [495, 174] on button "Medium" at bounding box center [511, 169] width 82 height 21
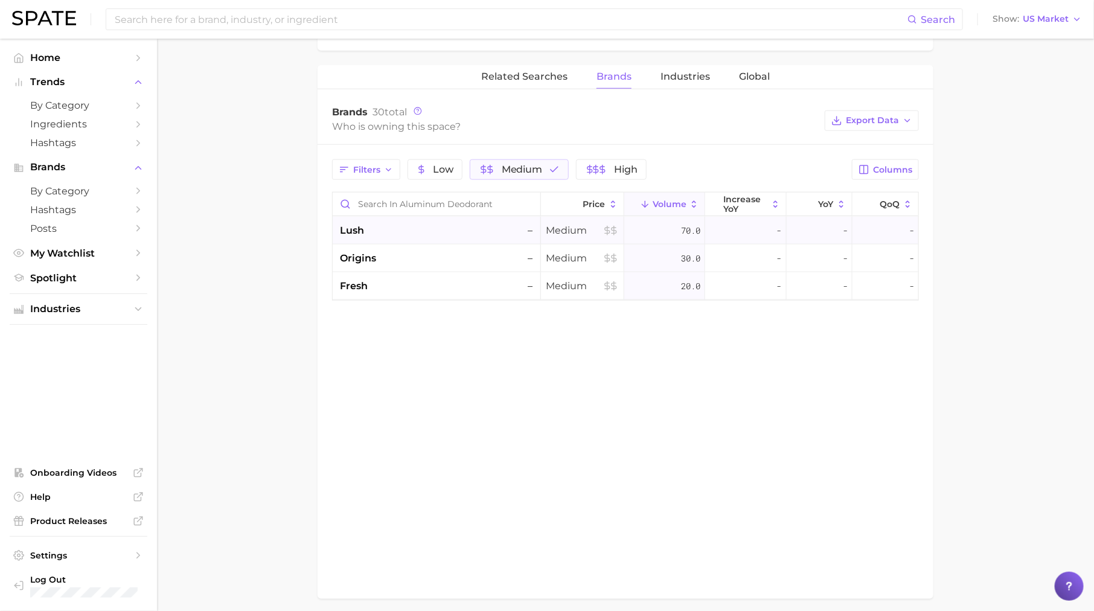
click at [557, 226] on span "Medium" at bounding box center [582, 230] width 73 height 14
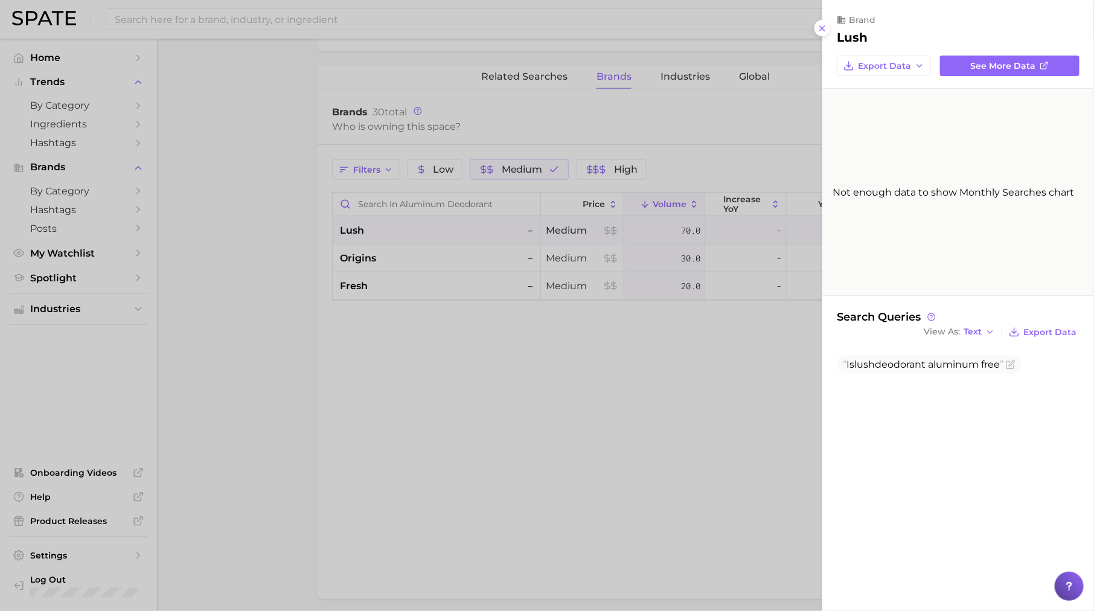
click at [528, 164] on div at bounding box center [547, 305] width 1094 height 611
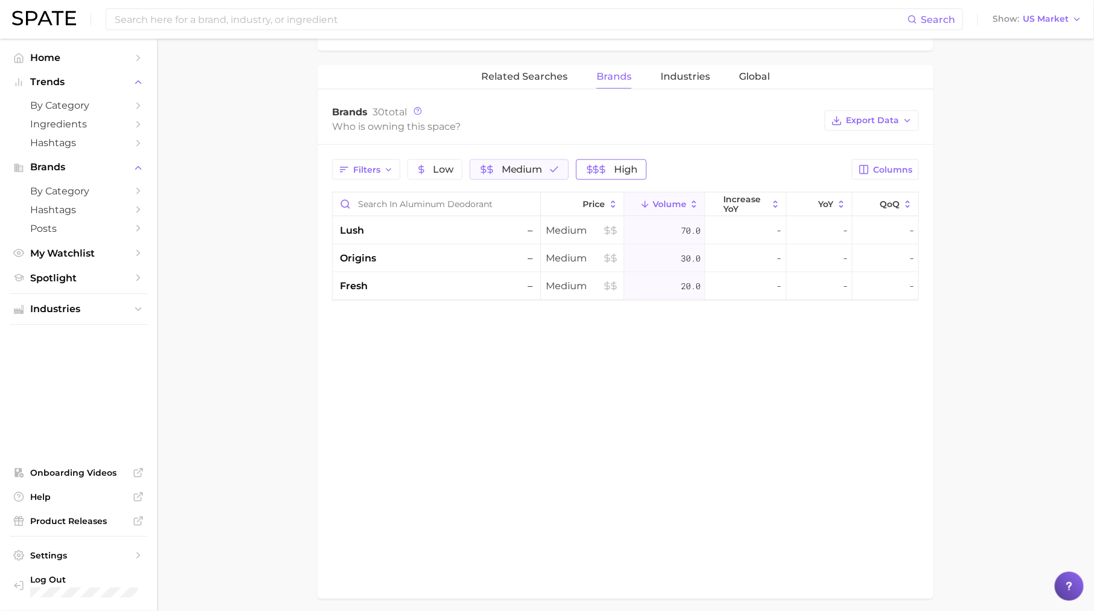
click at [601, 167] on icon "button" at bounding box center [602, 169] width 5 height 5
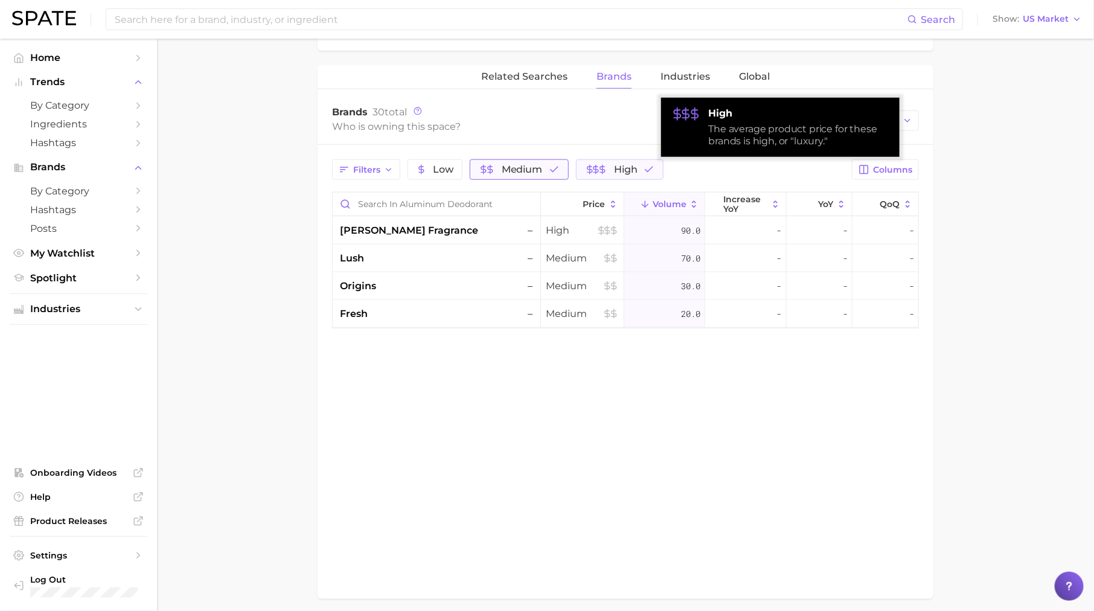
click at [523, 159] on button "Medium" at bounding box center [519, 169] width 99 height 21
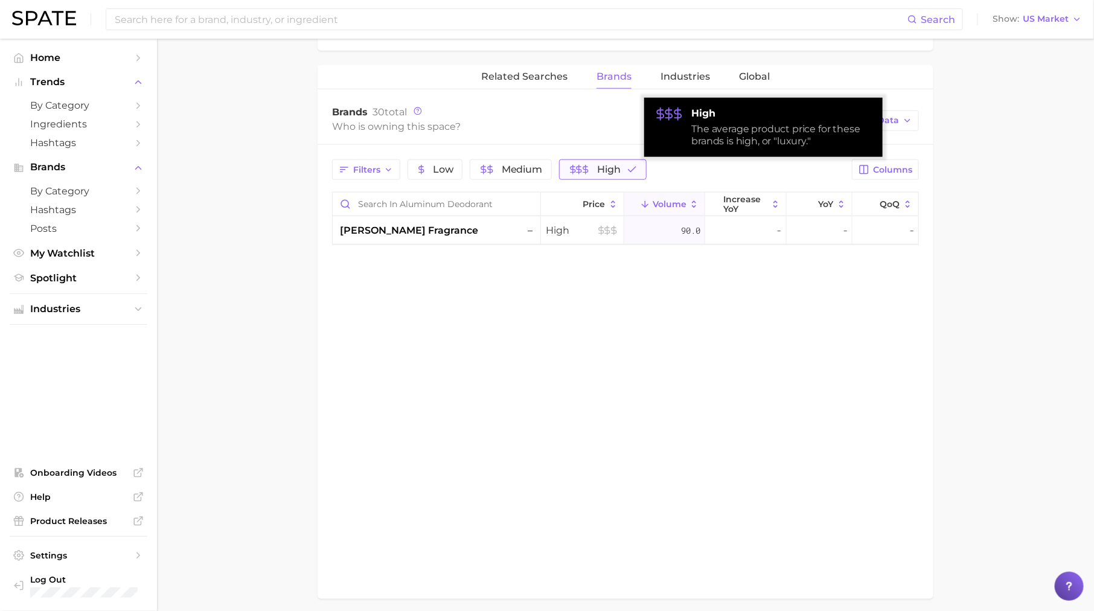
click at [591, 165] on span "High" at bounding box center [594, 170] width 53 height 10
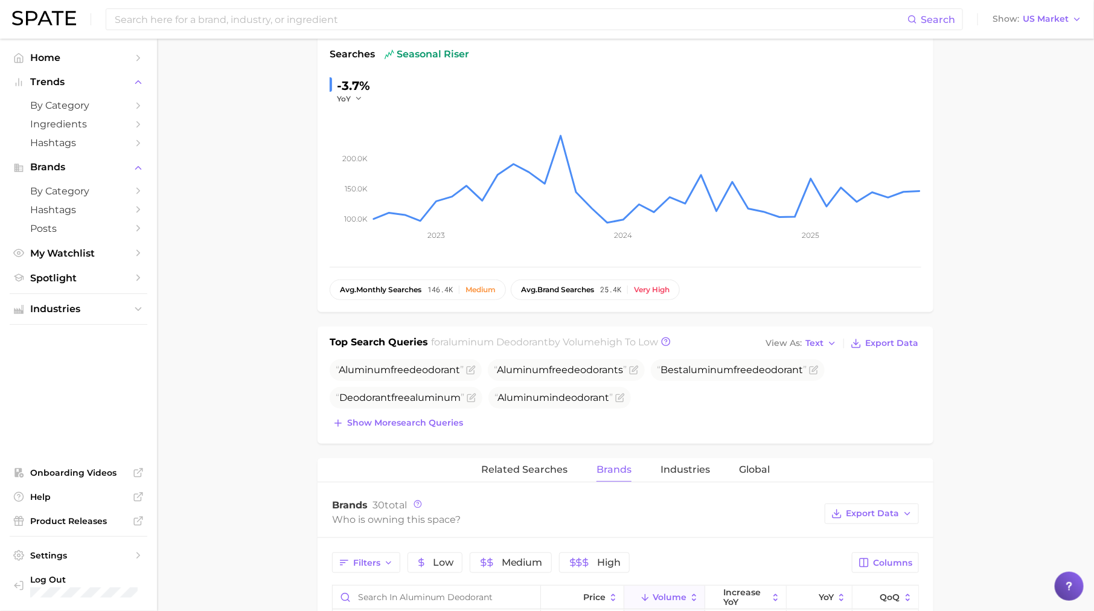
scroll to position [0, 0]
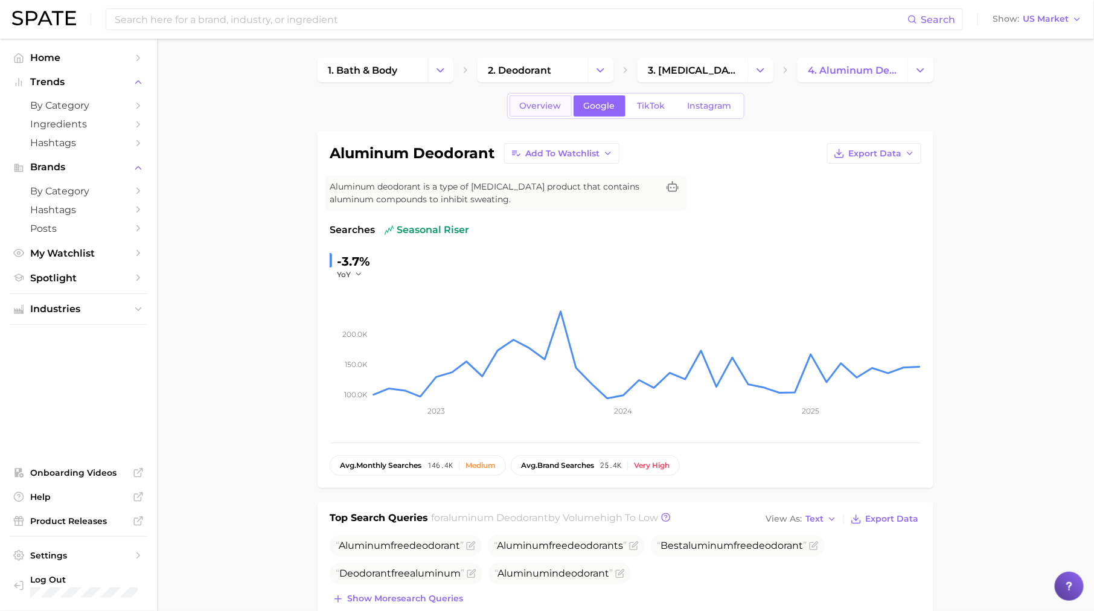
click at [553, 109] on span "Overview" at bounding box center [541, 106] width 42 height 10
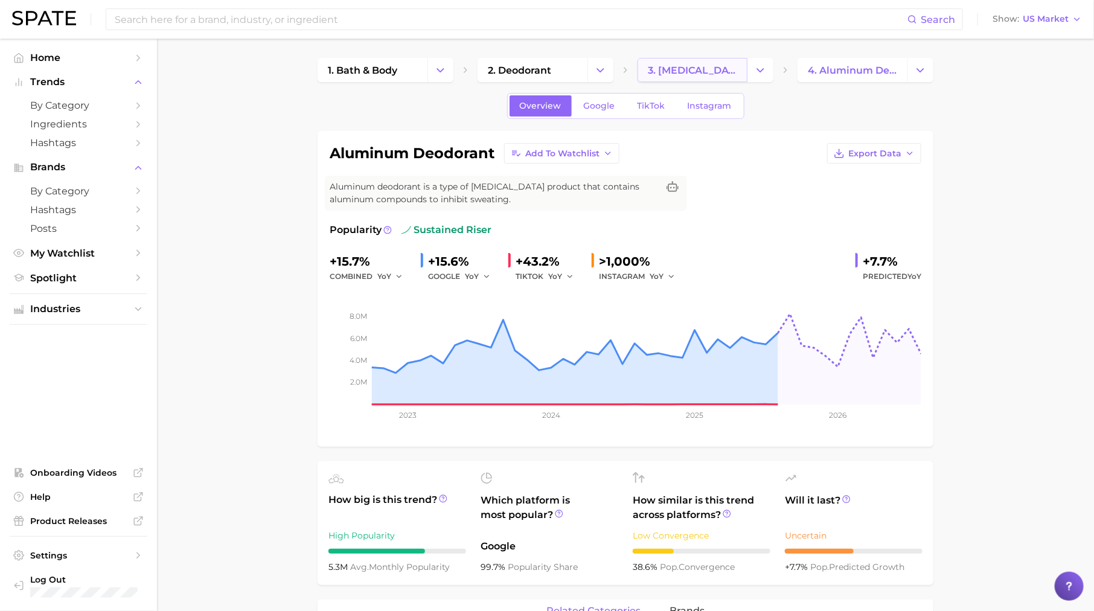
click at [695, 69] on span "3. [MEDICAL_DATA] products" at bounding box center [692, 70] width 89 height 11
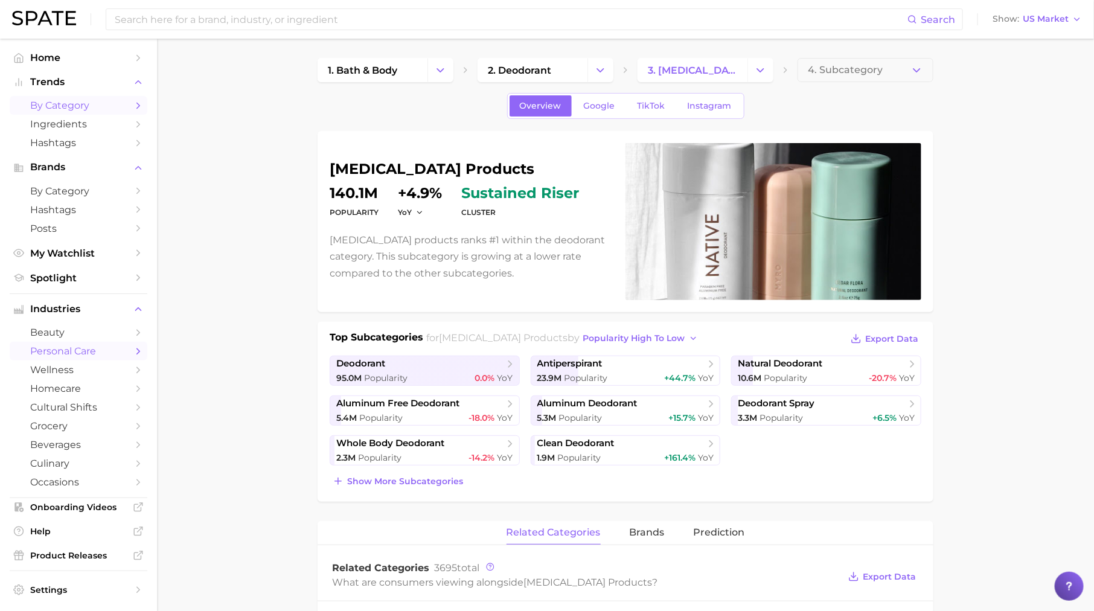
click at [112, 106] on span "by Category" at bounding box center [78, 105] width 97 height 11
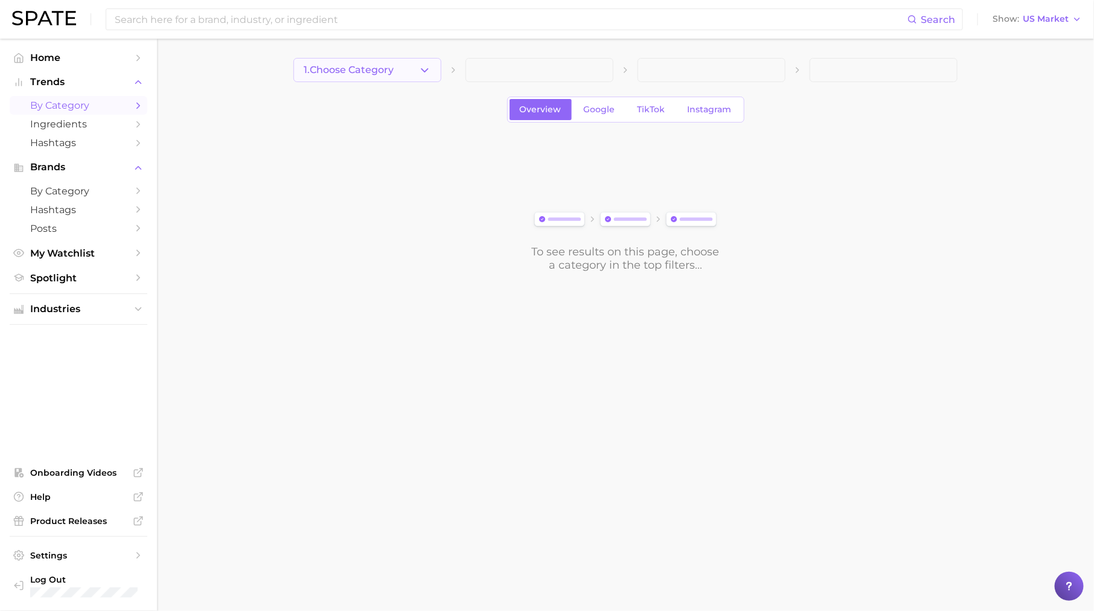
click at [313, 75] on span "1. Choose Category" at bounding box center [349, 70] width 90 height 11
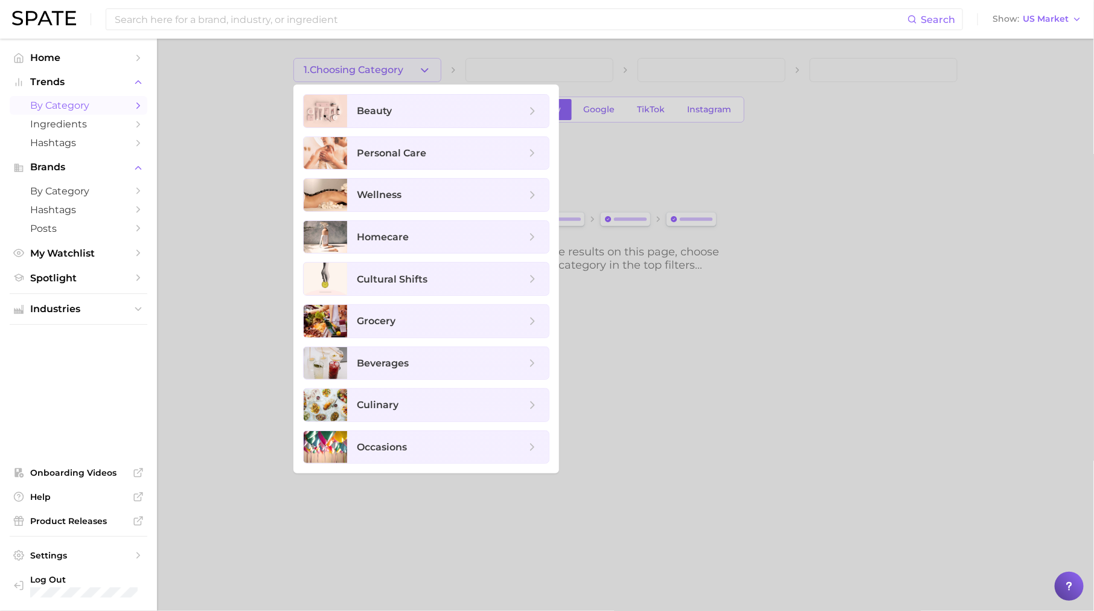
click at [69, 320] on ul "Industries" at bounding box center [79, 308] width 138 height 31
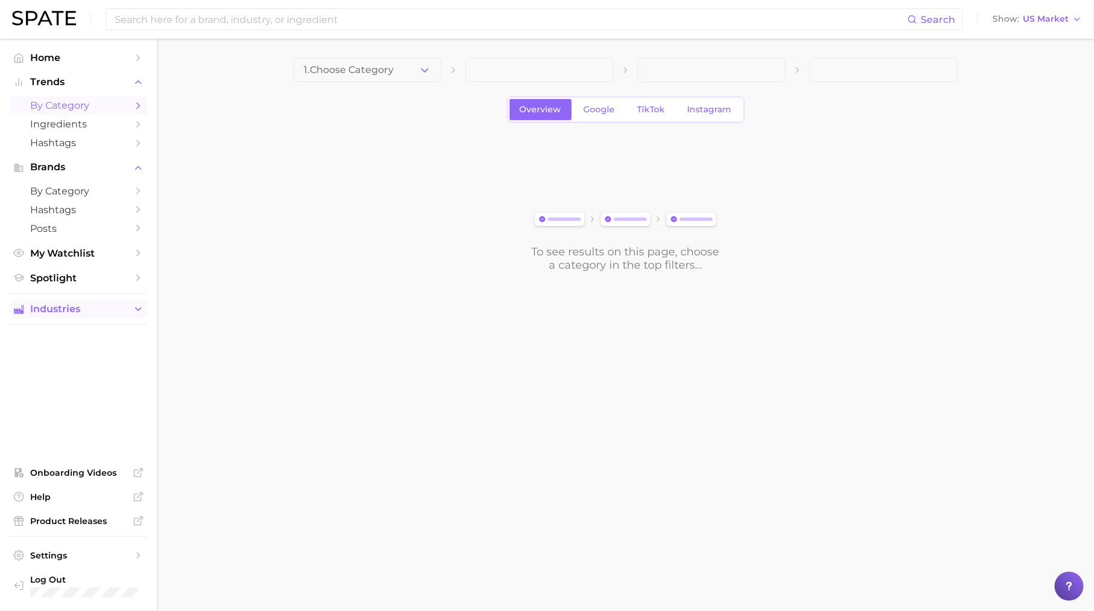
click at [123, 307] on span "Industries" at bounding box center [78, 309] width 97 height 11
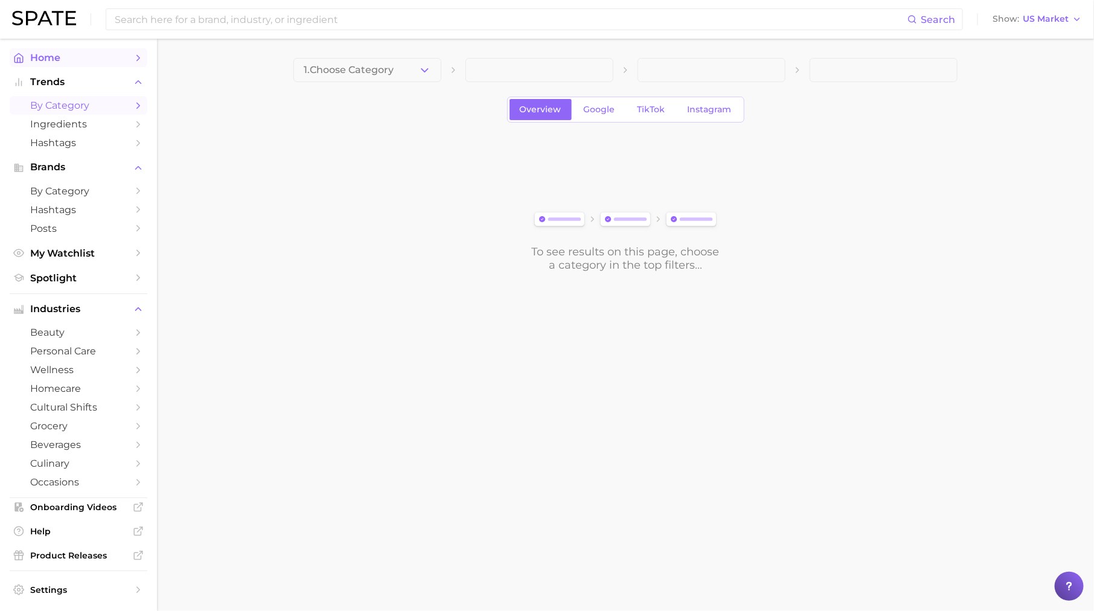
click at [118, 52] on span "Home" at bounding box center [78, 57] width 97 height 11
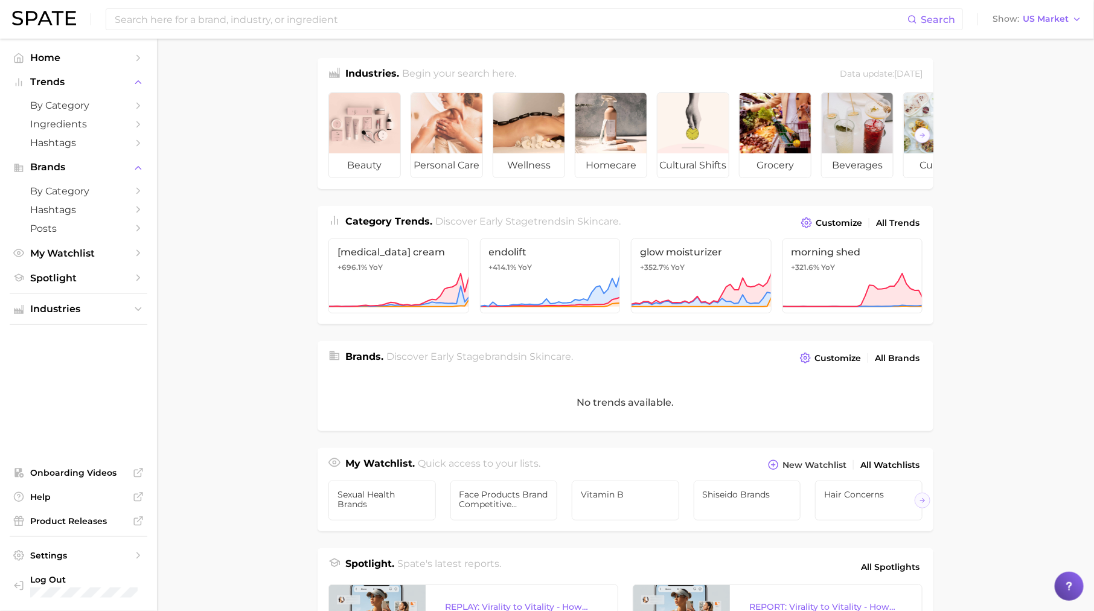
click at [101, 291] on ul "Home Trends by Category Ingredients Hashtags Brands by Category Hashtags Posts …" at bounding box center [79, 324] width 138 height 553
click at [145, 273] on link "Spotlight" at bounding box center [79, 278] width 138 height 19
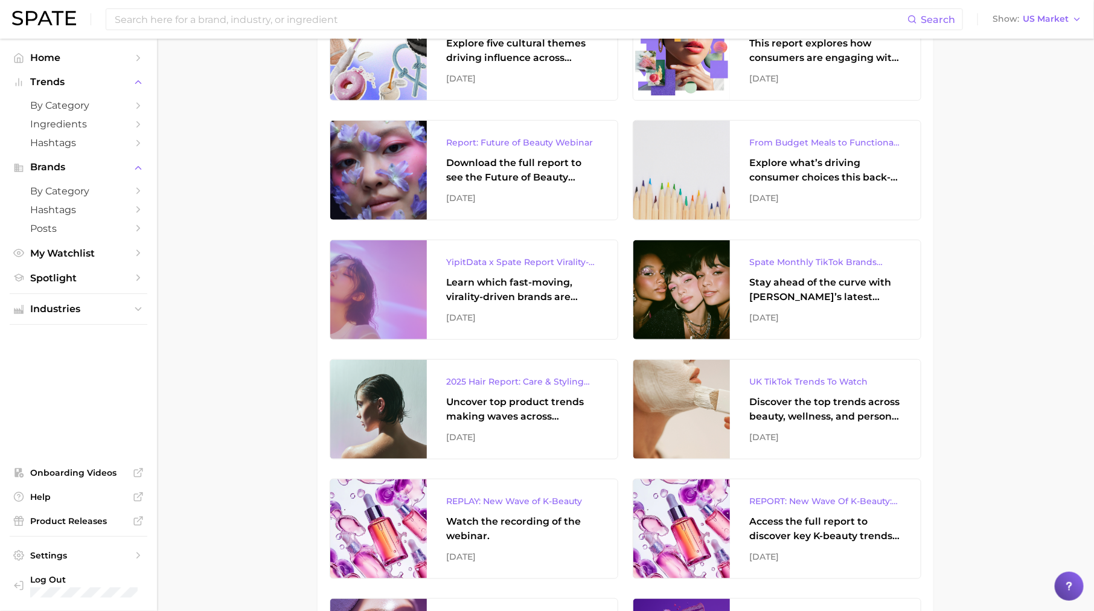
scroll to position [430, 0]
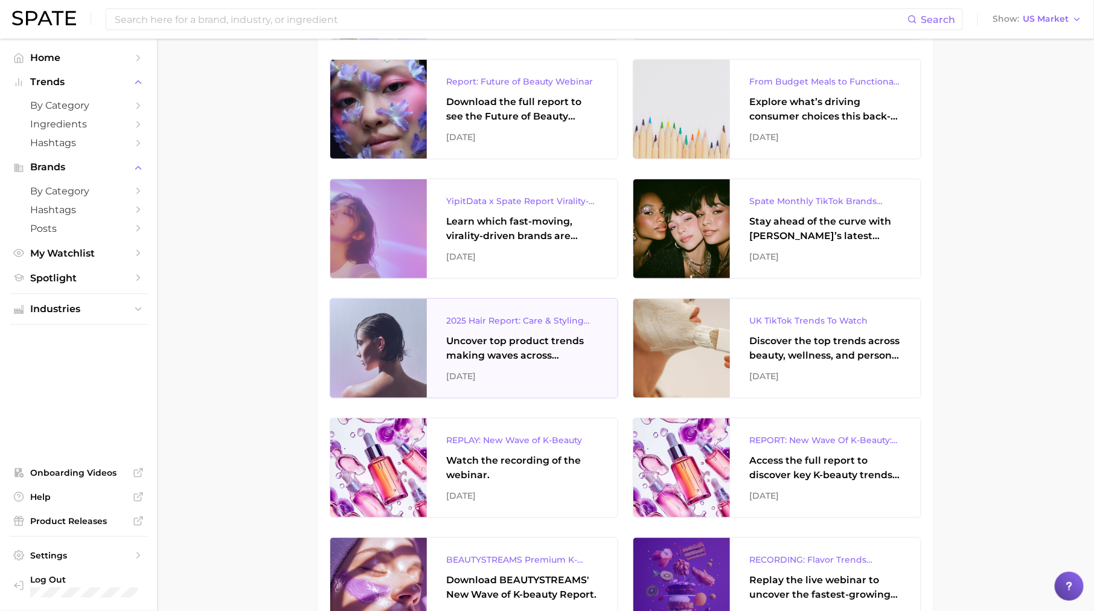
click at [528, 347] on div "Uncover top product trends making waves across platforms — along with key insig…" at bounding box center [522, 348] width 152 height 29
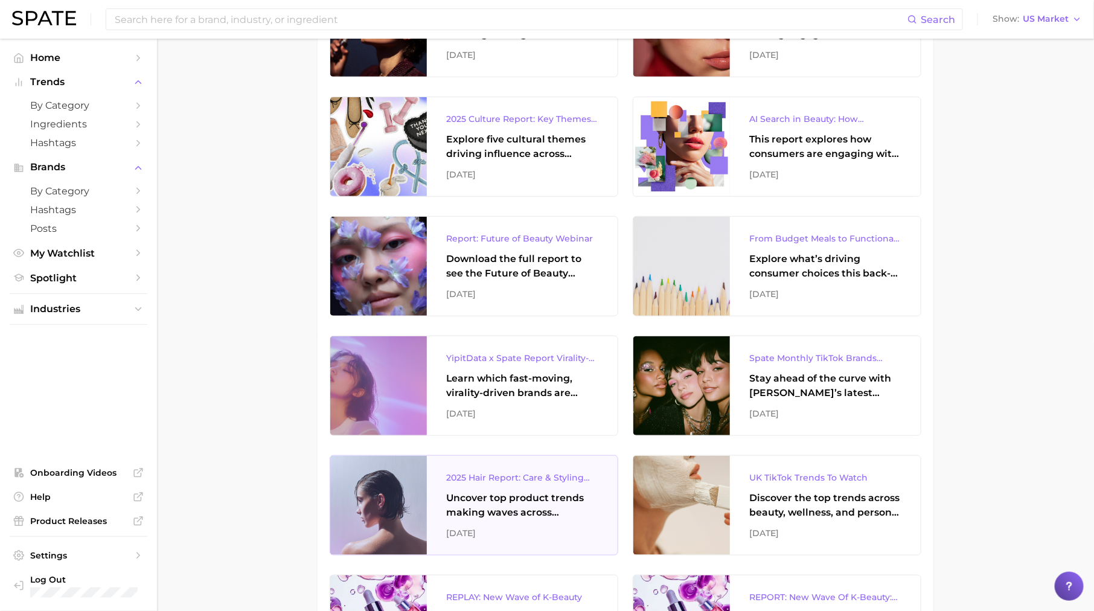
scroll to position [218, 0]
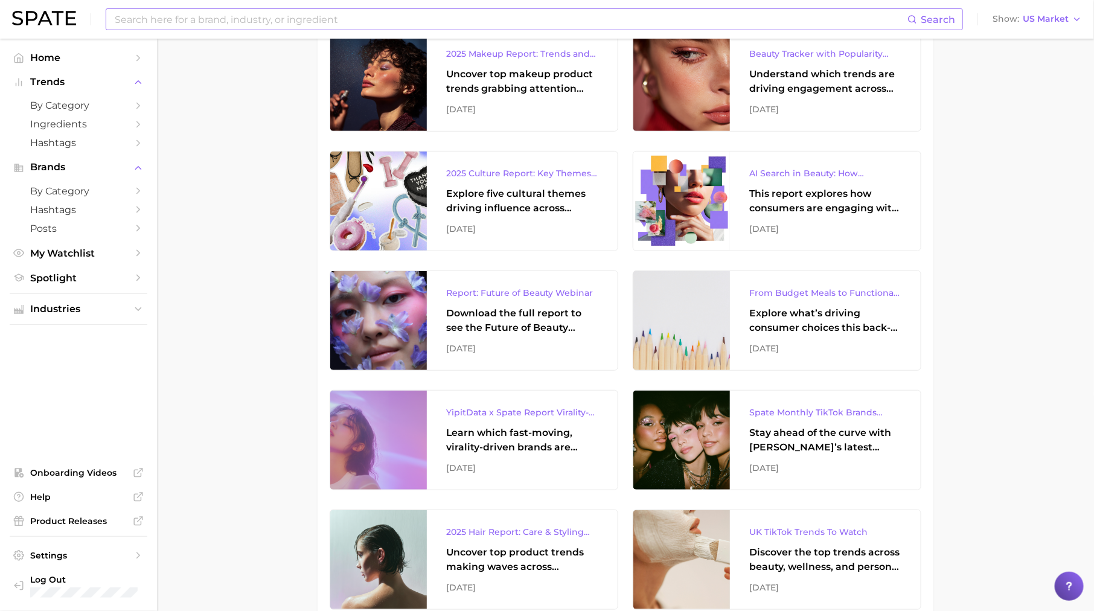
click at [267, 15] on input at bounding box center [510, 19] width 794 height 21
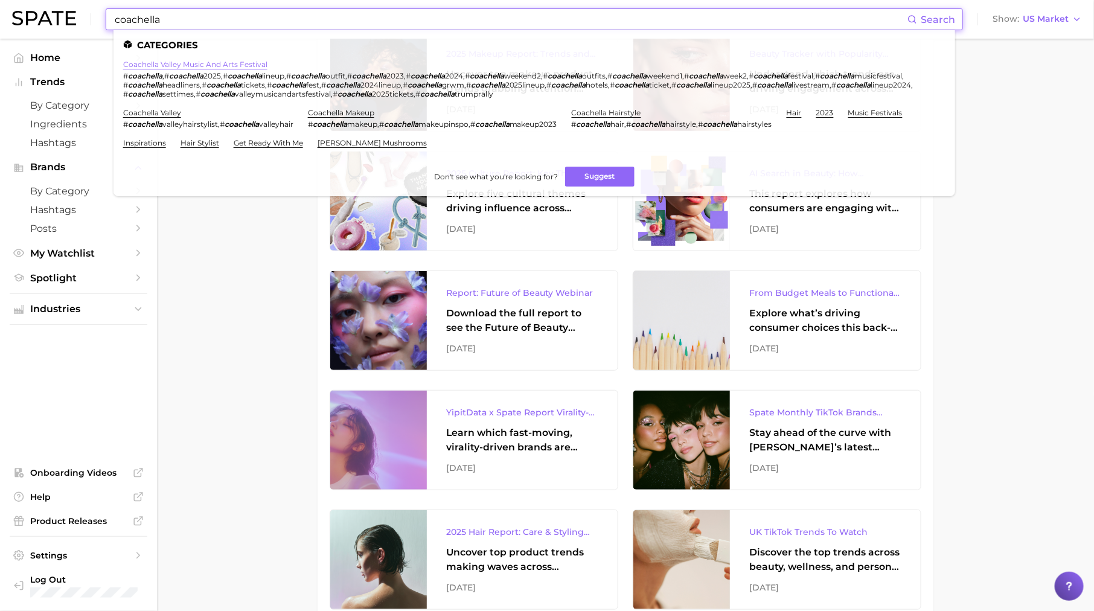
type input "coachella"
click at [205, 61] on link "coachella valley music and arts festival" at bounding box center [195, 64] width 144 height 9
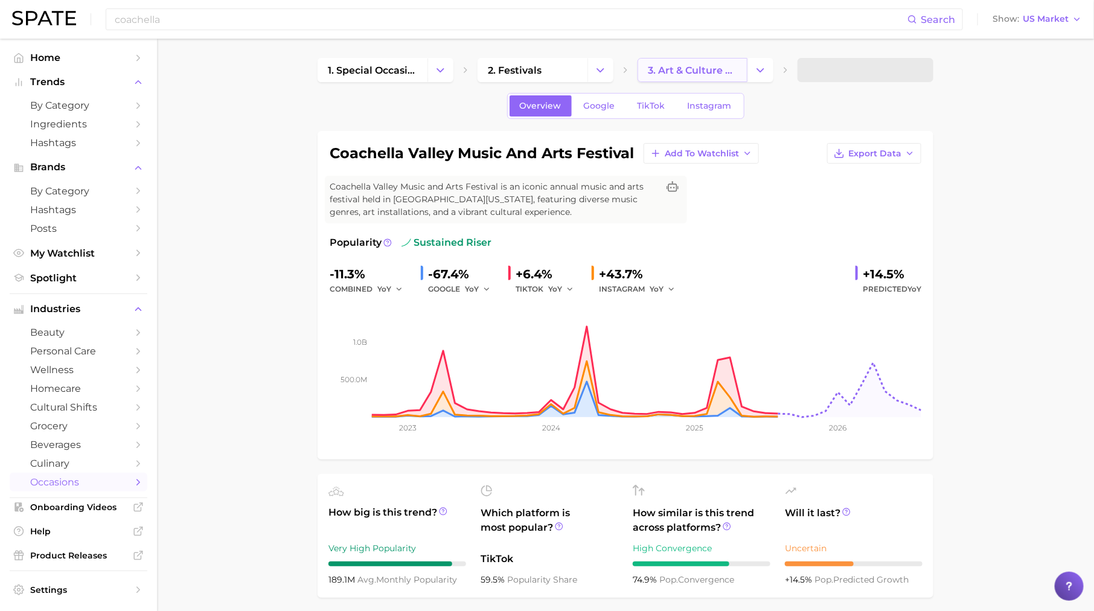
click at [690, 63] on link "3. art & culture festival" at bounding box center [692, 70] width 110 height 24
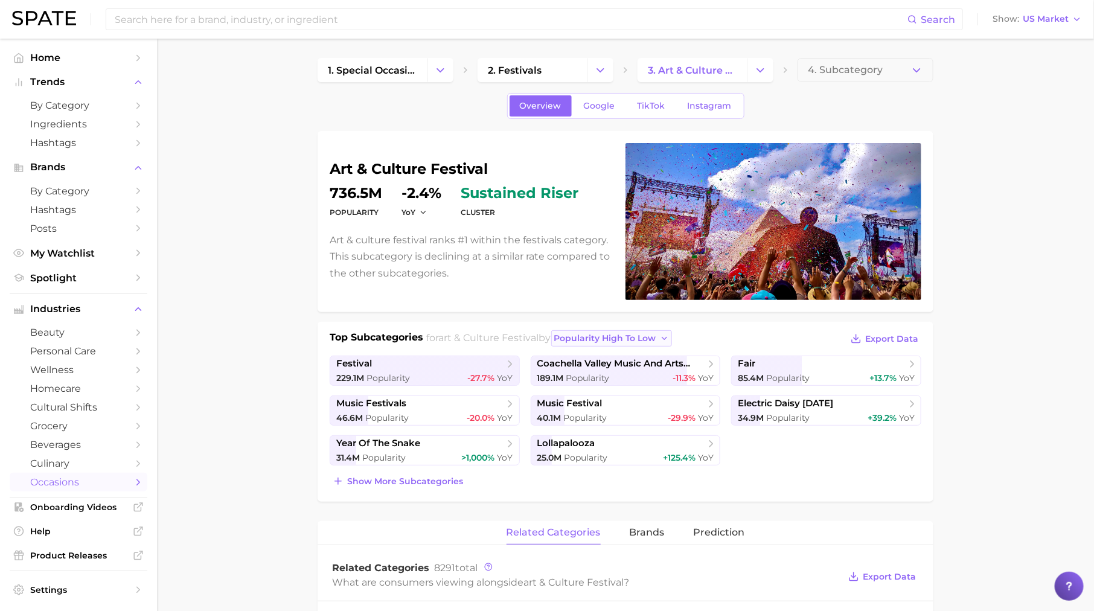
click at [585, 336] on span "popularity high to low" at bounding box center [605, 338] width 102 height 10
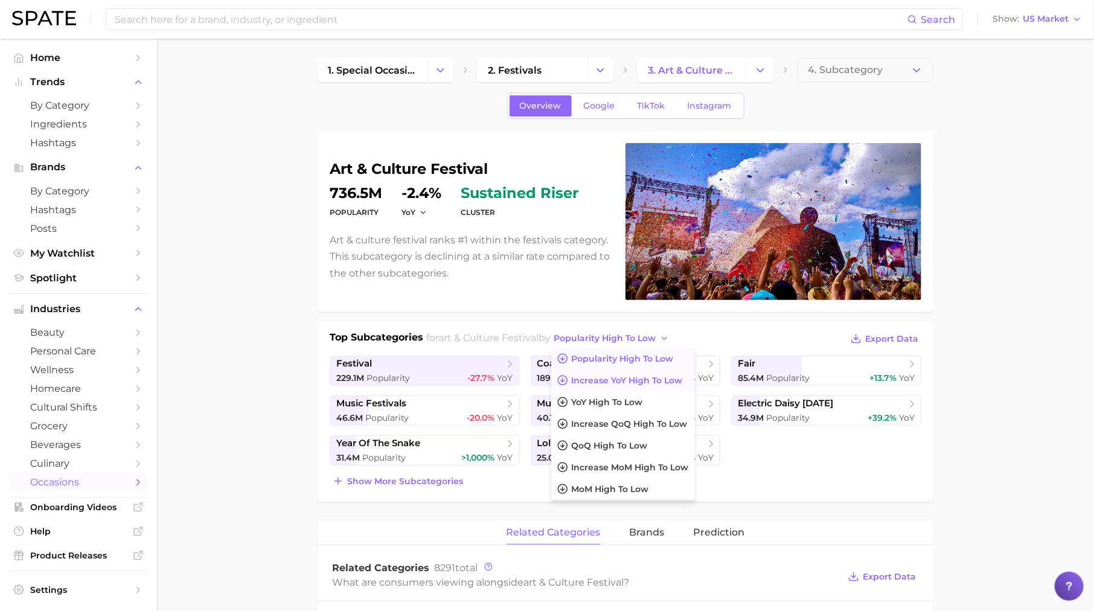
click at [613, 380] on span "Increase YoY high to low" at bounding box center [627, 380] width 111 height 10
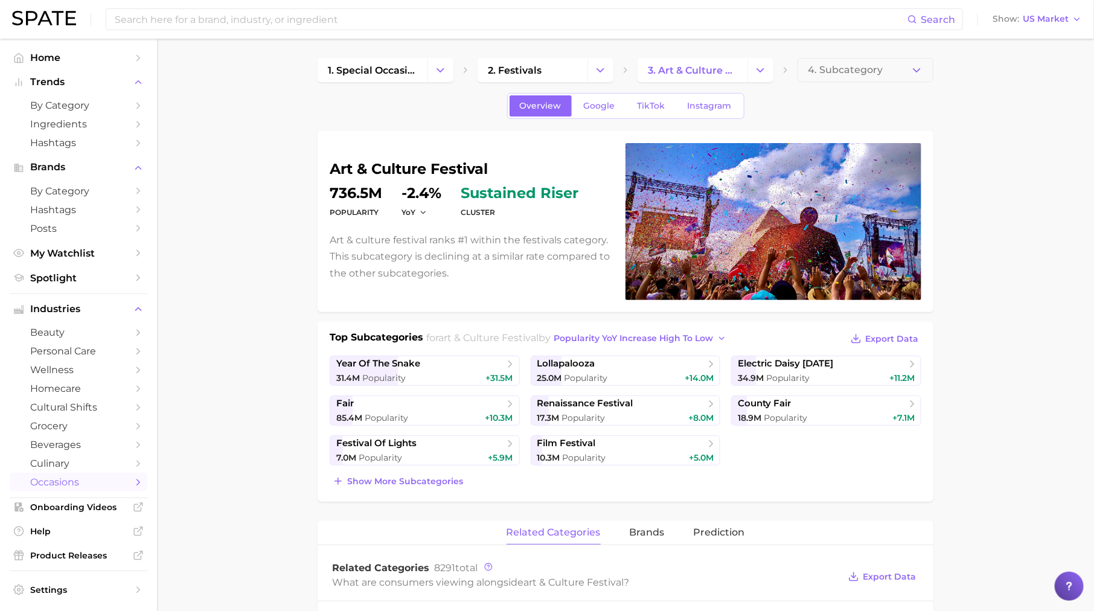
scroll to position [49, 0]
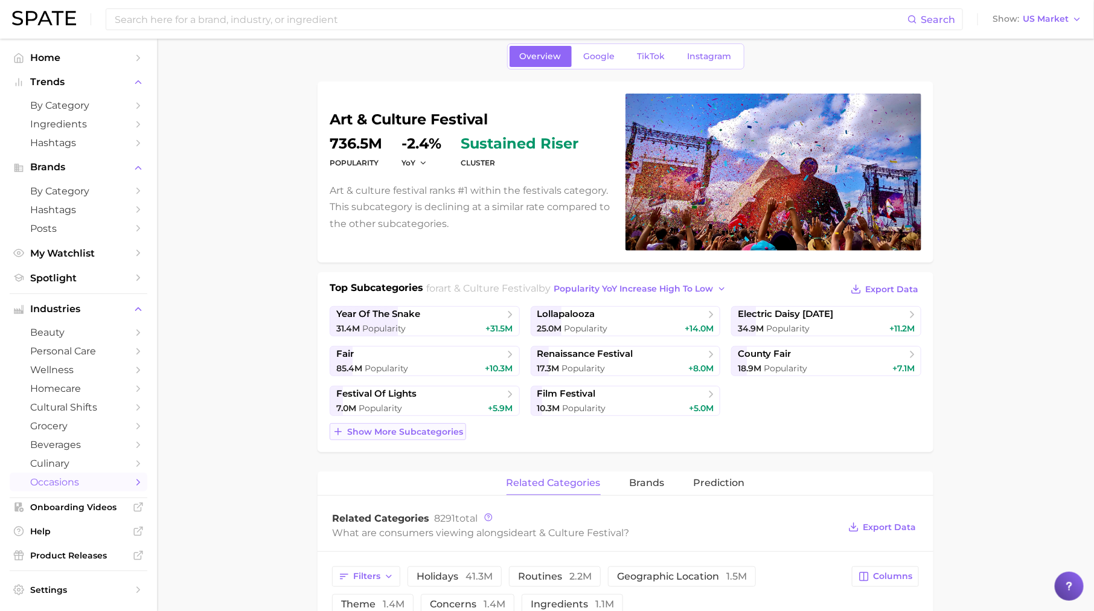
click at [422, 430] on span "Show more subcategories" at bounding box center [405, 432] width 116 height 10
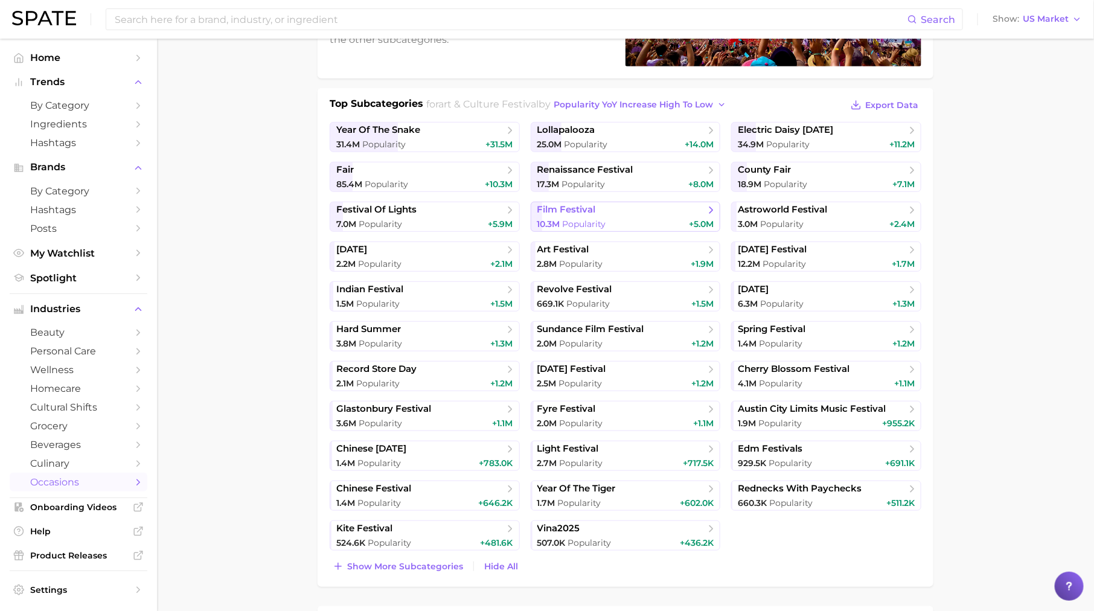
scroll to position [255, 0]
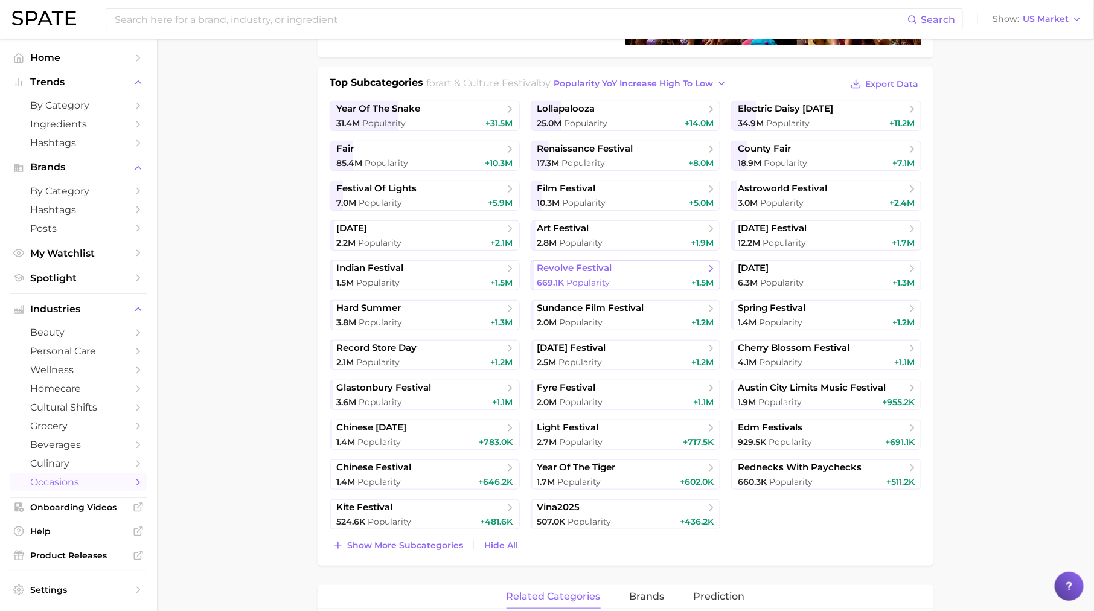
click at [595, 277] on span "Popularity" at bounding box center [588, 282] width 43 height 11
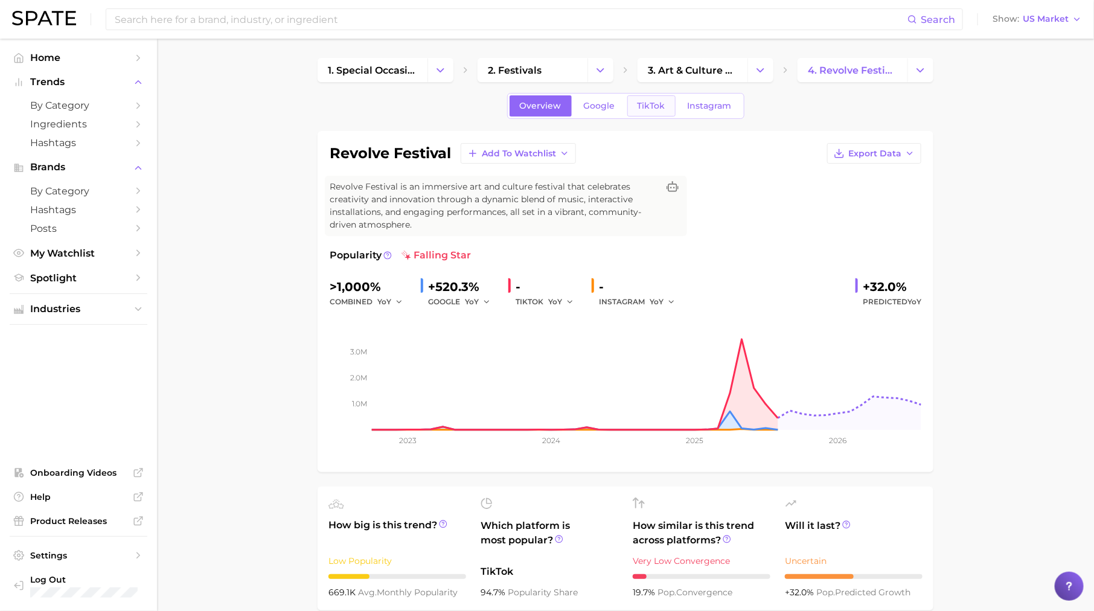
click at [645, 98] on link "TikTok" at bounding box center [651, 105] width 48 height 21
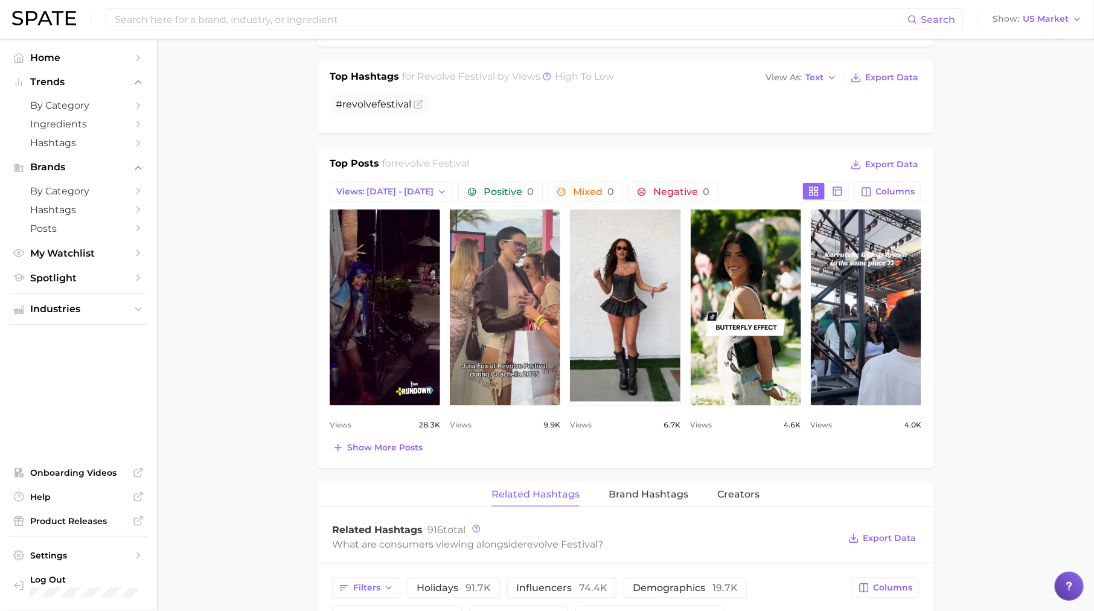
scroll to position [512, 0]
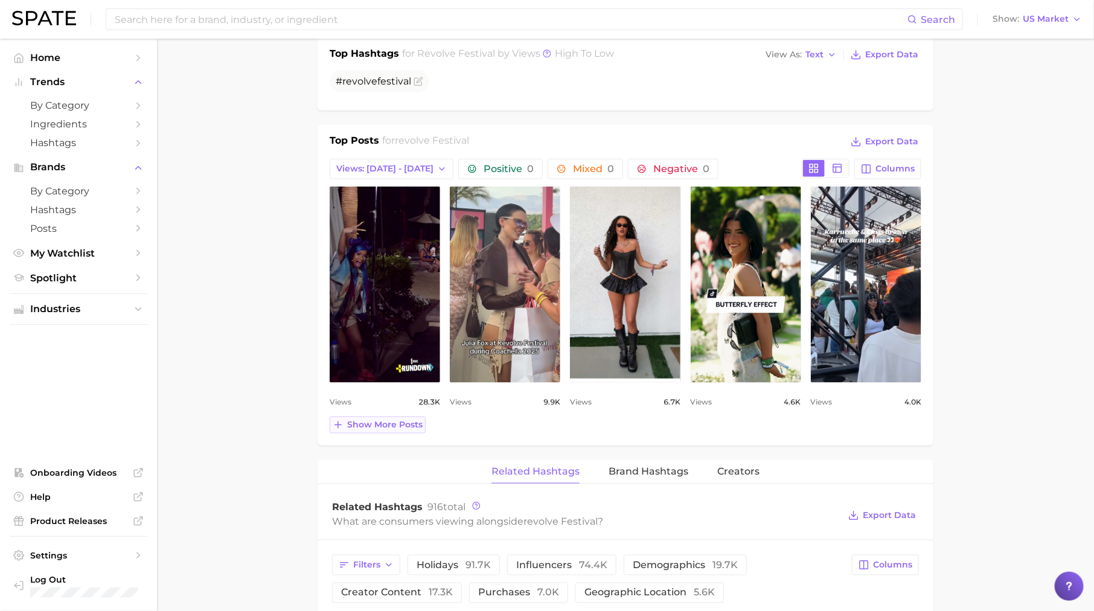
click at [382, 424] on span "Show more posts" at bounding box center [384, 424] width 75 height 10
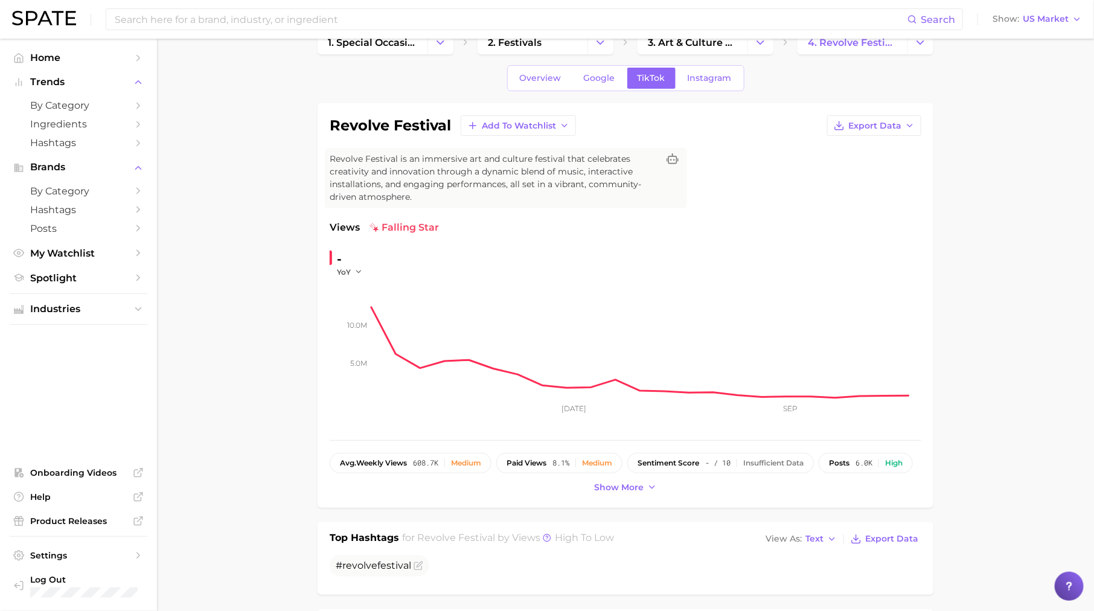
scroll to position [0, 0]
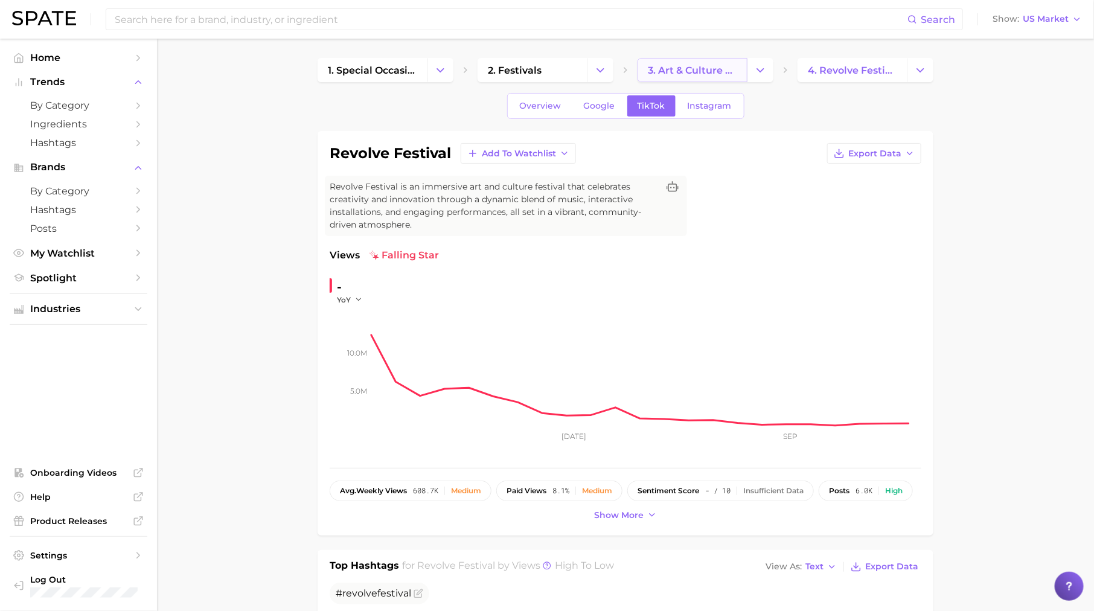
click at [661, 74] on span "3. art & culture festival" at bounding box center [692, 70] width 89 height 11
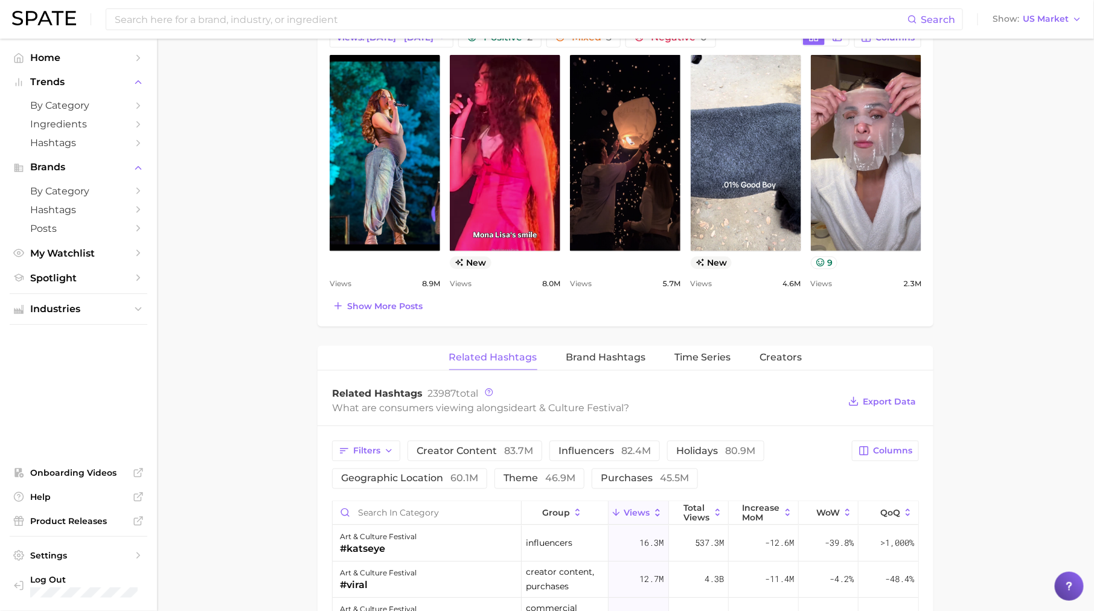
scroll to position [773, 0]
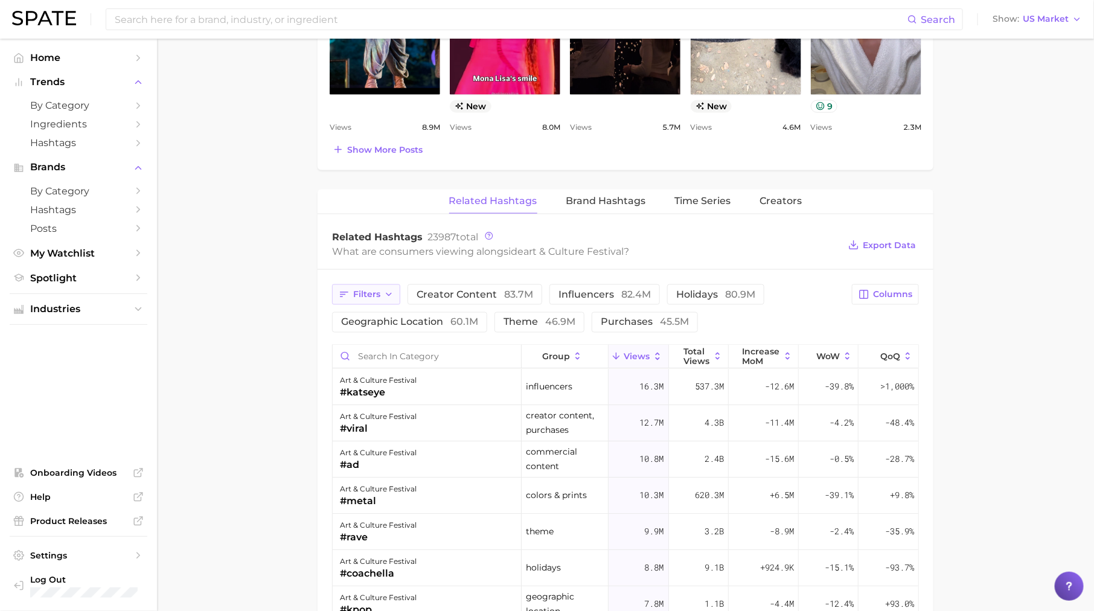
click at [362, 295] on span "Filters" at bounding box center [366, 294] width 27 height 10
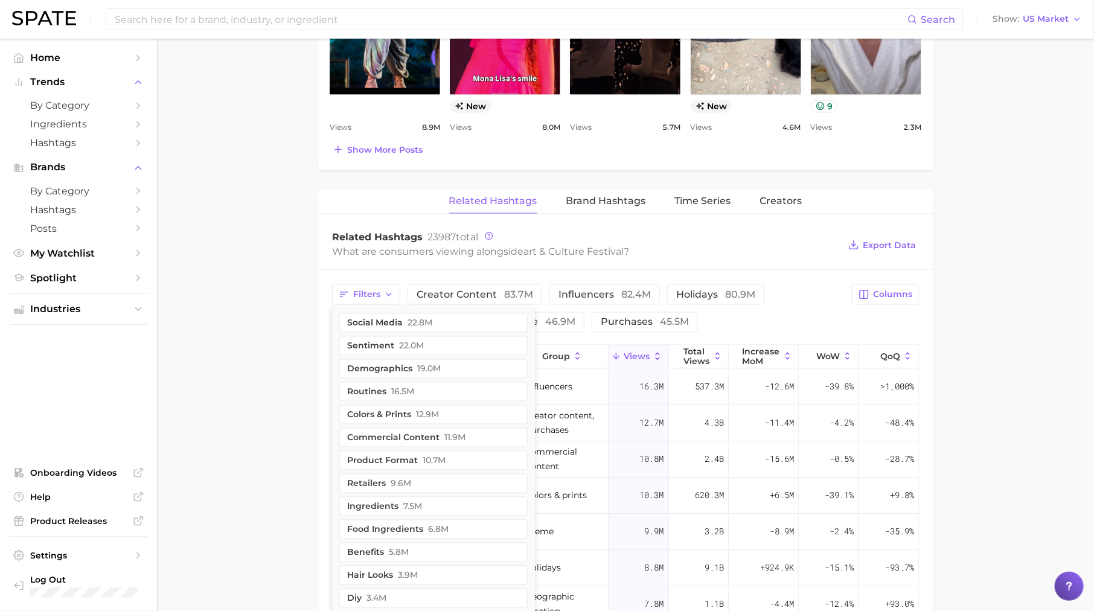
click at [273, 351] on main "1. special occasions 2. festivals 3. art & culture festival 4. Subcategory Over…" at bounding box center [625, 147] width 937 height 1765
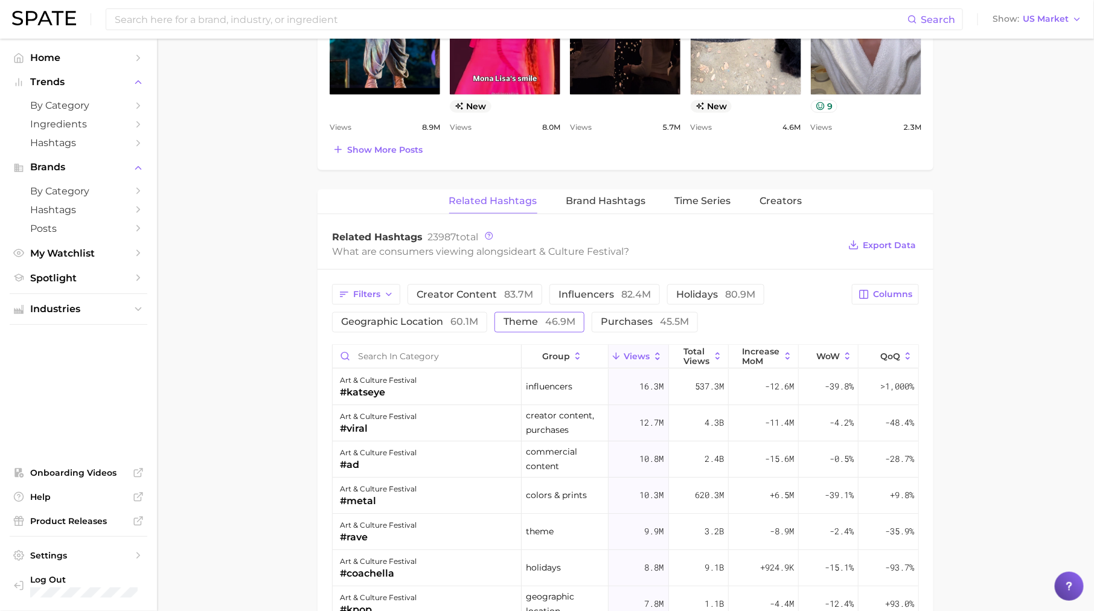
scroll to position [768, 0]
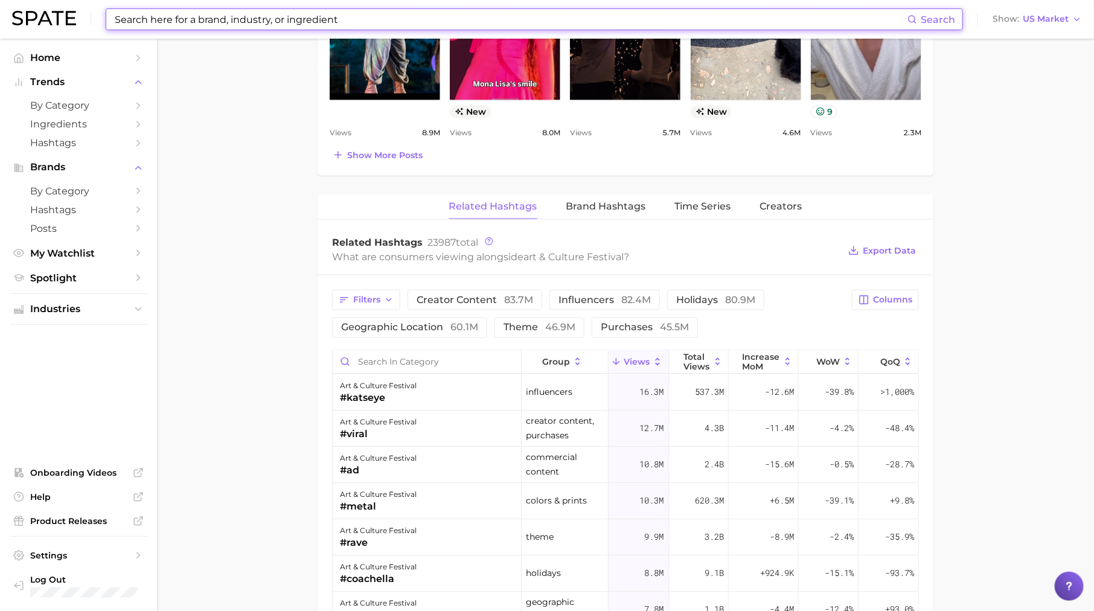
click at [336, 22] on input at bounding box center [510, 19] width 794 height 21
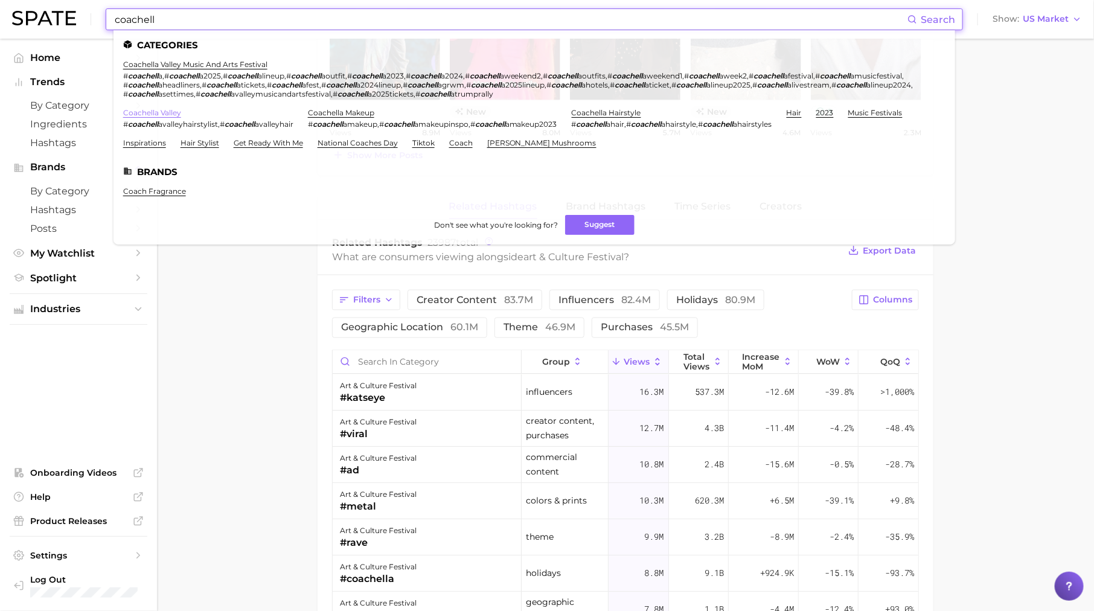
type input "coachell"
click at [165, 110] on link "coachella valley" at bounding box center [152, 112] width 58 height 9
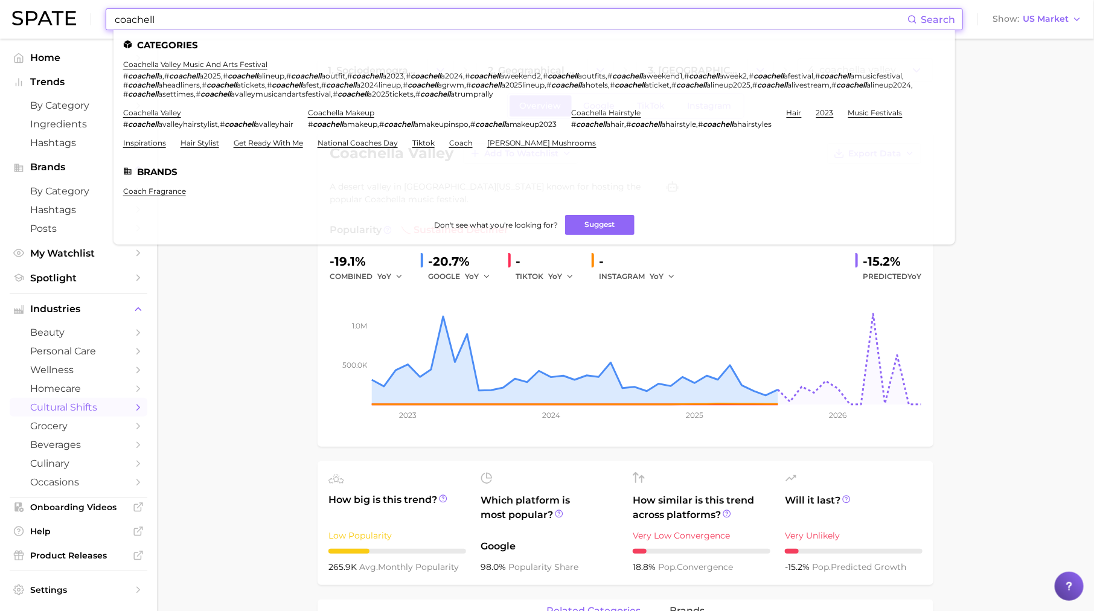
click at [511, 23] on input "coachell" at bounding box center [510, 19] width 794 height 21
click at [255, 66] on link "coachella valley music and arts festival" at bounding box center [195, 64] width 144 height 9
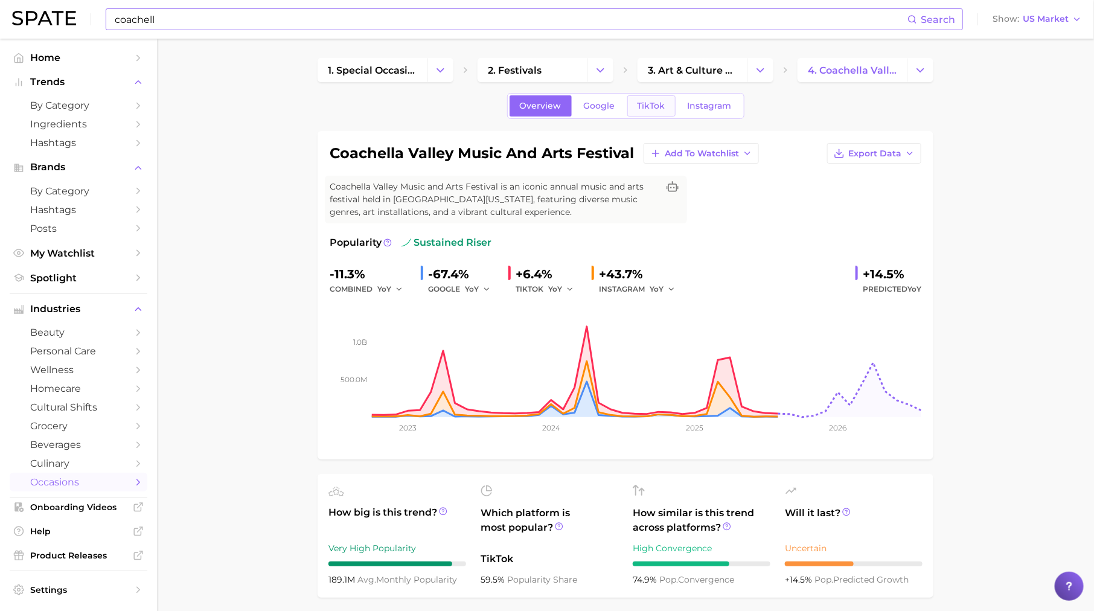
click at [649, 107] on span "TikTok" at bounding box center [651, 106] width 28 height 10
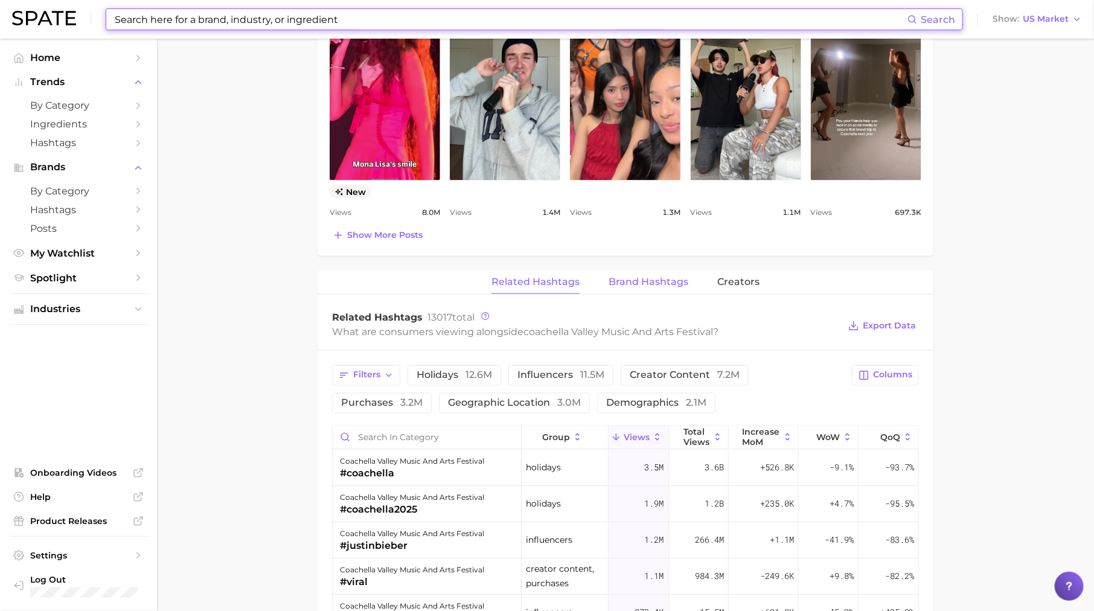
click at [634, 284] on button "Brand Hashtags" at bounding box center [648, 282] width 80 height 24
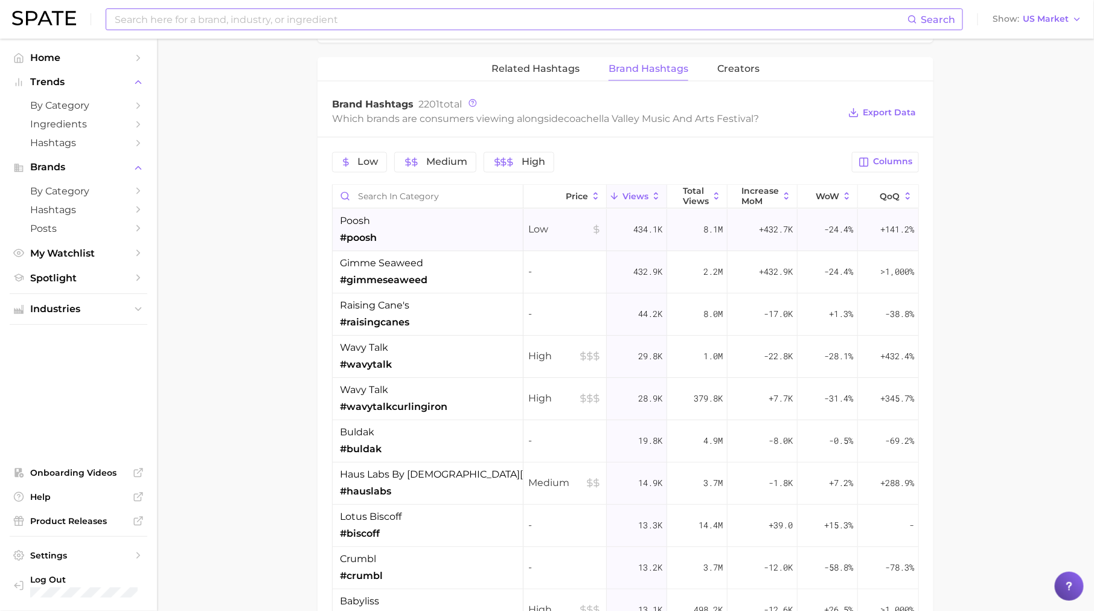
click at [430, 220] on div "poosh #poosh" at bounding box center [428, 230] width 191 height 42
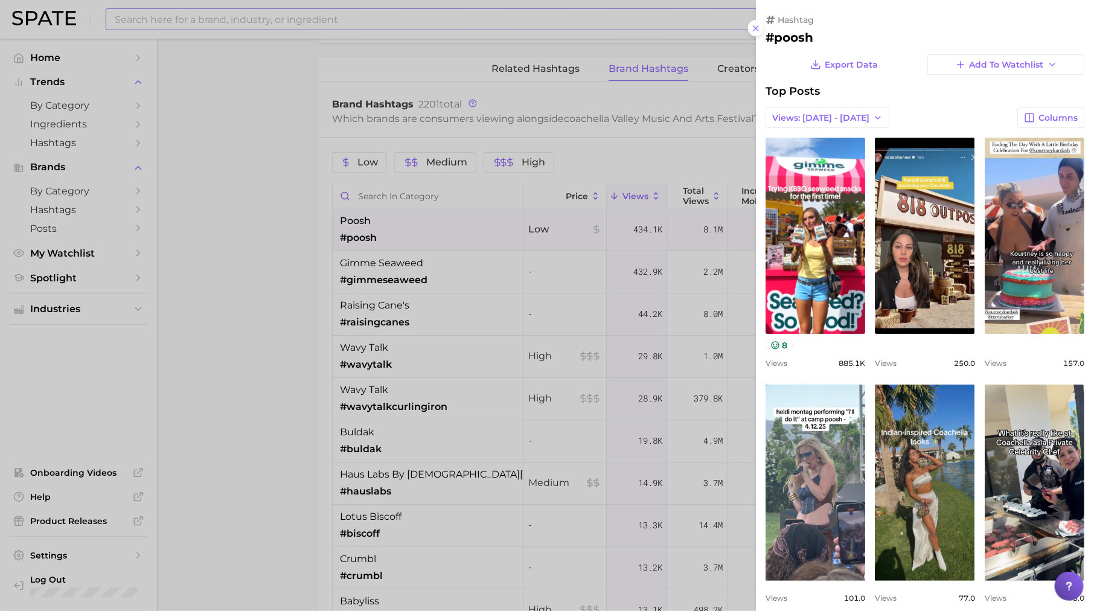
click at [441, 277] on div at bounding box center [547, 305] width 1094 height 611
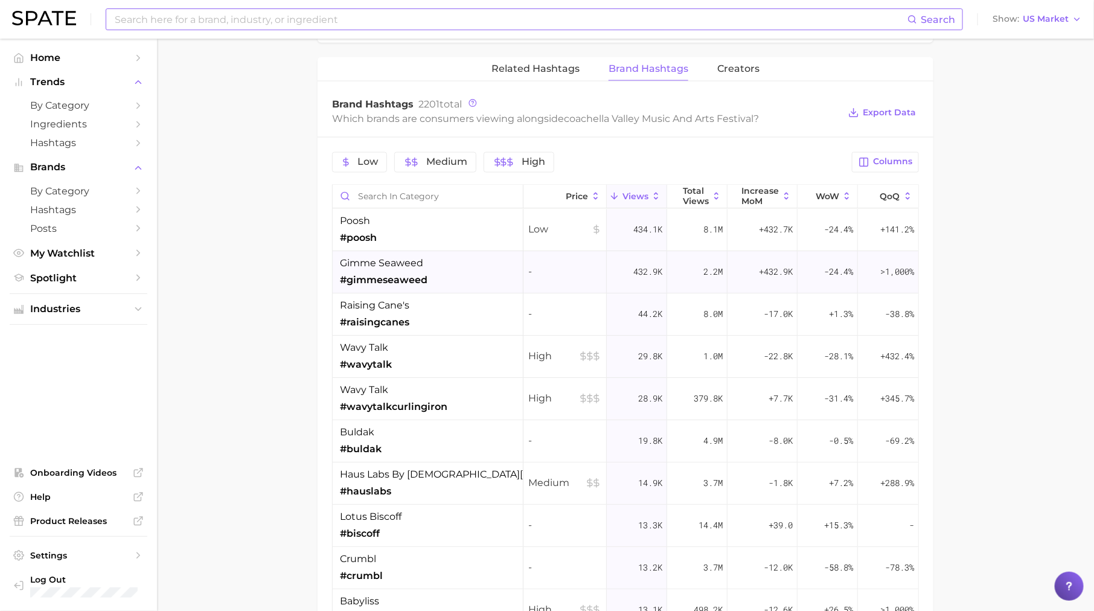
click at [441, 278] on div "gimme seaweed #gimmeseaweed" at bounding box center [428, 273] width 191 height 42
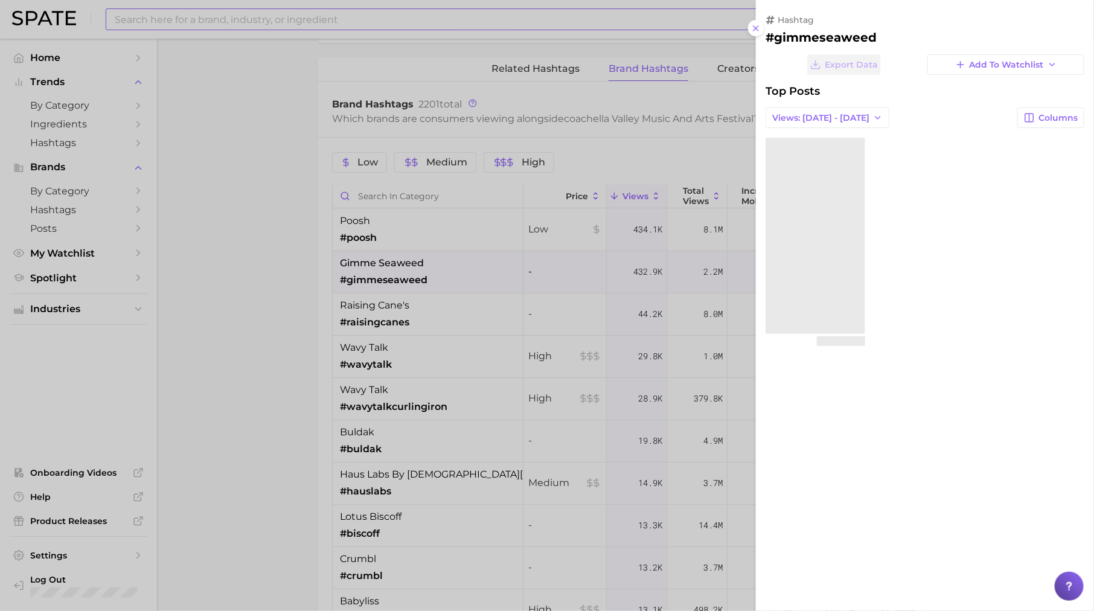
click at [439, 364] on div at bounding box center [547, 305] width 1094 height 611
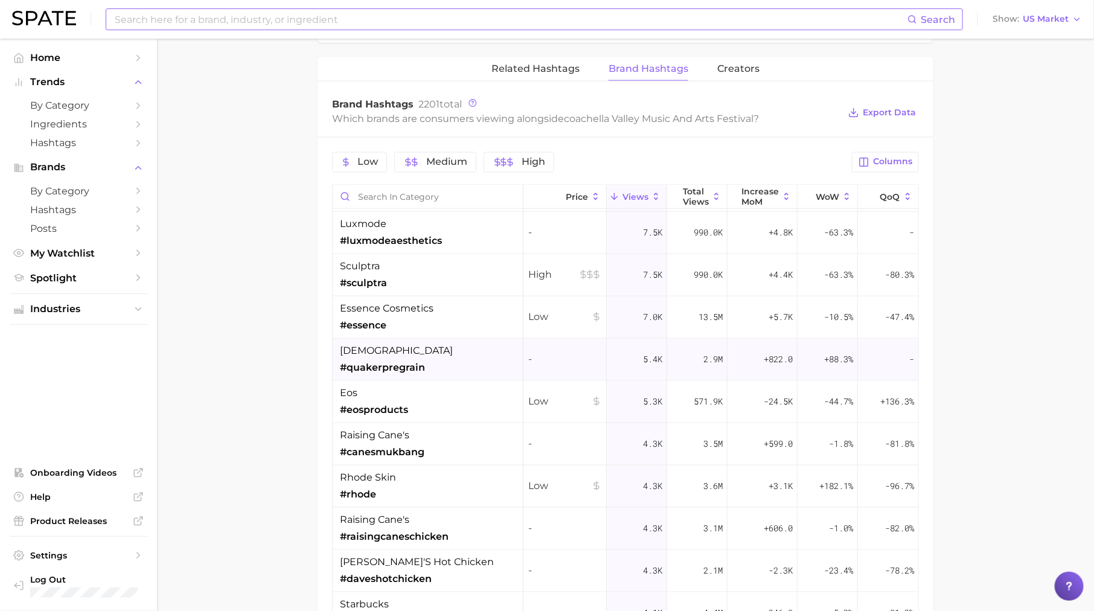
click at [438, 350] on div "quaker #quakerpregrain" at bounding box center [428, 360] width 191 height 42
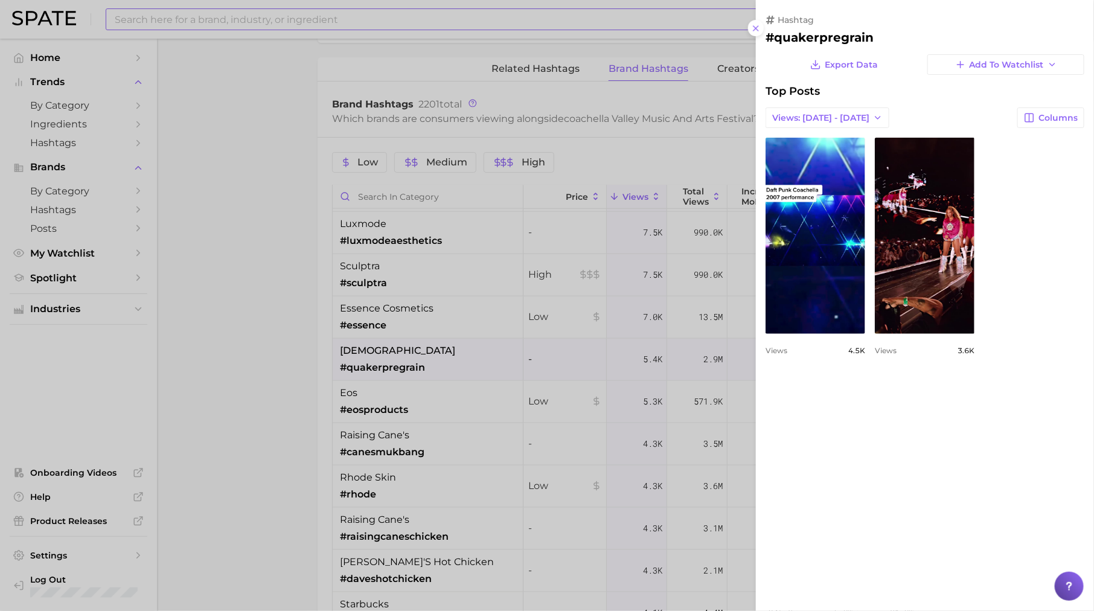
click at [429, 447] on div at bounding box center [547, 305] width 1094 height 611
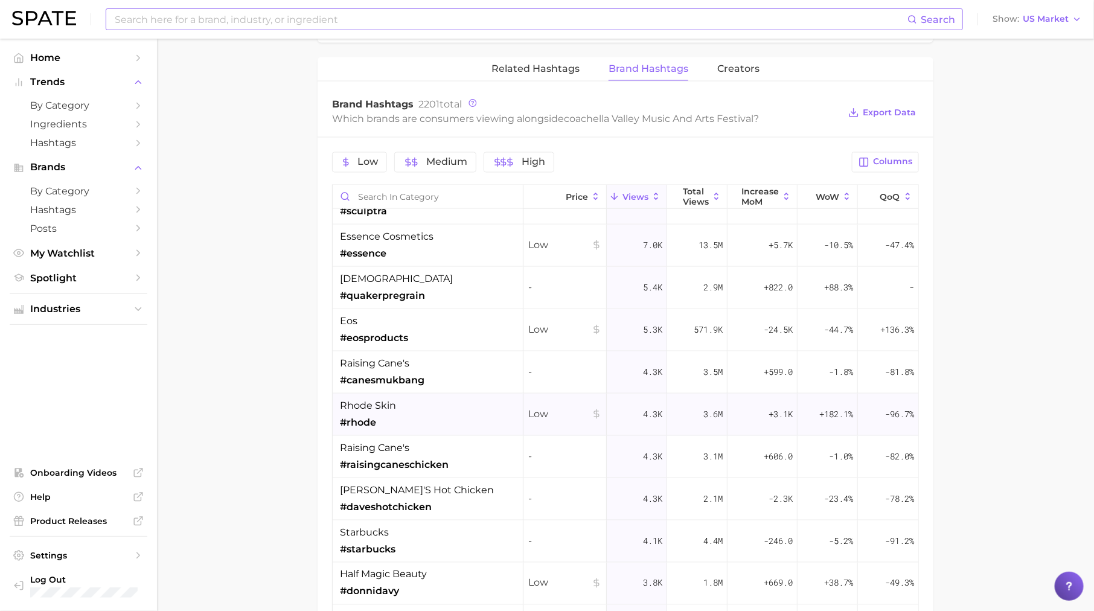
click at [432, 410] on div "rhode skin #rhode" at bounding box center [428, 415] width 191 height 42
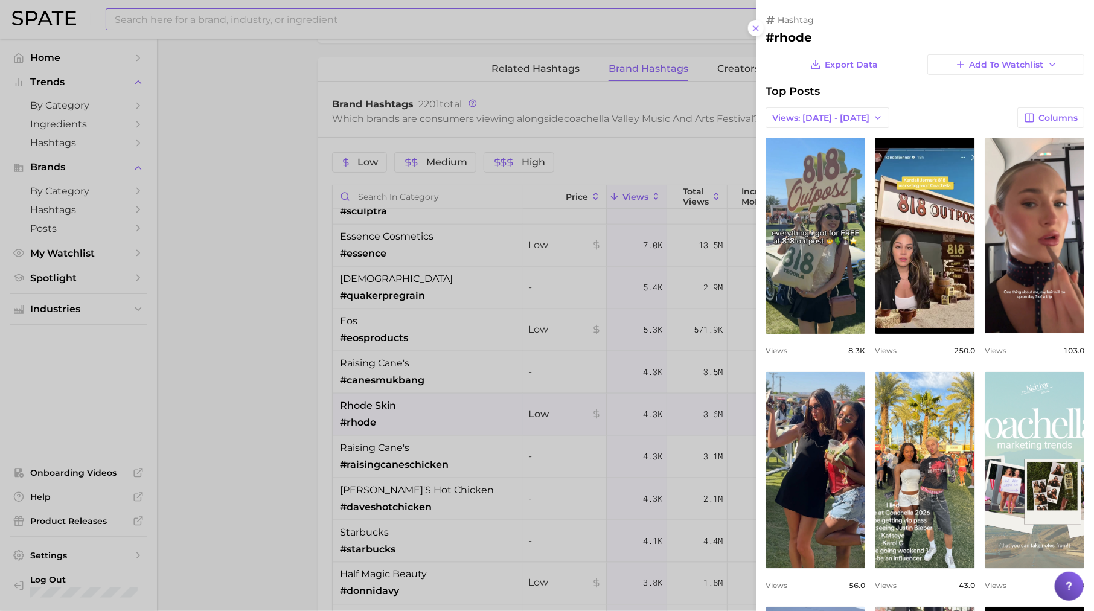
click at [519, 474] on div at bounding box center [547, 305] width 1094 height 611
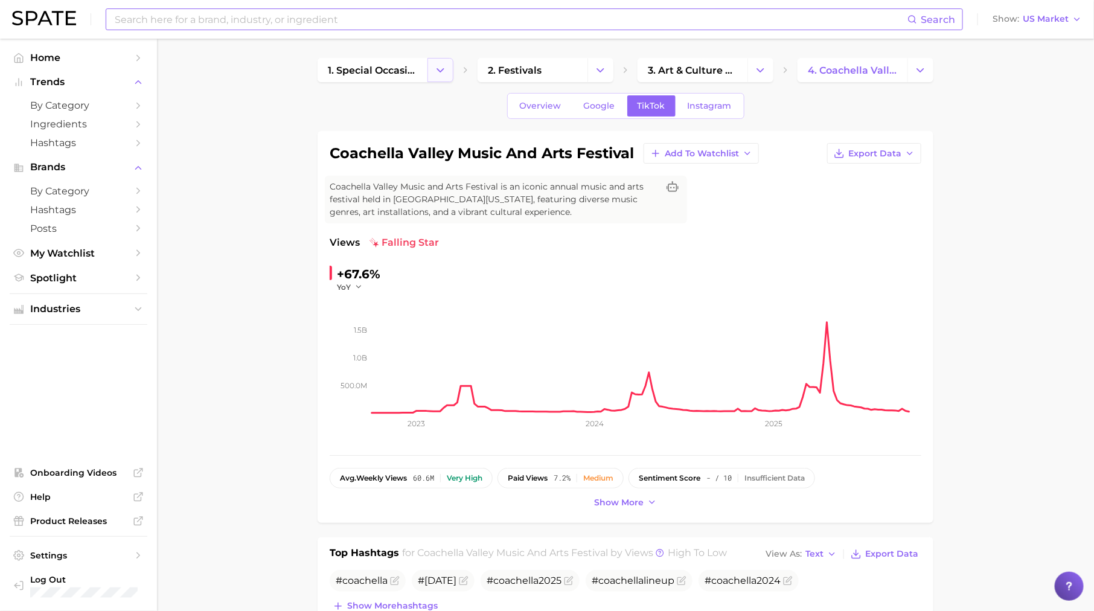
click at [442, 68] on polyline "Change Category" at bounding box center [440, 69] width 7 height 3
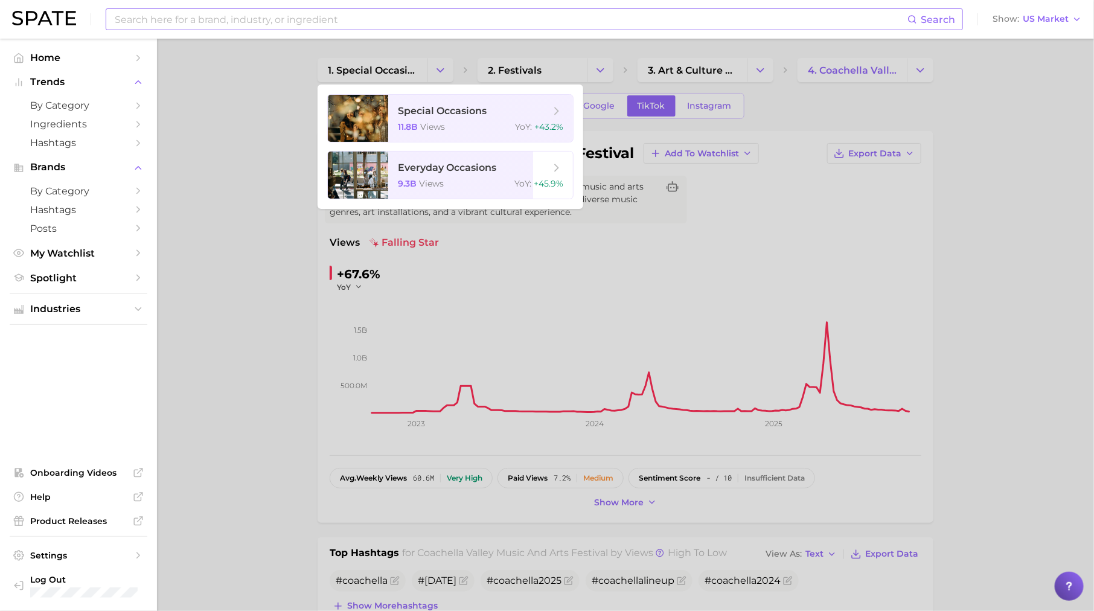
click at [220, 228] on div at bounding box center [547, 305] width 1094 height 611
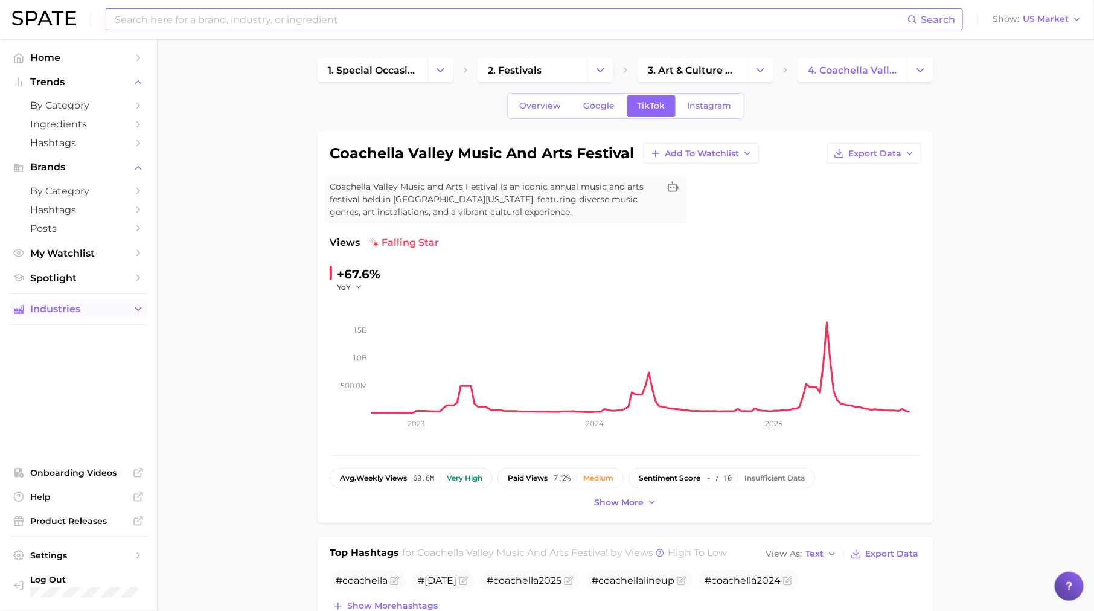
click at [125, 316] on button "Industries" at bounding box center [79, 309] width 138 height 18
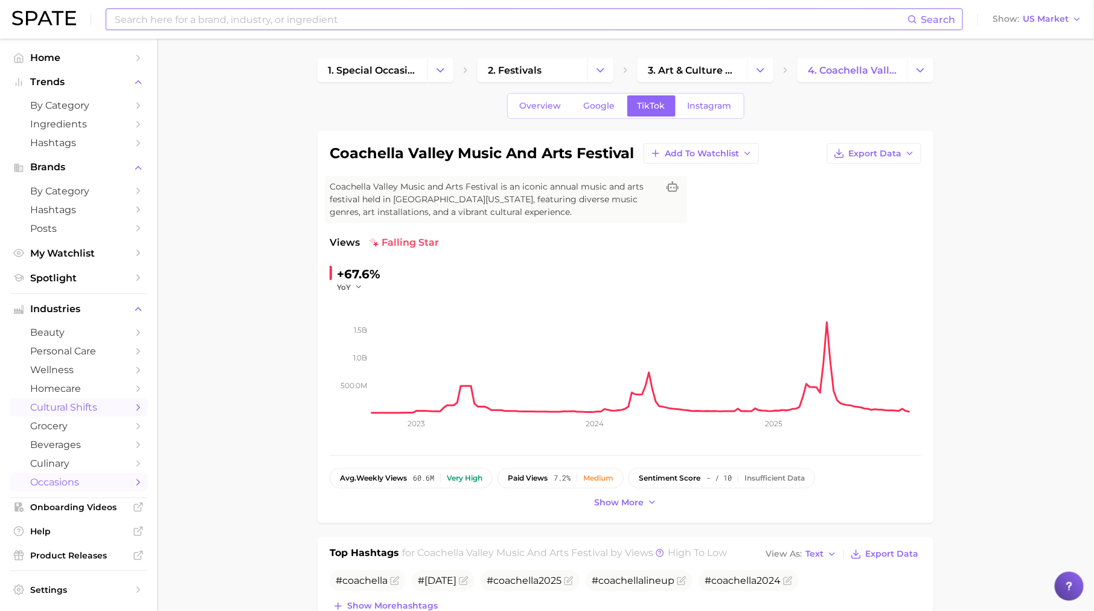
click at [89, 416] on link "cultural shifts" at bounding box center [79, 407] width 138 height 19
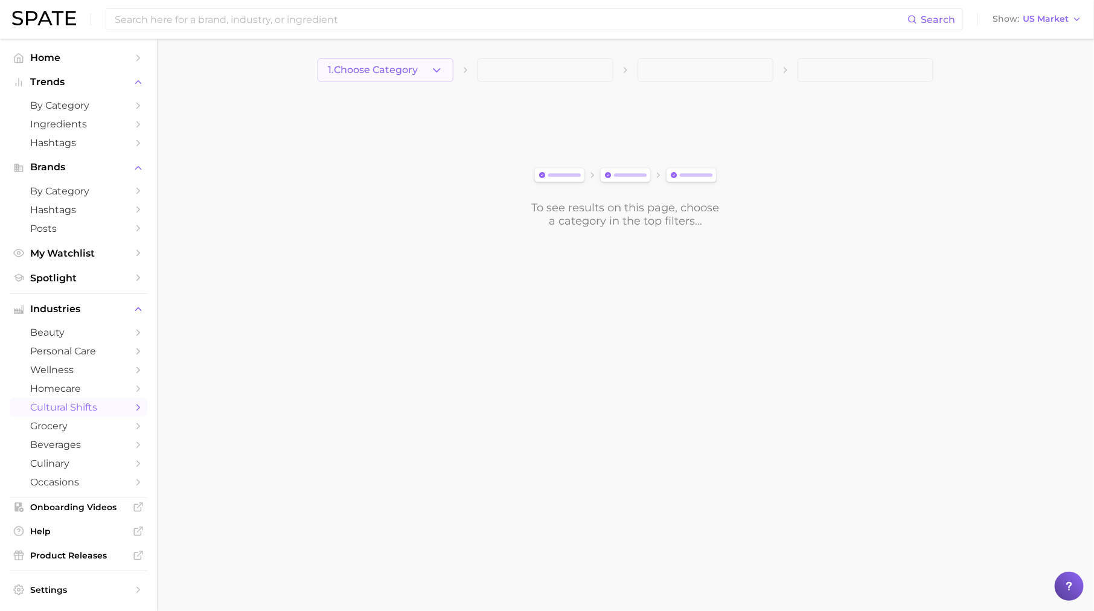
click at [427, 72] on button "1. Choose Category" at bounding box center [385, 70] width 136 height 24
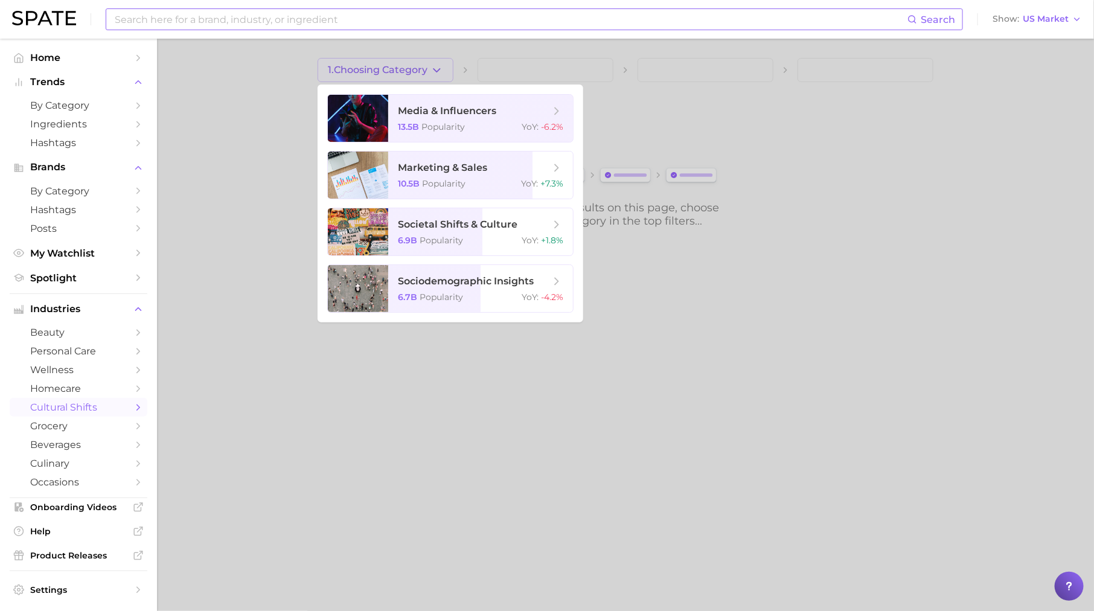
click at [453, 16] on input at bounding box center [510, 19] width 794 height 21
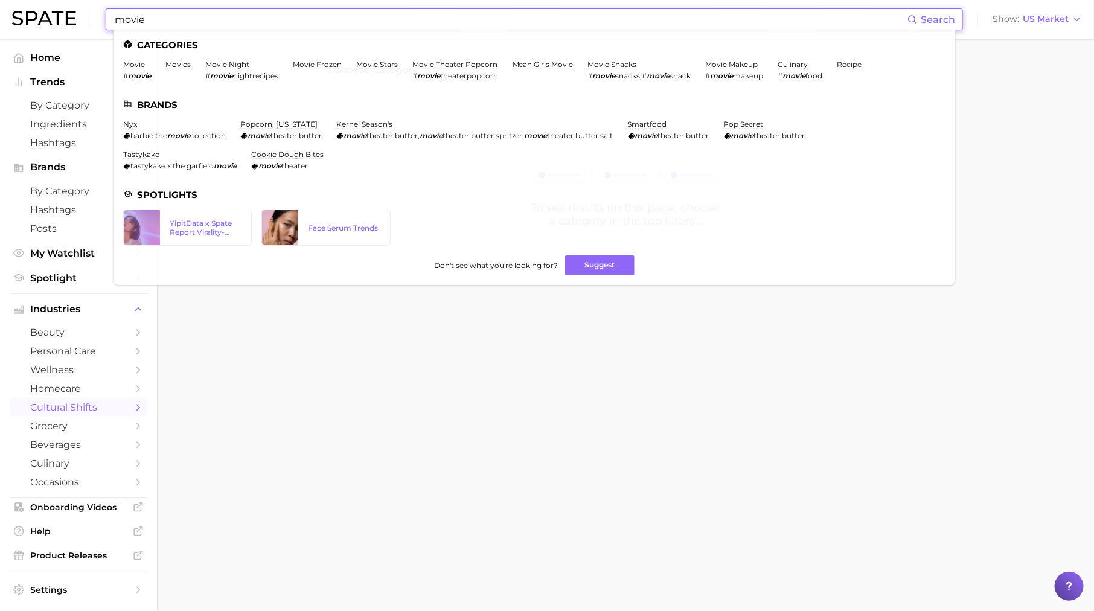
type input "movie"
click at [131, 60] on ul "Categories movie # movie movies movie night # movie nightrecipes movie frozen m…" at bounding box center [533, 157] width 841 height 255
click at [138, 66] on link "movie" at bounding box center [134, 64] width 22 height 9
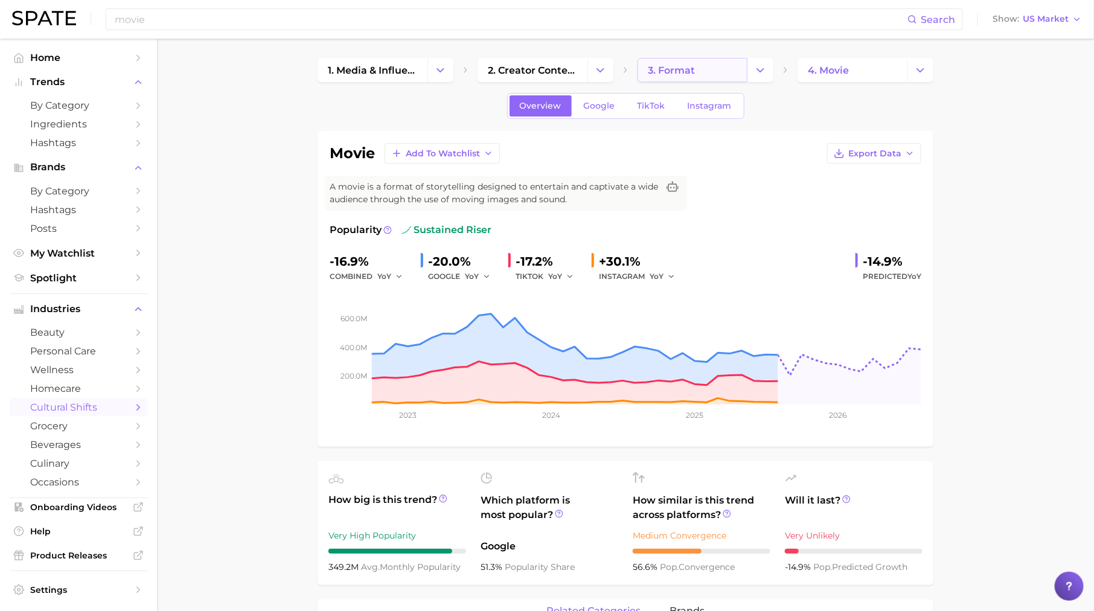
click at [712, 72] on link "3. format" at bounding box center [692, 70] width 110 height 24
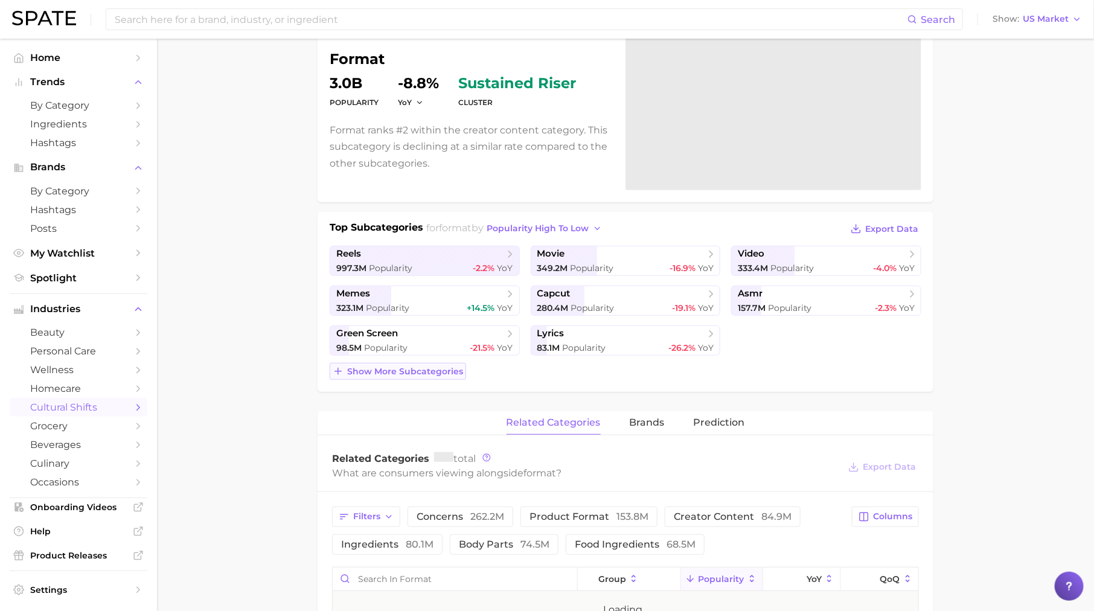
click at [448, 366] on span "Show more subcategories" at bounding box center [405, 371] width 116 height 10
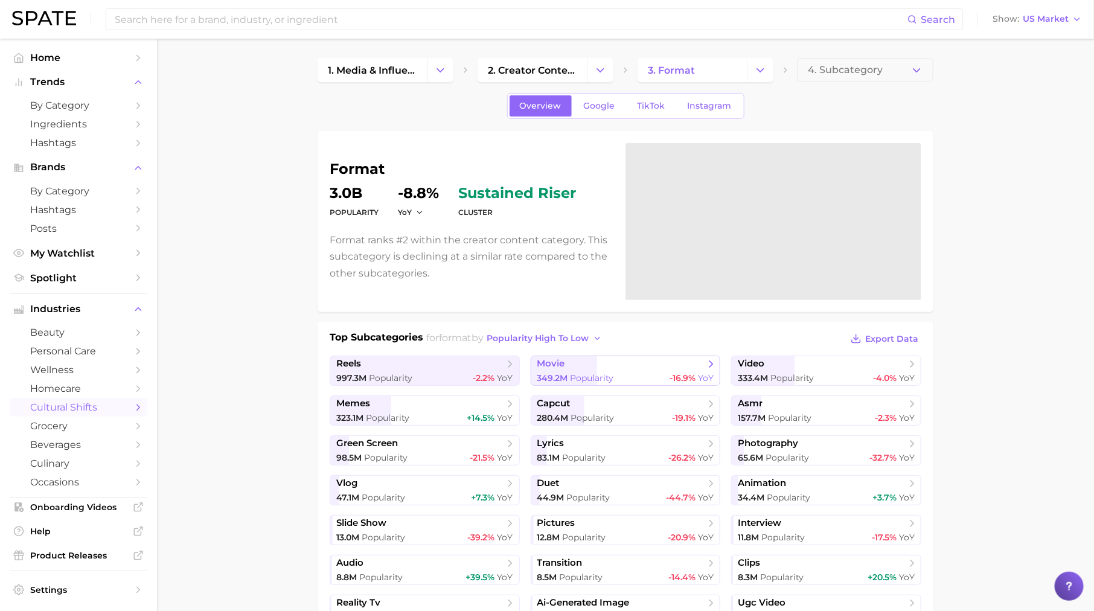
click at [555, 382] on link "movie 349.2m Popularity -16.9% YoY" at bounding box center [626, 370] width 190 height 30
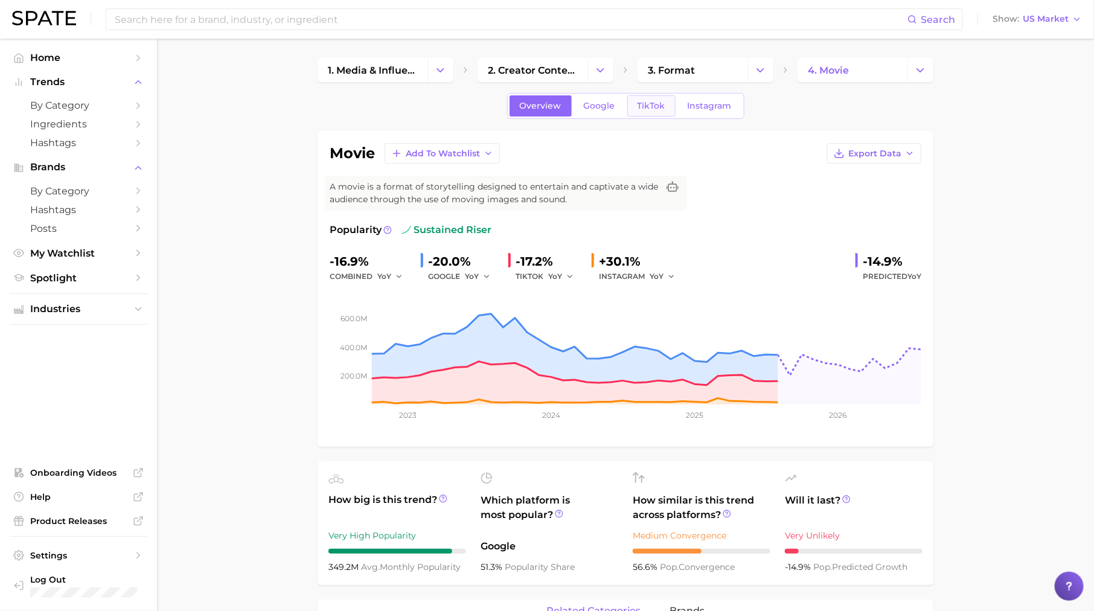
click at [660, 109] on span "TikTok" at bounding box center [651, 106] width 28 height 10
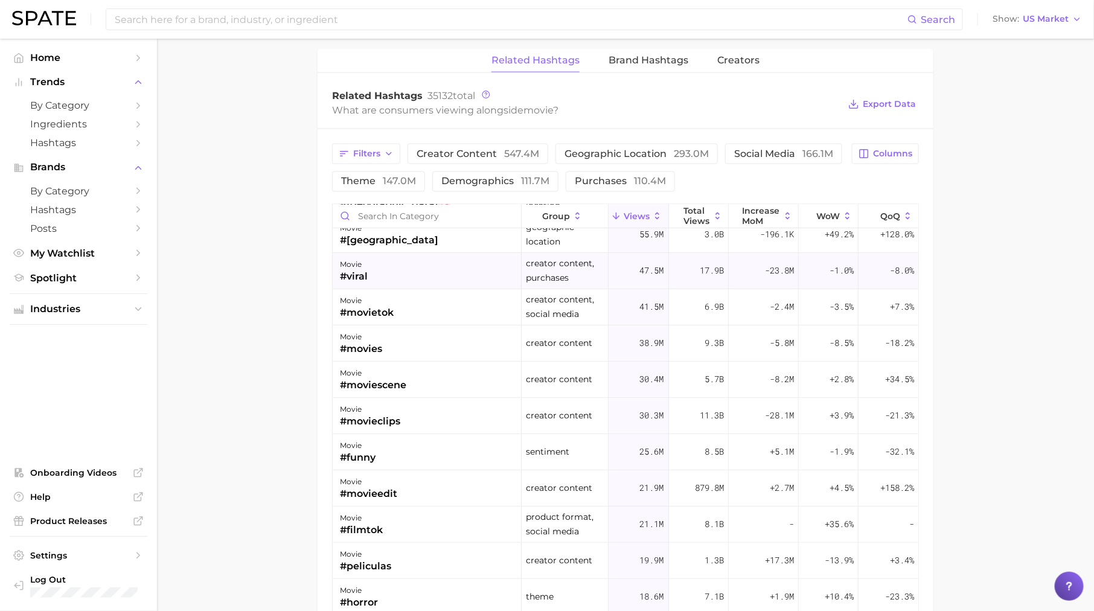
click at [365, 261] on div "movie" at bounding box center [354, 264] width 28 height 14
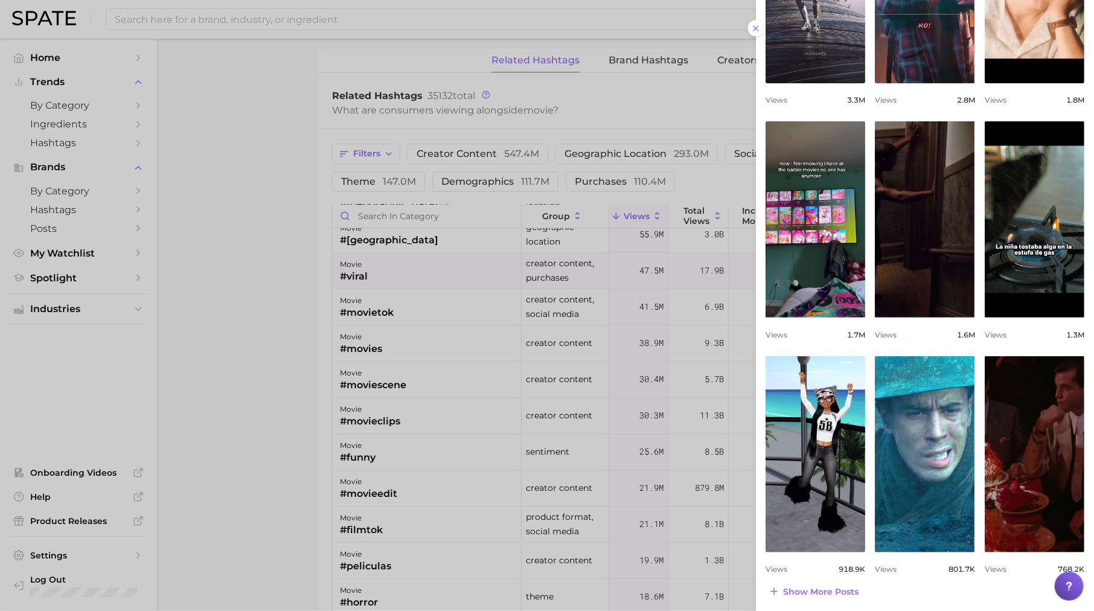
click at [536, 351] on div at bounding box center [547, 305] width 1094 height 611
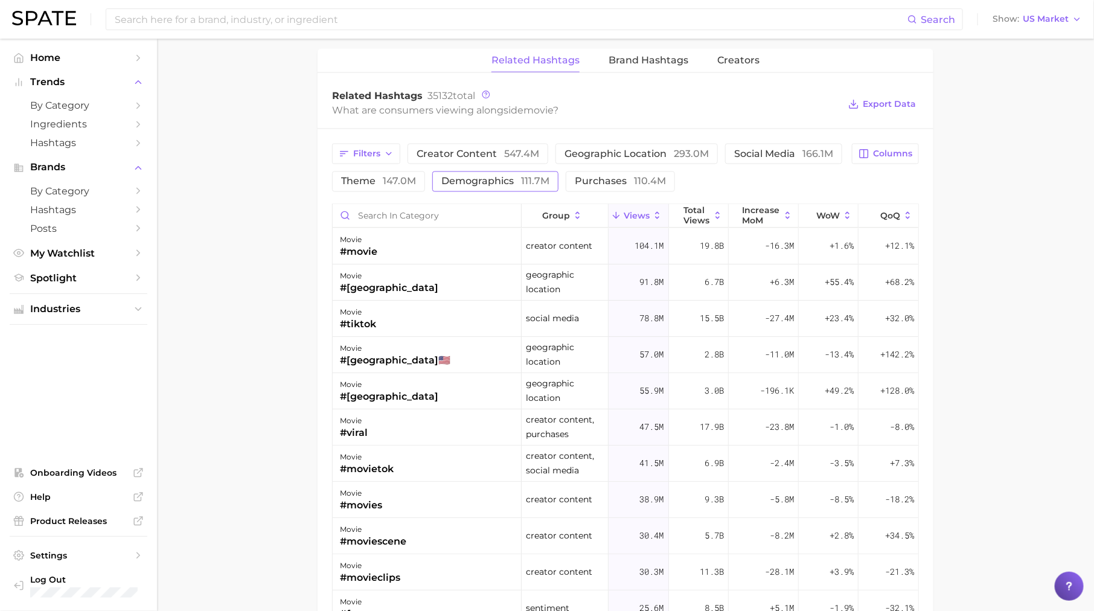
click at [504, 171] on button "demographics 111.7m" at bounding box center [495, 181] width 126 height 21
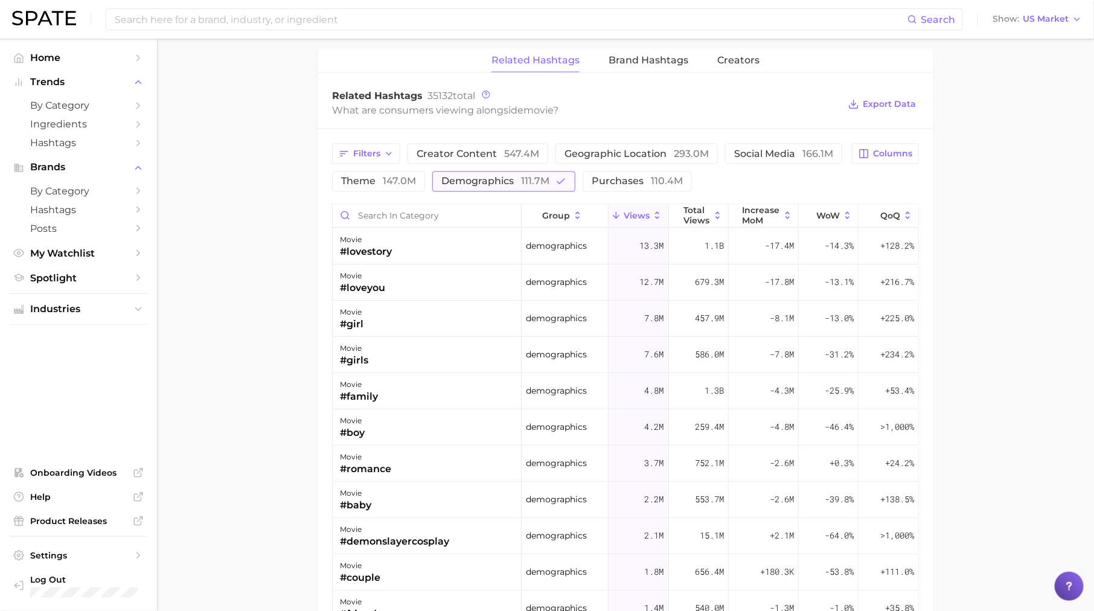
click at [506, 177] on span "demographics 111.7m" at bounding box center [495, 182] width 108 height 10
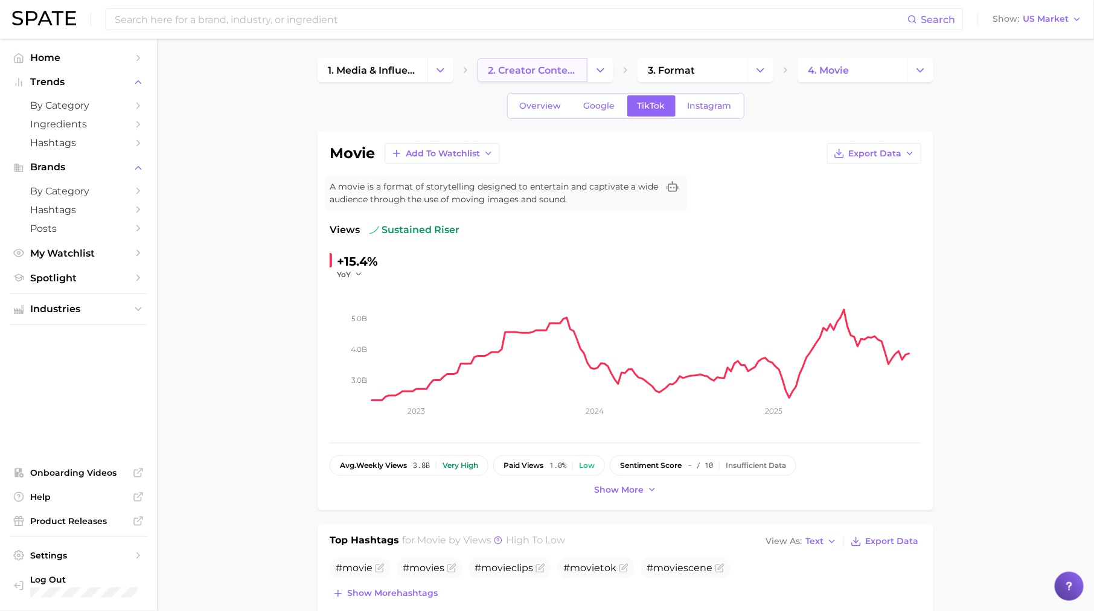
click at [559, 66] on span "2. creator content" at bounding box center [532, 70] width 89 height 11
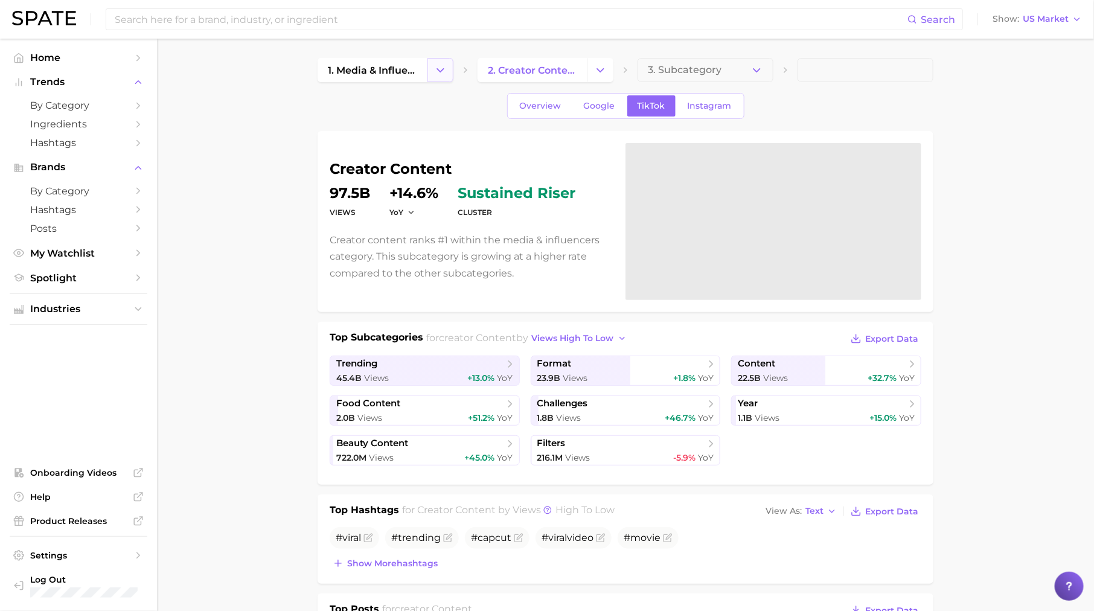
click at [440, 74] on icon "Change Category" at bounding box center [440, 70] width 13 height 13
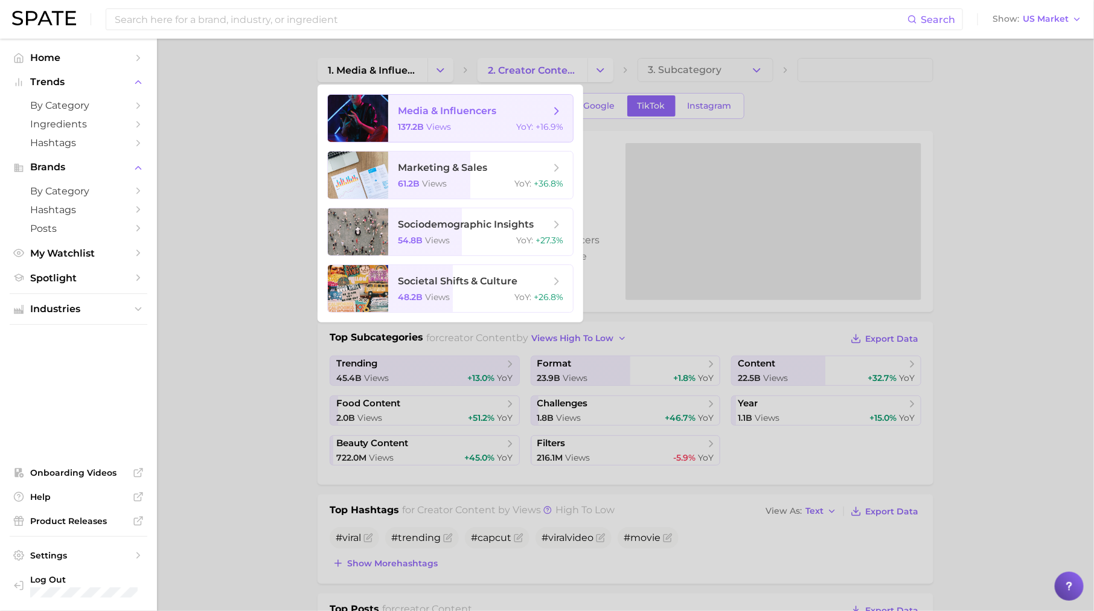
click at [475, 122] on div "137.2b views YoY : +16.9%" at bounding box center [480, 126] width 165 height 11
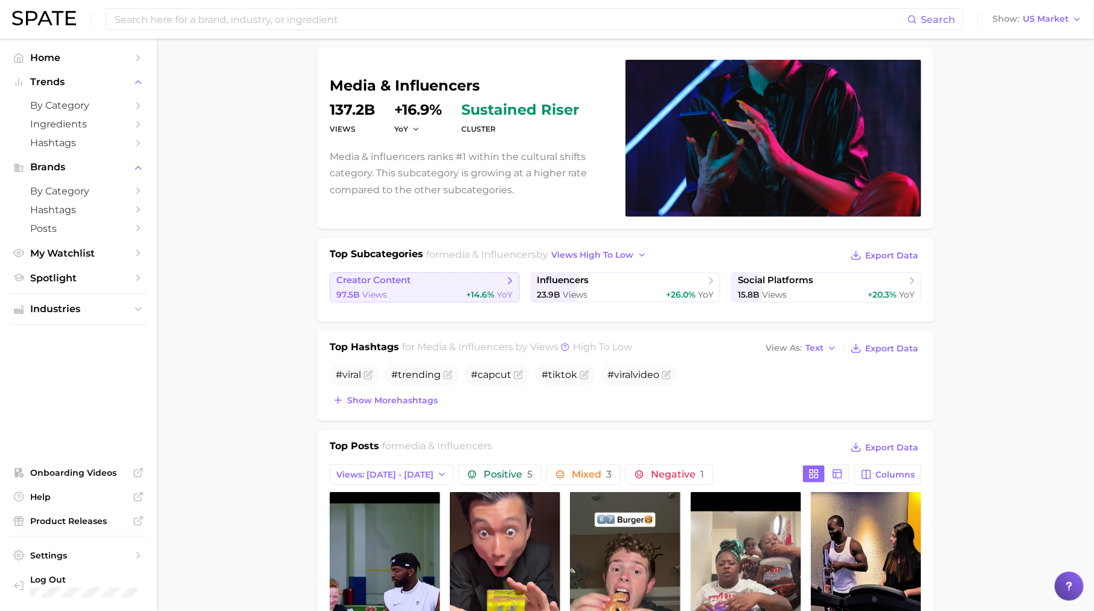
click at [457, 289] on div "97.5b Views +14.6% YoY" at bounding box center [424, 294] width 177 height 11
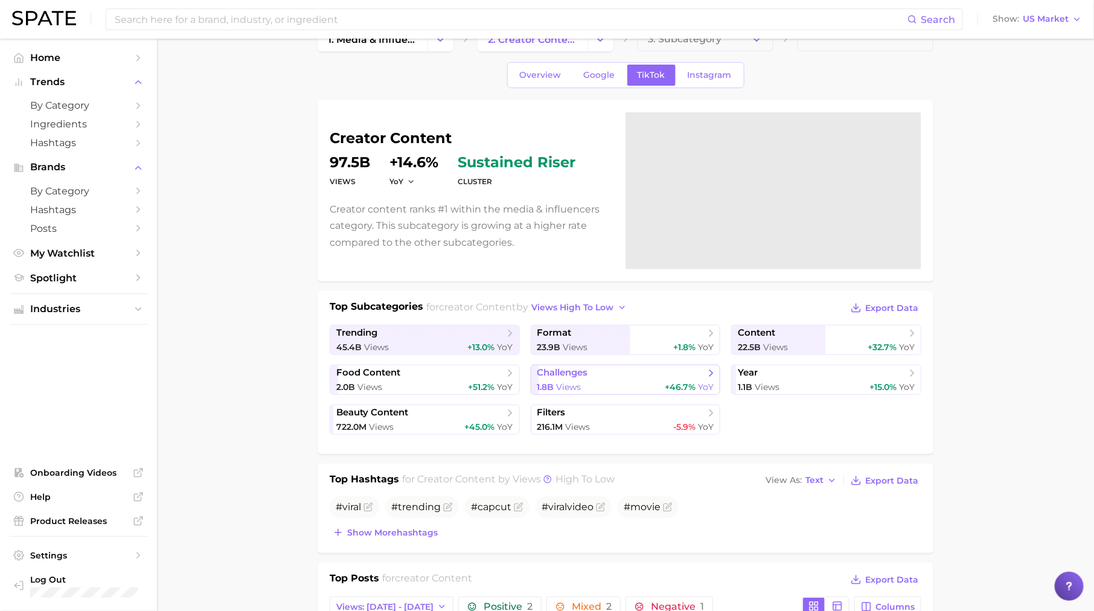
click at [570, 367] on span "challenges" at bounding box center [562, 372] width 51 height 11
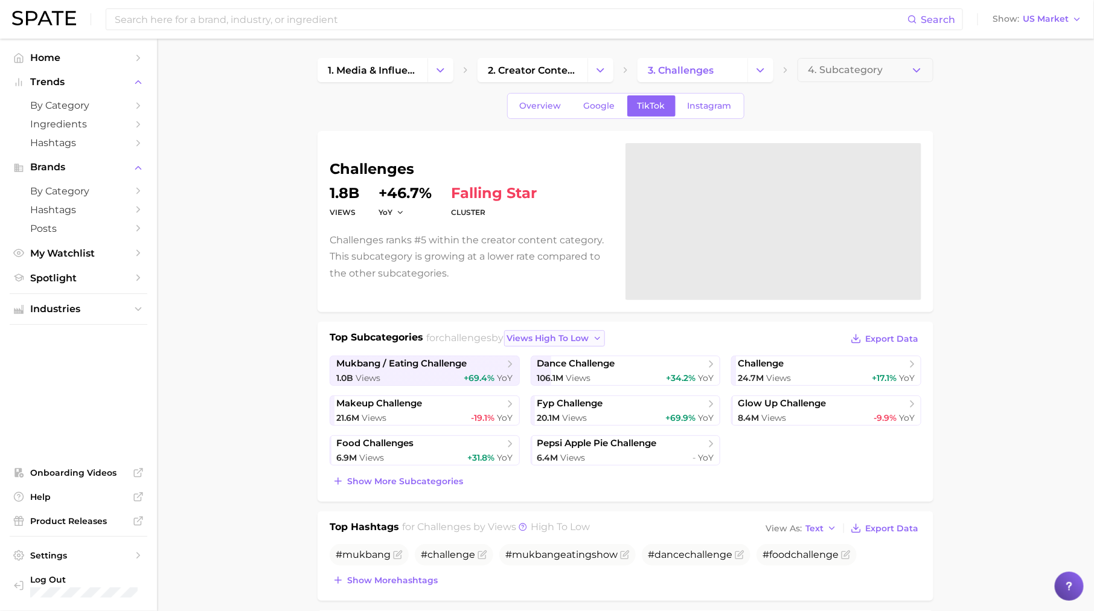
click at [575, 341] on span "views high to low" at bounding box center [548, 338] width 82 height 10
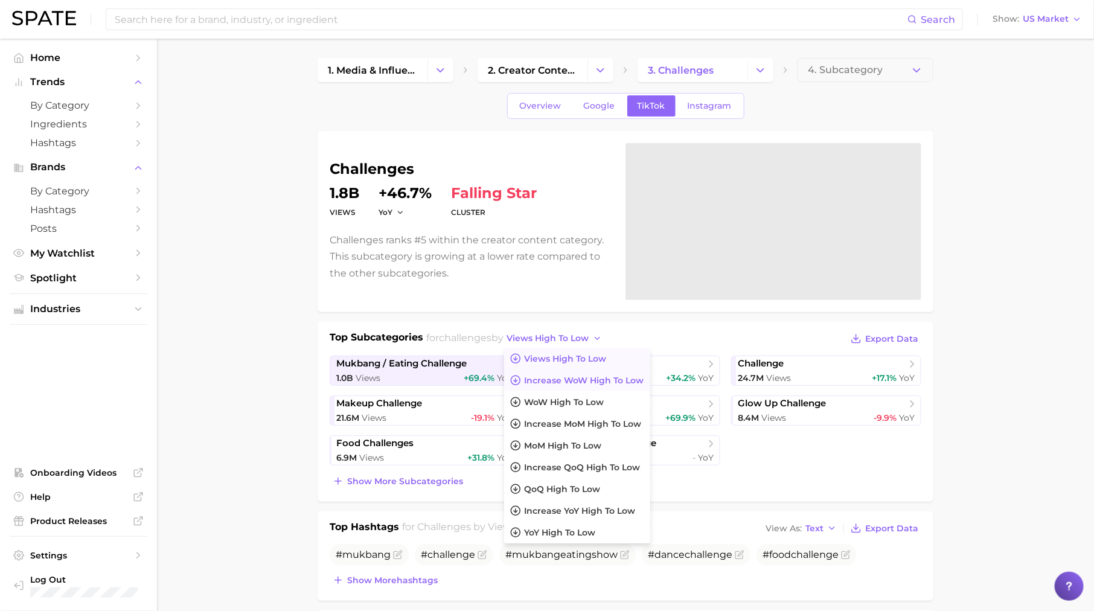
click at [573, 372] on button "Increase WoW high to low" at bounding box center [577, 380] width 146 height 22
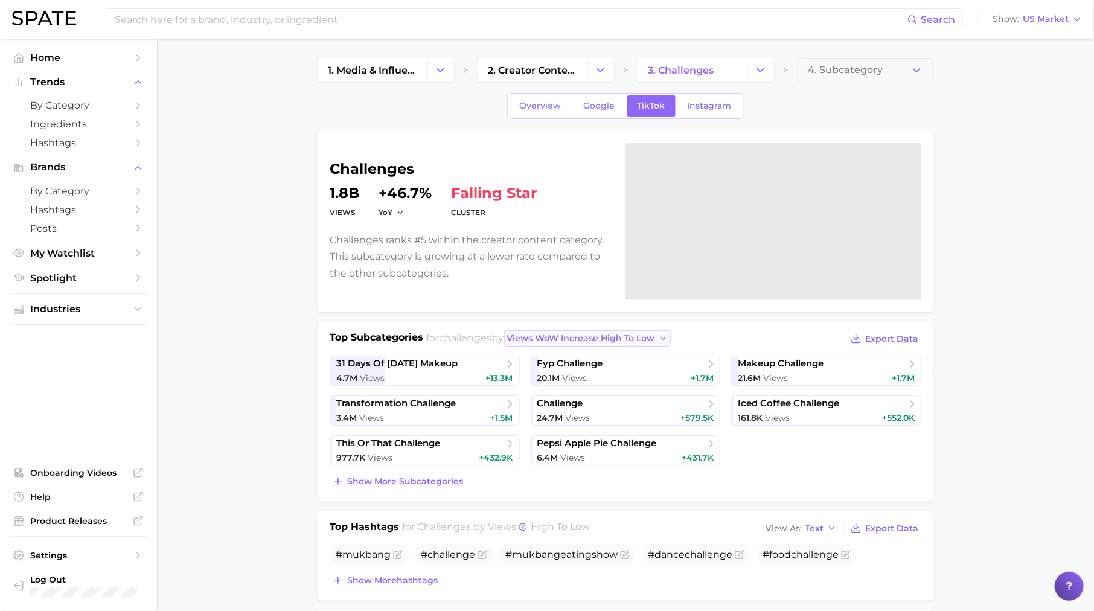
click at [587, 339] on span "views WoW increase high to low" at bounding box center [581, 338] width 148 height 10
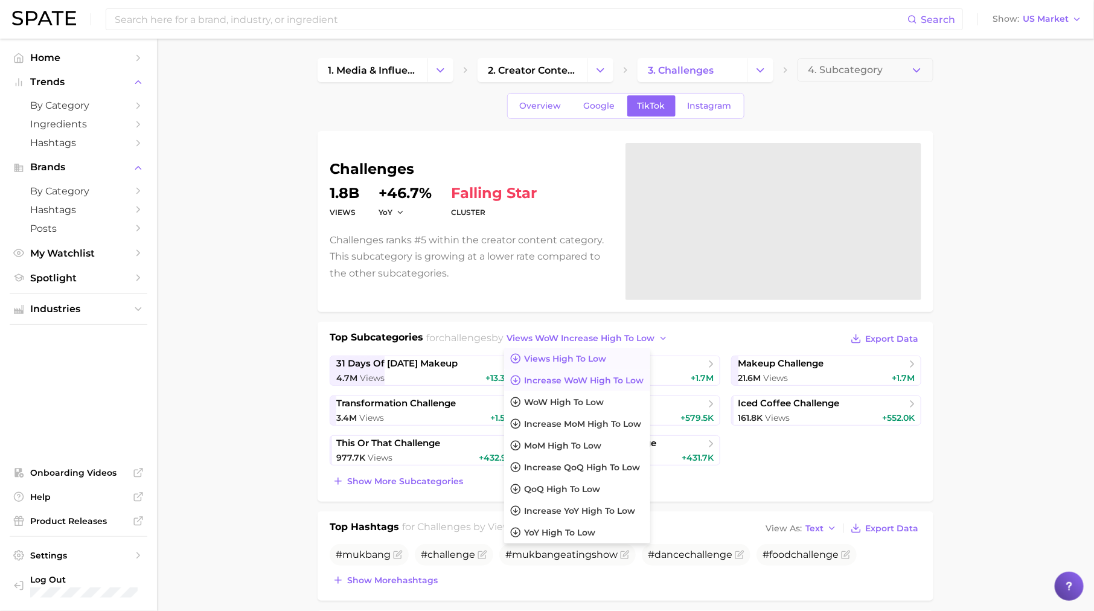
click at [584, 354] on span "Views high to low" at bounding box center [565, 359] width 82 height 10
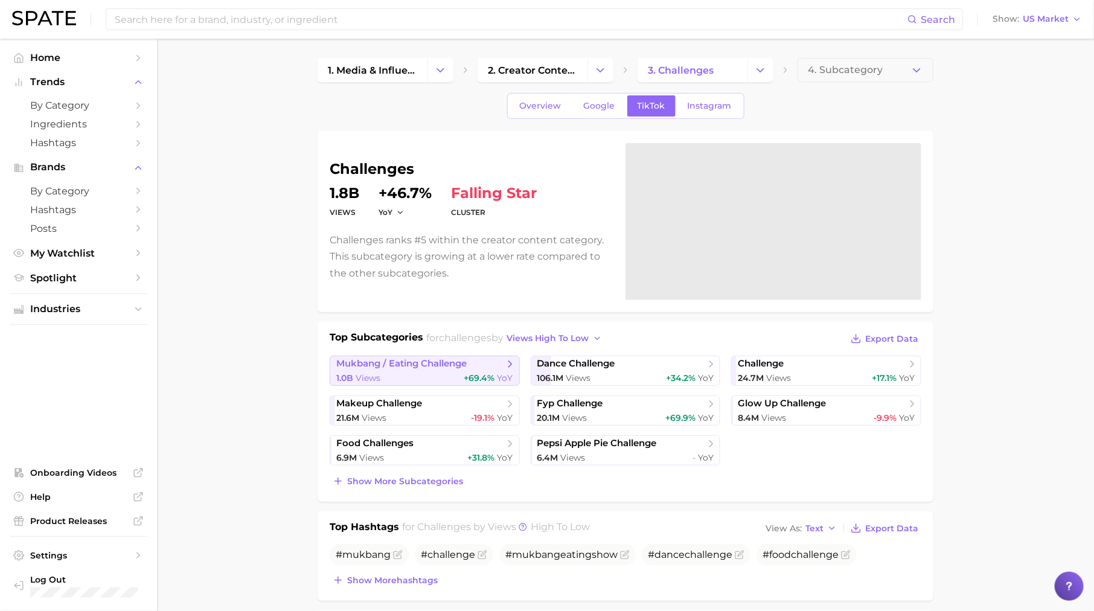
click at [447, 362] on span "mukbang / eating challenge" at bounding box center [401, 363] width 130 height 11
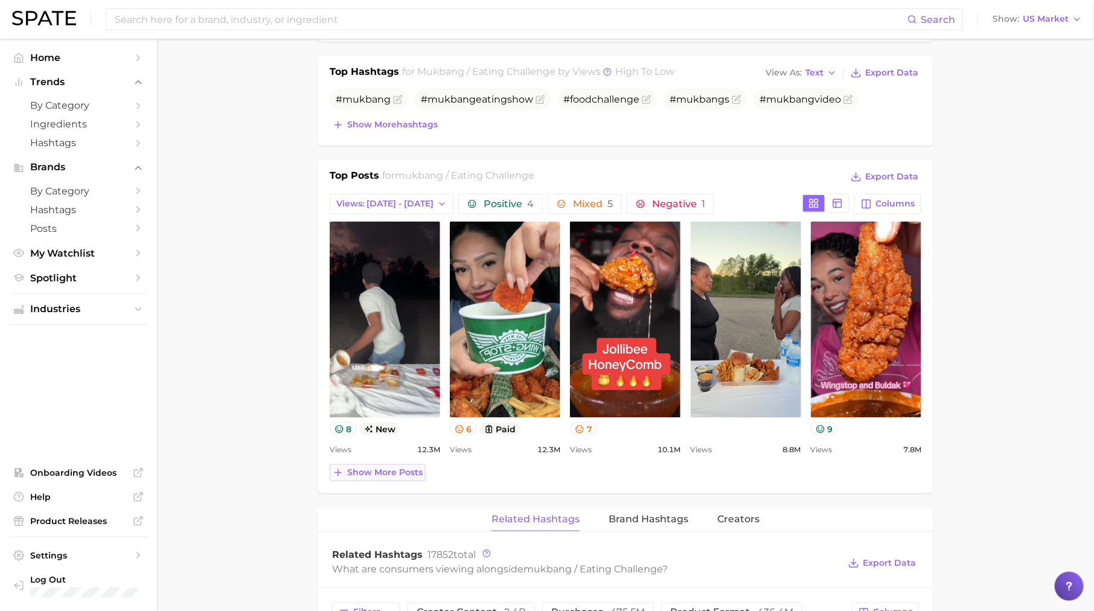
click at [415, 473] on span "Show more posts" at bounding box center [384, 472] width 75 height 10
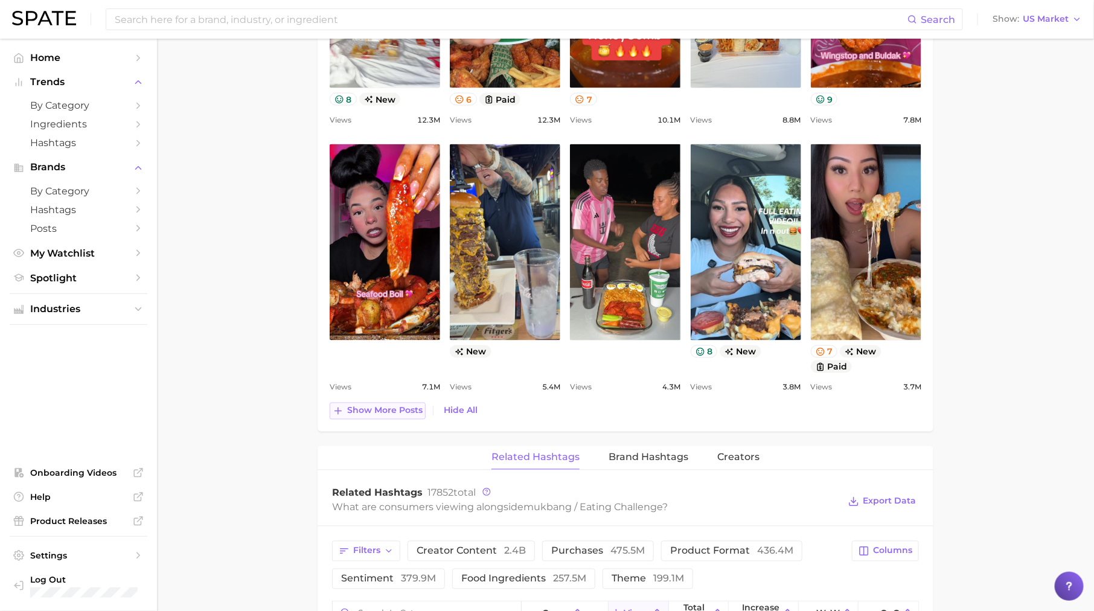
click at [410, 406] on span "Show more posts" at bounding box center [384, 411] width 75 height 10
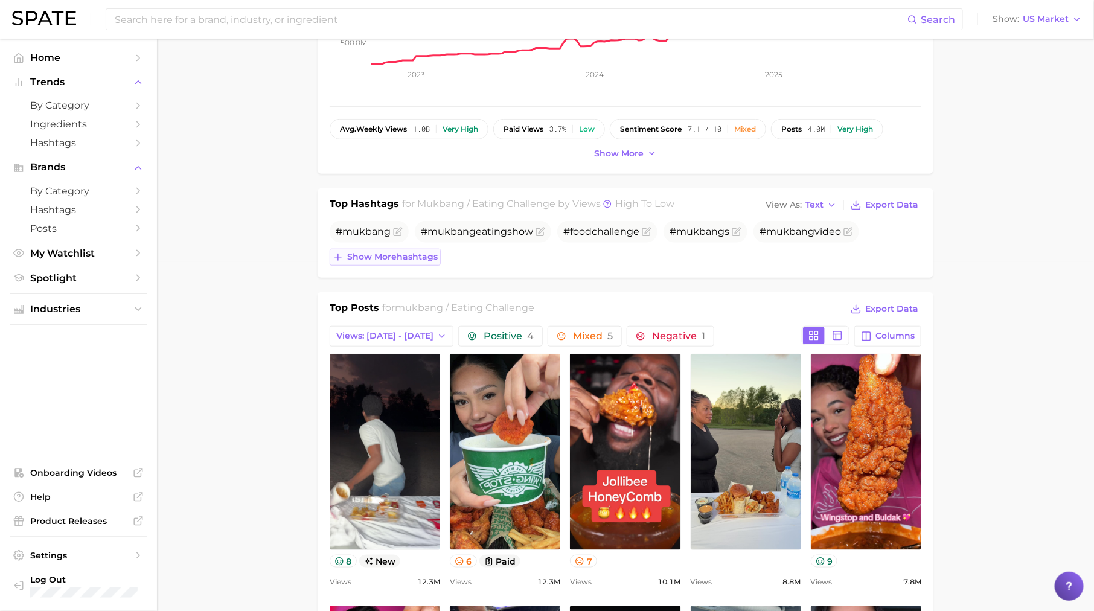
click at [389, 252] on span "Show more hashtags" at bounding box center [392, 257] width 91 height 10
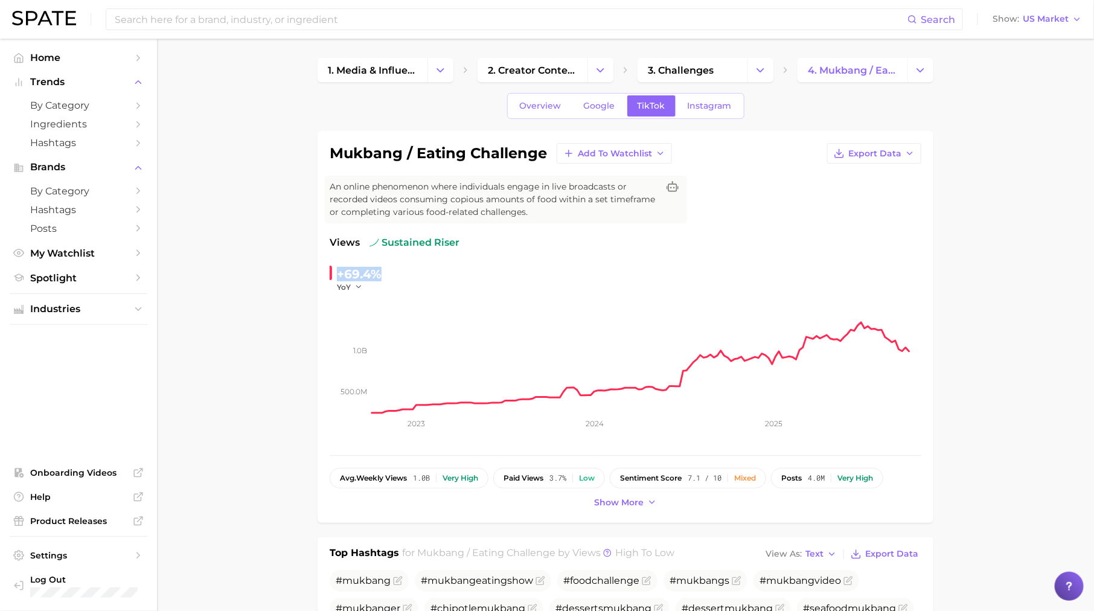
drag, startPoint x: 339, startPoint y: 272, endPoint x: 407, endPoint y: 275, distance: 68.2
click at [408, 275] on div "+69.4% YoY" at bounding box center [412, 278] width 165 height 28
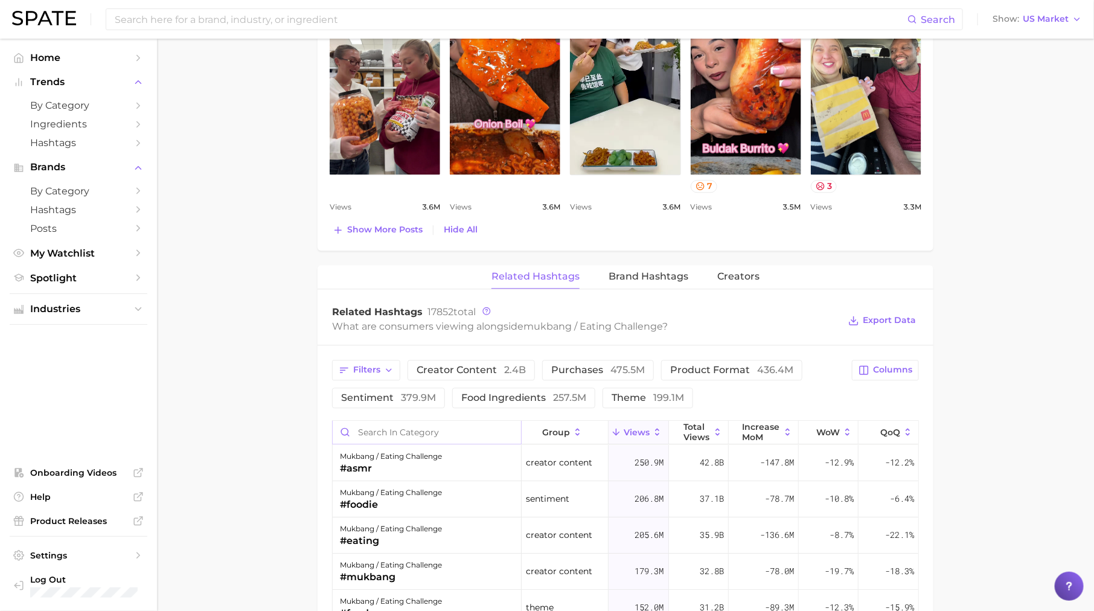
click at [433, 427] on input "Search in category" at bounding box center [427, 432] width 188 height 23
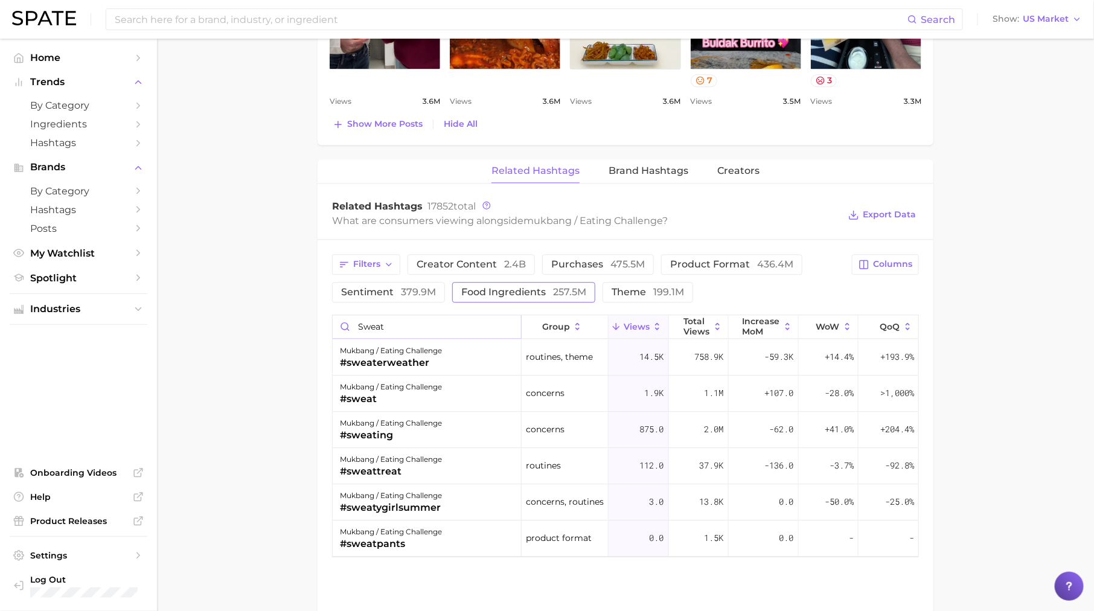
type input "sweat"
click at [467, 384] on div "mukbang / eating challenge #sweat" at bounding box center [427, 393] width 189 height 36
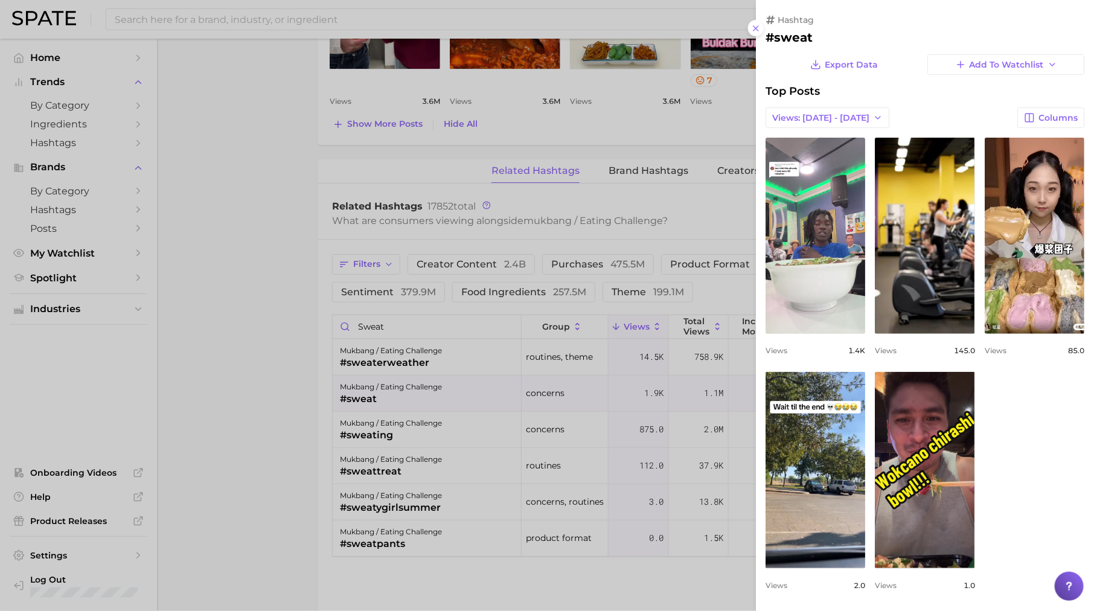
click at [462, 406] on div at bounding box center [547, 305] width 1094 height 611
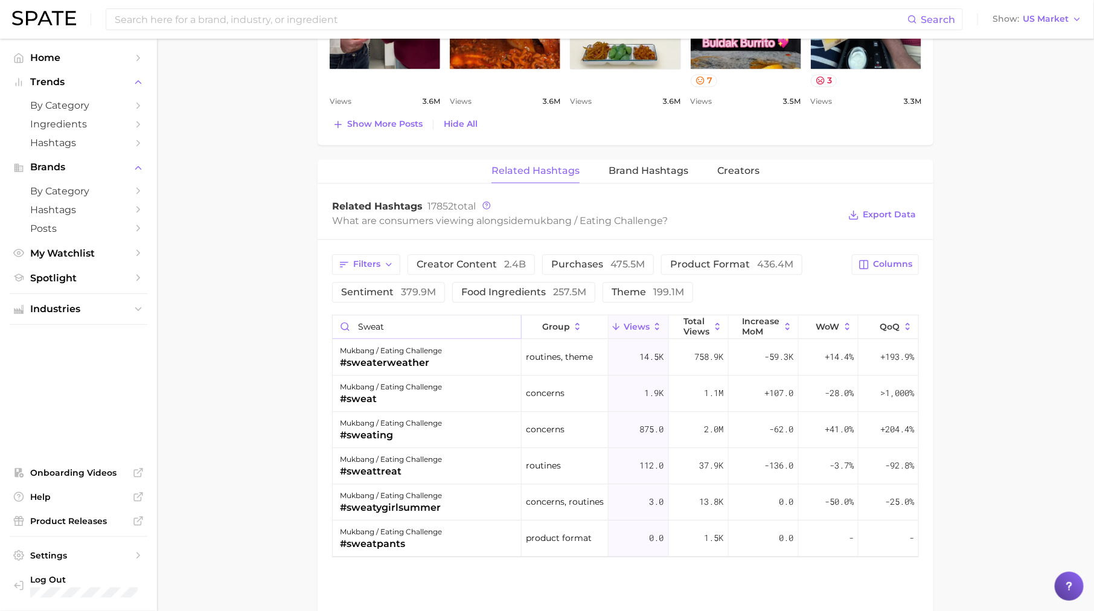
click at [510, 320] on input "sweat" at bounding box center [427, 326] width 188 height 23
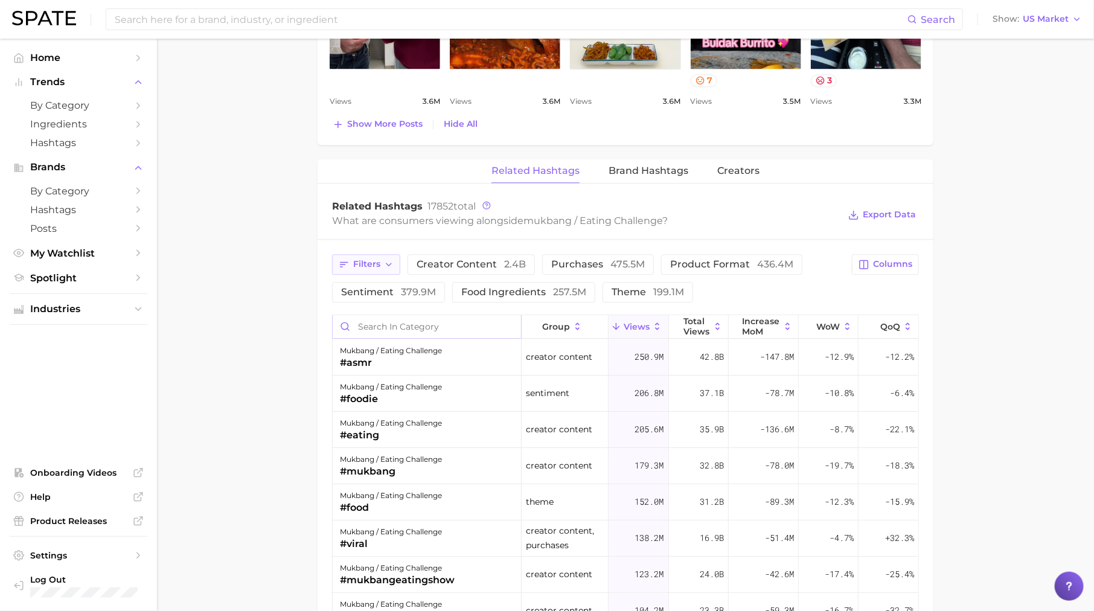
click at [363, 254] on button "Filters" at bounding box center [366, 264] width 68 height 21
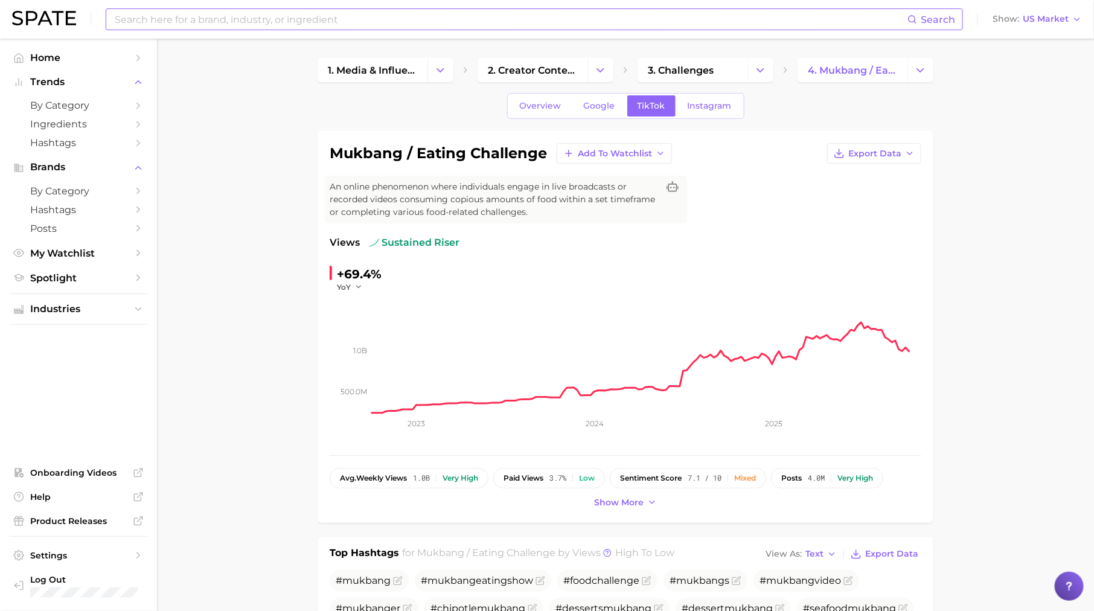
click at [290, 20] on input at bounding box center [510, 19] width 794 height 21
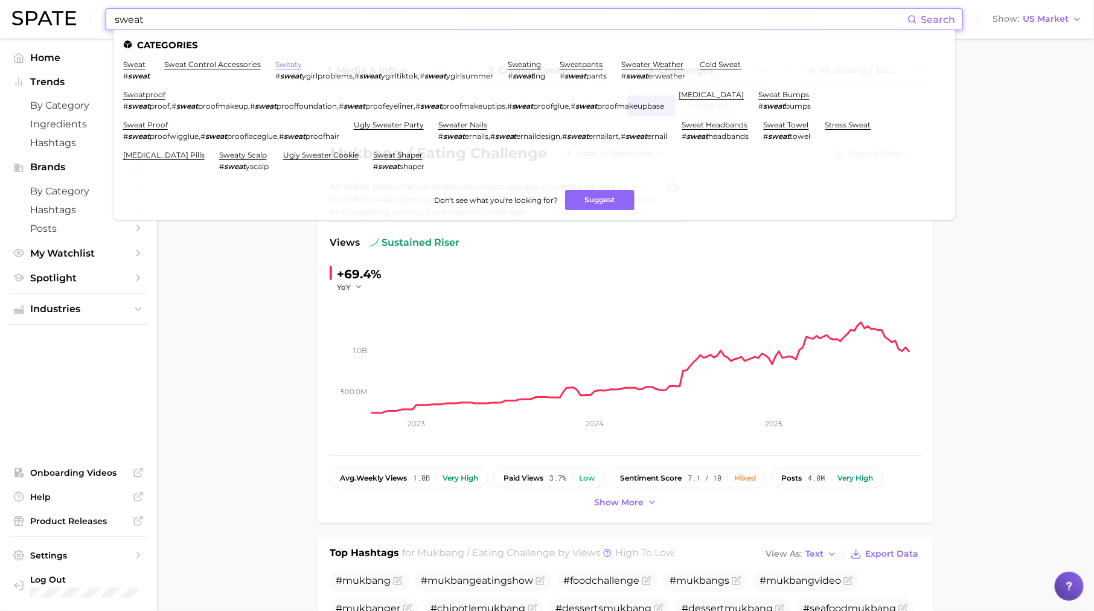
type input "sweat"
click at [278, 63] on link "sweaty" at bounding box center [288, 64] width 27 height 9
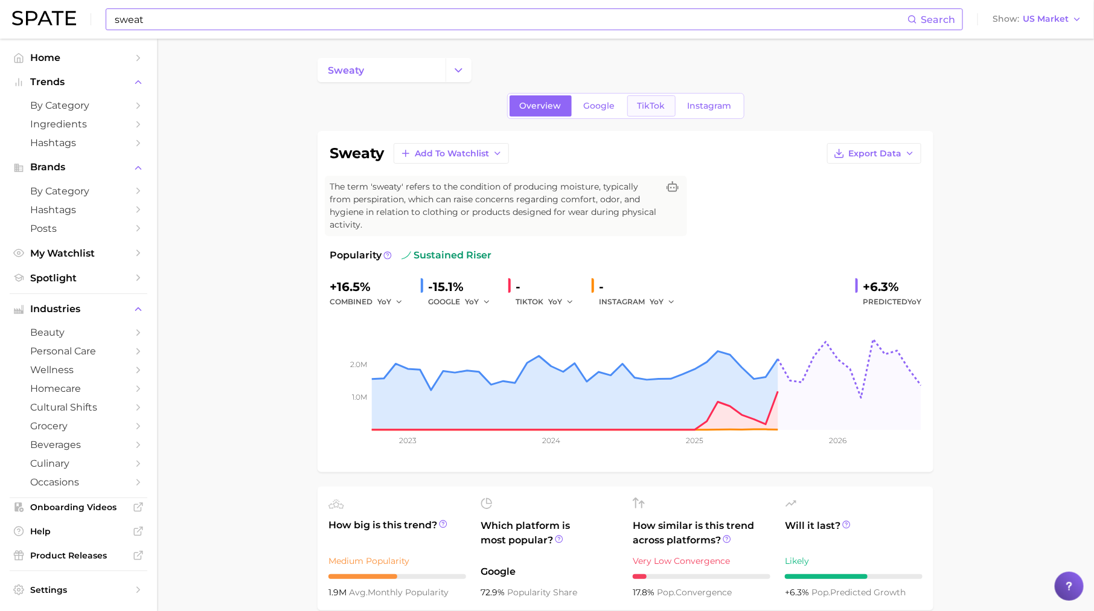
click at [663, 110] on span "TikTok" at bounding box center [651, 106] width 28 height 10
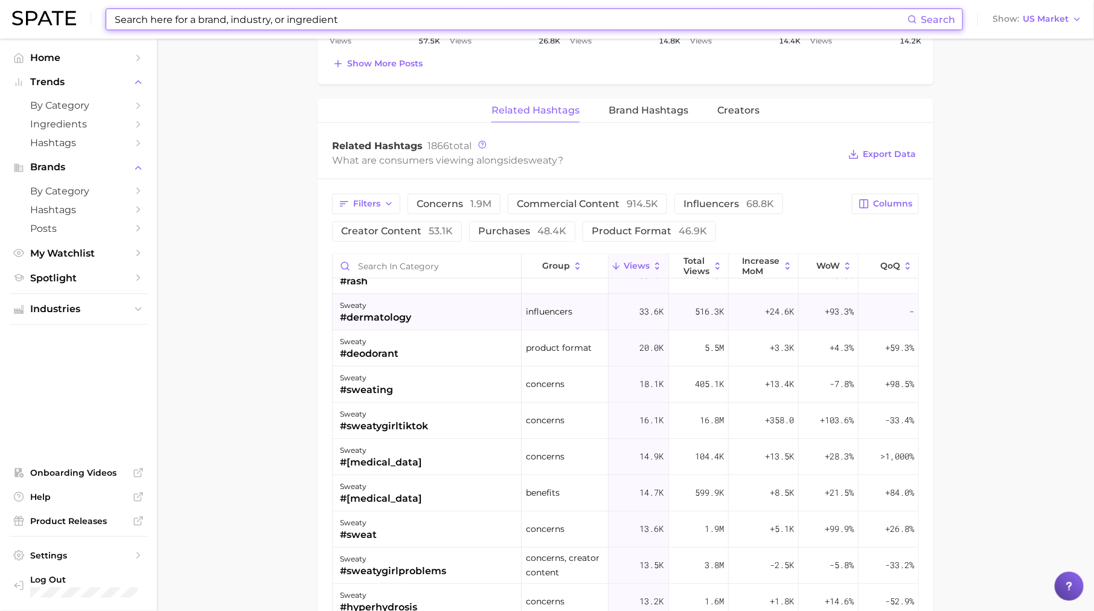
scroll to position [150, 0]
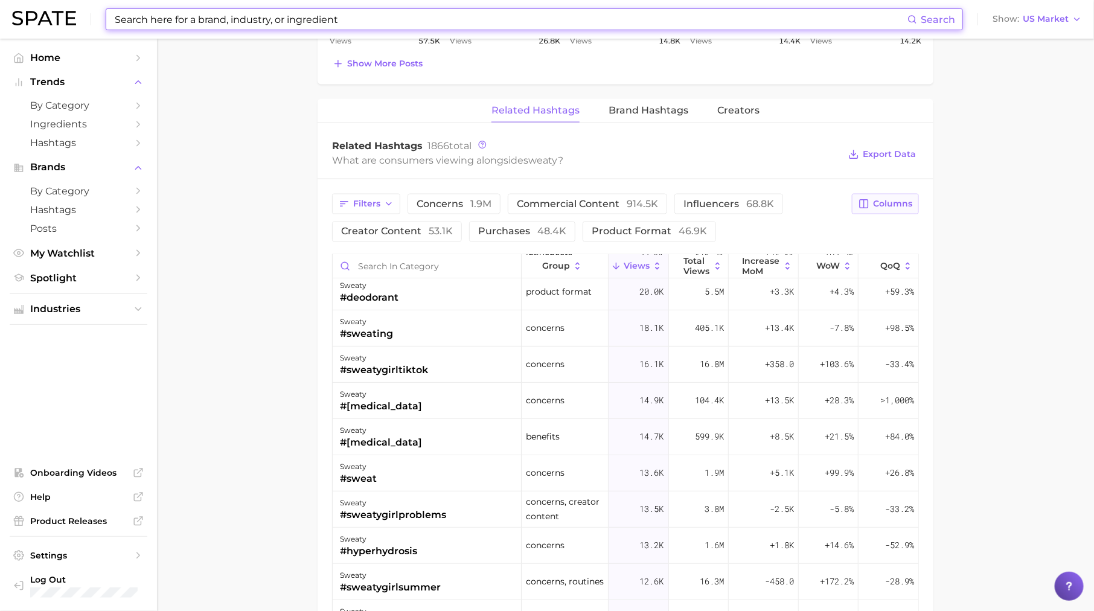
click at [872, 194] on button "Columns" at bounding box center [885, 204] width 67 height 21
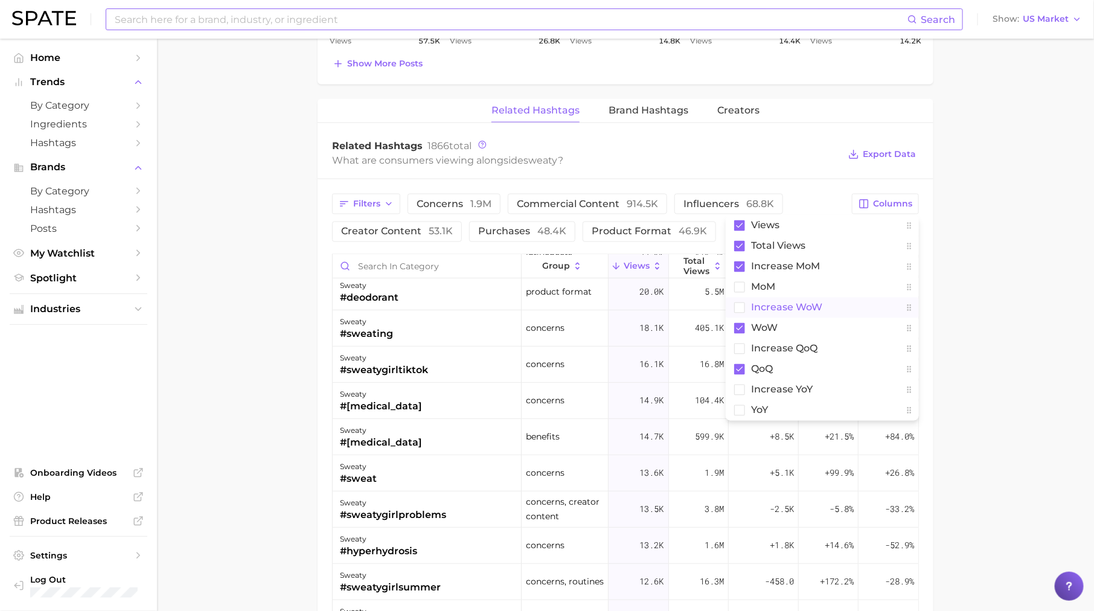
click at [831, 298] on button "Increase WoW" at bounding box center [821, 308] width 193 height 21
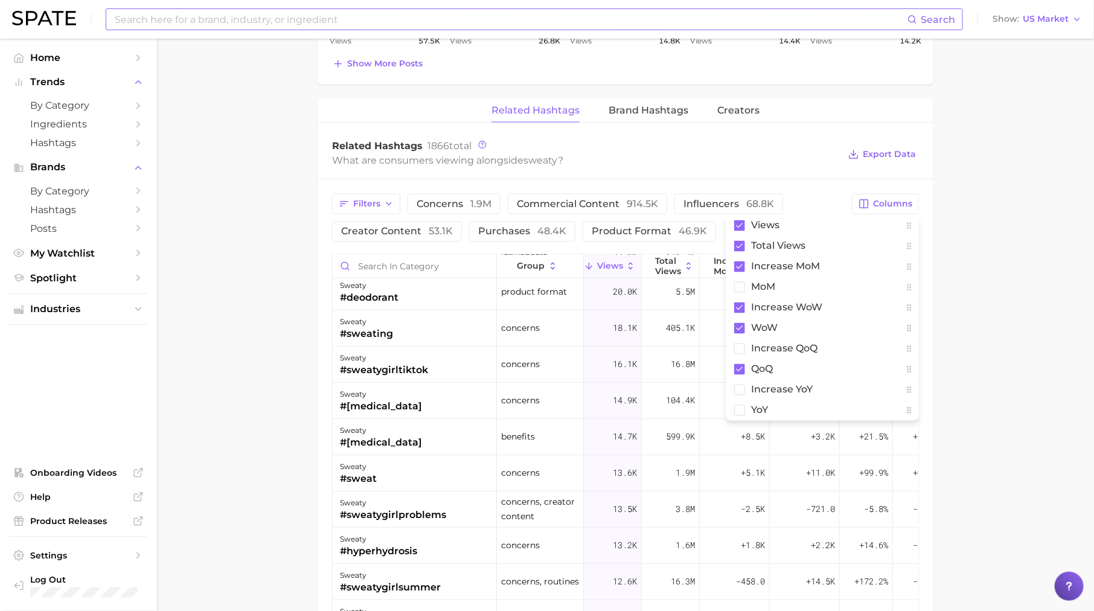
click at [968, 289] on main "sweaty Overview Google TikTok Instagram sweaty Add to Watchlist Export Data The…" at bounding box center [625, 46] width 937 height 1787
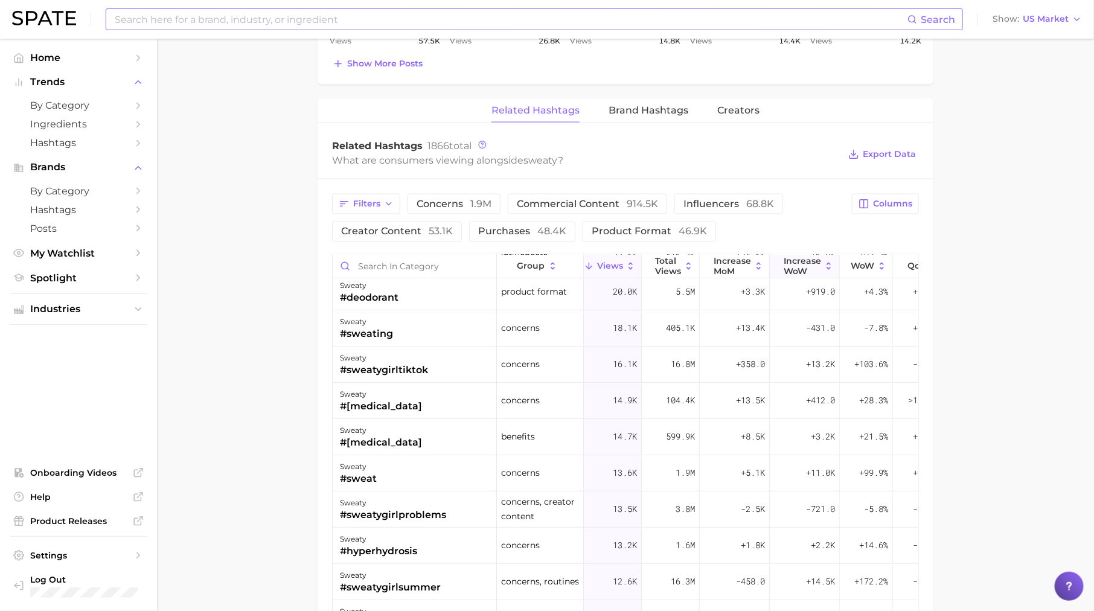
click at [805, 256] on span "Increase WoW" at bounding box center [801, 265] width 37 height 19
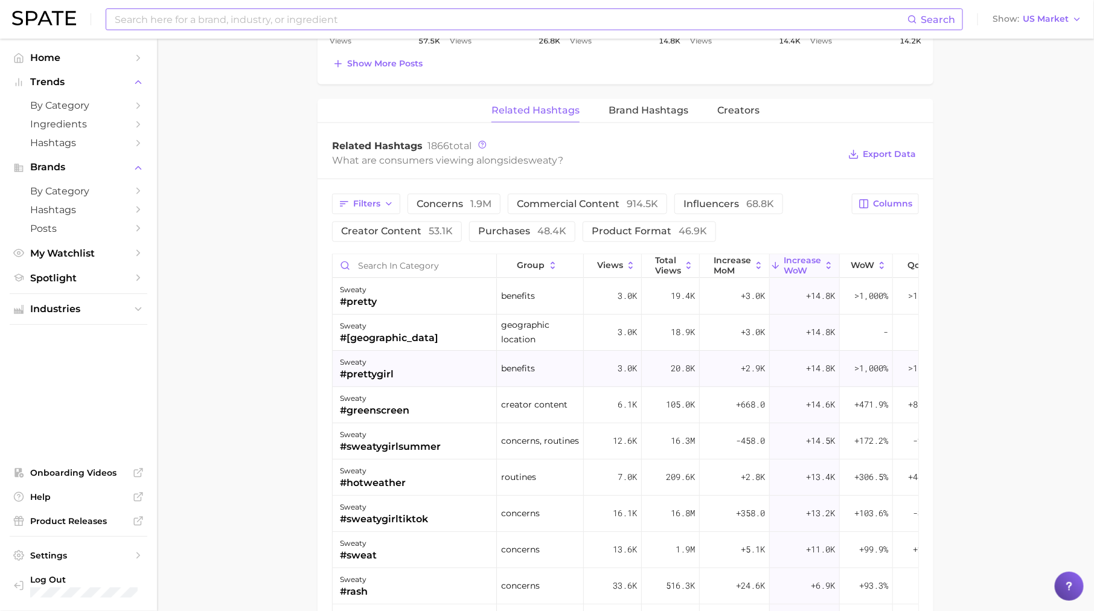
click at [412, 351] on div "sweaty #prettygirl" at bounding box center [415, 369] width 164 height 36
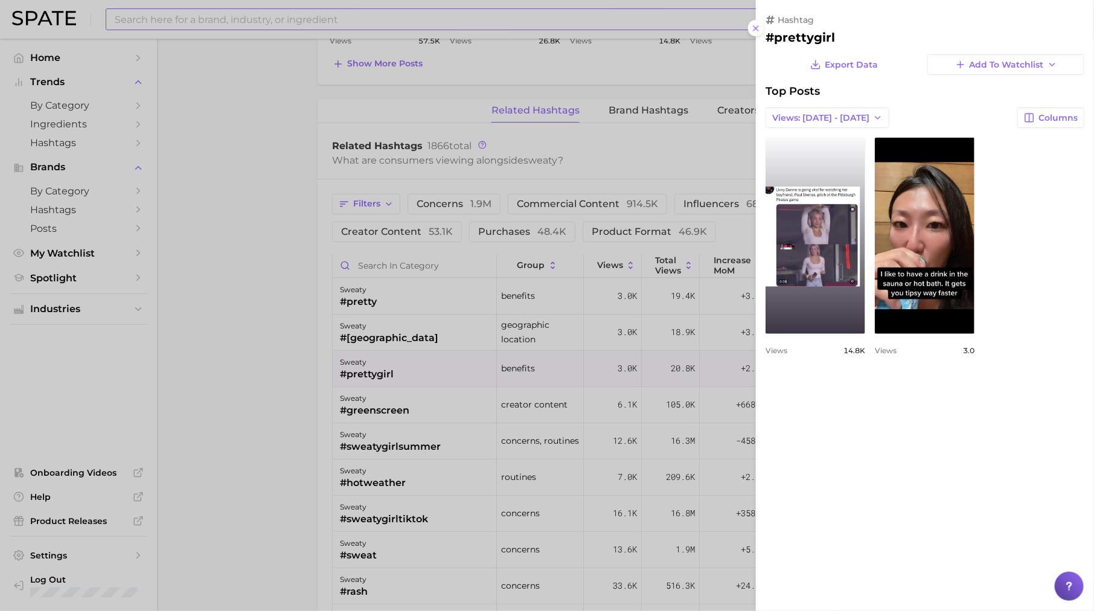
click at [495, 395] on div at bounding box center [547, 305] width 1094 height 611
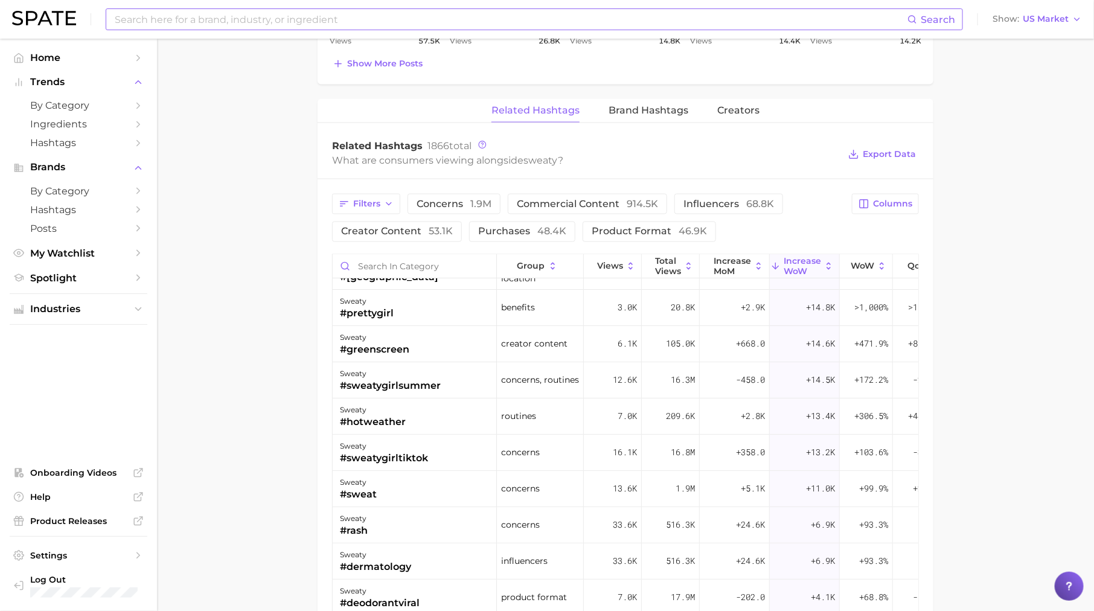
scroll to position [61, 0]
click at [439, 367] on div "sweaty" at bounding box center [390, 374] width 101 height 14
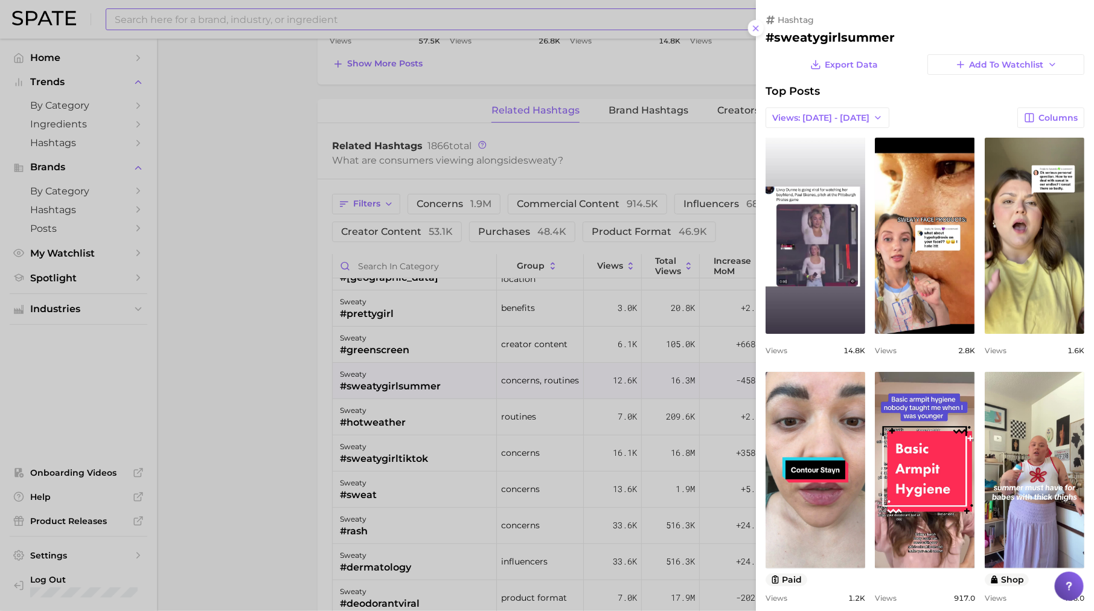
scroll to position [0, 0]
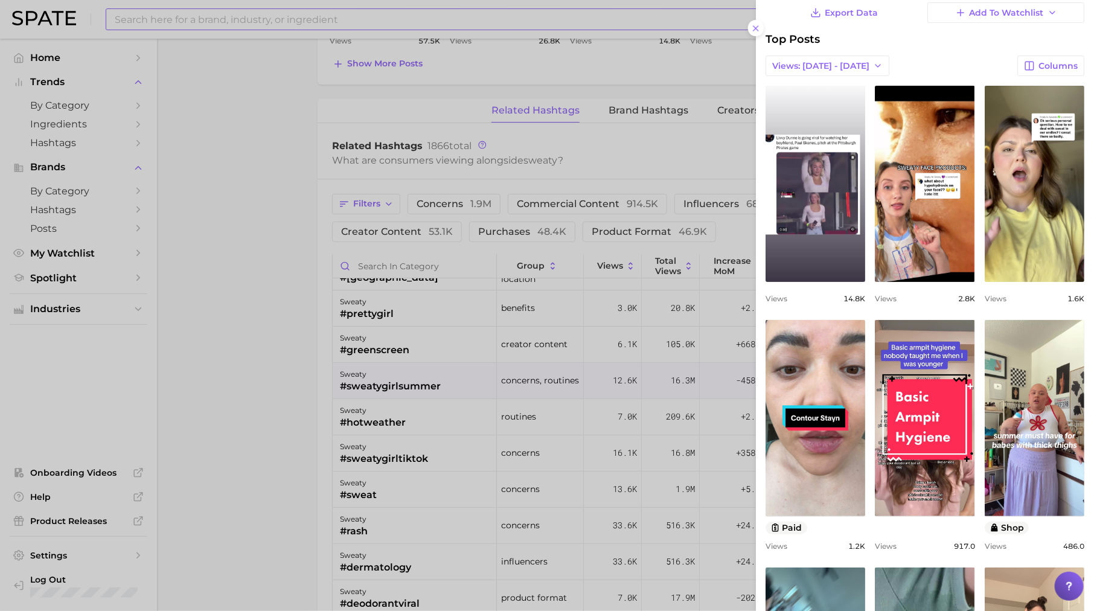
click at [712, 420] on div at bounding box center [547, 305] width 1094 height 611
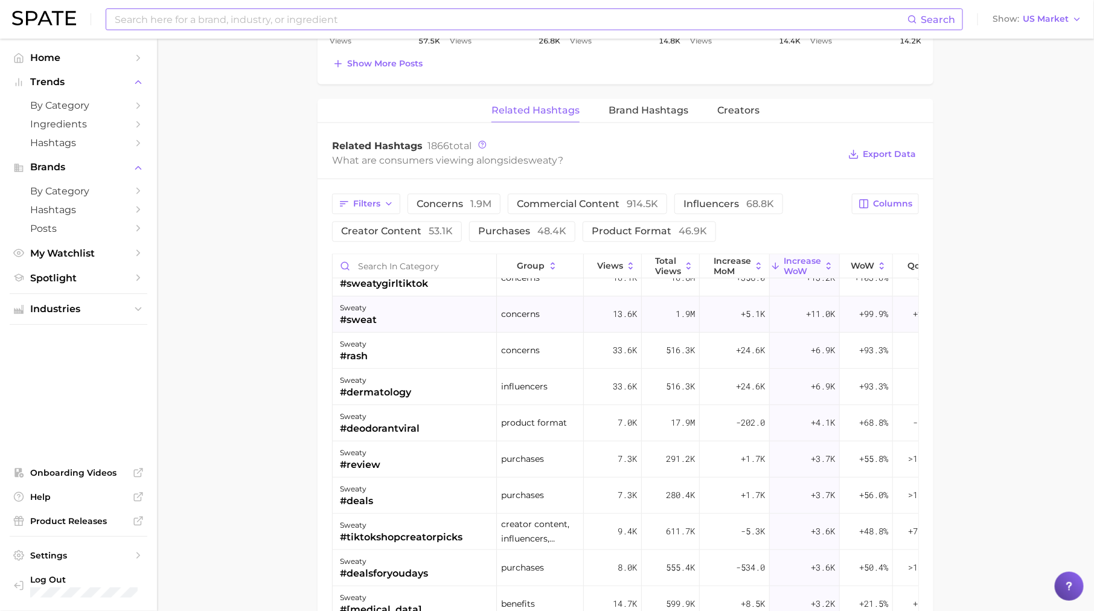
scroll to position [237, 0]
click at [611, 404] on div "7.0k" at bounding box center [613, 422] width 58 height 36
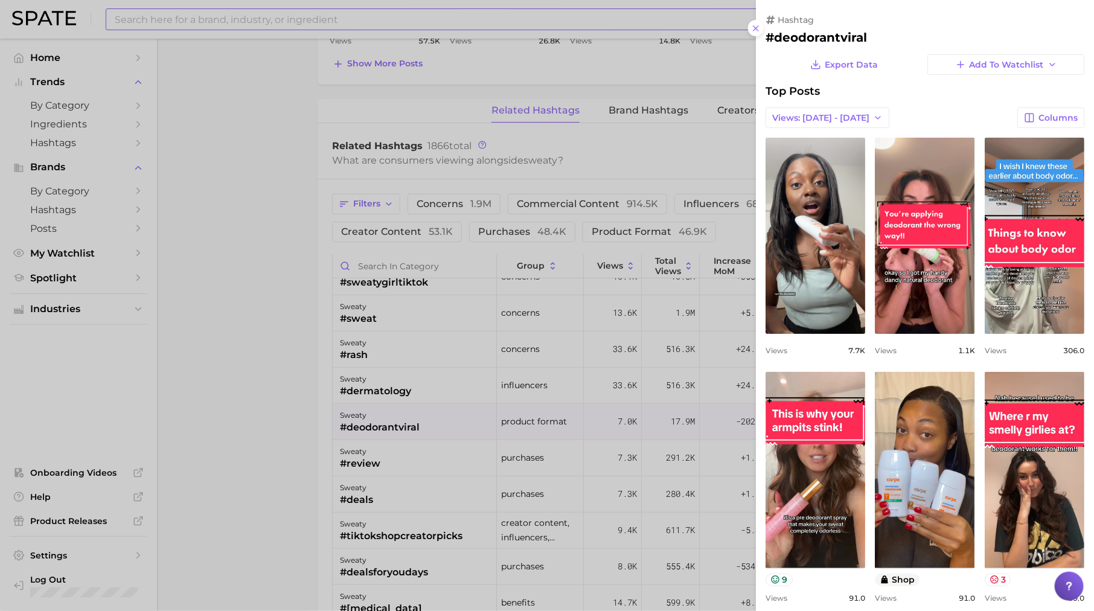
scroll to position [0, 0]
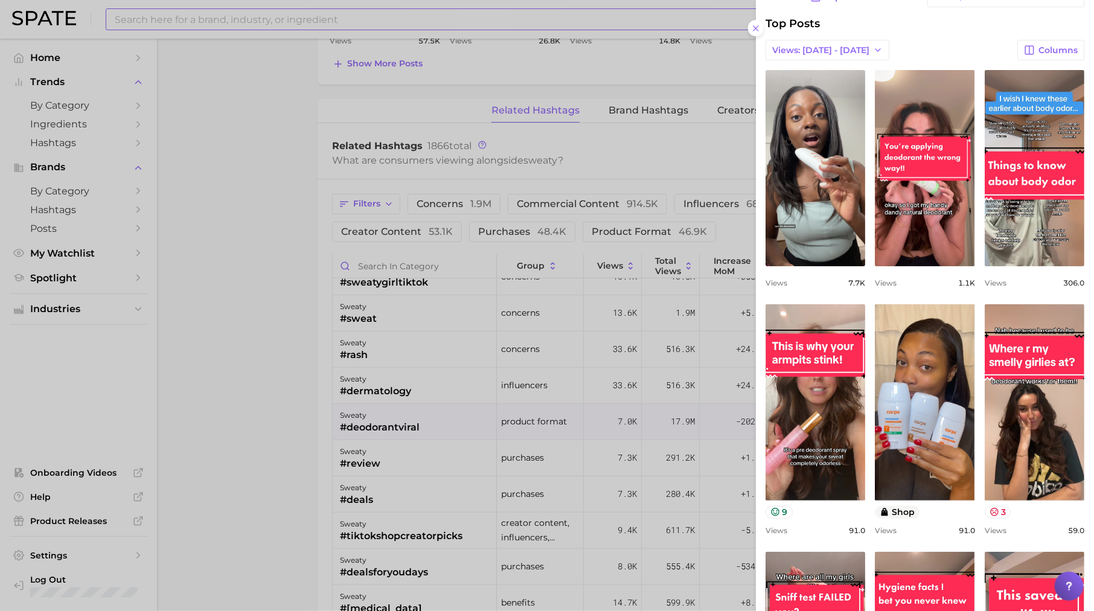
click at [610, 412] on div at bounding box center [547, 305] width 1094 height 611
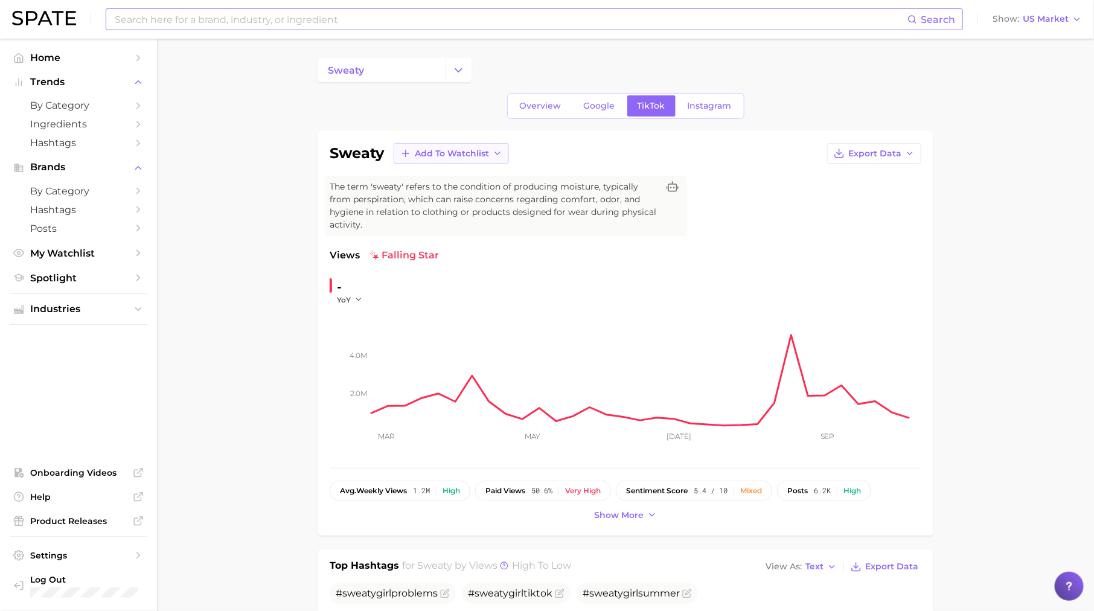
click at [445, 155] on span "Add to Watchlist" at bounding box center [452, 153] width 74 height 10
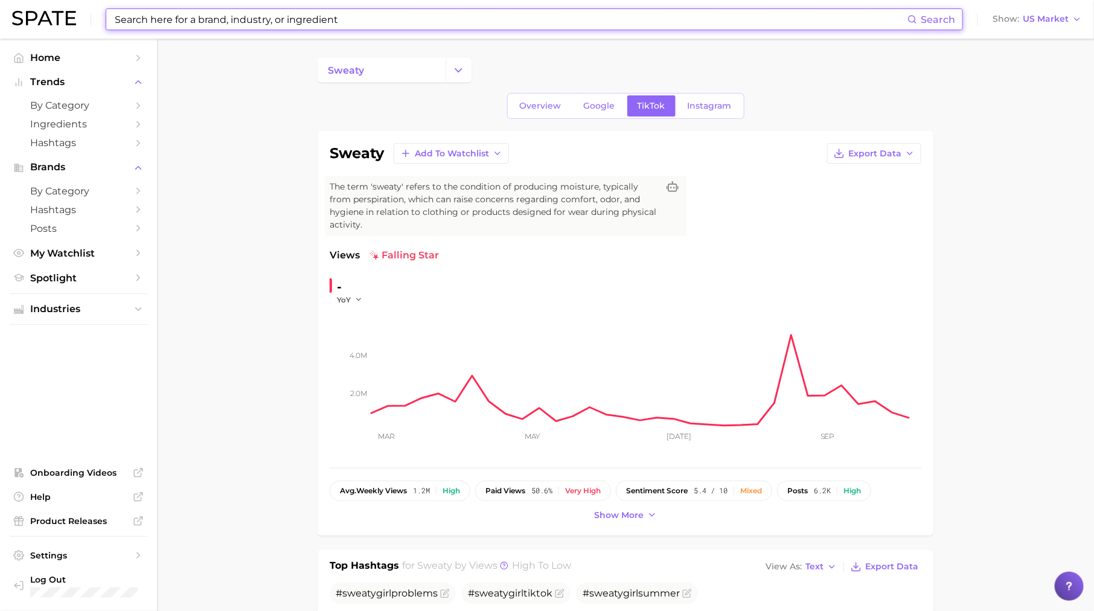
click at [267, 19] on input at bounding box center [510, 19] width 794 height 21
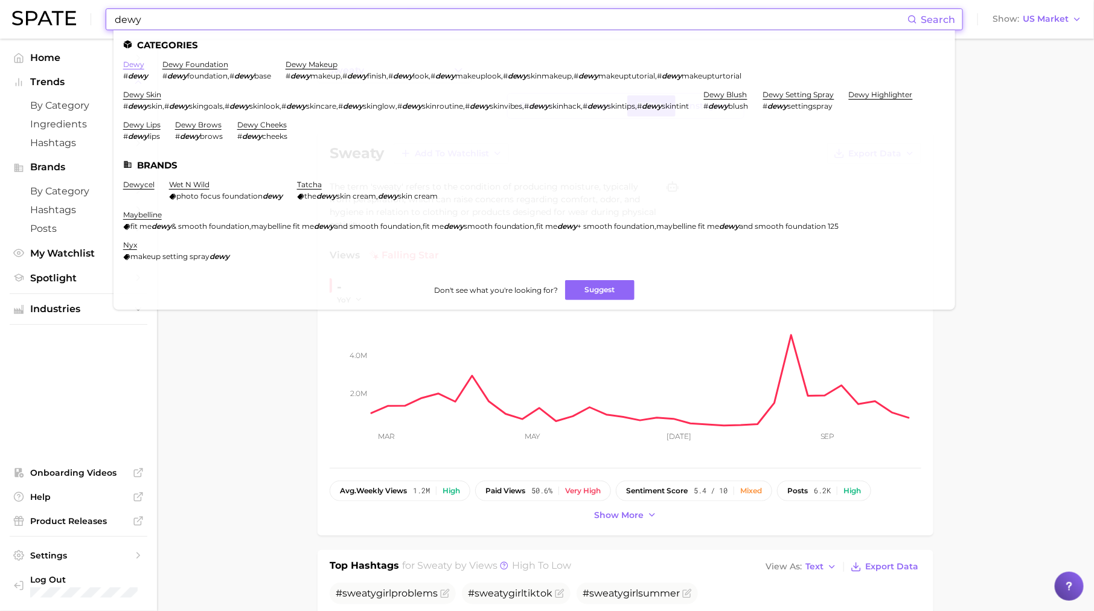
type input "dewy"
click at [128, 65] on link "dewy" at bounding box center [133, 64] width 21 height 9
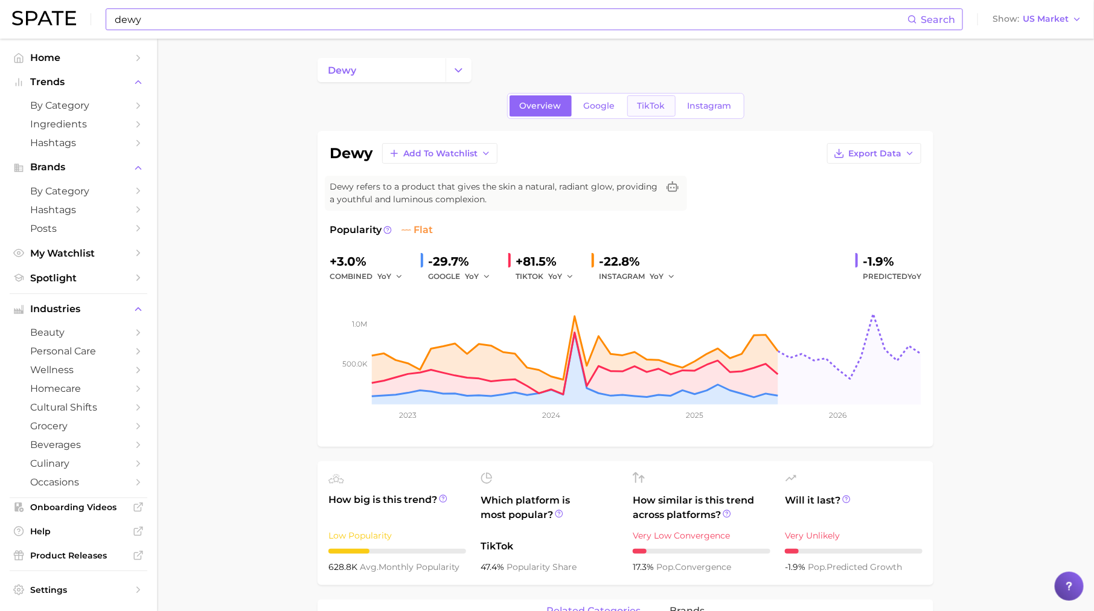
click at [654, 101] on span "TikTok" at bounding box center [651, 106] width 28 height 10
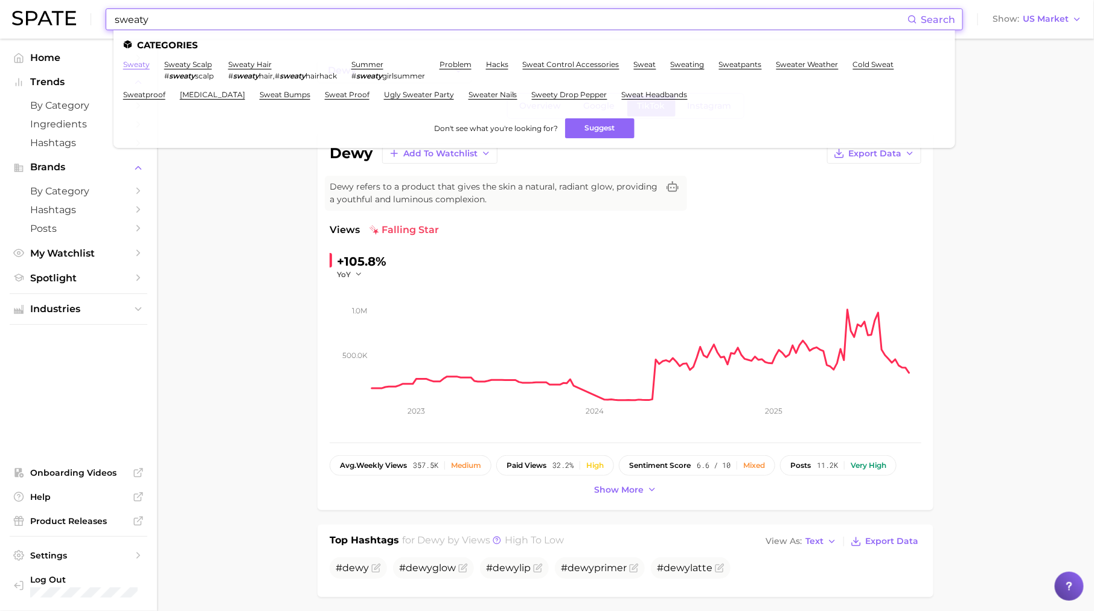
type input "sweaty"
click at [137, 64] on link "sweaty" at bounding box center [136, 64] width 27 height 9
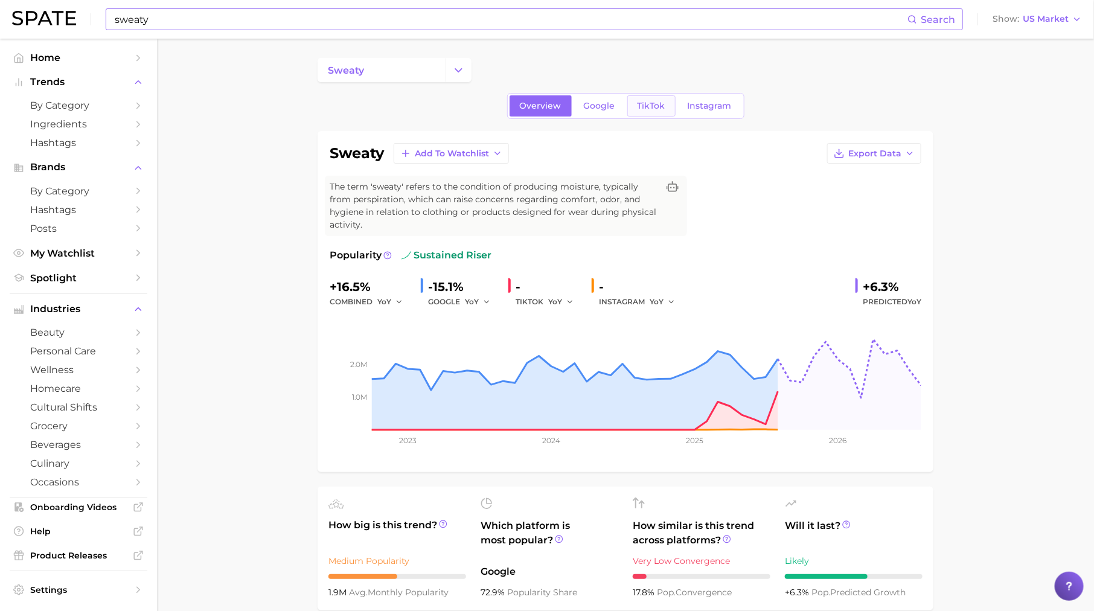
click at [637, 107] on span "TikTok" at bounding box center [651, 106] width 28 height 10
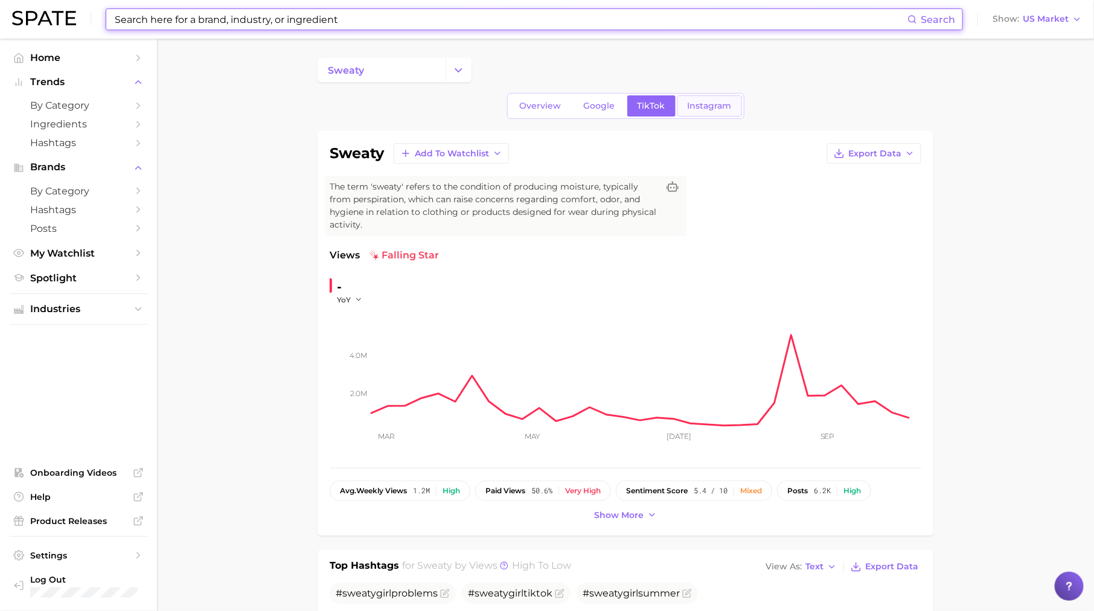
click at [721, 111] on link "Instagram" at bounding box center [709, 105] width 65 height 21
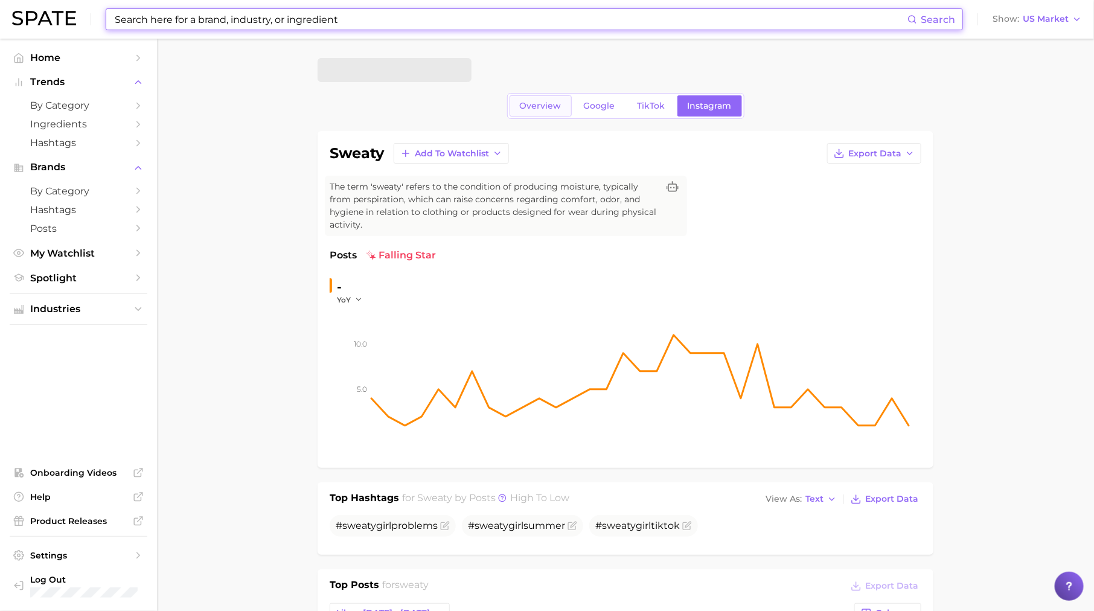
click at [528, 96] on link "Overview" at bounding box center [540, 105] width 62 height 21
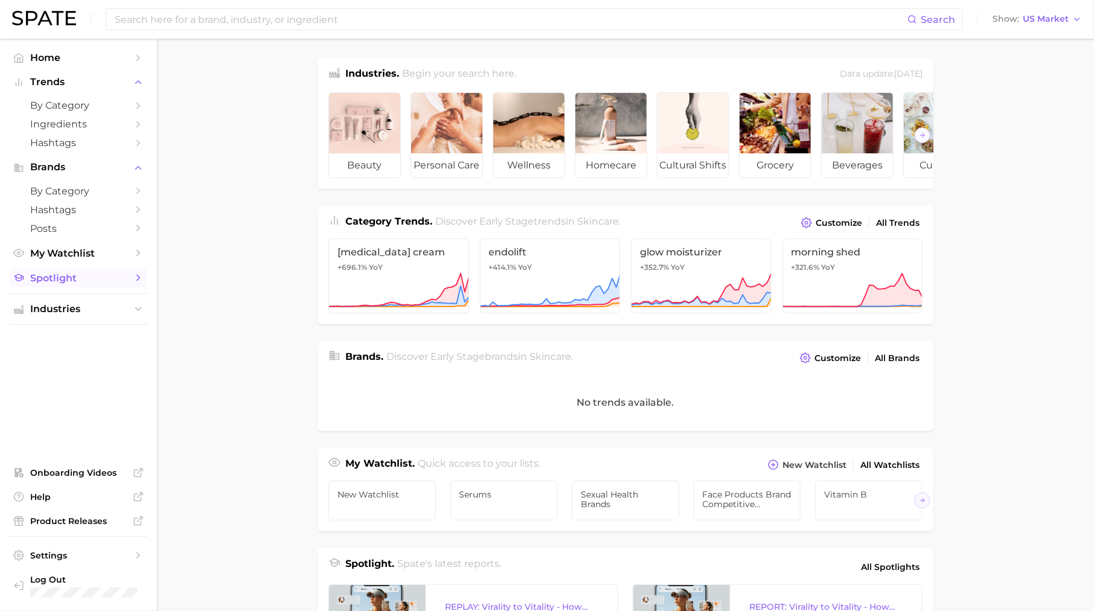
click at [93, 284] on span "Spotlight" at bounding box center [78, 277] width 97 height 11
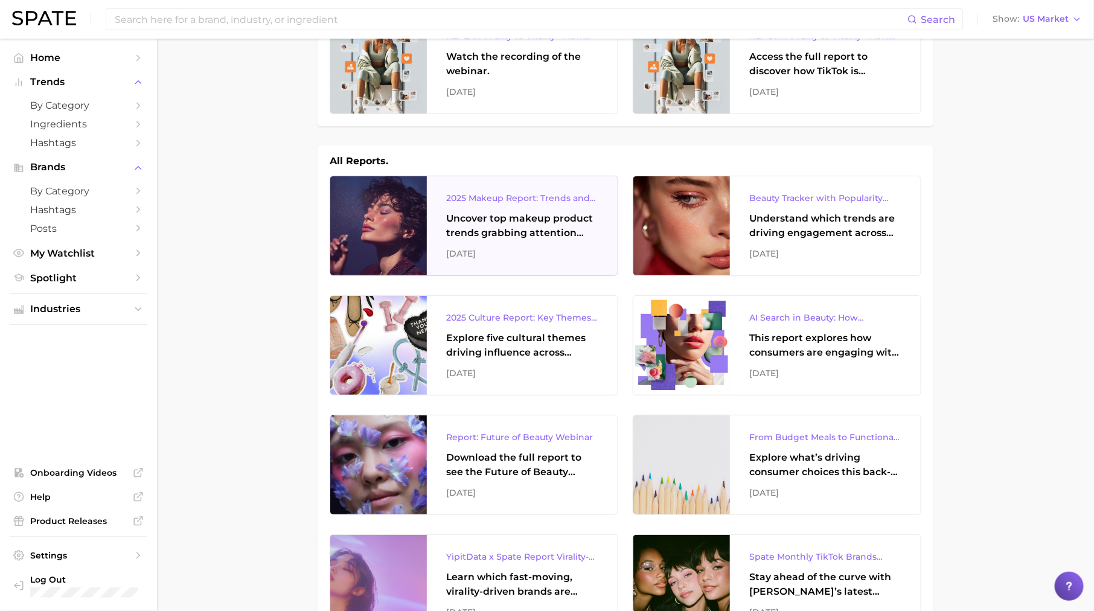
scroll to position [157, 0]
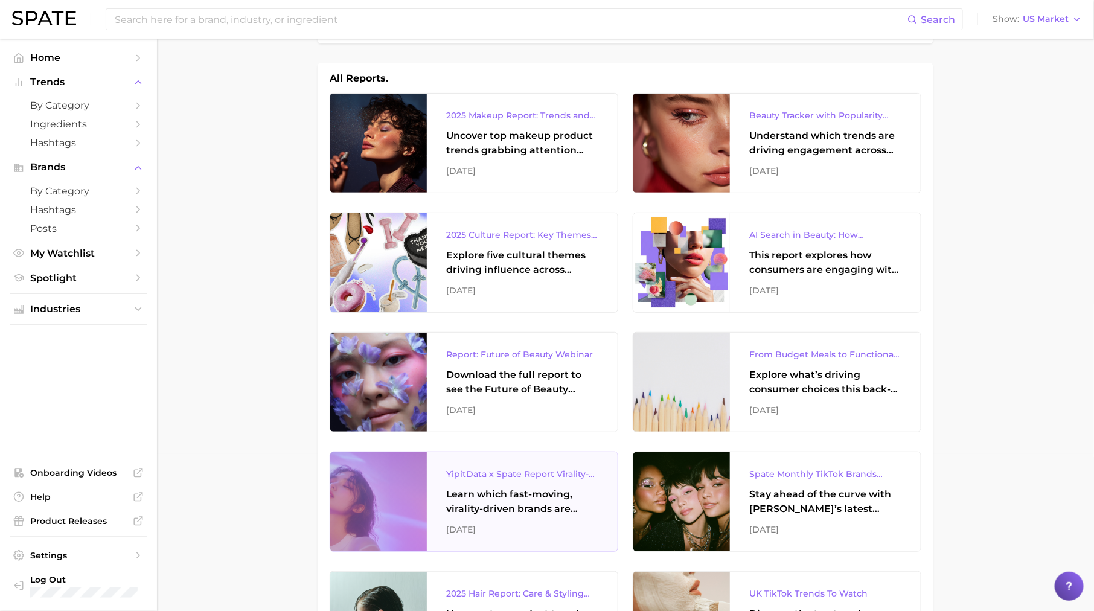
click at [550, 494] on div "Learn which fast-moving, virality-driven brands are leading the pack, the risks…" at bounding box center [522, 501] width 152 height 29
